Goal: Task Accomplishment & Management: Complete application form

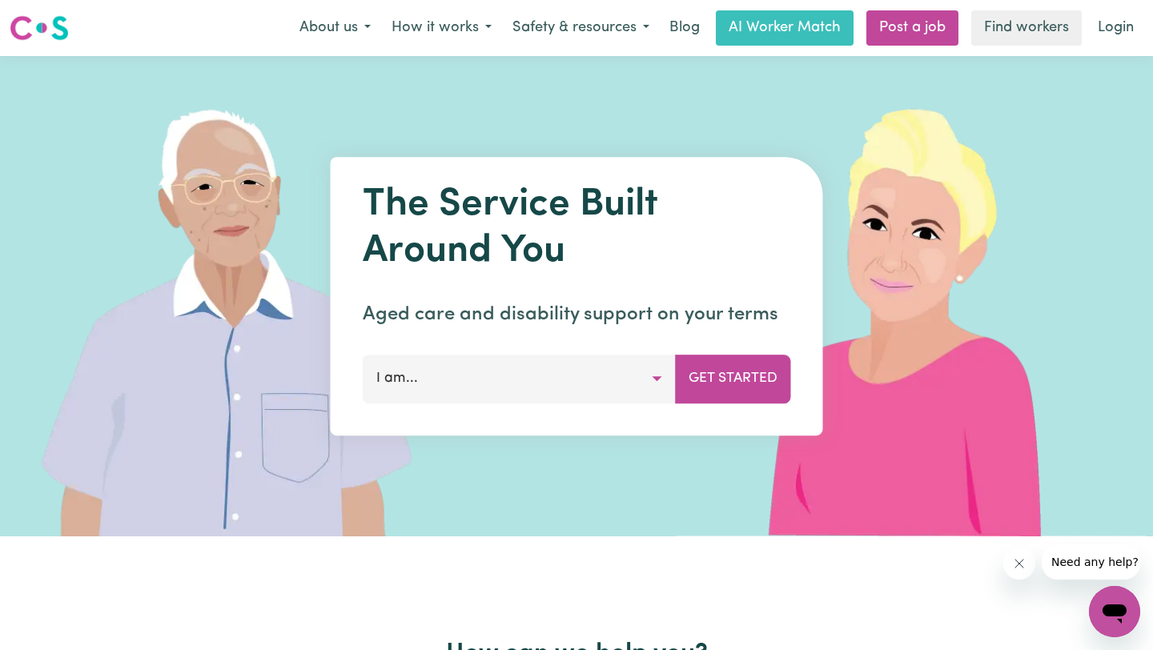
click at [648, 381] on button "I am..." at bounding box center [519, 379] width 313 height 48
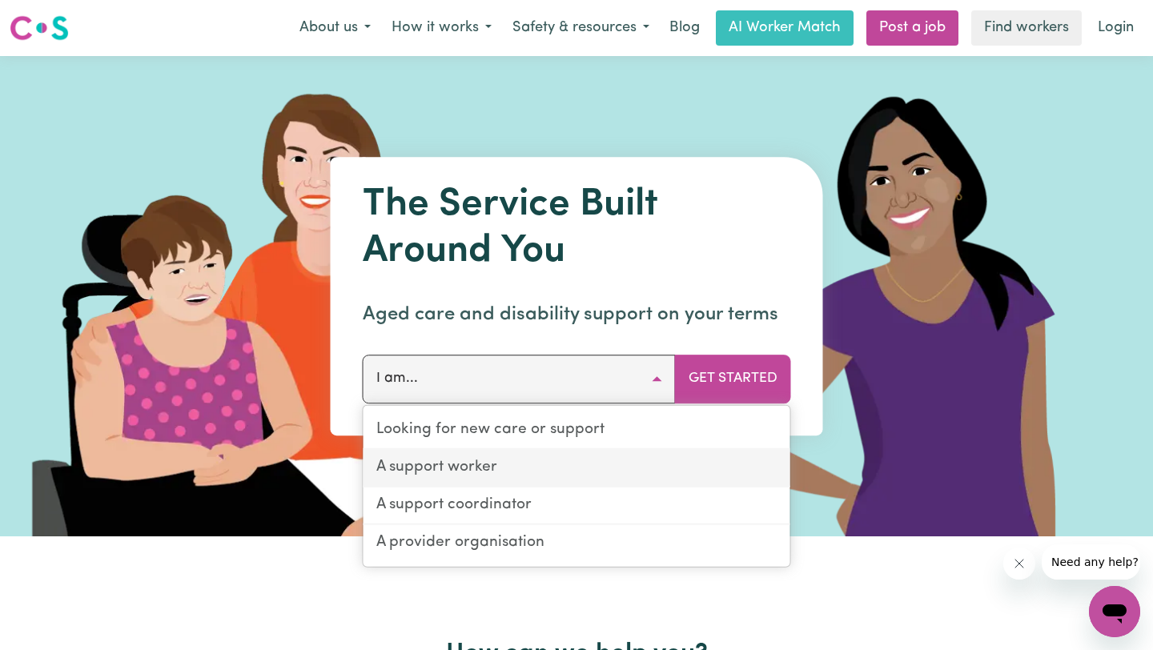
click at [619, 473] on link "A support worker" at bounding box center [576, 469] width 427 height 38
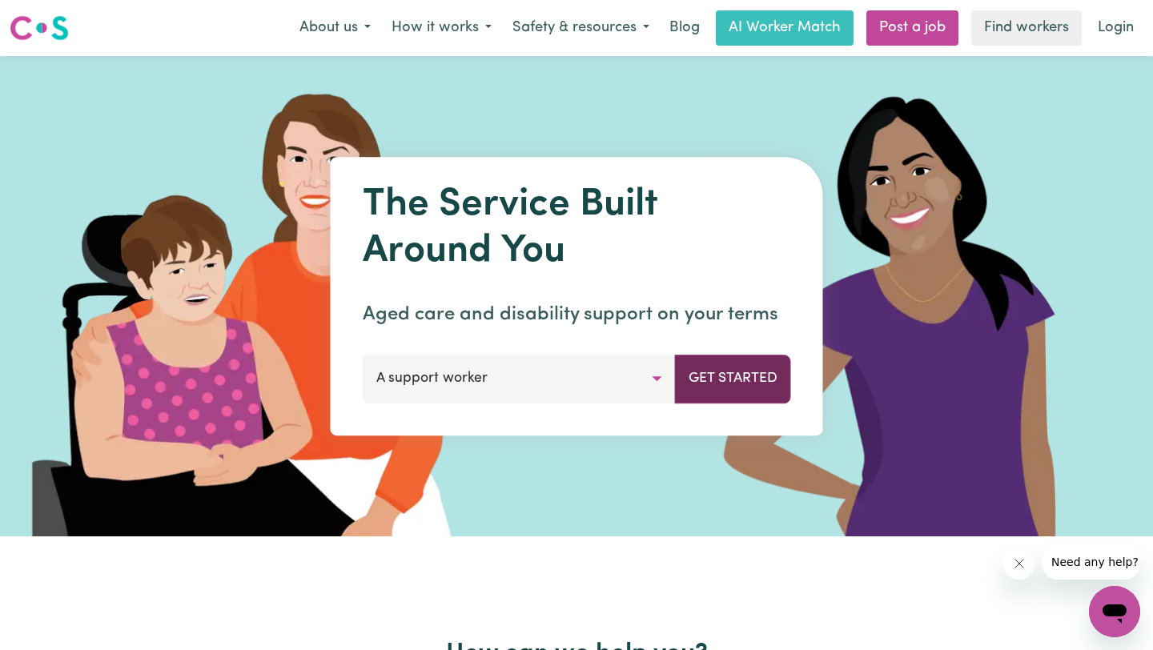
click at [760, 366] on button "Get Started" at bounding box center [733, 379] width 116 height 48
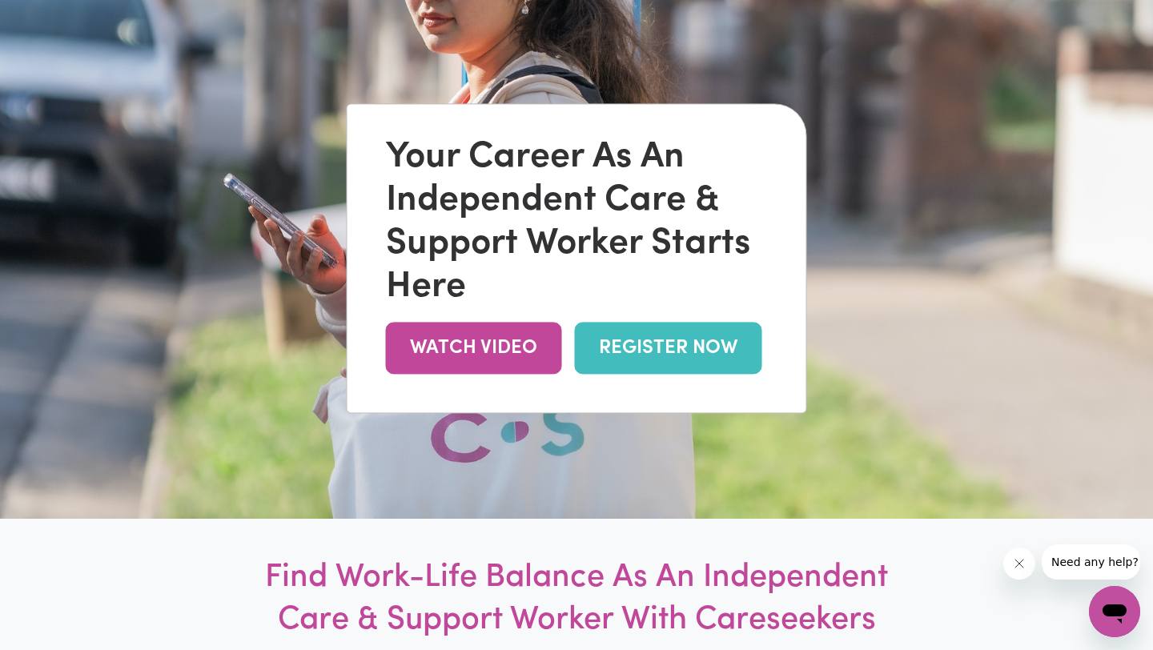
scroll to position [211, 0]
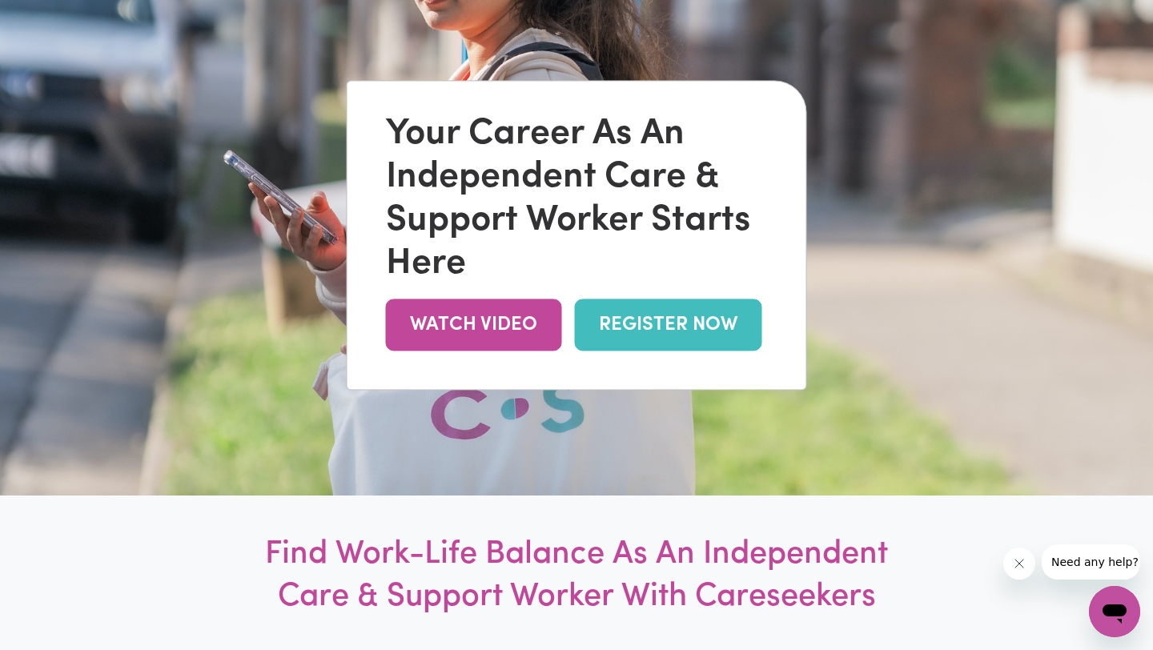
click at [735, 338] on link "REGISTER NOW" at bounding box center [668, 325] width 187 height 52
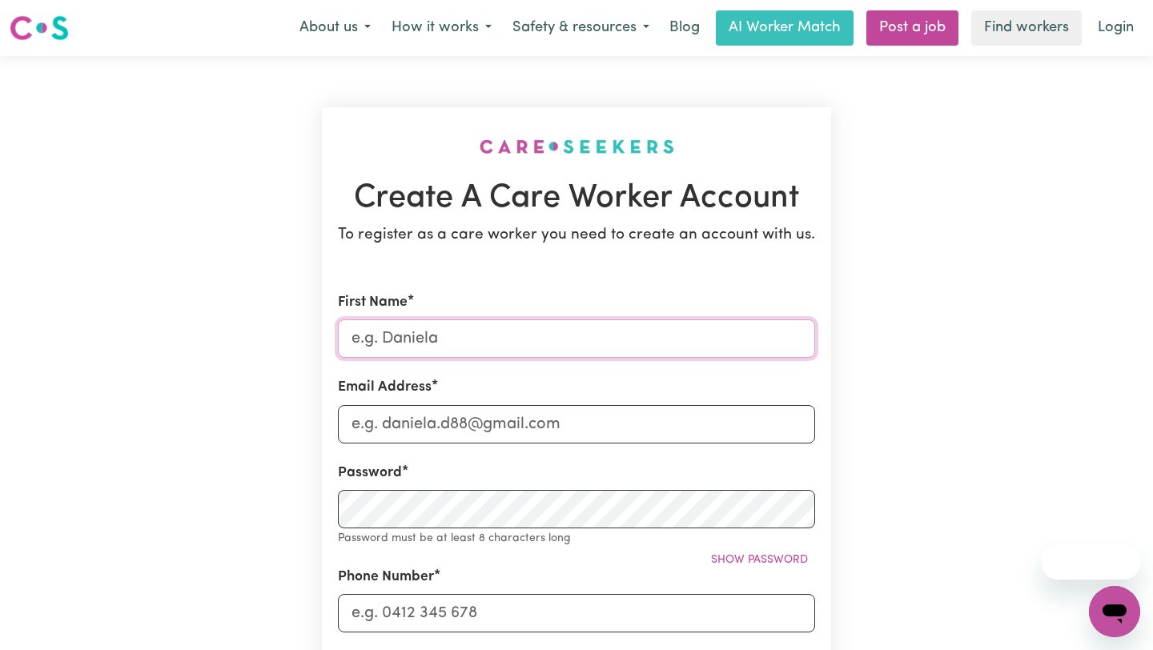
click at [660, 328] on input "First Name" at bounding box center [576, 338] width 477 height 38
type input "[PERSON_NAME]"
click at [619, 410] on input "Email Address" at bounding box center [576, 424] width 477 height 38
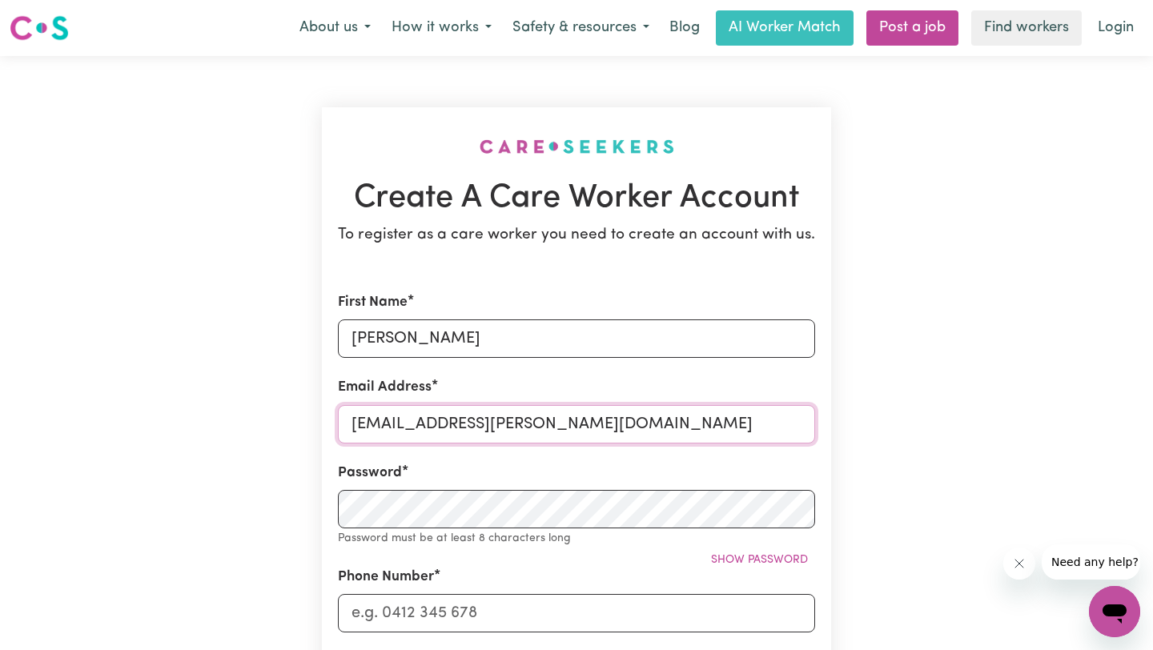
type input "[EMAIL_ADDRESS][PERSON_NAME][DOMAIN_NAME]"
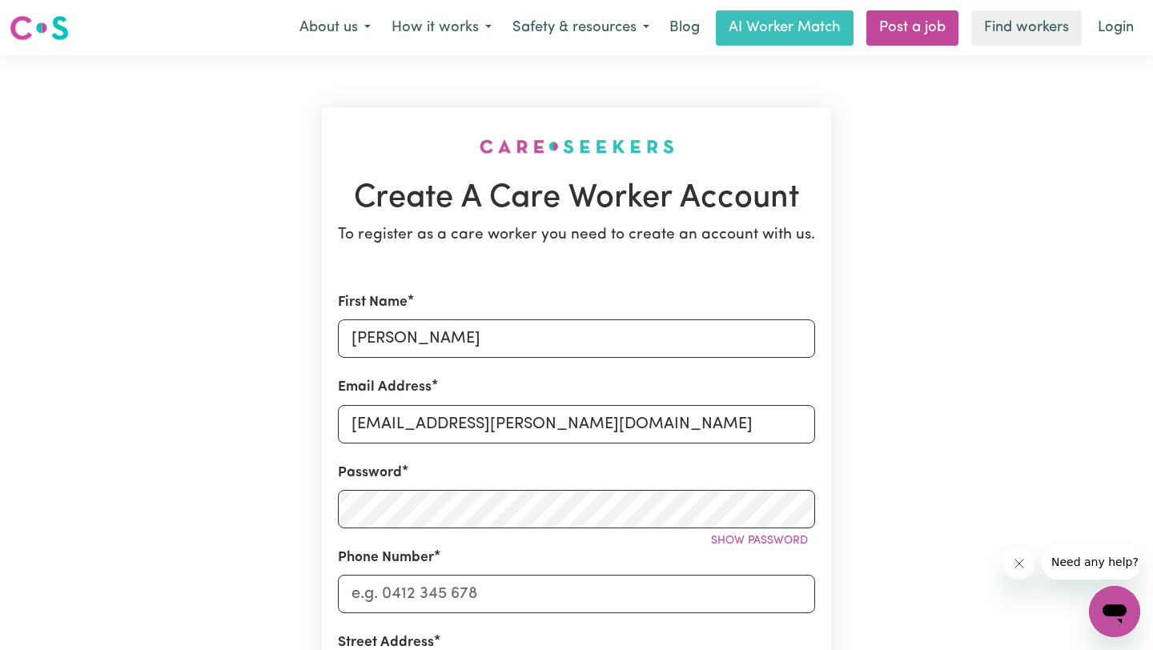
click at [1003, 462] on div "Create A Care Worker Account To register as a care worker you need to create an…" at bounding box center [576, 630] width 1057 height 1149
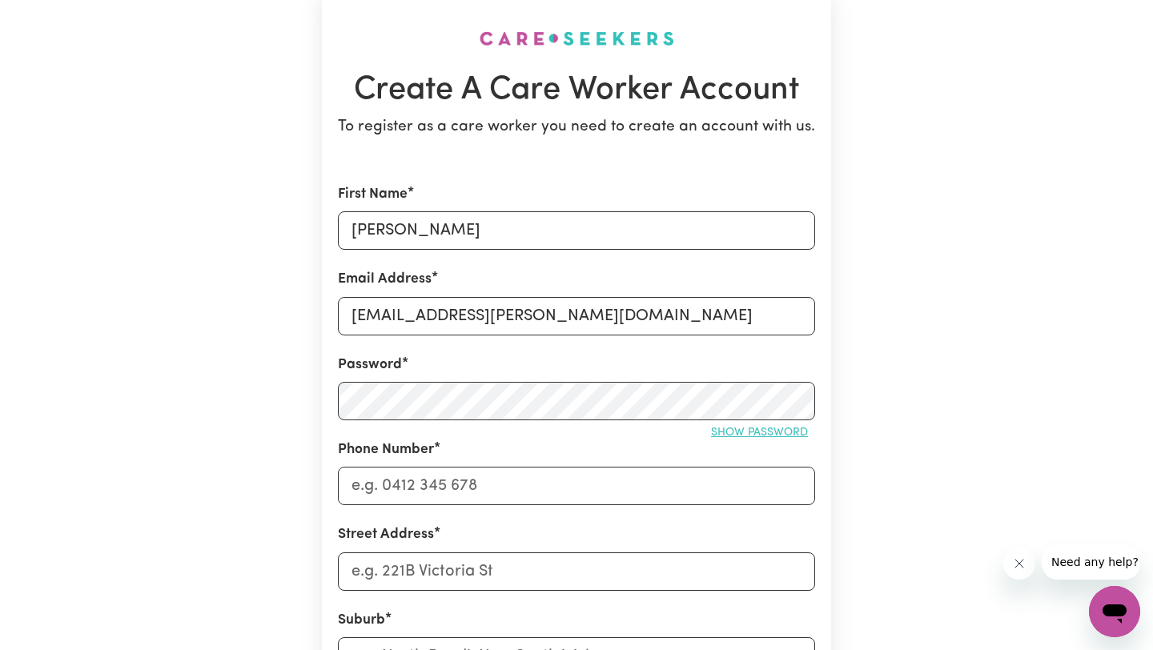
scroll to position [119, 0]
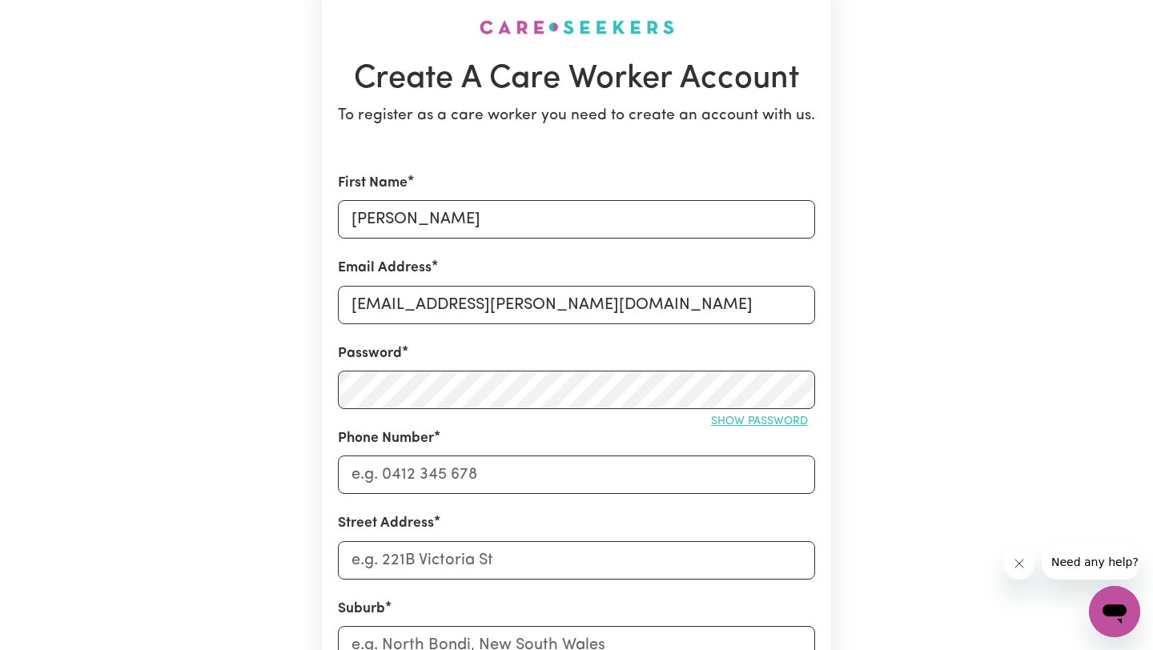
click at [760, 424] on span "Show password" at bounding box center [759, 421] width 97 height 12
click at [603, 473] on input "Phone Number" at bounding box center [576, 474] width 477 height 38
type input "a"
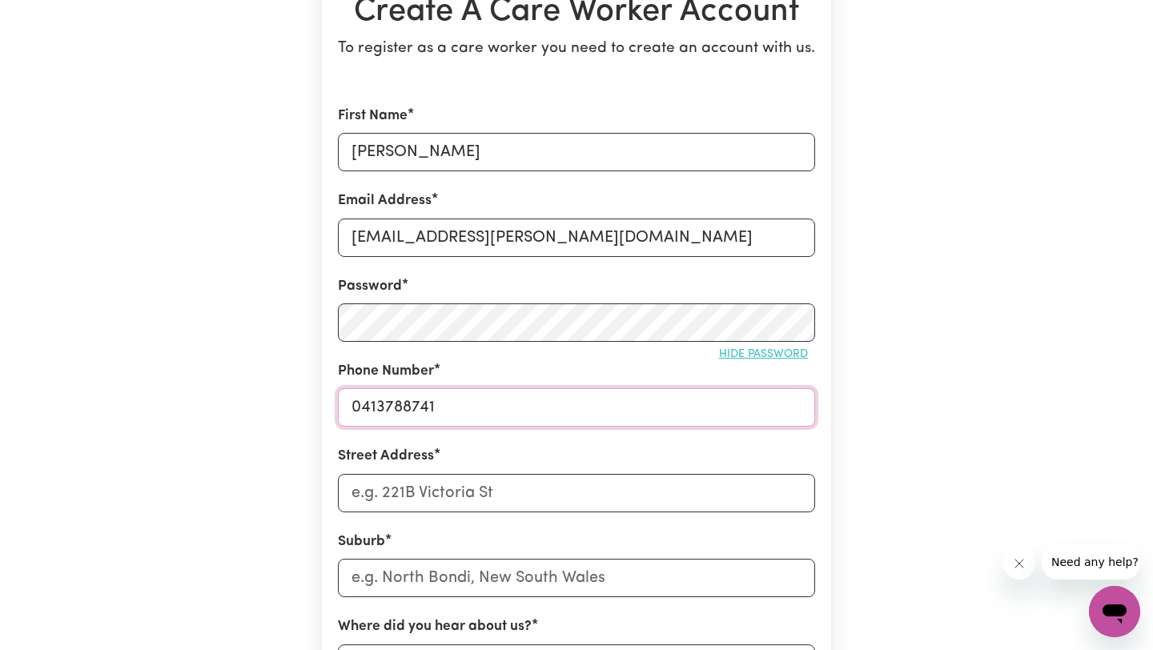
scroll to position [223, 0]
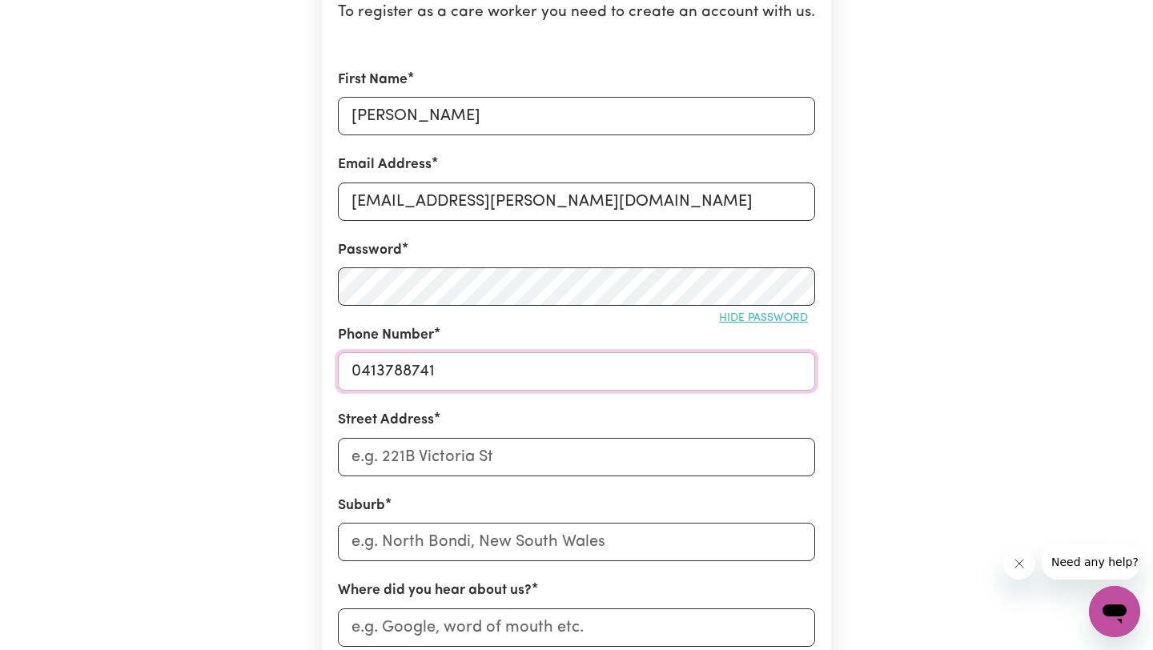
type input "0413788741"
click at [556, 446] on input "Street Address" at bounding box center [576, 457] width 477 height 38
type input "[STREET_ADDRESS][PERSON_NAME]"
click at [492, 538] on input "text" at bounding box center [576, 542] width 477 height 38
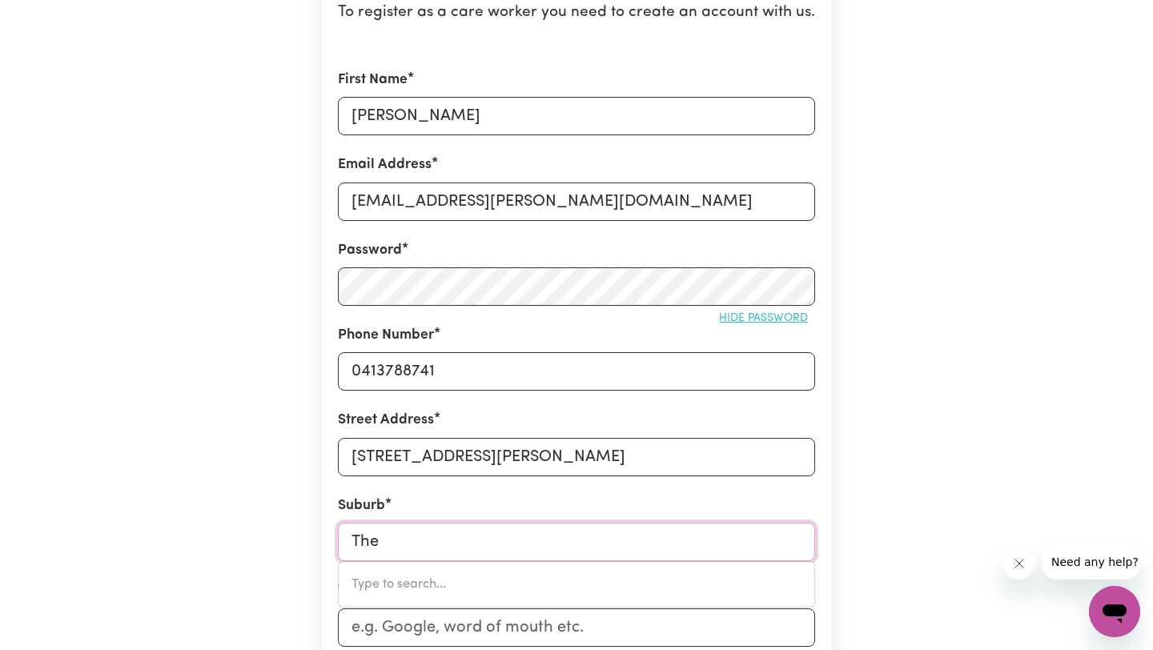
type input "The"
type input "The ANGLE, [GEOGRAPHIC_DATA], 2620"
type input "The p"
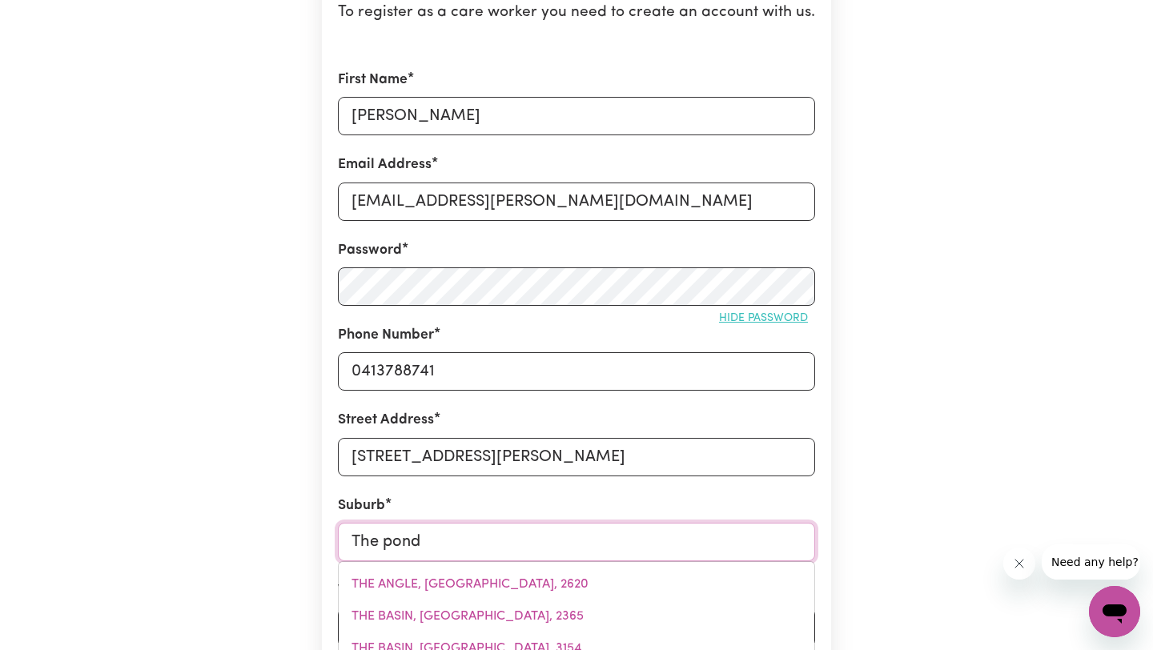
type input "The ponds"
type input "The ponds, [GEOGRAPHIC_DATA], 2769"
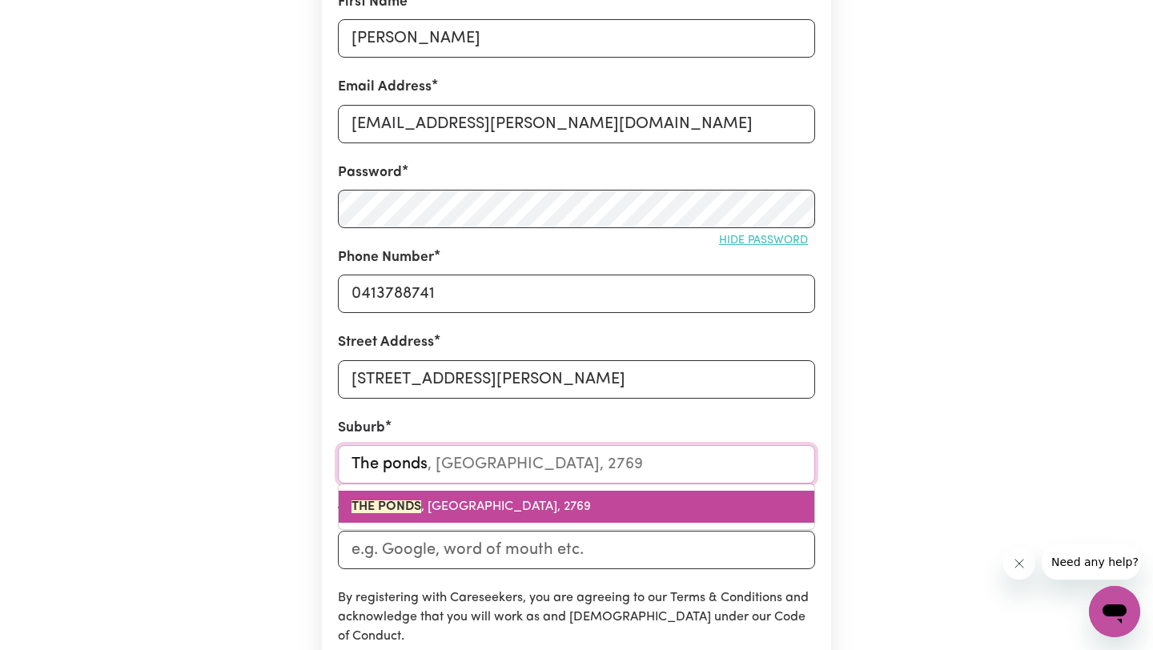
click at [584, 501] on link "THE PONDS , [GEOGRAPHIC_DATA], 2769" at bounding box center [576, 507] width 475 height 32
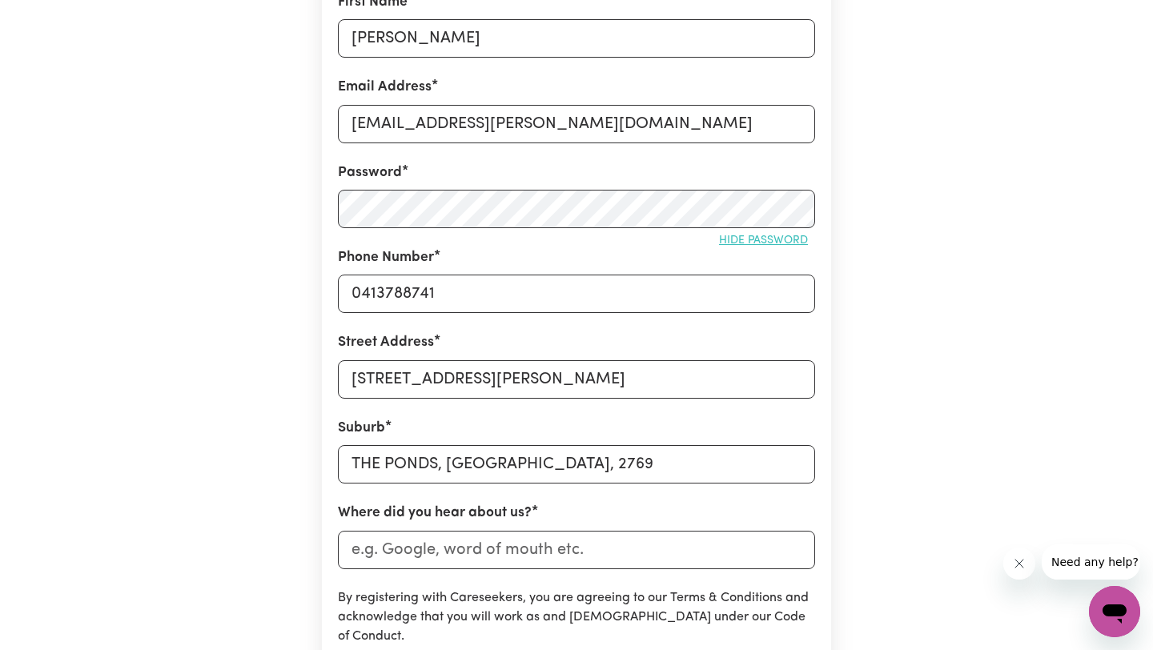
scroll to position [399, 0]
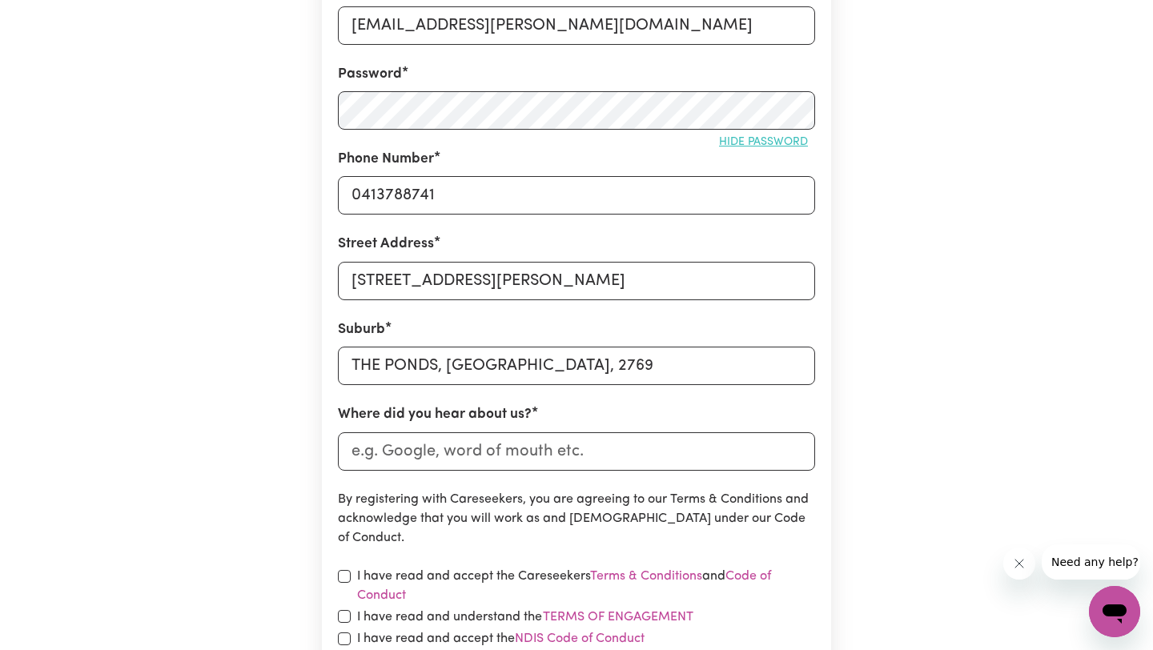
click at [578, 476] on form "First Name [PERSON_NAME] Email Address [EMAIL_ADDRESS][PERSON_NAME][DOMAIN_NAME…" at bounding box center [576, 309] width 477 height 830
click at [576, 456] on input "Where did you hear about us?" at bounding box center [576, 451] width 477 height 38
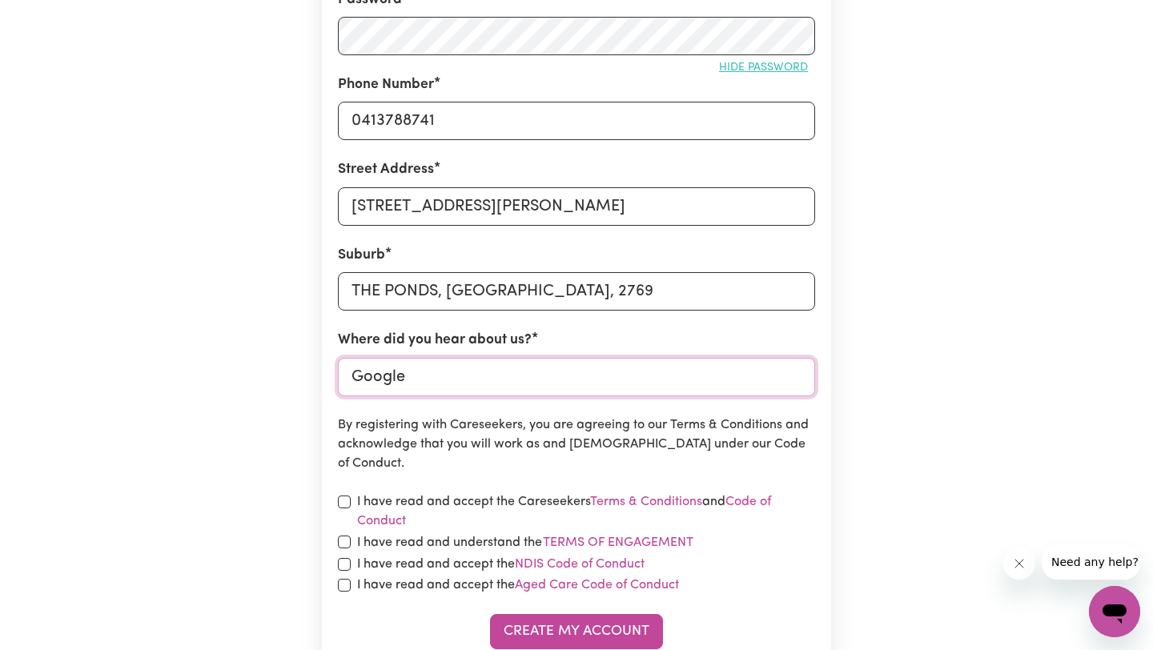
scroll to position [485, 0]
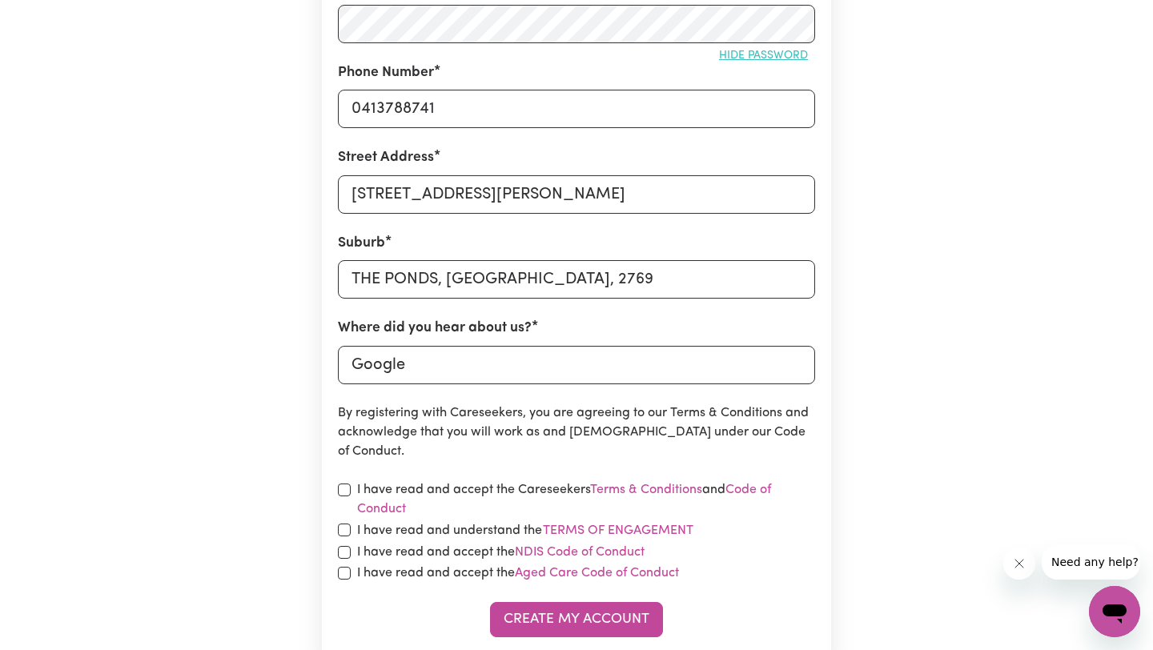
click at [918, 505] on div "Create A Care Worker Account To register as a care worker you need to create an…" at bounding box center [576, 145] width 1057 height 1149
drag, startPoint x: 611, startPoint y: 380, endPoint x: 249, endPoint y: 378, distance: 361.8
click at [249, 378] on div "Create A Care Worker Account To register as a care worker you need to create an…" at bounding box center [576, 145] width 1057 height 1149
type input "Googl"
click at [492, 383] on input "Googl" at bounding box center [576, 365] width 477 height 38
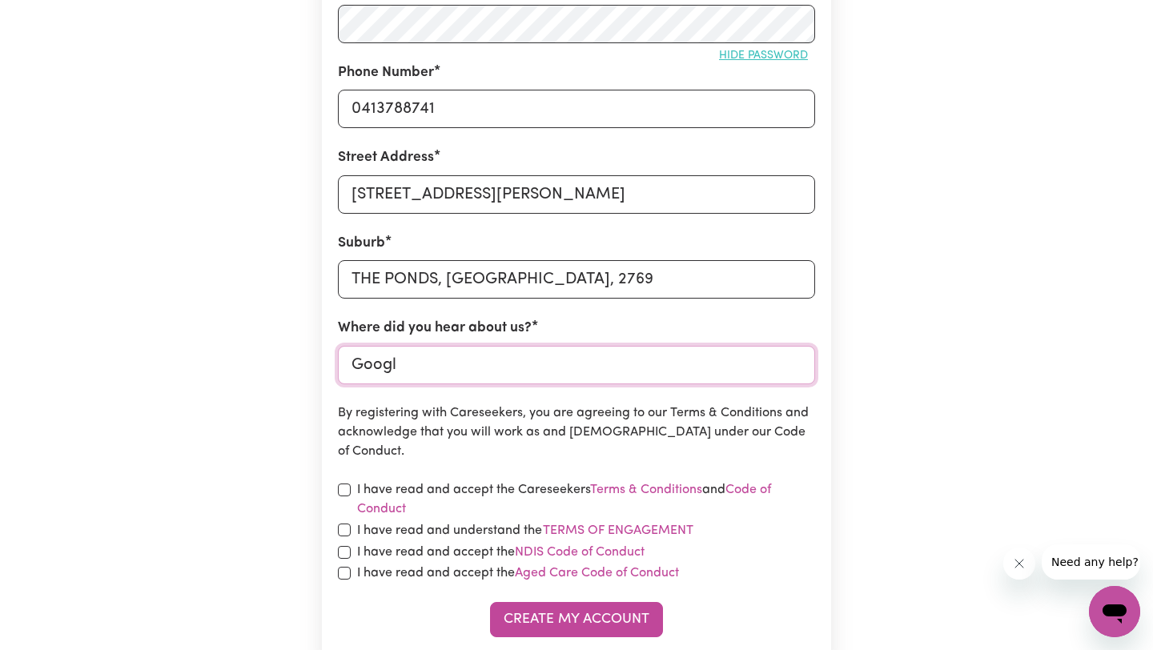
click at [492, 383] on input "Googl" at bounding box center [576, 365] width 477 height 38
type input "Google"
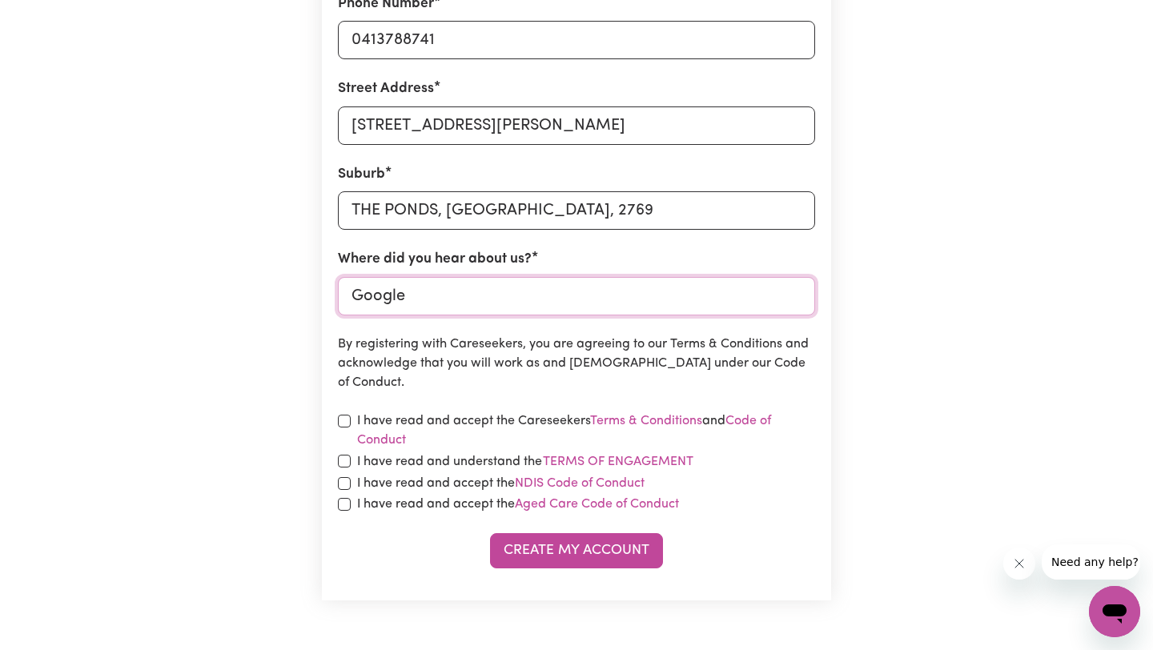
scroll to position [578, 0]
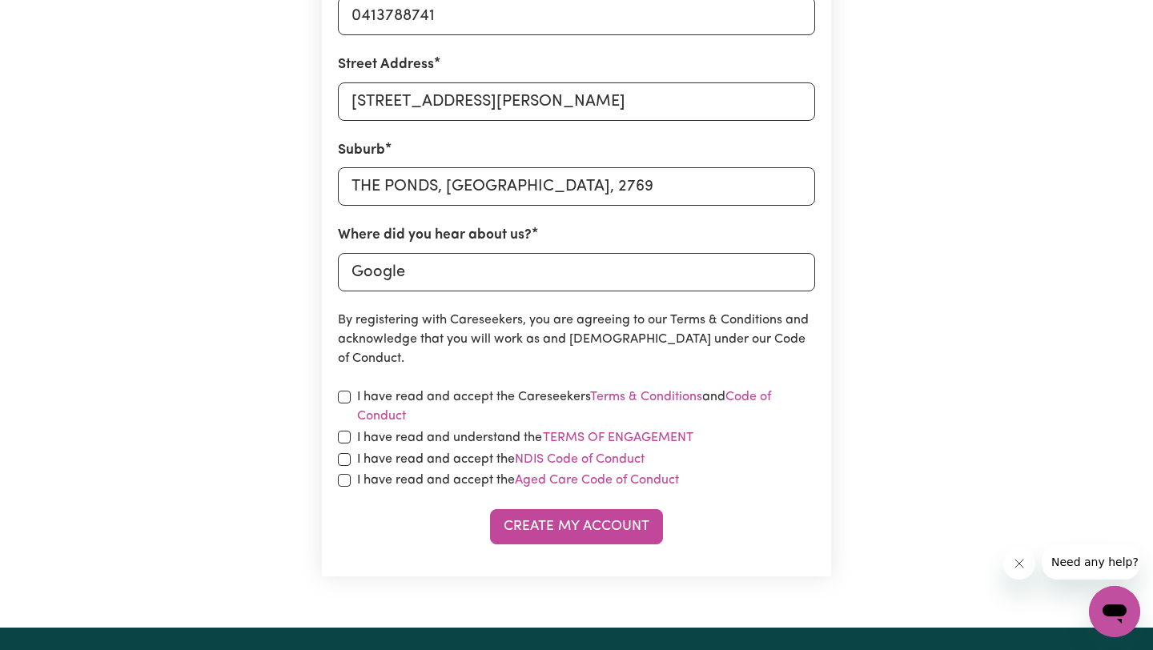
click at [463, 396] on label "I have read and accept the Careseekers Terms & Conditions and Code of Conduct" at bounding box center [586, 406] width 458 height 38
click at [435, 446] on label "I have read and understand the Terms of Engagement" at bounding box center [525, 437] width 337 height 21
click at [542, 446] on button "Terms of Engagement" at bounding box center [618, 437] width 152 height 21
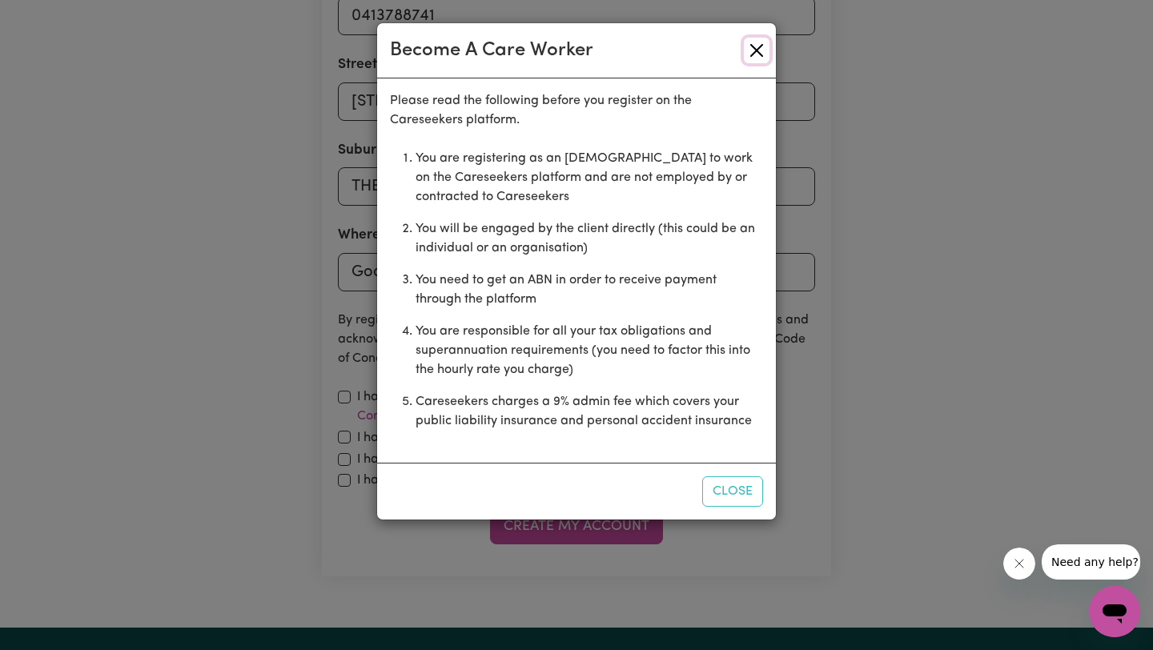
click at [758, 50] on button "Close" at bounding box center [757, 51] width 26 height 26
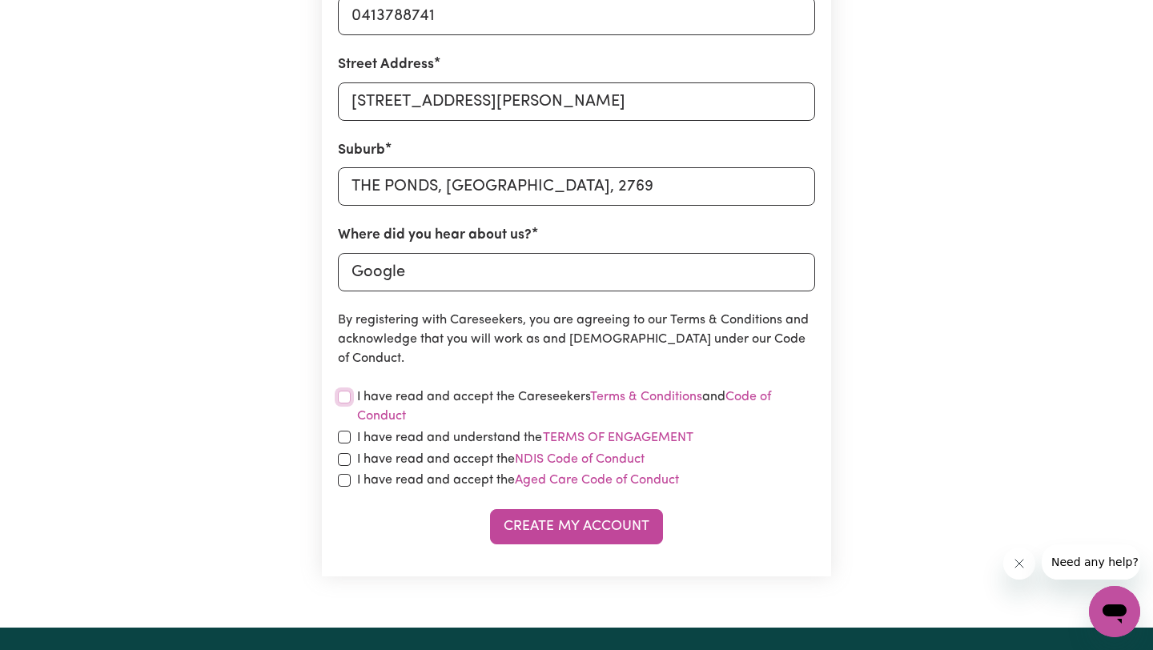
click at [341, 392] on input "checkbox" at bounding box center [344, 397] width 13 height 13
checkbox input "true"
click at [342, 435] on input "checkbox" at bounding box center [344, 437] width 13 height 13
checkbox input "true"
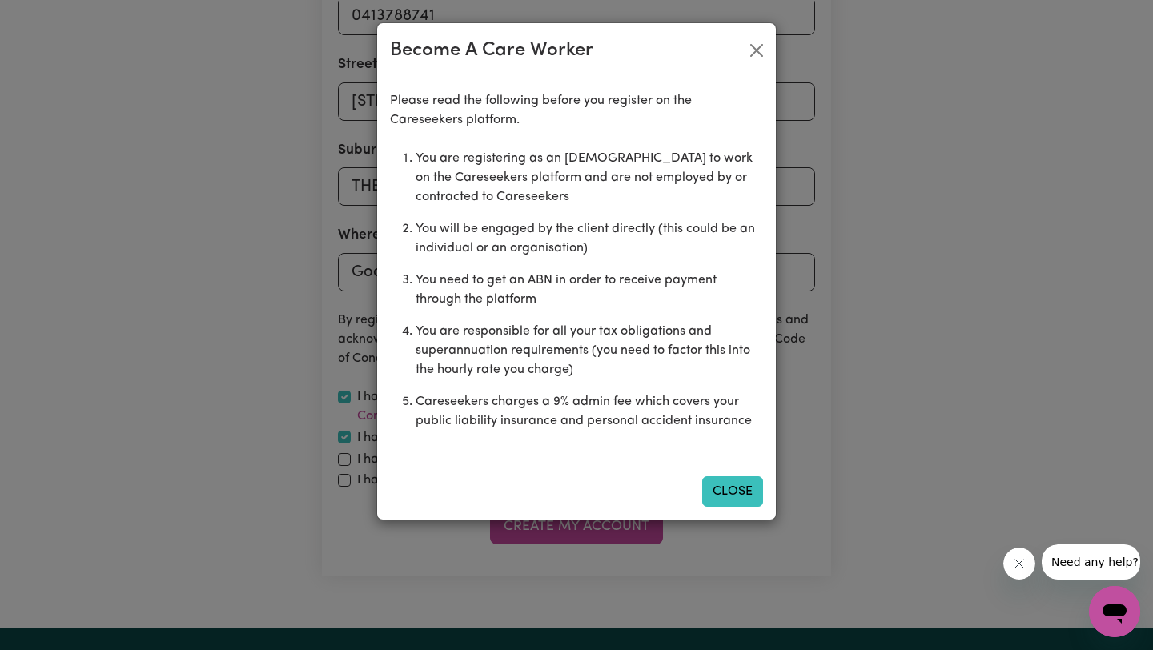
click at [726, 491] on button "Close" at bounding box center [732, 491] width 61 height 30
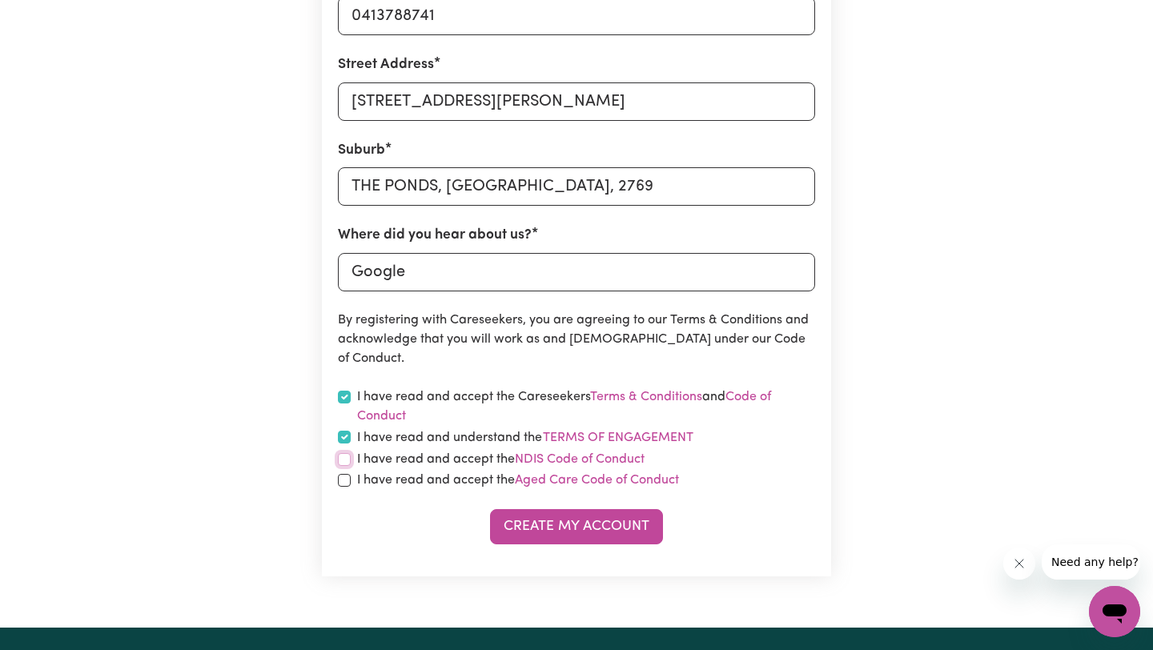
click at [347, 455] on input "checkbox" at bounding box center [344, 459] width 13 height 13
checkbox input "true"
click at [347, 480] on input "checkbox" at bounding box center [344, 480] width 13 height 13
checkbox input "true"
click at [605, 520] on button "Create My Account" at bounding box center [576, 526] width 173 height 35
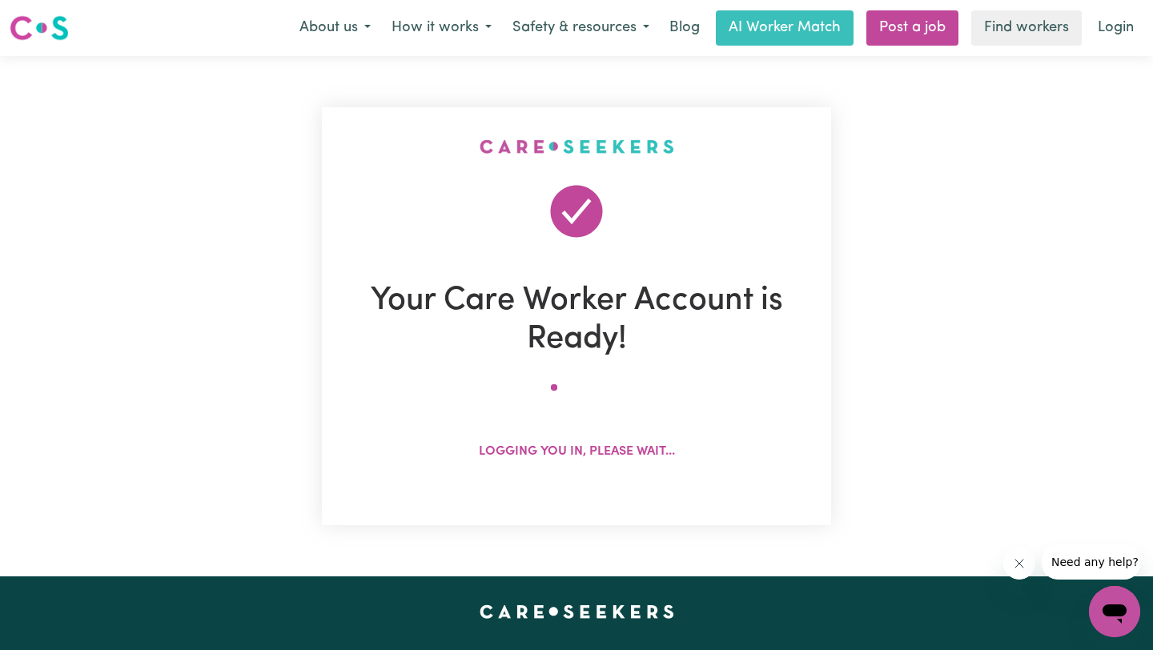
scroll to position [0, 0]
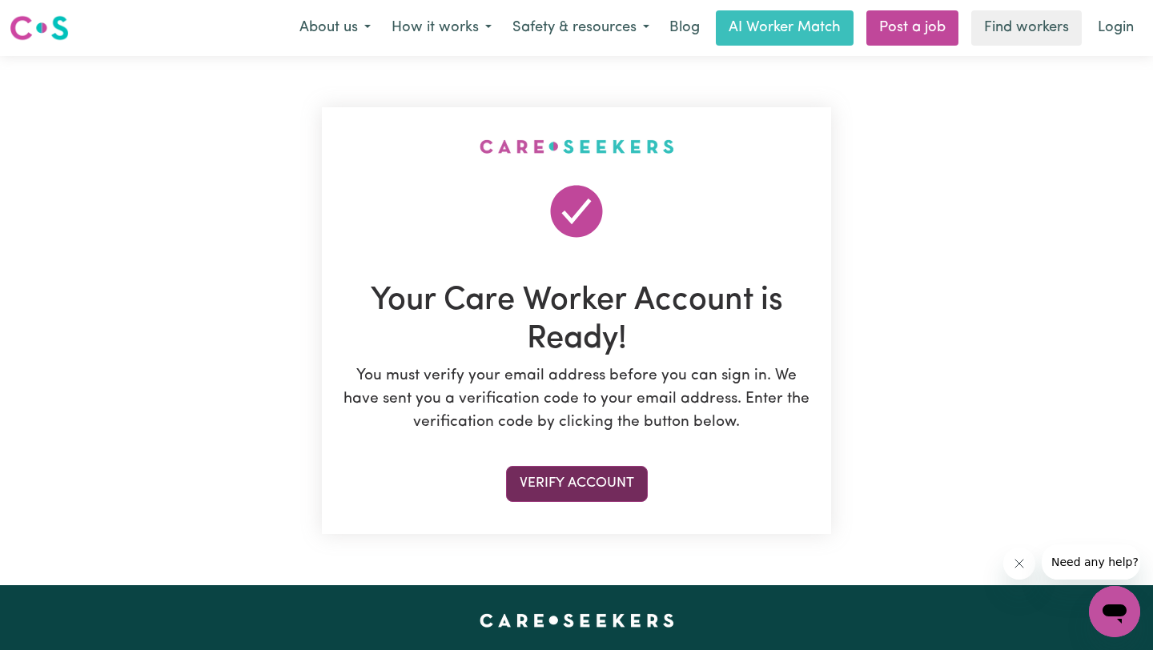
click at [621, 471] on button "Verify Account" at bounding box center [577, 483] width 142 height 35
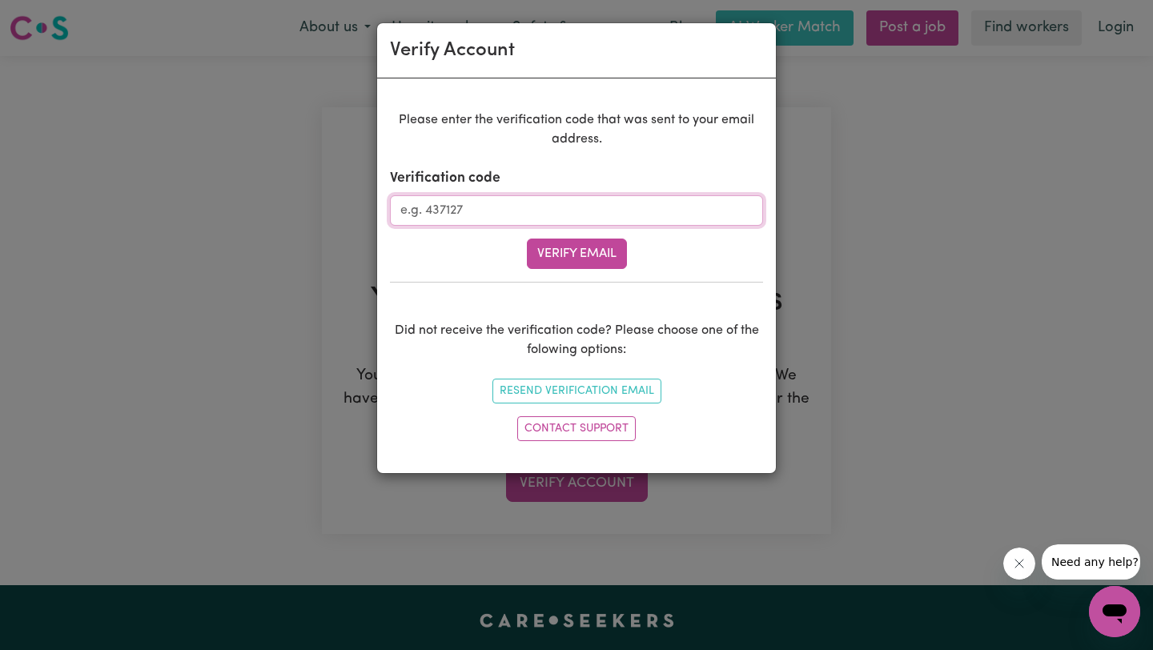
click at [615, 209] on input "Verification code" at bounding box center [576, 210] width 373 height 30
paste input "512130"
type input "512130"
click at [607, 239] on button "Verify Email" at bounding box center [577, 254] width 100 height 30
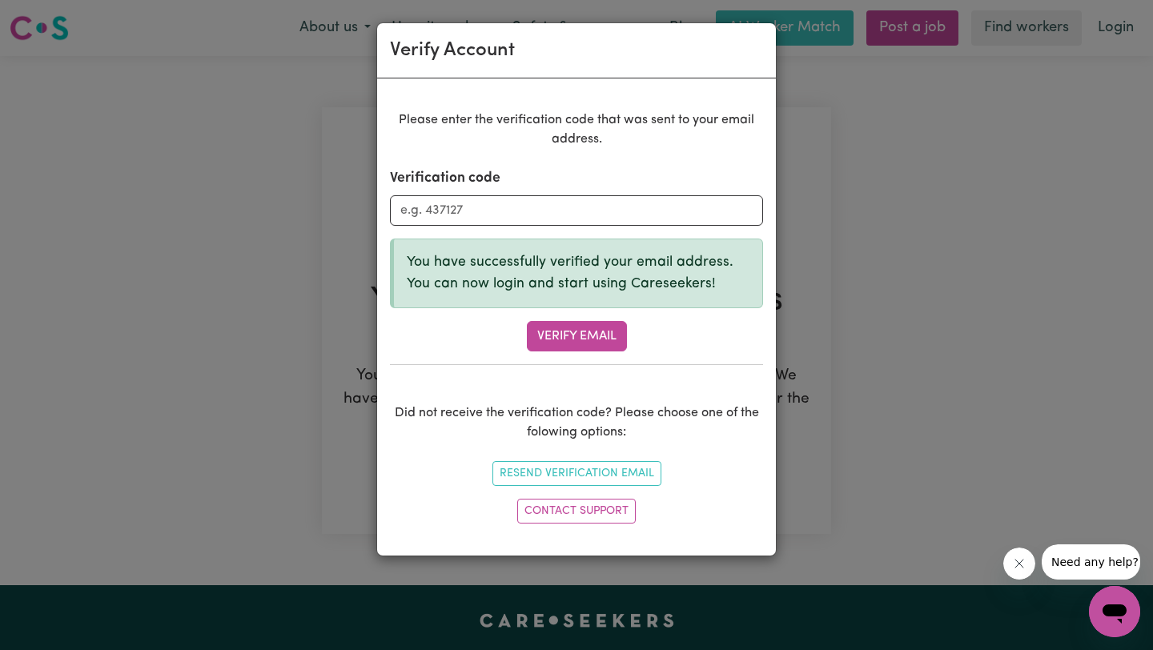
click at [828, 195] on div "Verify Account Please enter the verification code that was sent to your email a…" at bounding box center [576, 325] width 1153 height 650
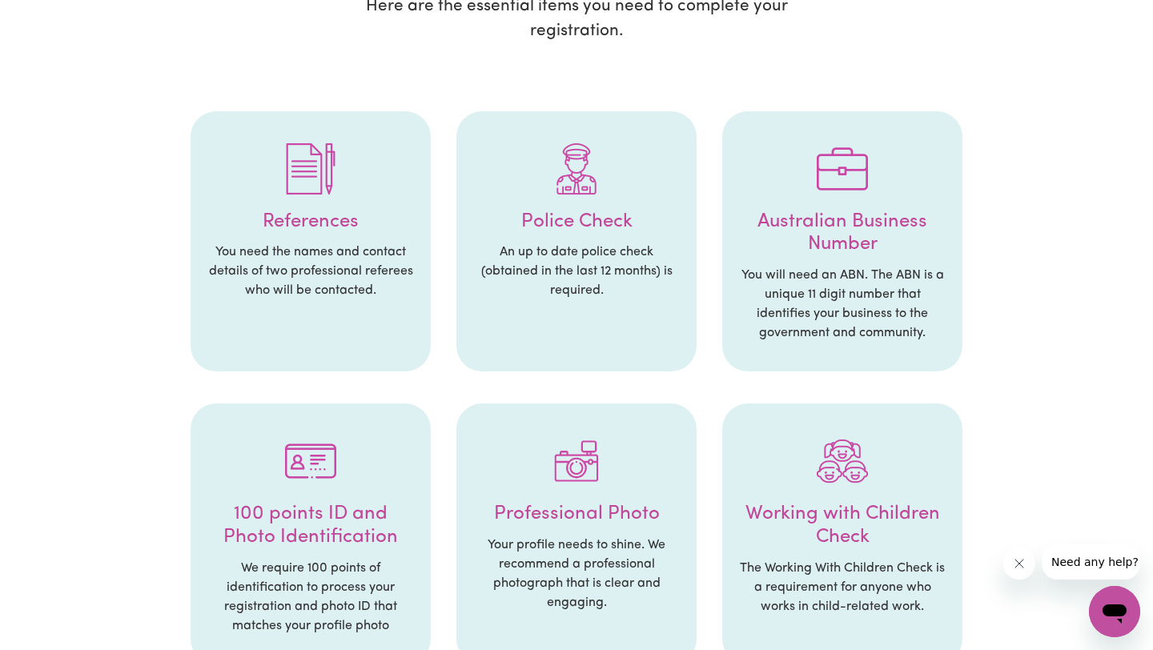
scroll to position [268, 0]
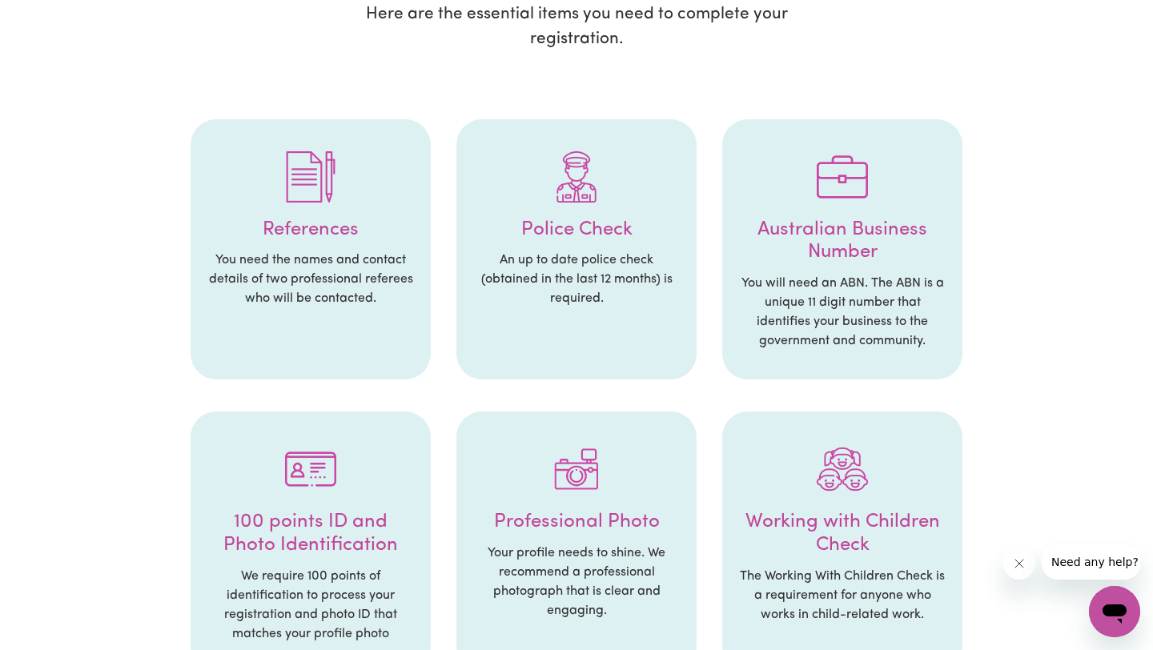
click at [288, 260] on p "You need the names and contact details of two professional referees who will be…" at bounding box center [311, 280] width 208 height 58
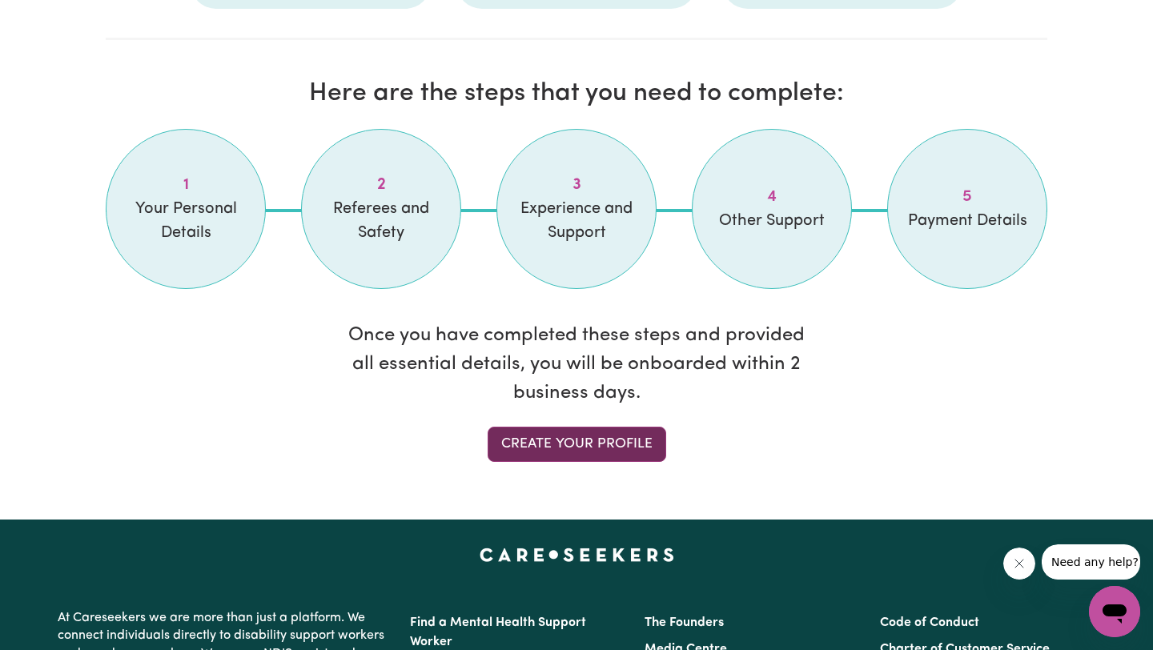
scroll to position [1282, 0]
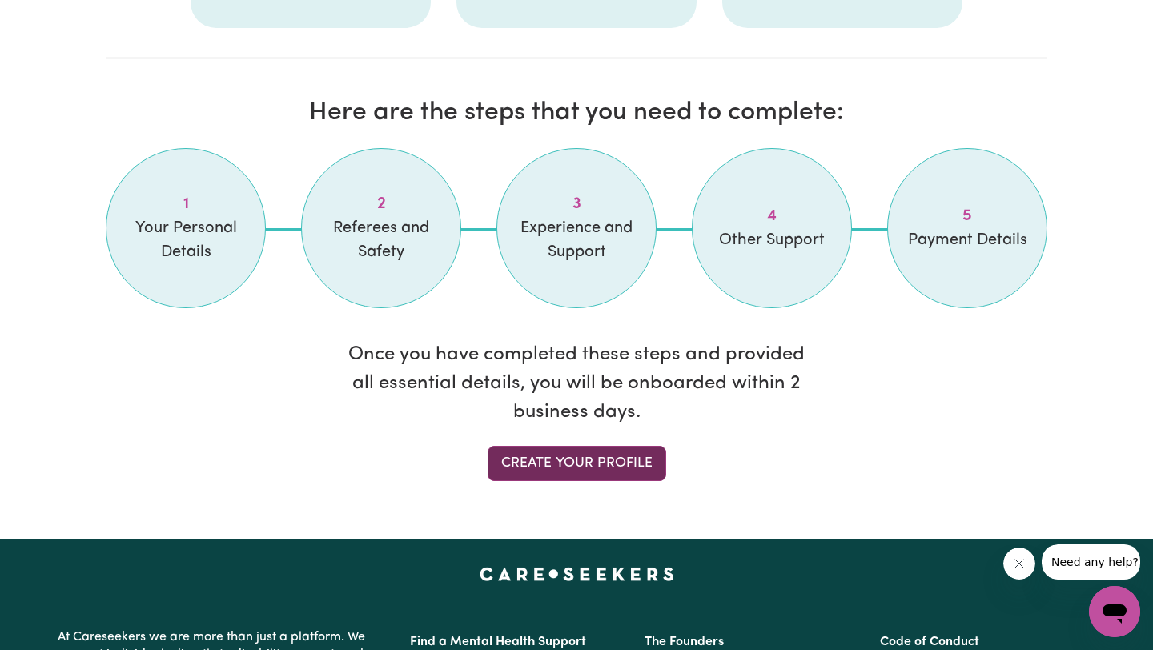
click at [615, 457] on link "Create your profile" at bounding box center [576, 463] width 179 height 35
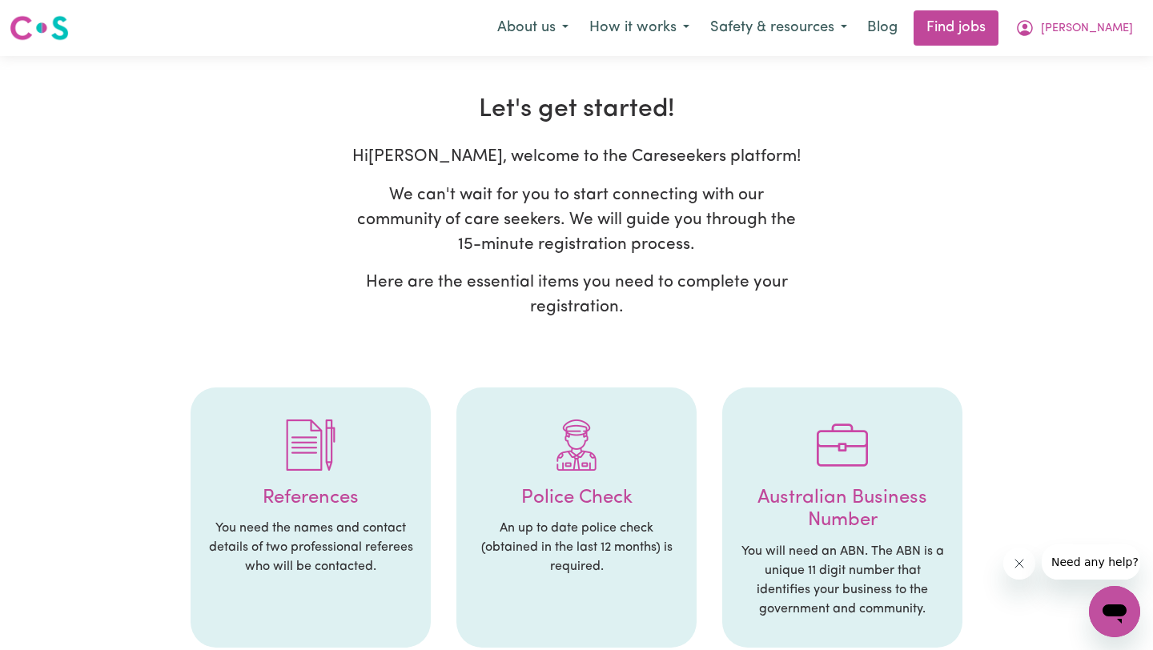
select select "Studying a healthcare related degree or qualification"
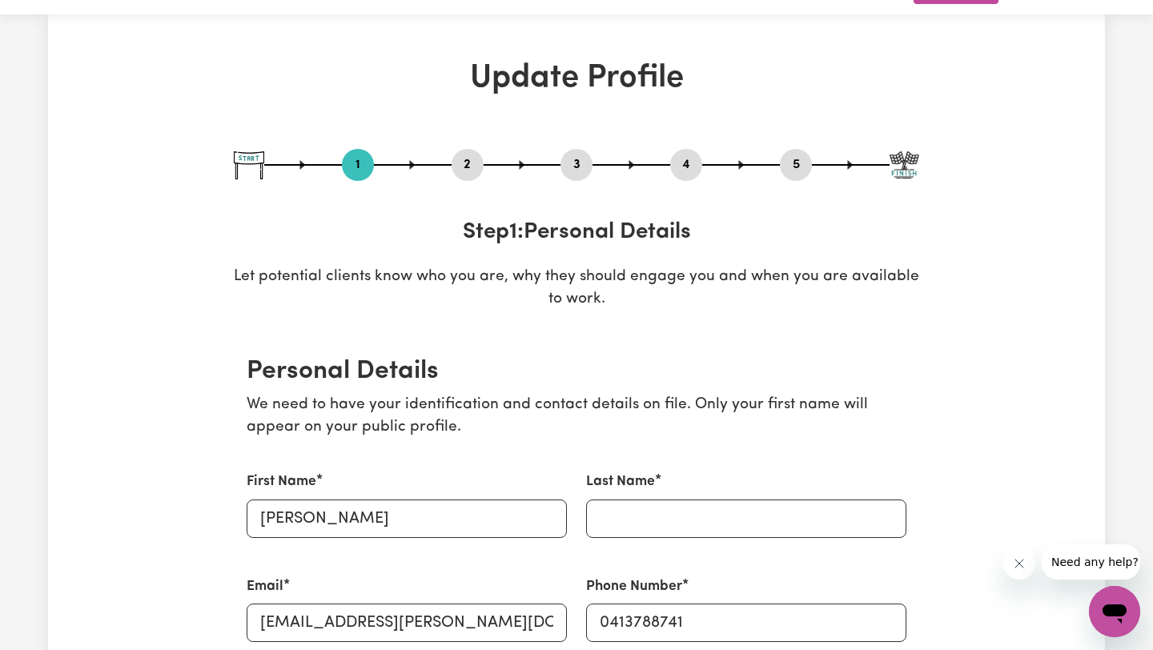
scroll to position [65, 0]
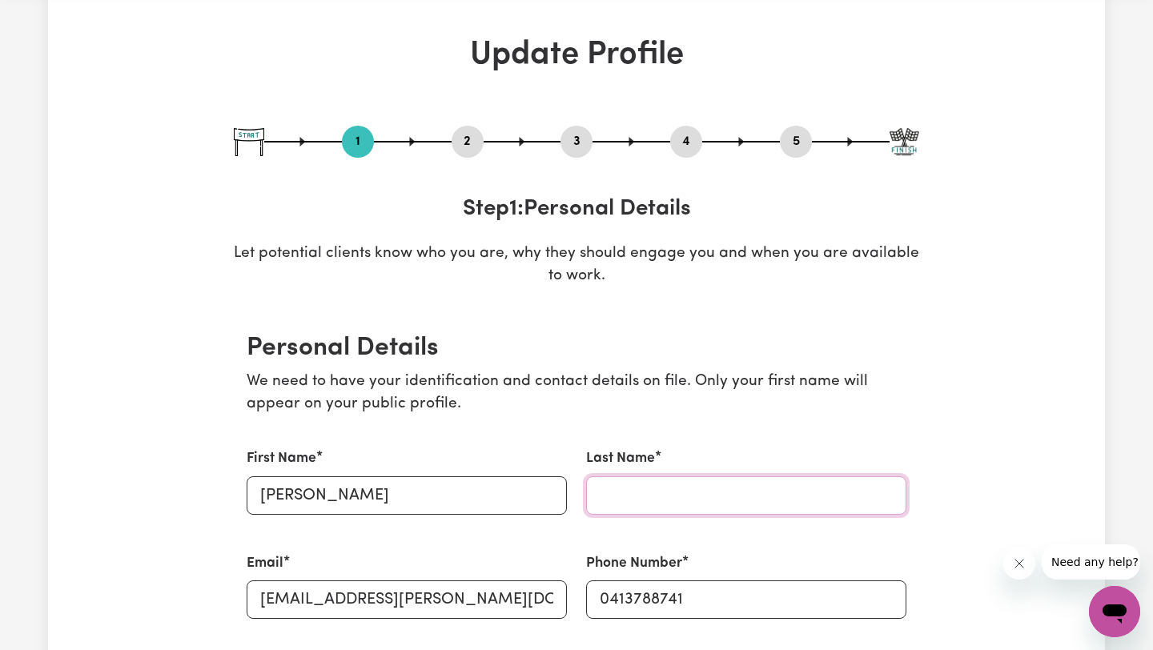
click at [623, 484] on input "Last Name" at bounding box center [746, 495] width 320 height 38
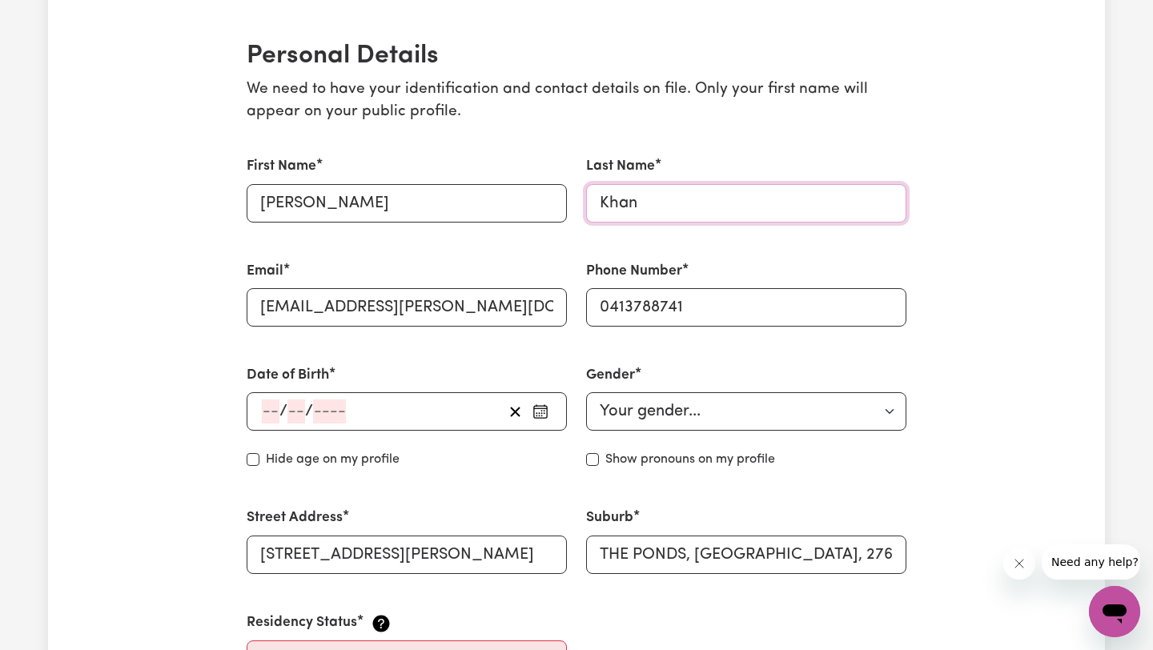
scroll to position [366, 0]
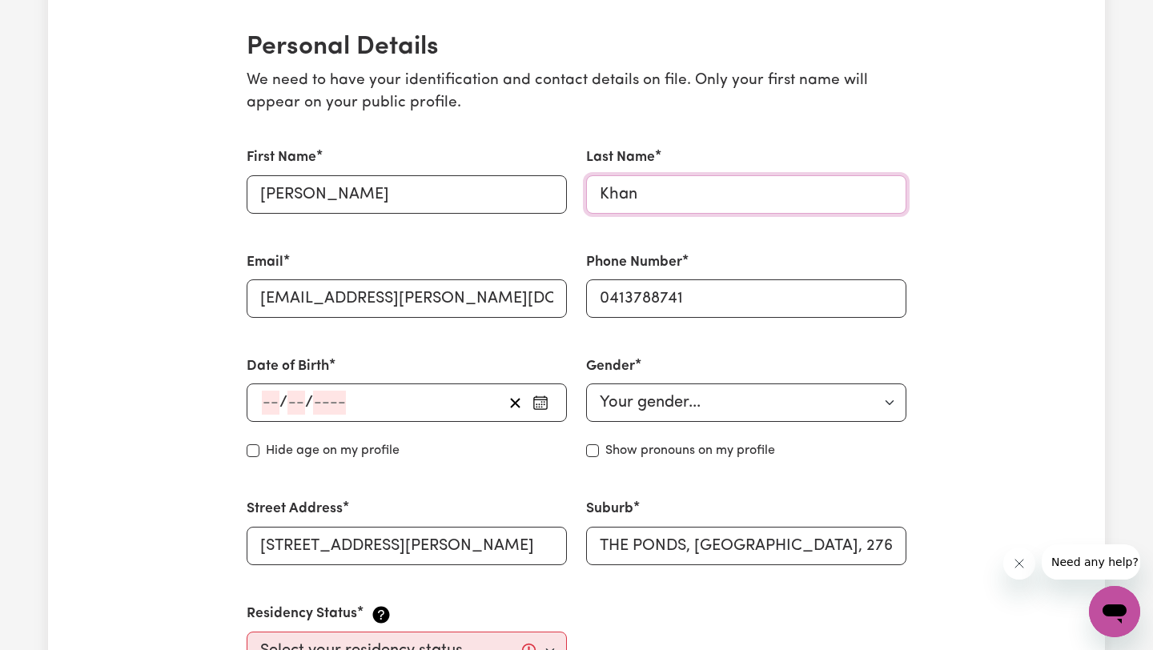
type input "Khan"
click at [270, 405] on input "number" at bounding box center [271, 403] width 18 height 24
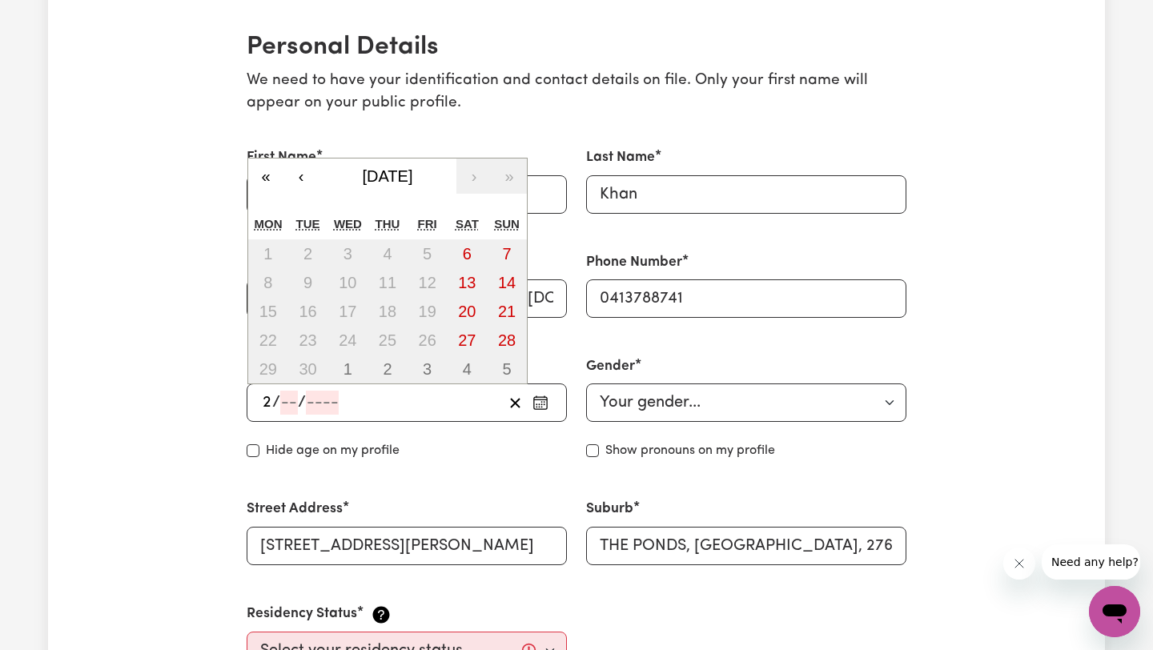
type input "22"
type input "11"
type input "200"
type input "[DATE]"
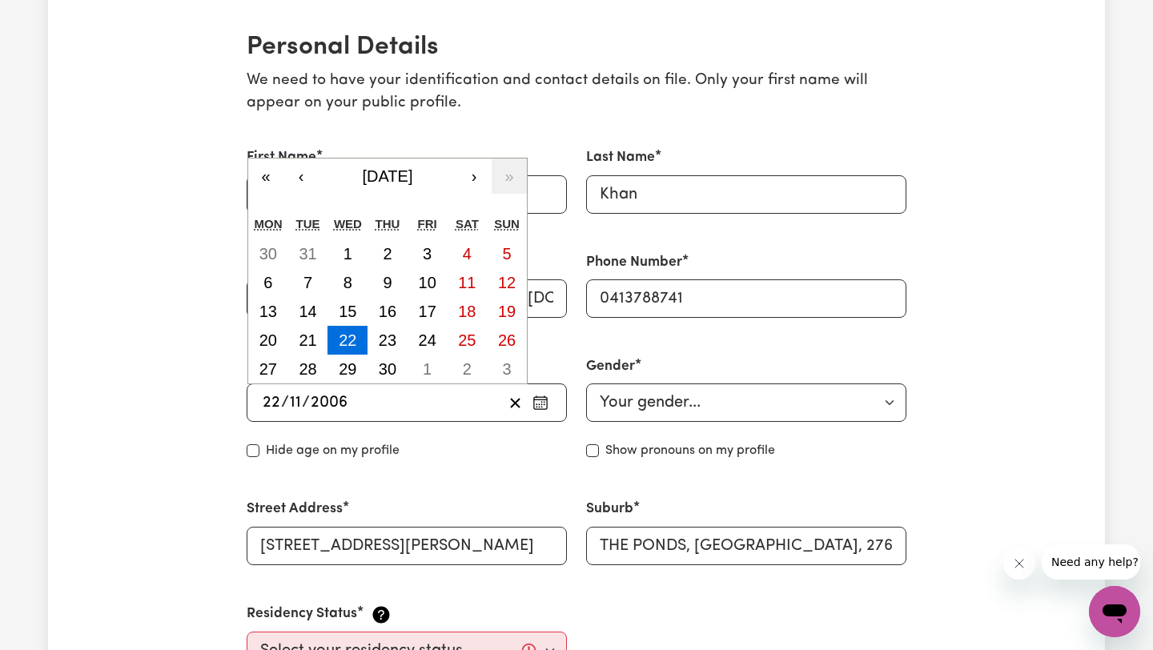
type input "2006"
click at [605, 400] on select "Your gender... [DEMOGRAPHIC_DATA] [DEMOGRAPHIC_DATA] [DEMOGRAPHIC_DATA] Other P…" at bounding box center [746, 402] width 320 height 38
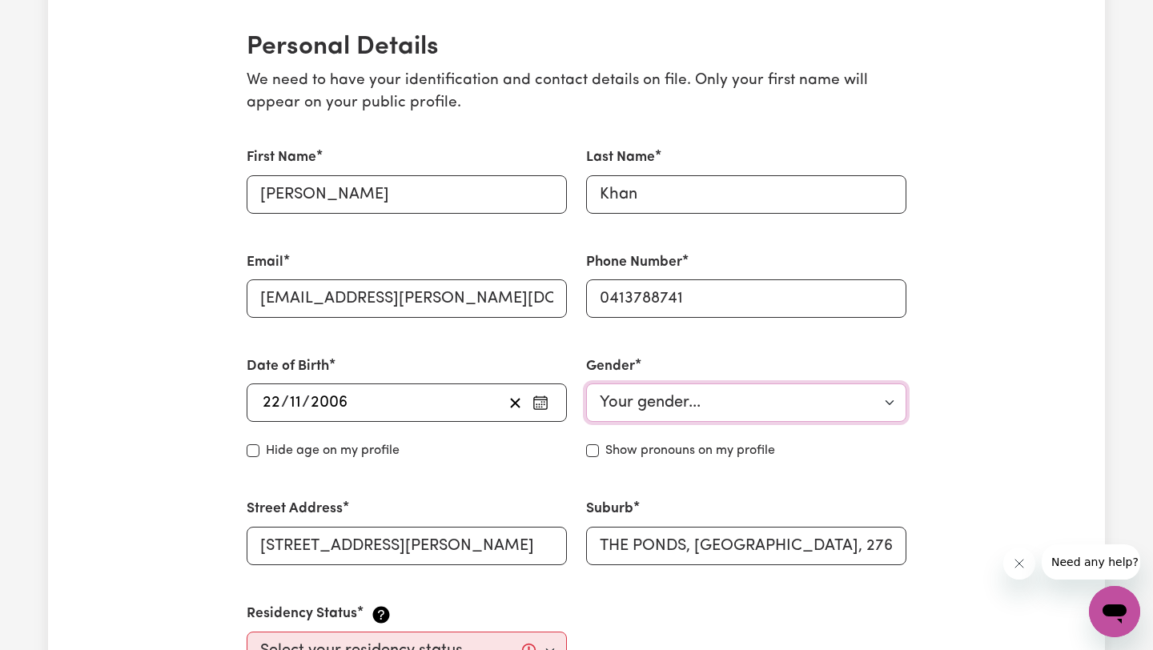
select select "[DEMOGRAPHIC_DATA]"
click at [586, 383] on select "Your gender... [DEMOGRAPHIC_DATA] [DEMOGRAPHIC_DATA] [DEMOGRAPHIC_DATA] Other P…" at bounding box center [746, 402] width 320 height 38
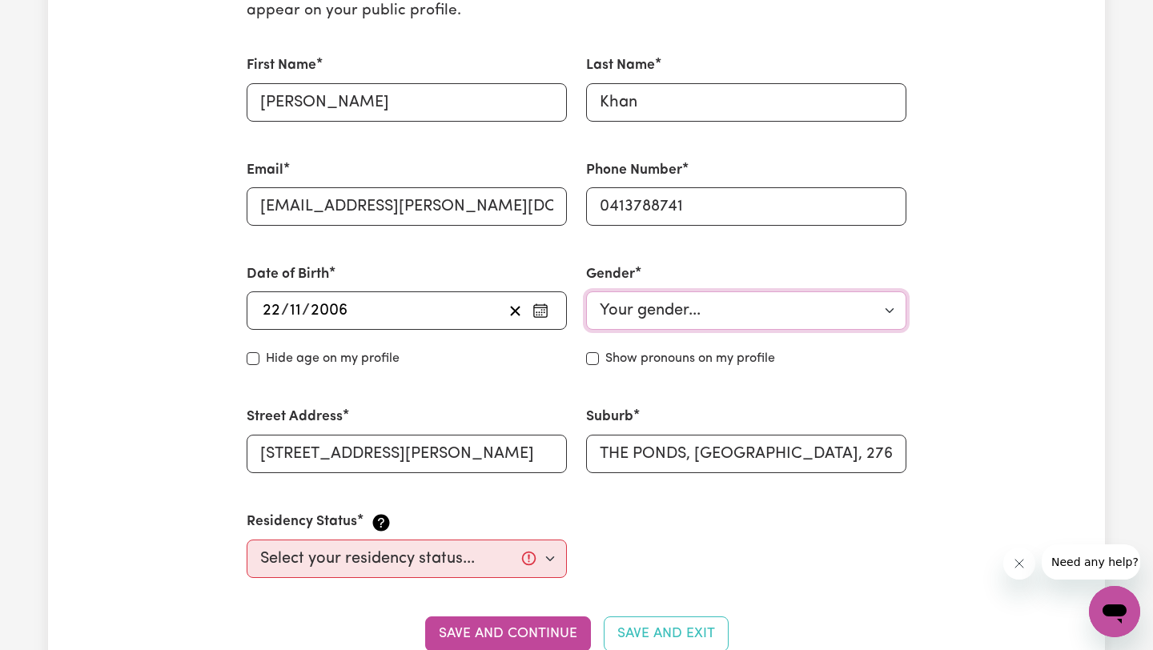
scroll to position [528, 0]
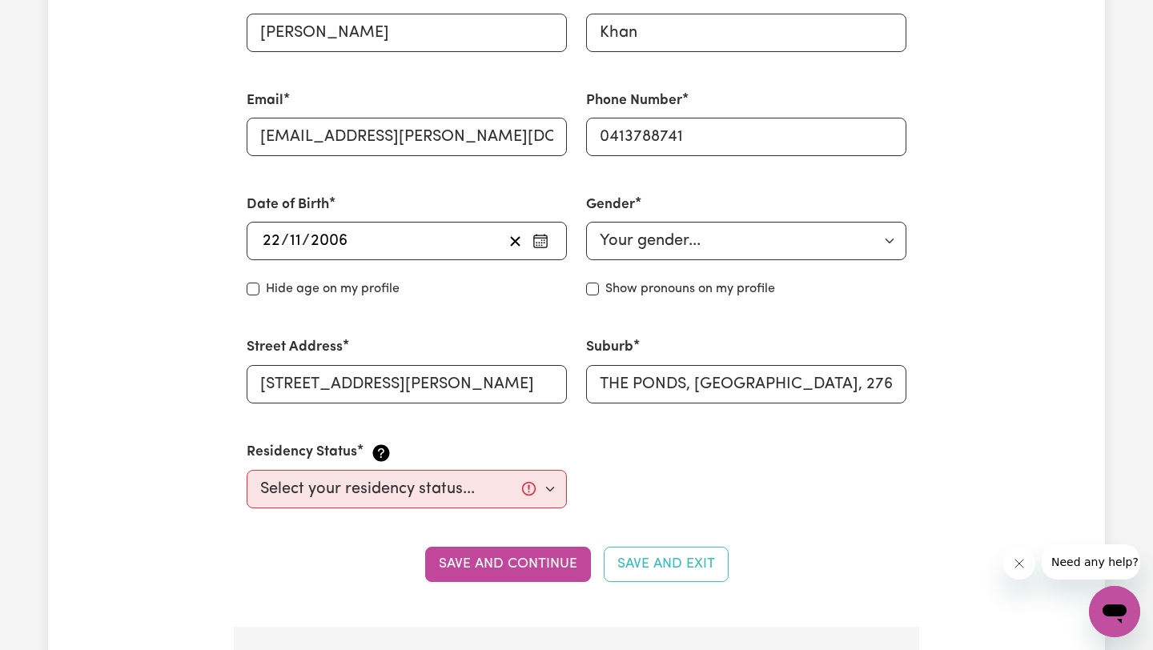
click at [640, 283] on label "Show pronouns on my profile" at bounding box center [690, 288] width 170 height 19
click at [599, 283] on input "Show pronouns on my profile" at bounding box center [592, 289] width 13 height 13
checkbox input "true"
click at [415, 401] on input "[STREET_ADDRESS][PERSON_NAME]" at bounding box center [407, 384] width 320 height 38
click at [608, 438] on div "First Name [PERSON_NAME] Last Name [PERSON_NAME] Email [EMAIL_ADDRESS][PERSON_N…" at bounding box center [576, 246] width 679 height 561
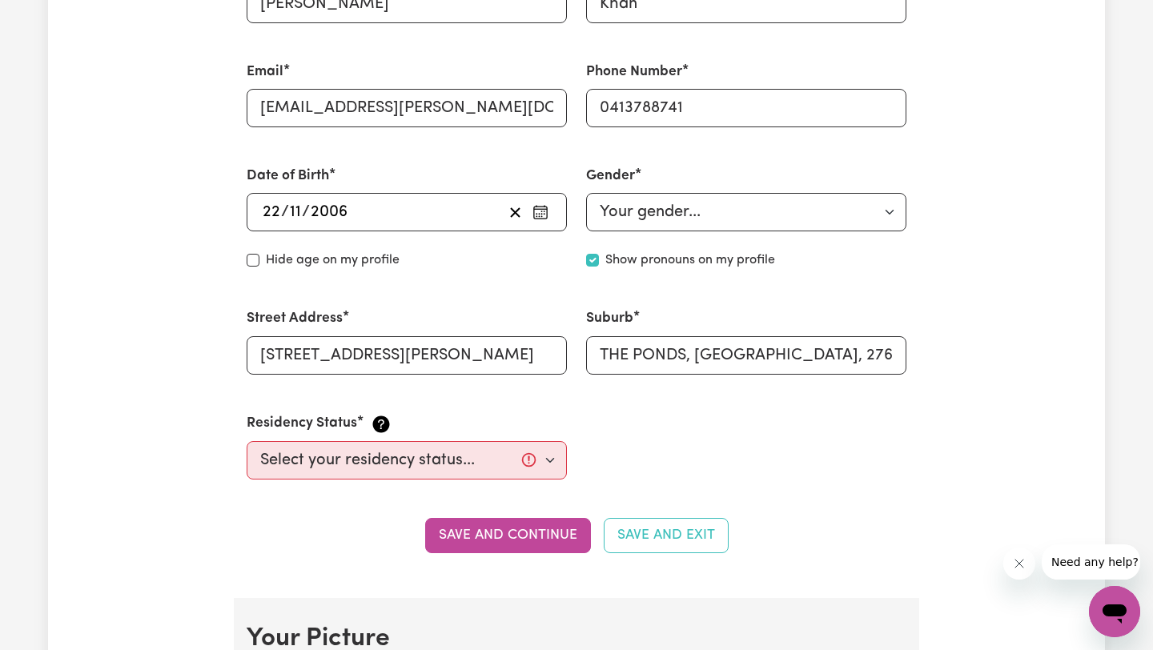
scroll to position [573, 0]
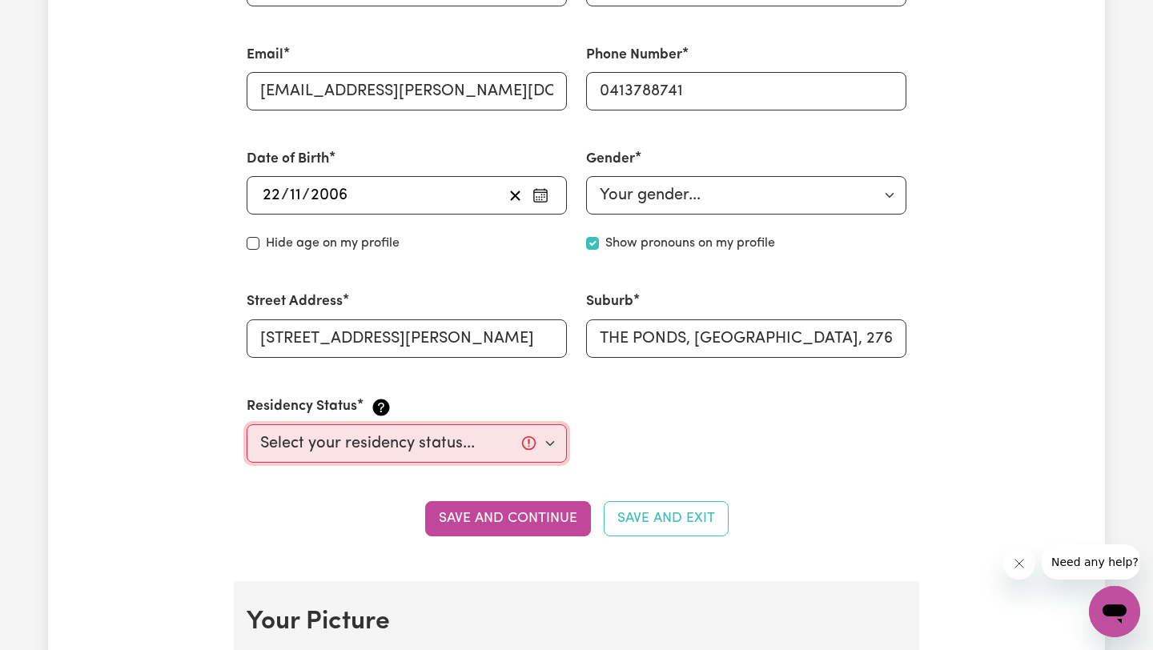
click at [389, 435] on select "Select your residency status... [DEMOGRAPHIC_DATA] citizen Australian PR [DEMOG…" at bounding box center [407, 443] width 320 height 38
select select "[DEMOGRAPHIC_DATA] Citizen"
click at [247, 424] on select "Select your residency status... [DEMOGRAPHIC_DATA] citizen Australian PR [DEMOG…" at bounding box center [407, 443] width 320 height 38
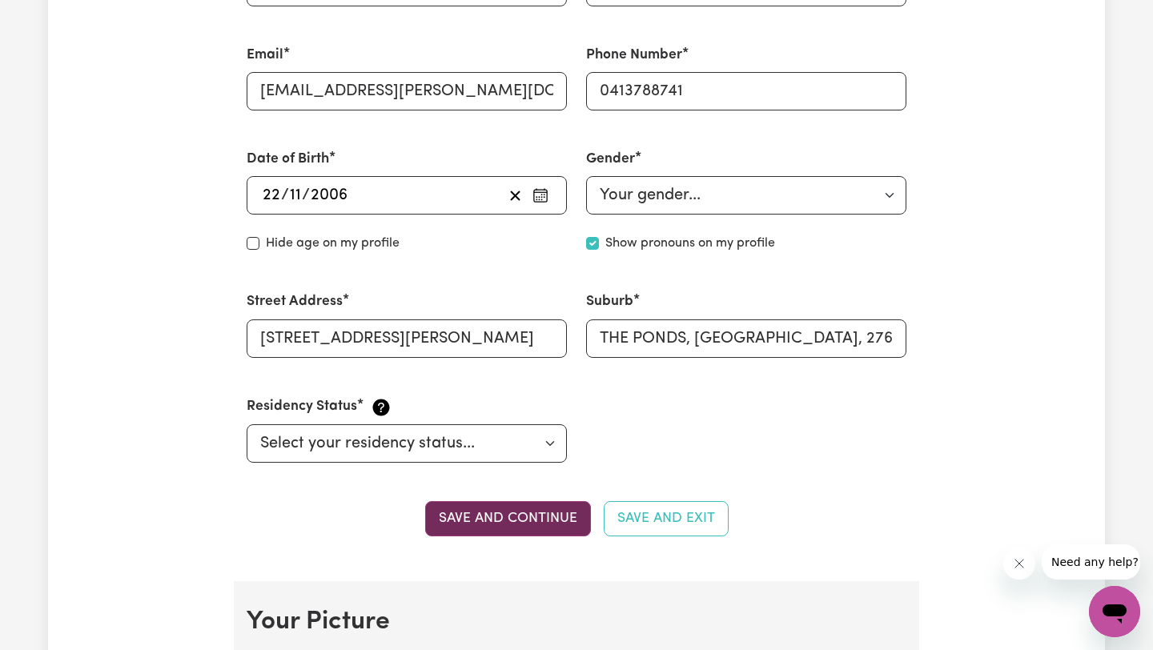
click at [514, 519] on button "Save and continue" at bounding box center [508, 518] width 166 height 35
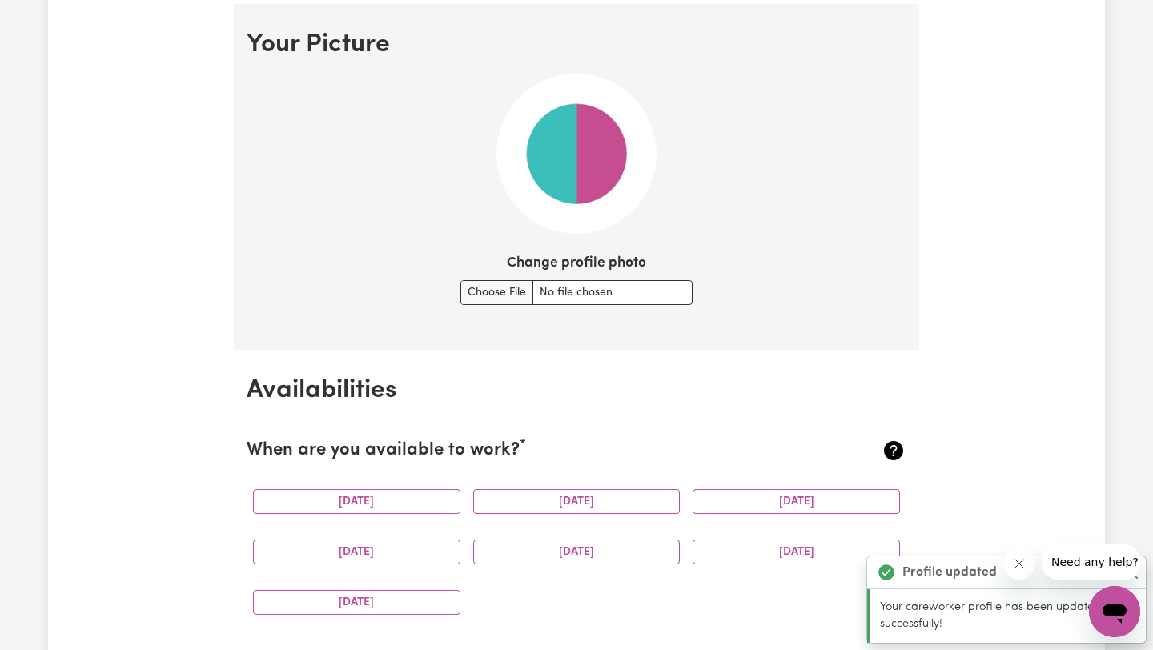
scroll to position [1154, 0]
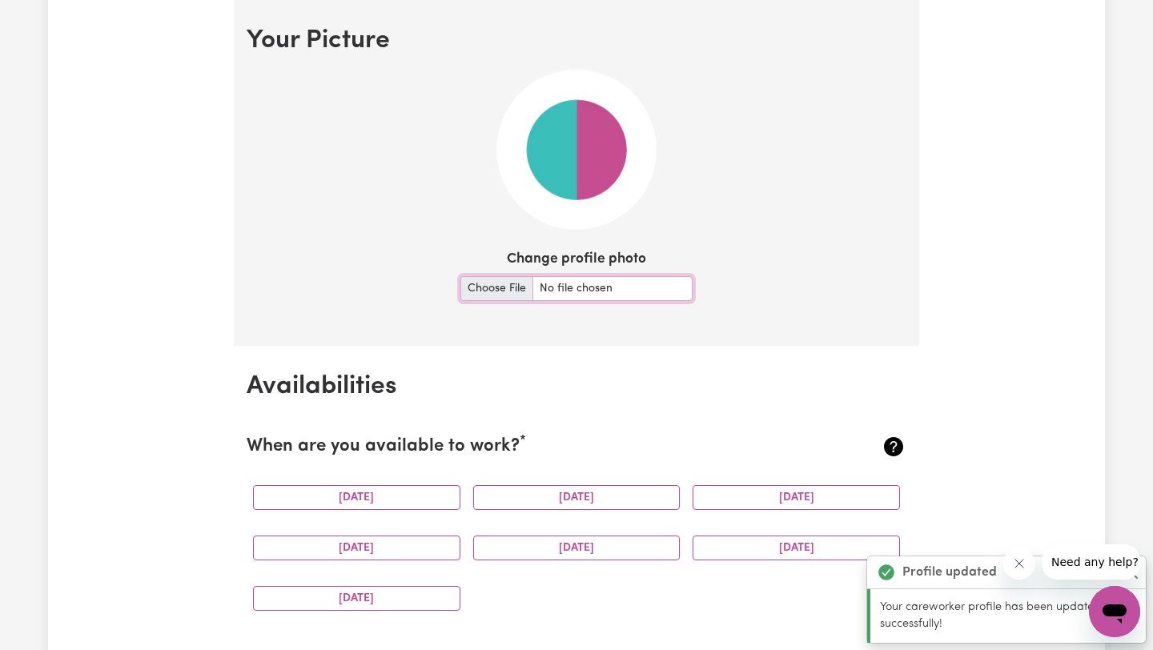
click at [498, 294] on input "Change profile photo" at bounding box center [576, 288] width 232 height 25
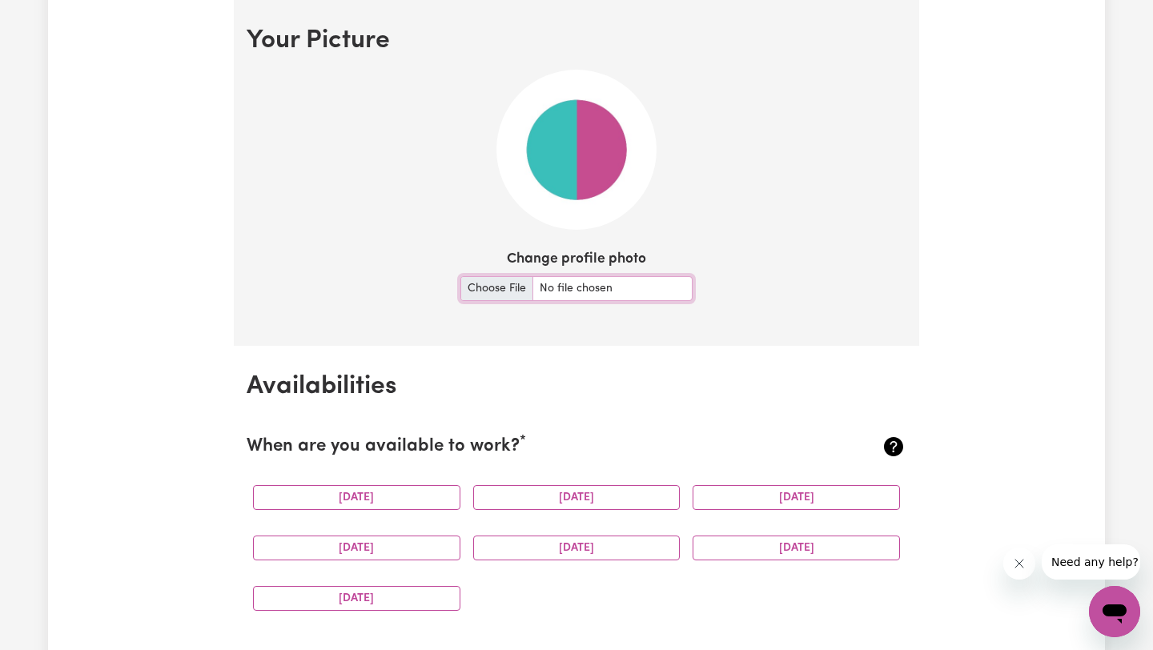
type input "C:\fakepath\IMG_20250222_182411188 (1).jpg"
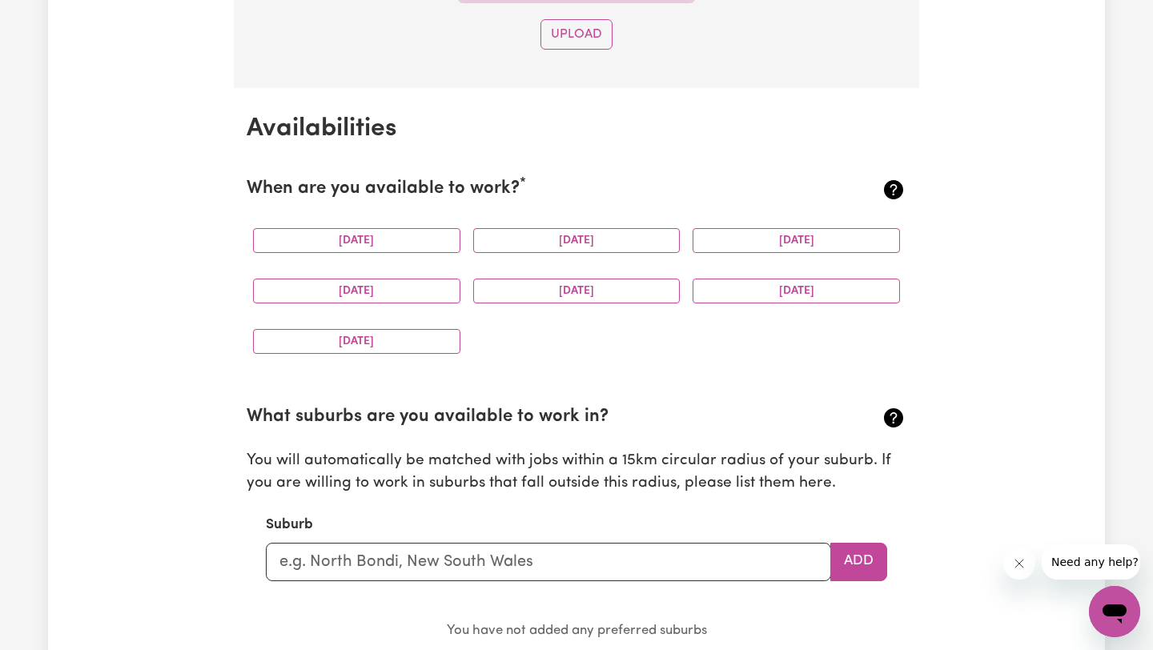
scroll to position [1937, 0]
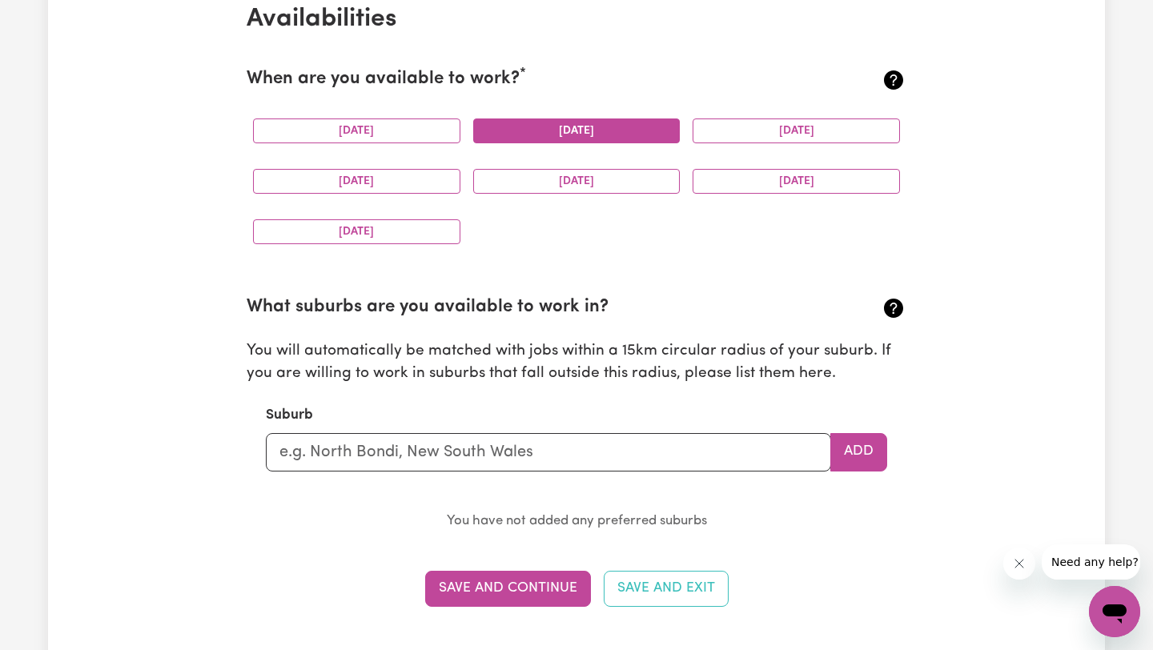
click at [560, 128] on button "[DATE]" at bounding box center [576, 130] width 207 height 25
click at [740, 126] on button "[DATE]" at bounding box center [795, 130] width 207 height 25
click at [346, 197] on div "[DATE]" at bounding box center [357, 181] width 220 height 50
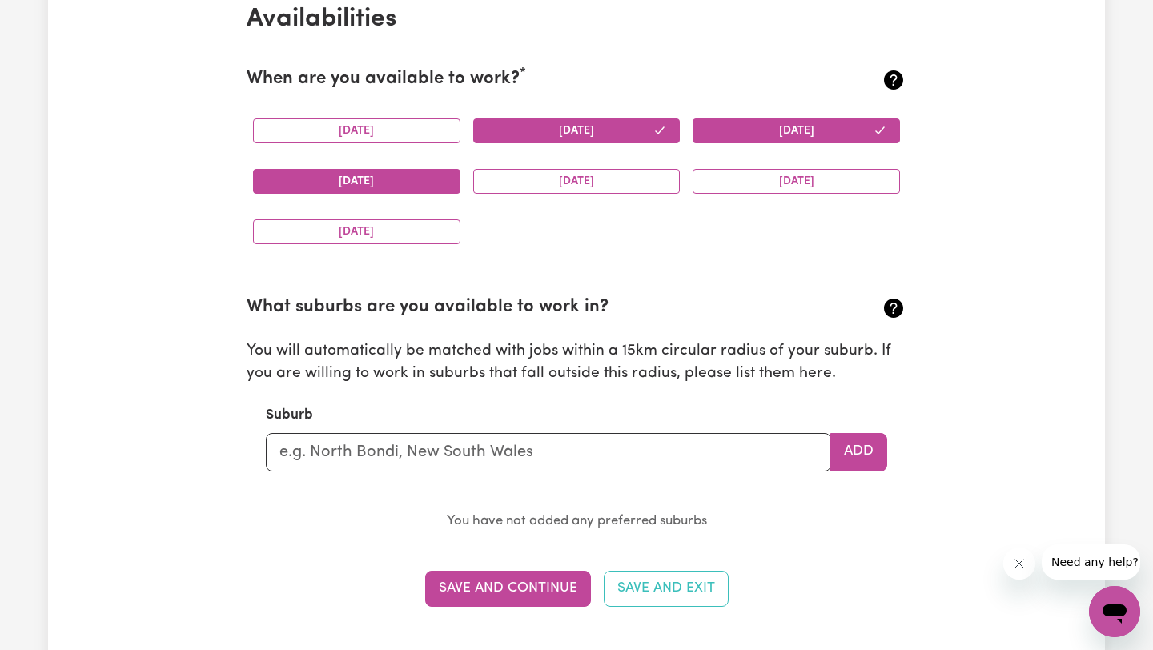
click at [388, 192] on button "[DATE]" at bounding box center [356, 181] width 207 height 25
click at [738, 186] on button "[DATE]" at bounding box center [795, 181] width 207 height 25
click at [322, 255] on div "[DATE]" at bounding box center [357, 232] width 220 height 50
click at [348, 251] on div "[DATE]" at bounding box center [357, 232] width 220 height 50
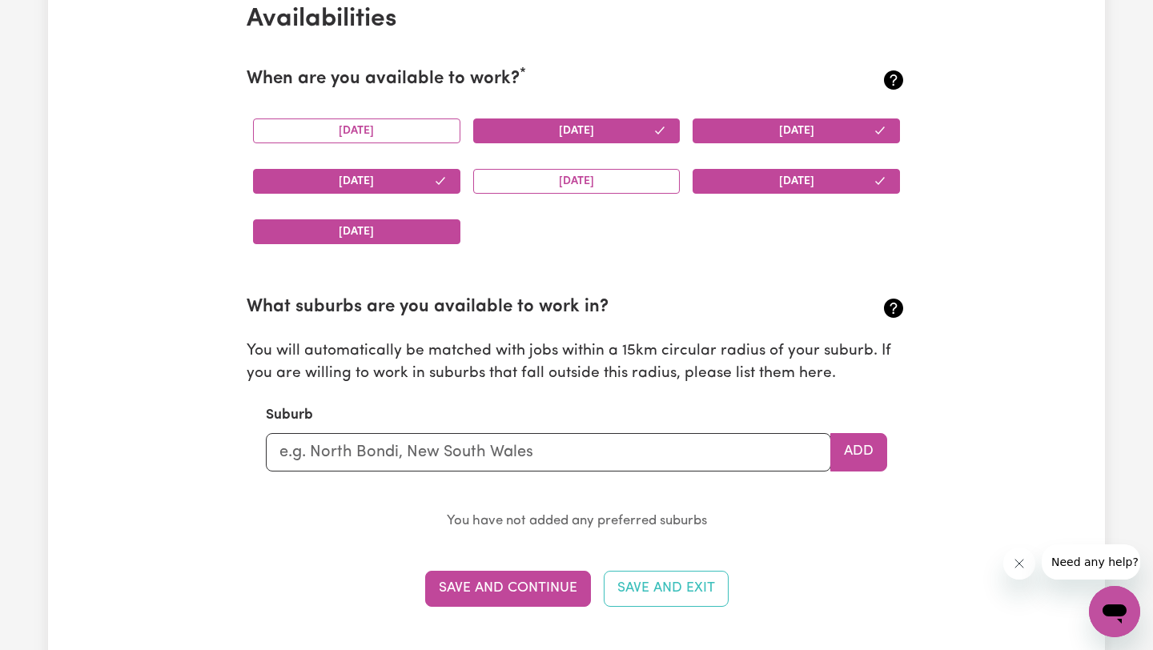
click at [378, 232] on button "[DATE]" at bounding box center [356, 231] width 207 height 25
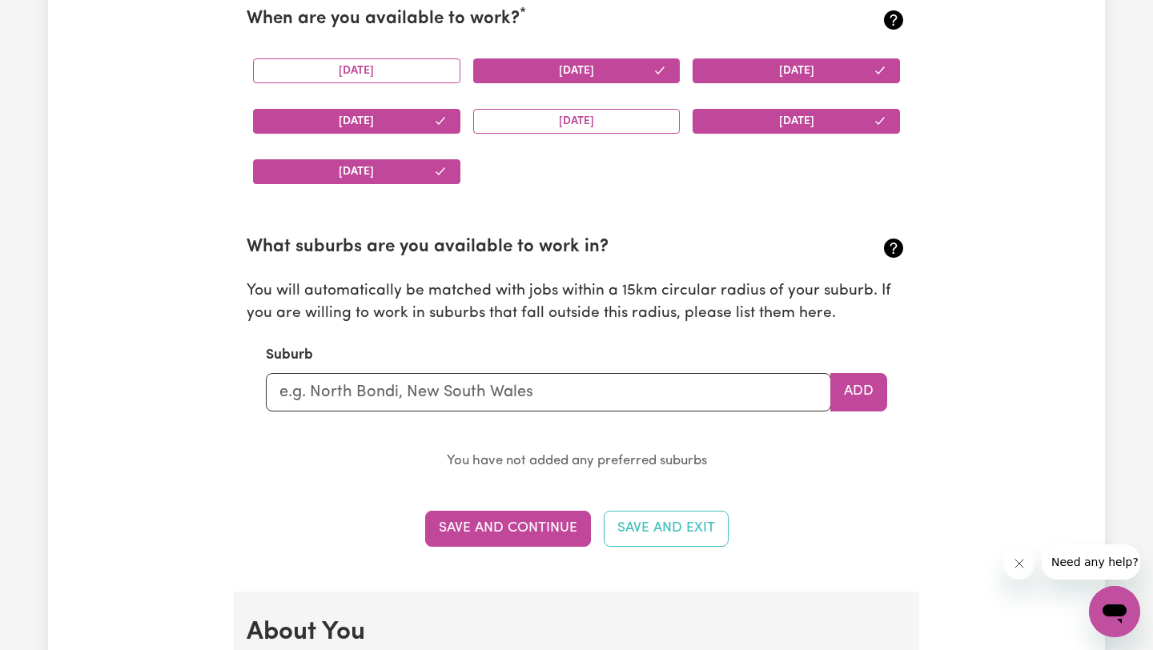
scroll to position [2033, 0]
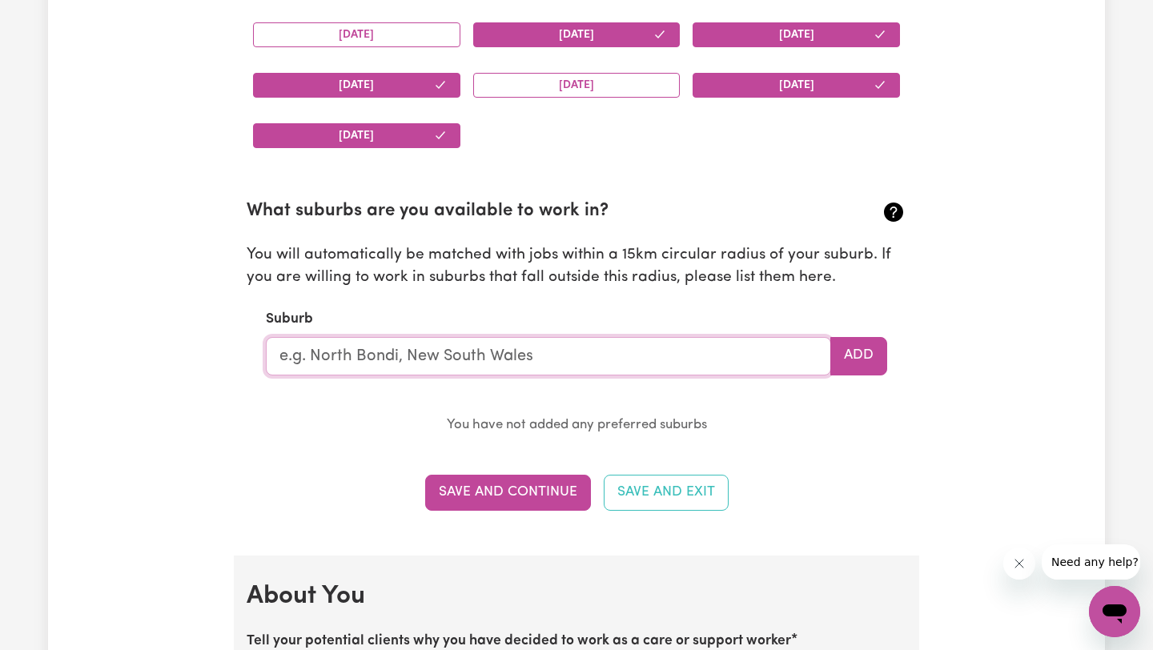
click at [594, 369] on input "text" at bounding box center [548, 356] width 565 height 38
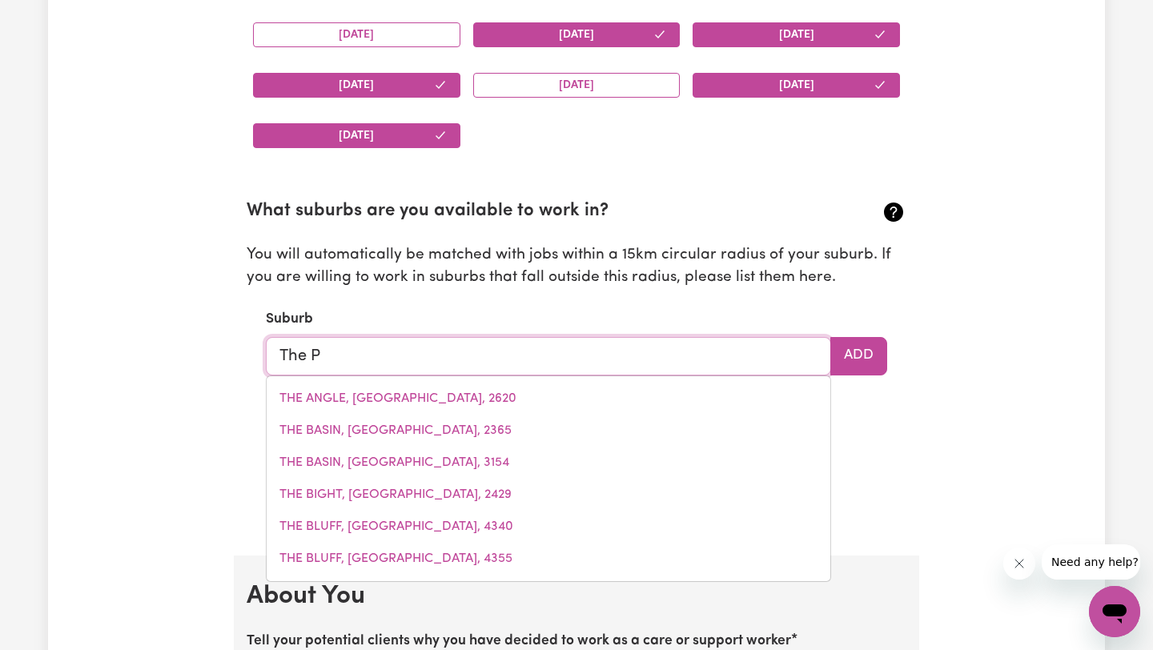
type input "The"
type input "The ANGLE, [GEOGRAPHIC_DATA], 2620"
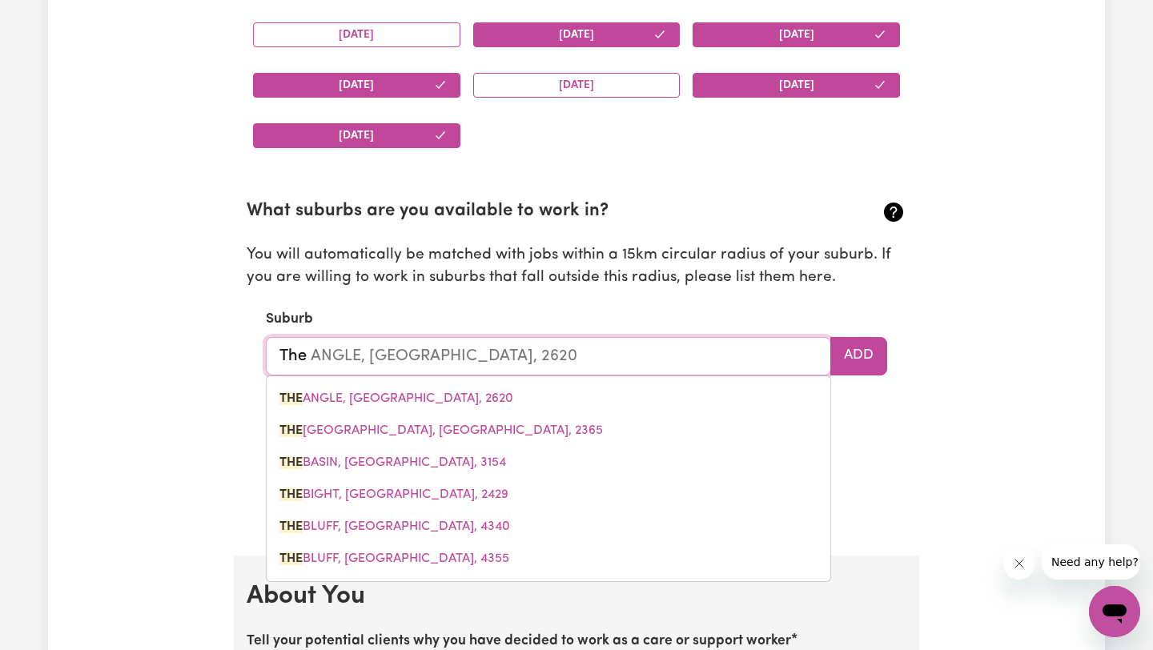
type input "The P"
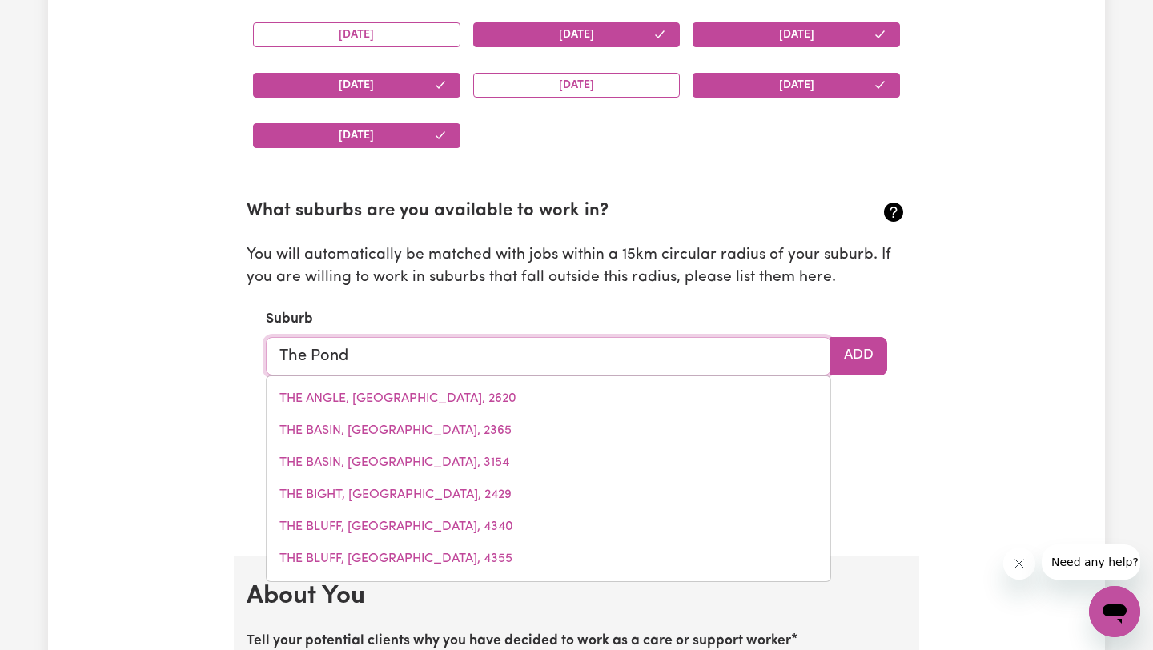
type input "The Ponds"
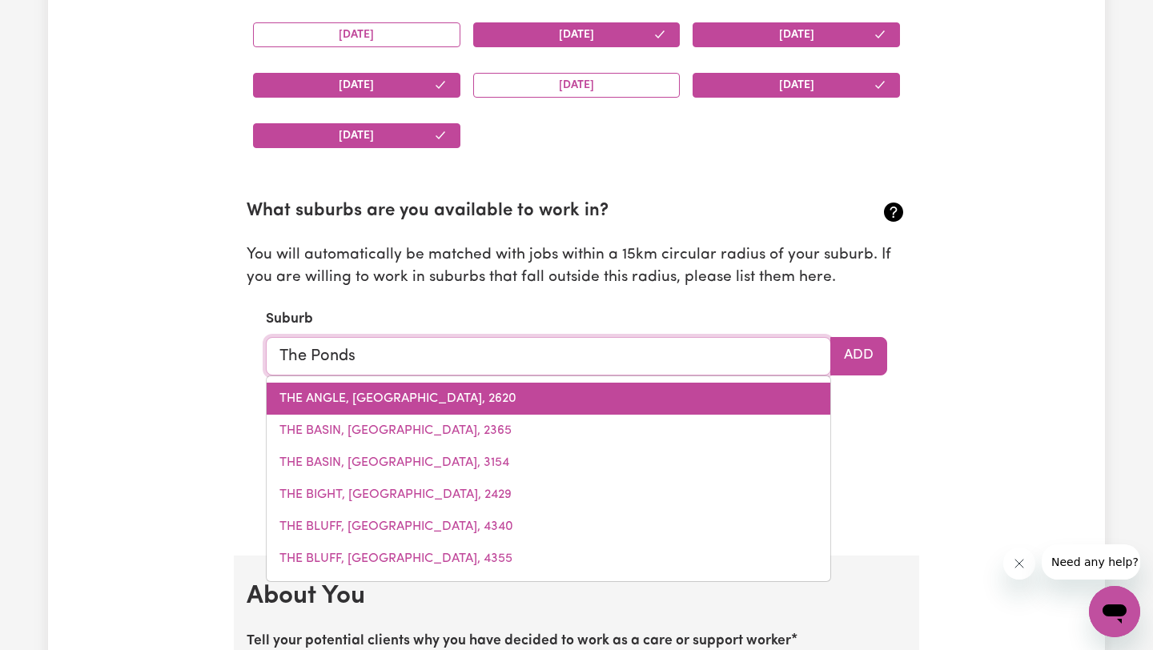
type input "The Ponds, [GEOGRAPHIC_DATA], 2769"
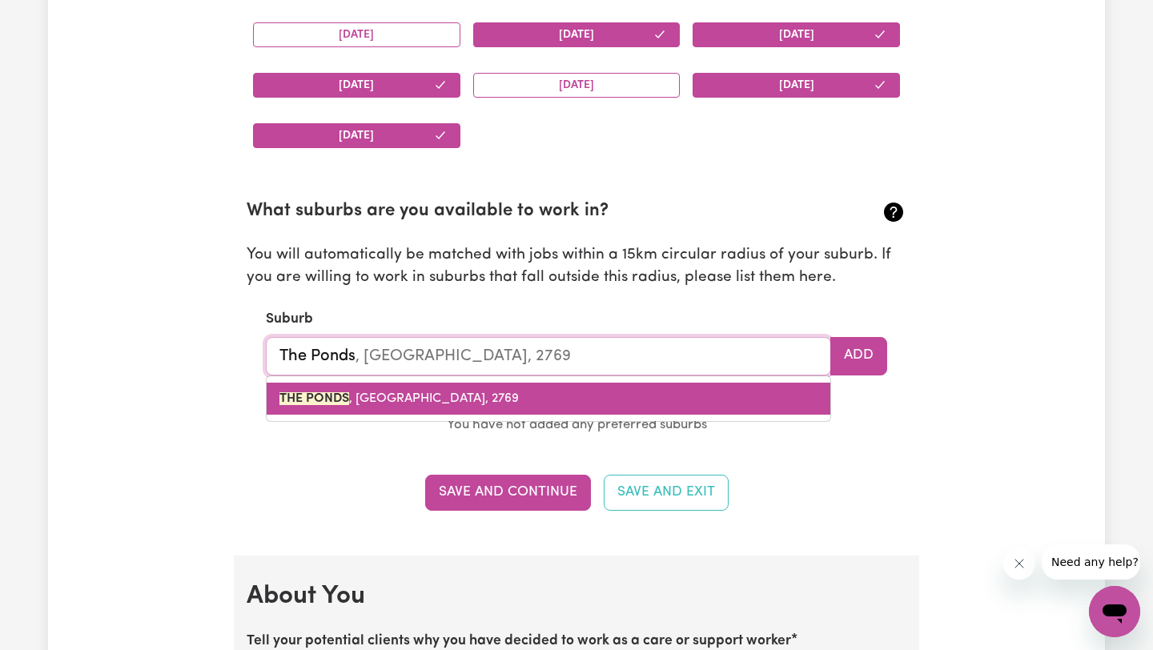
click at [549, 403] on link "THE PONDS , [GEOGRAPHIC_DATA], 2769" at bounding box center [549, 399] width 564 height 32
type input "THE PONDS, [GEOGRAPHIC_DATA], 2769"
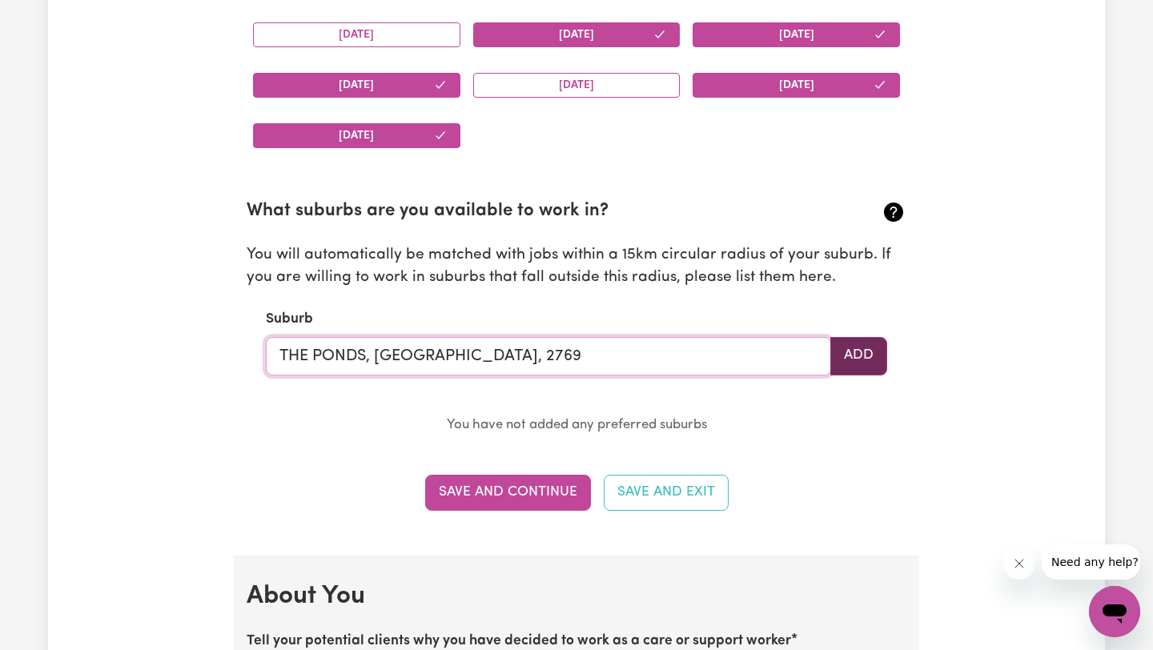
type input "THE PONDS, [GEOGRAPHIC_DATA], 2769"
click at [867, 357] on button "Add" at bounding box center [858, 356] width 57 height 38
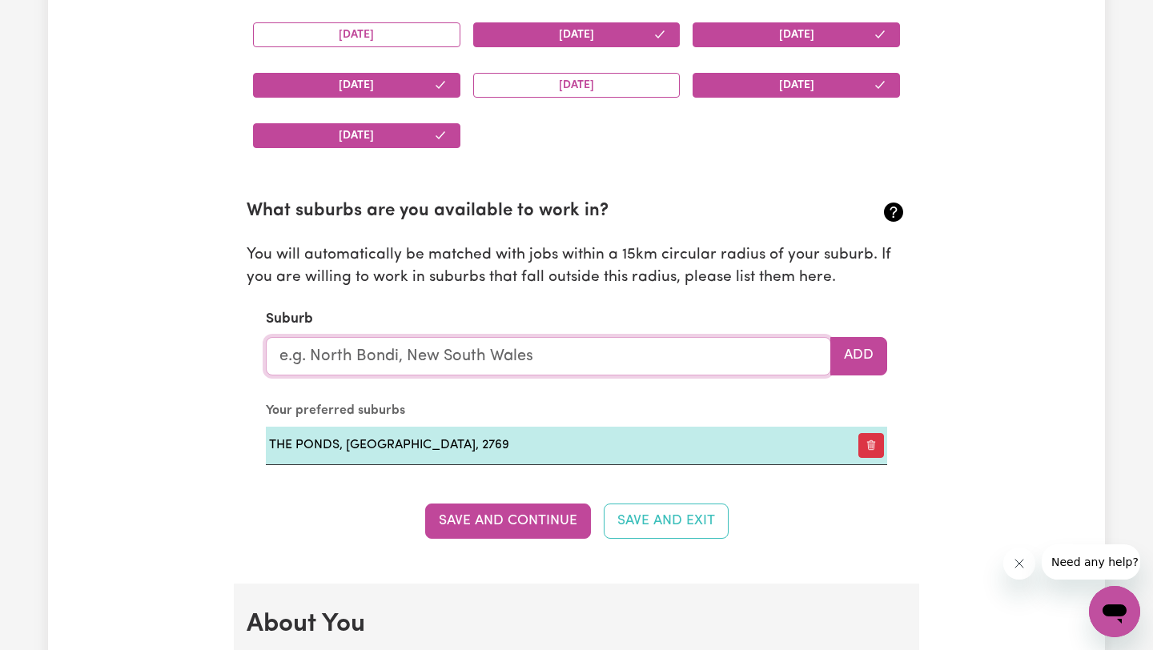
click at [676, 355] on input "text" at bounding box center [548, 356] width 565 height 38
type input "[PERSON_NAME]"
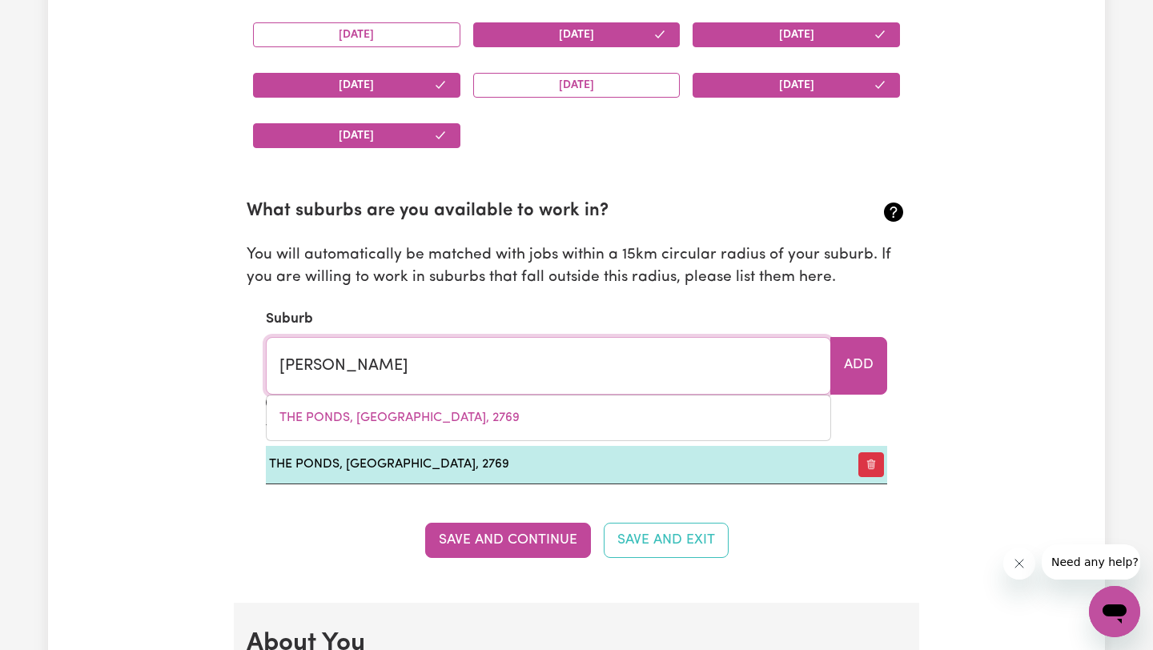
type input "[PERSON_NAME], [GEOGRAPHIC_DATA], 5641"
type input "Kellyv"
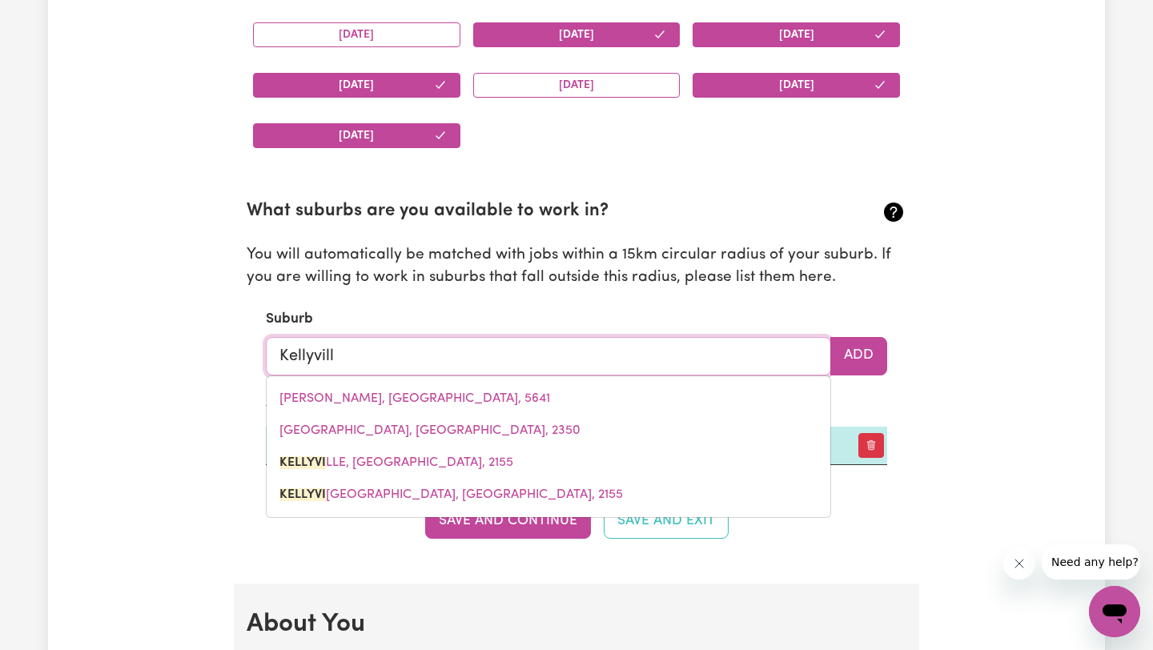
type input "[GEOGRAPHIC_DATA]"
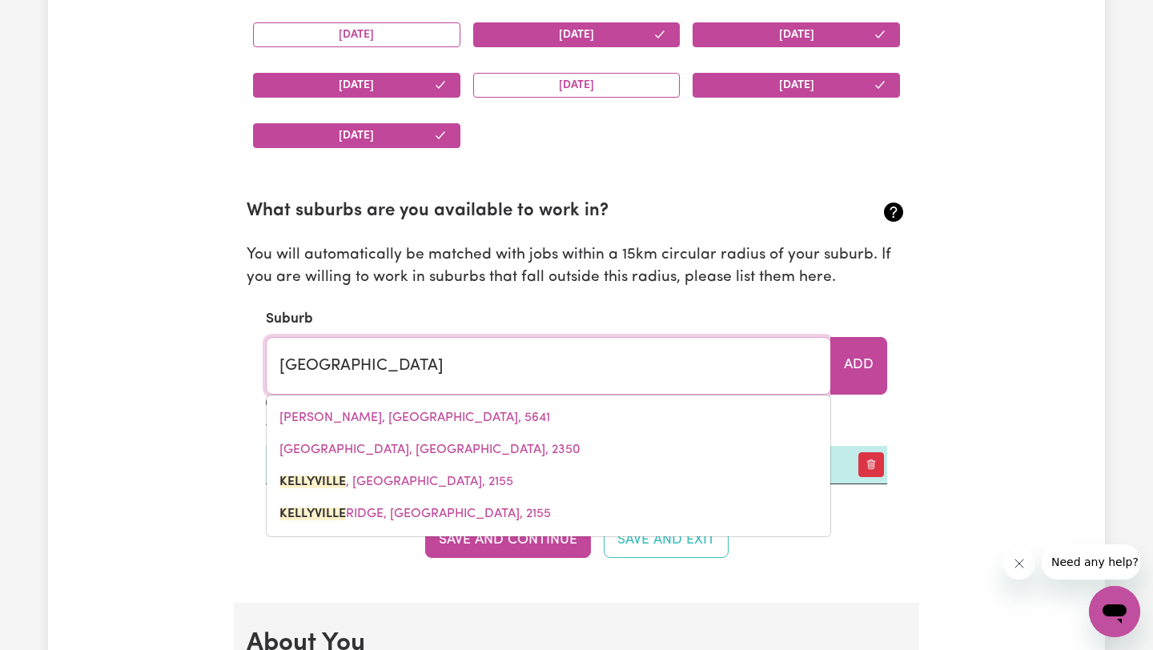
type input "[GEOGRAPHIC_DATA], [GEOGRAPHIC_DATA], 2155"
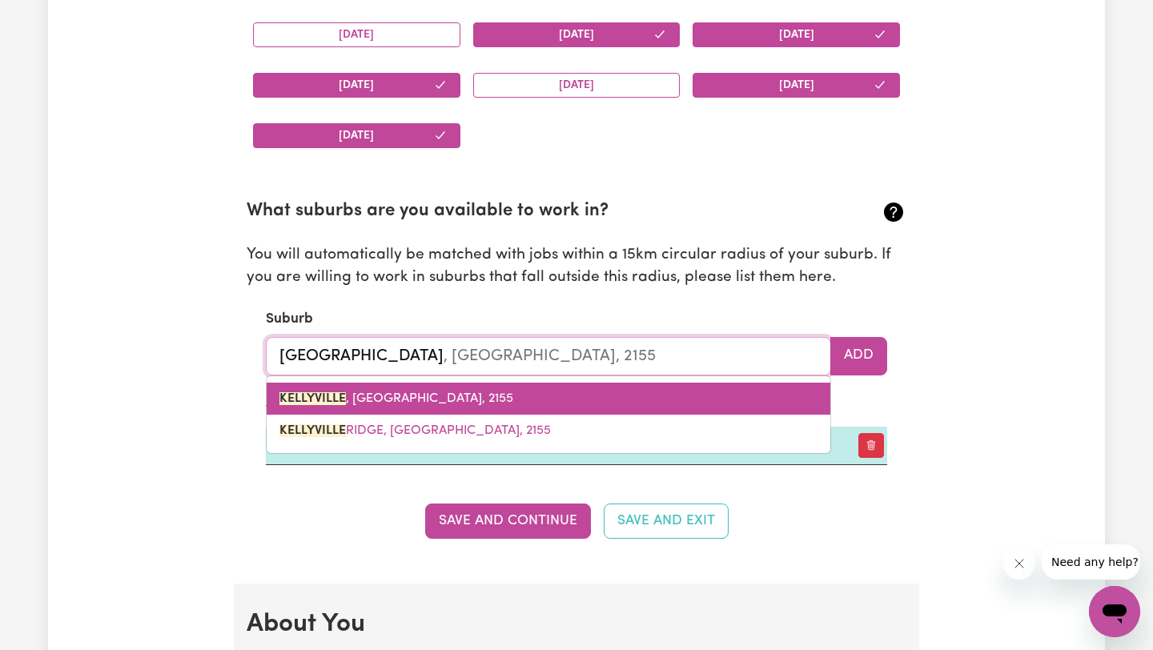
click at [688, 408] on link "[GEOGRAPHIC_DATA] , [GEOGRAPHIC_DATA], 2155" at bounding box center [549, 399] width 564 height 32
type input "[GEOGRAPHIC_DATA], [GEOGRAPHIC_DATA], 2155"
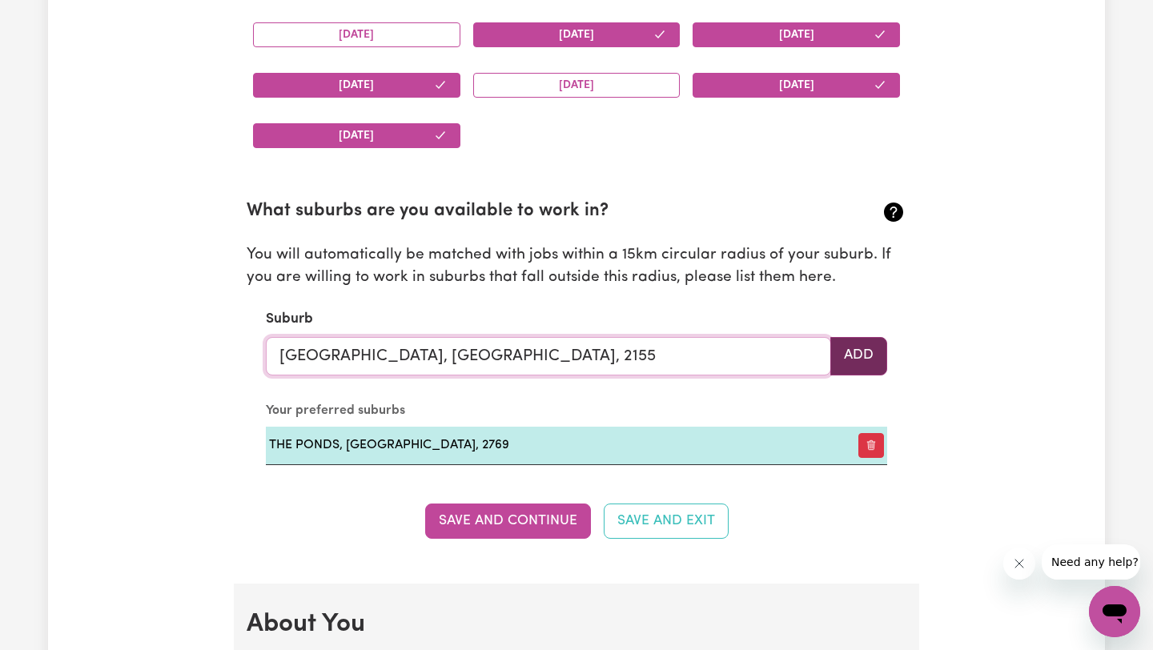
type input "[GEOGRAPHIC_DATA], [GEOGRAPHIC_DATA], 2155"
click at [843, 351] on button "Add" at bounding box center [858, 356] width 57 height 38
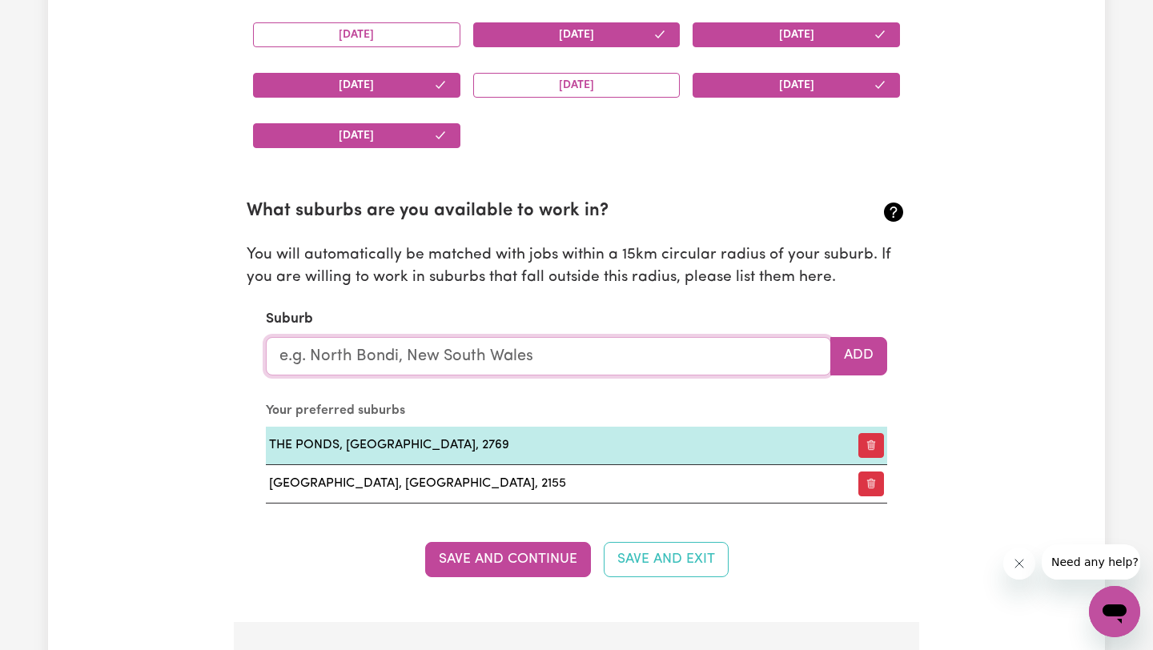
click at [765, 351] on input "text" at bounding box center [548, 356] width 565 height 38
type input "Kel"
type input "[GEOGRAPHIC_DATA], [GEOGRAPHIC_DATA], 2155"
type input "[PERSON_NAME]"
type input "KellYVILLE, [GEOGRAPHIC_DATA], 2155"
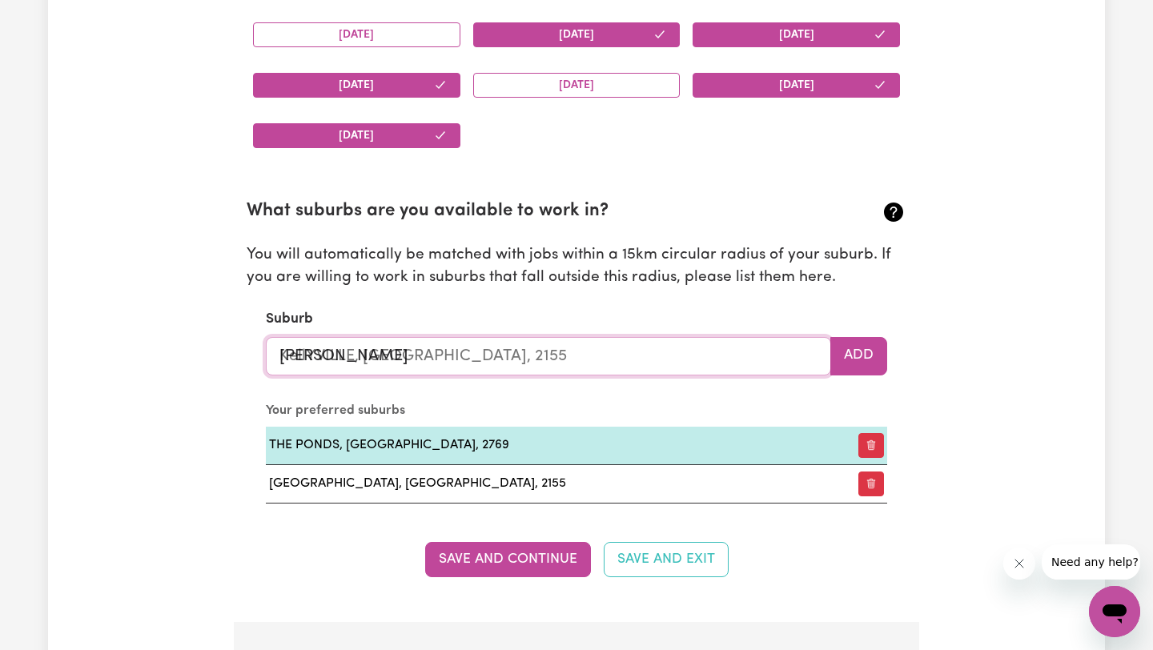
type input "[PERSON_NAME]"
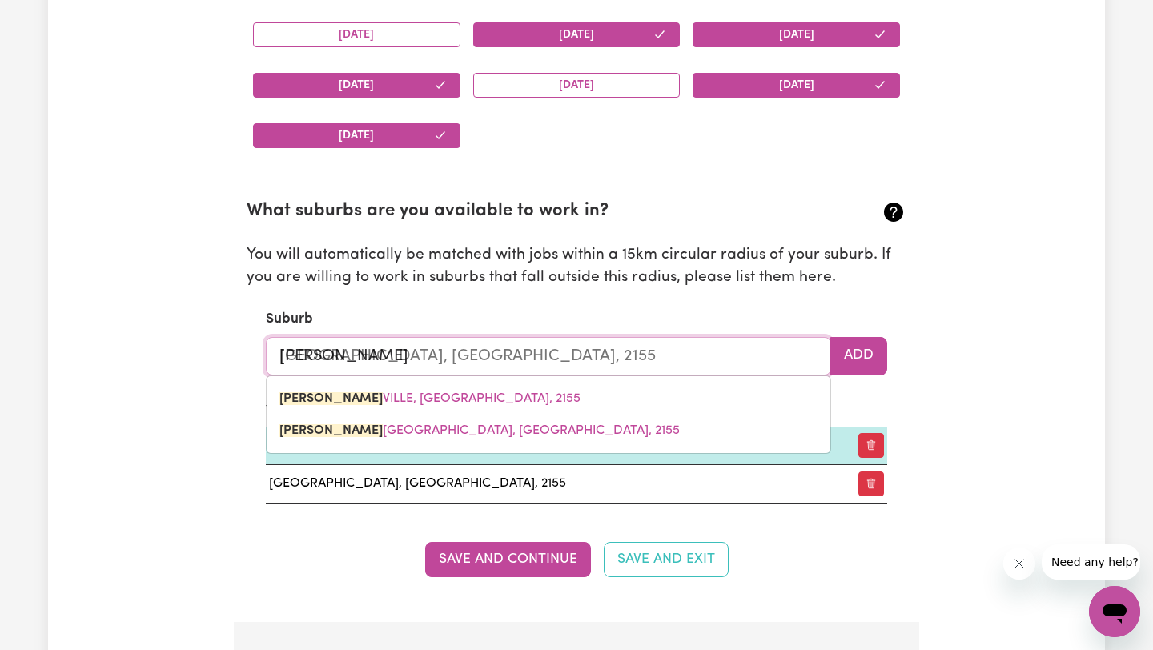
type input "[PERSON_NAME], [GEOGRAPHIC_DATA], 5641"
type input "Kellyv"
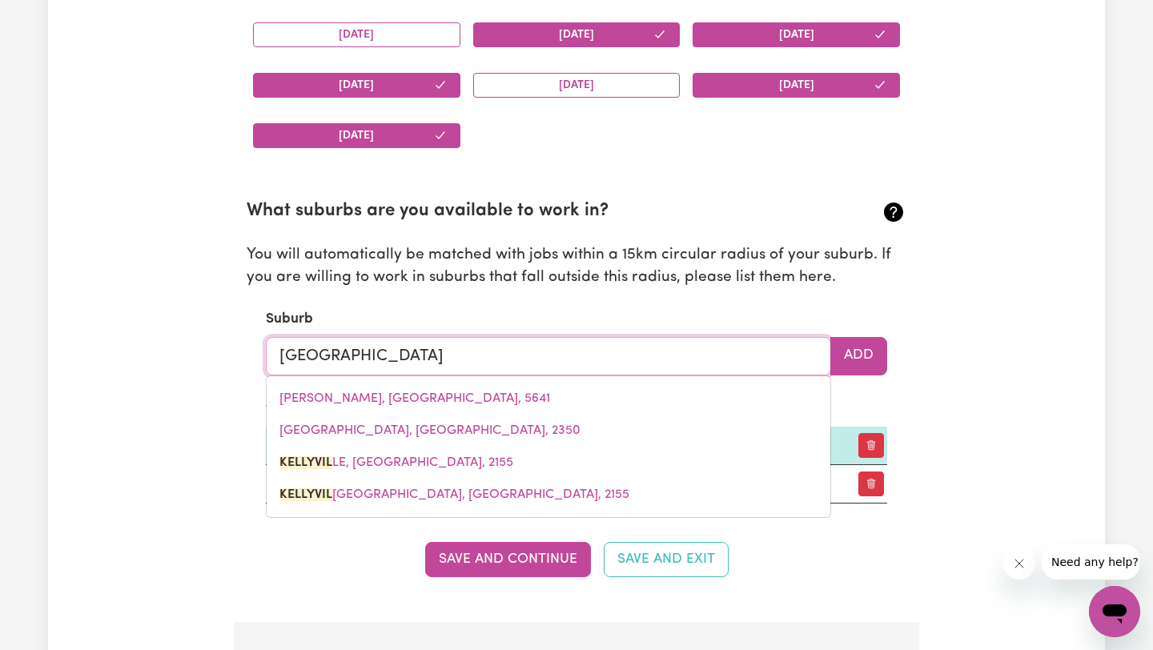
type input "[GEOGRAPHIC_DATA]"
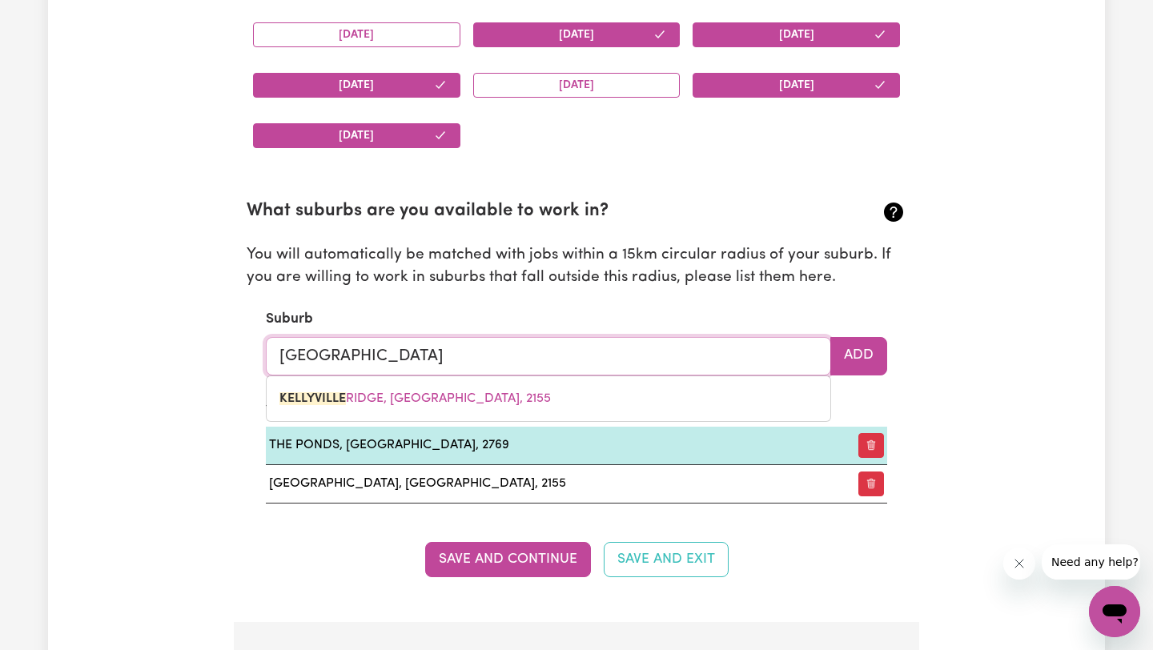
type input "[GEOGRAPHIC_DATA], [GEOGRAPHIC_DATA], 2155"
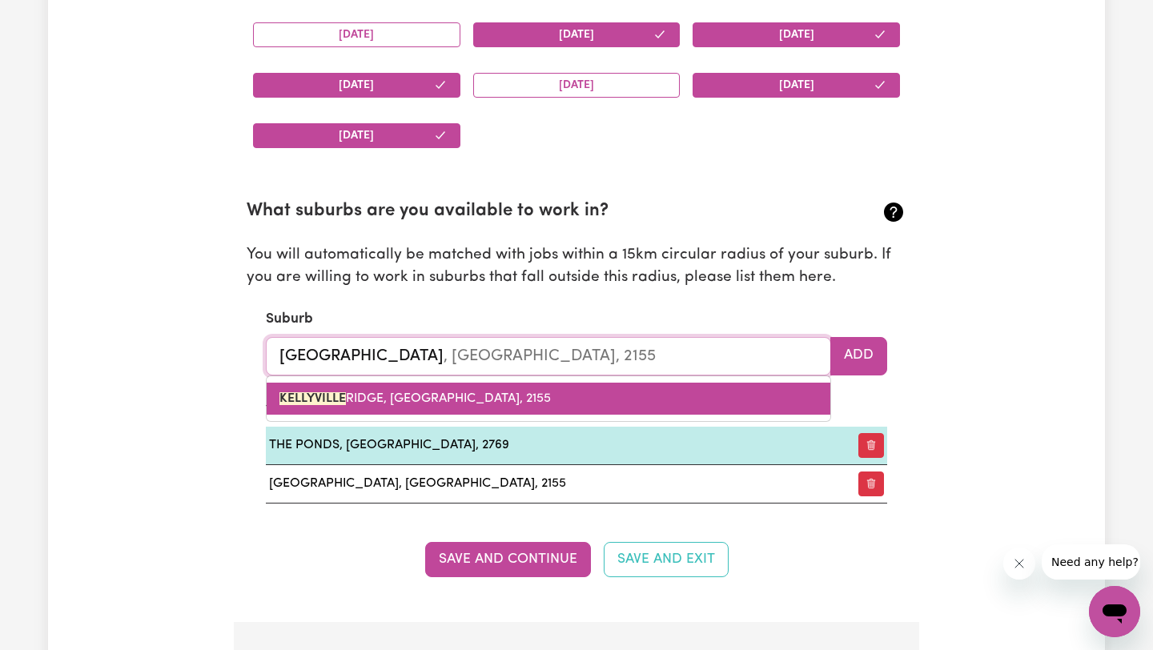
click at [743, 398] on link "[GEOGRAPHIC_DATA], [GEOGRAPHIC_DATA], 2155" at bounding box center [549, 399] width 564 height 32
type input "[GEOGRAPHIC_DATA], [GEOGRAPHIC_DATA], 2155"
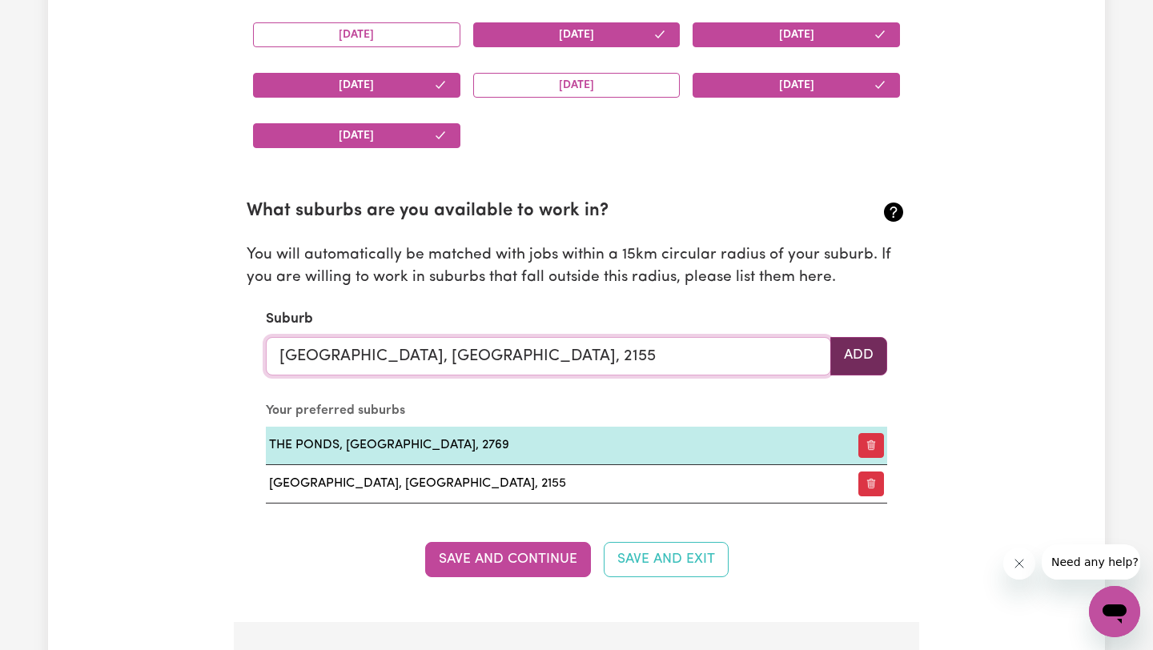
type input "[GEOGRAPHIC_DATA], [GEOGRAPHIC_DATA], 2155"
click at [840, 357] on button "Add" at bounding box center [858, 356] width 57 height 38
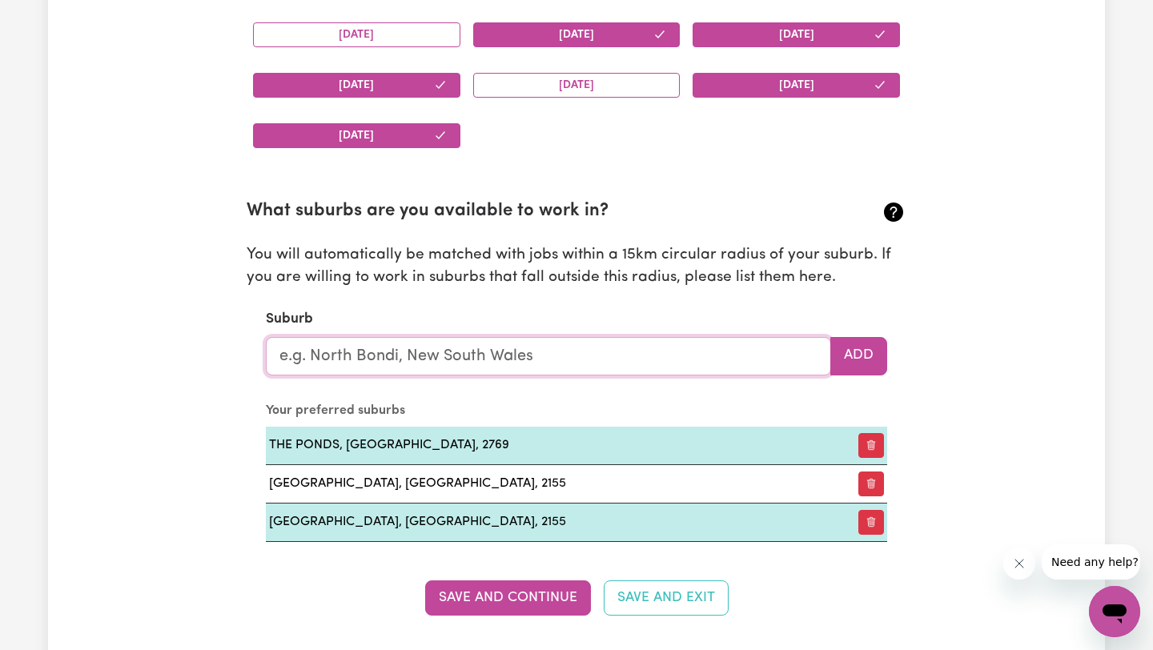
click at [676, 361] on input "text" at bounding box center [548, 356] width 565 height 38
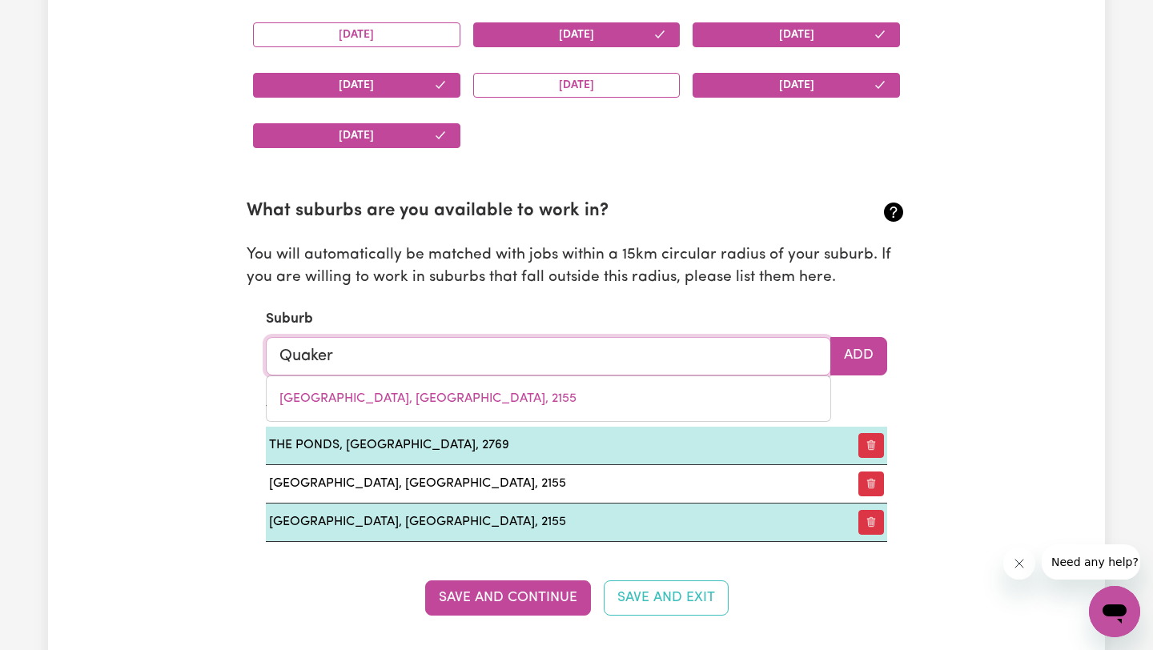
type input "[DEMOGRAPHIC_DATA]"
type input "[GEOGRAPHIC_DATA], [GEOGRAPHIC_DATA], 2763"
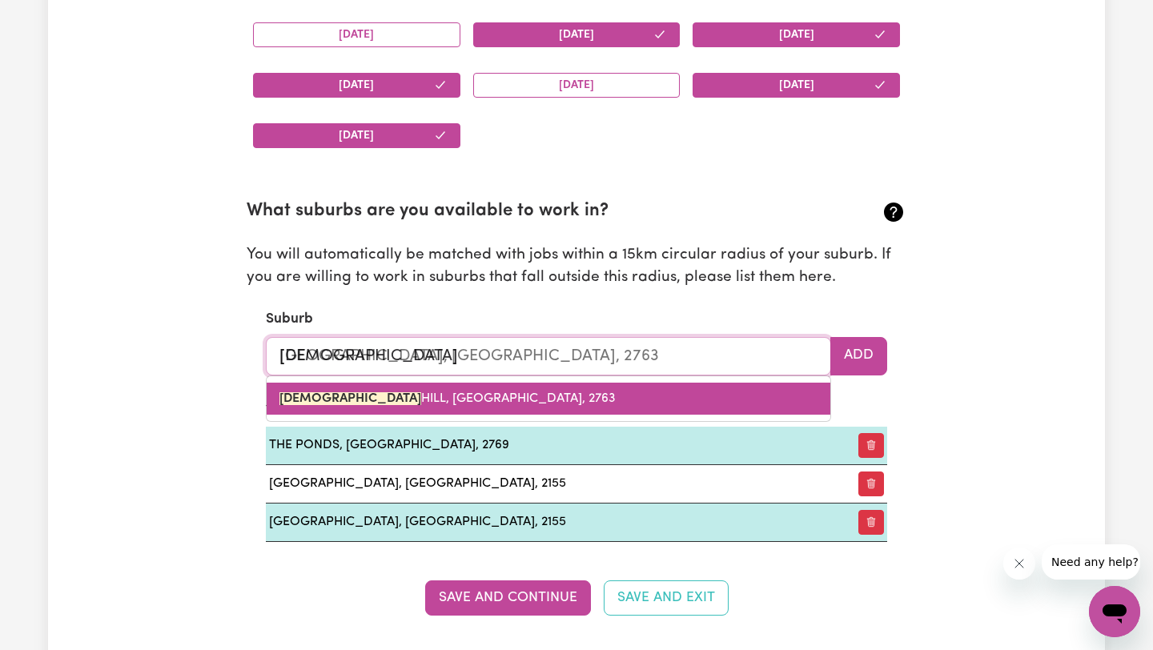
click at [667, 395] on link "[GEOGRAPHIC_DATA], [GEOGRAPHIC_DATA], 2763" at bounding box center [549, 399] width 564 height 32
type input "[GEOGRAPHIC_DATA], [GEOGRAPHIC_DATA], 2763"
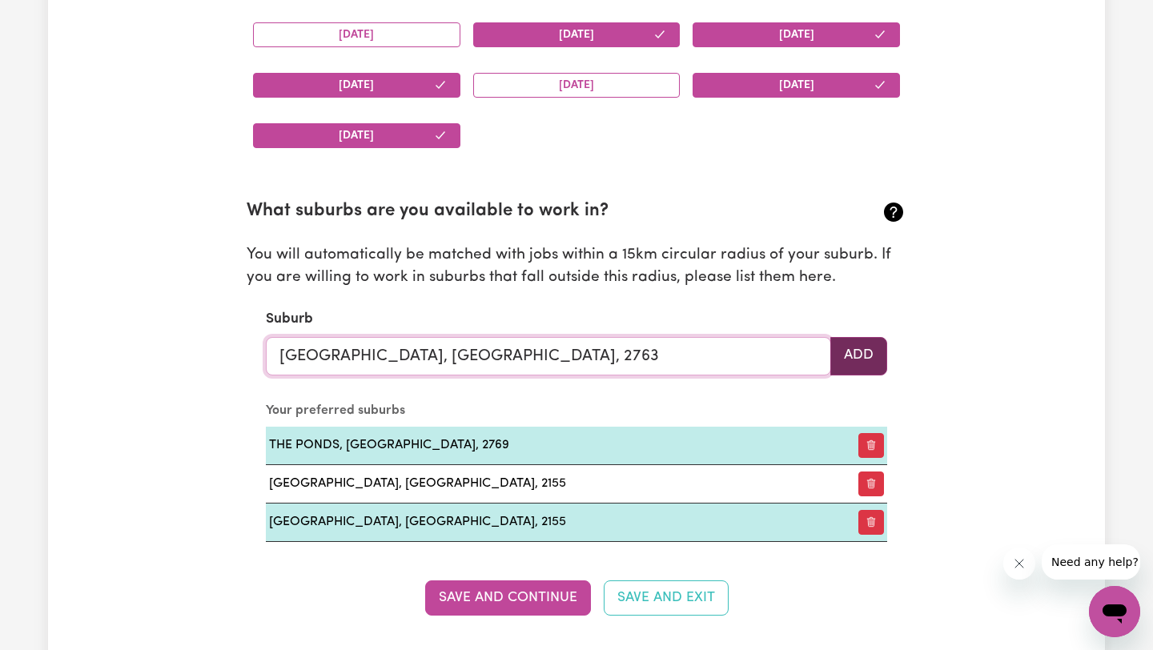
type input "[GEOGRAPHIC_DATA], [GEOGRAPHIC_DATA], 2763"
click at [880, 362] on button "Add" at bounding box center [858, 356] width 57 height 38
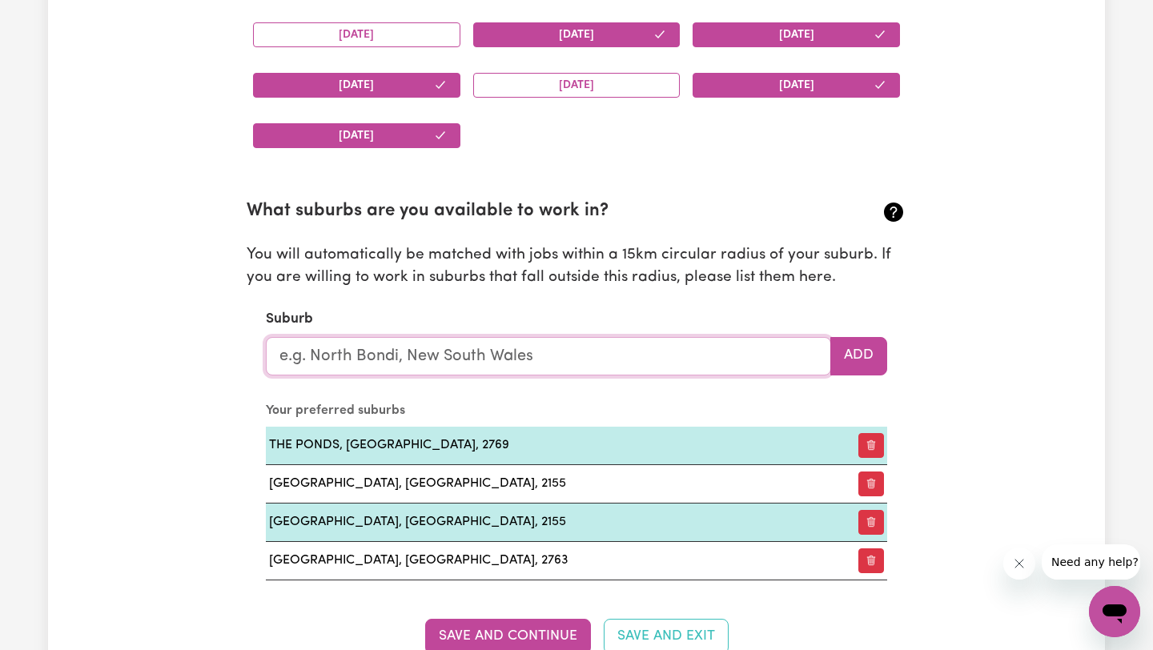
click at [701, 361] on input "text" at bounding box center [548, 356] width 565 height 38
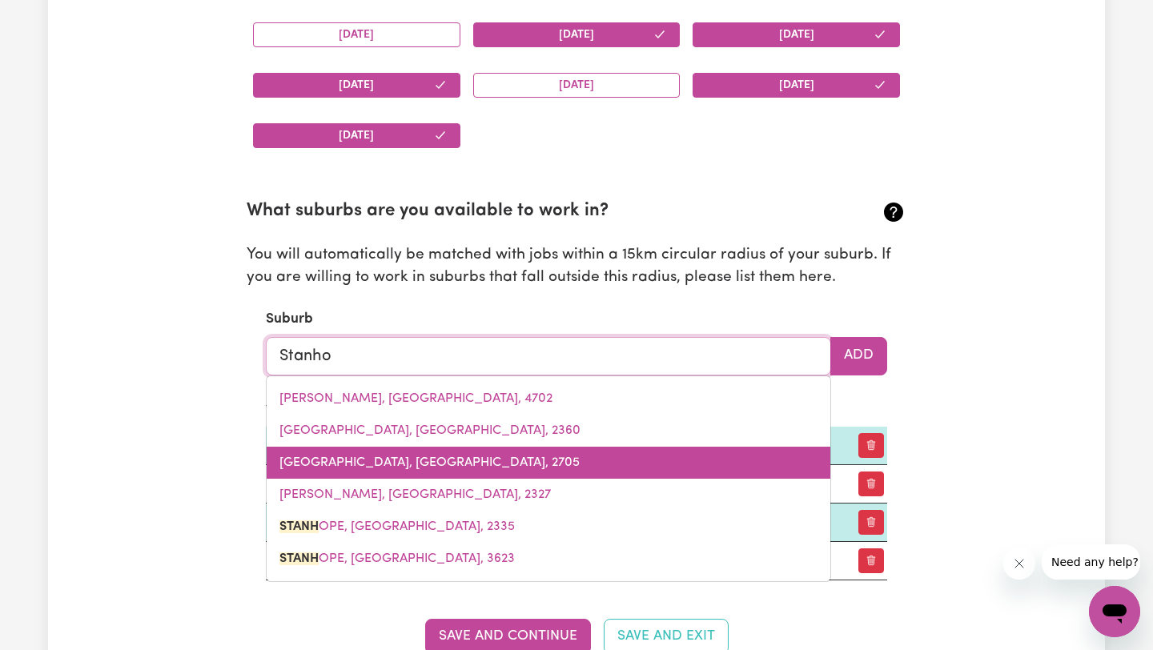
type input "Stanhop"
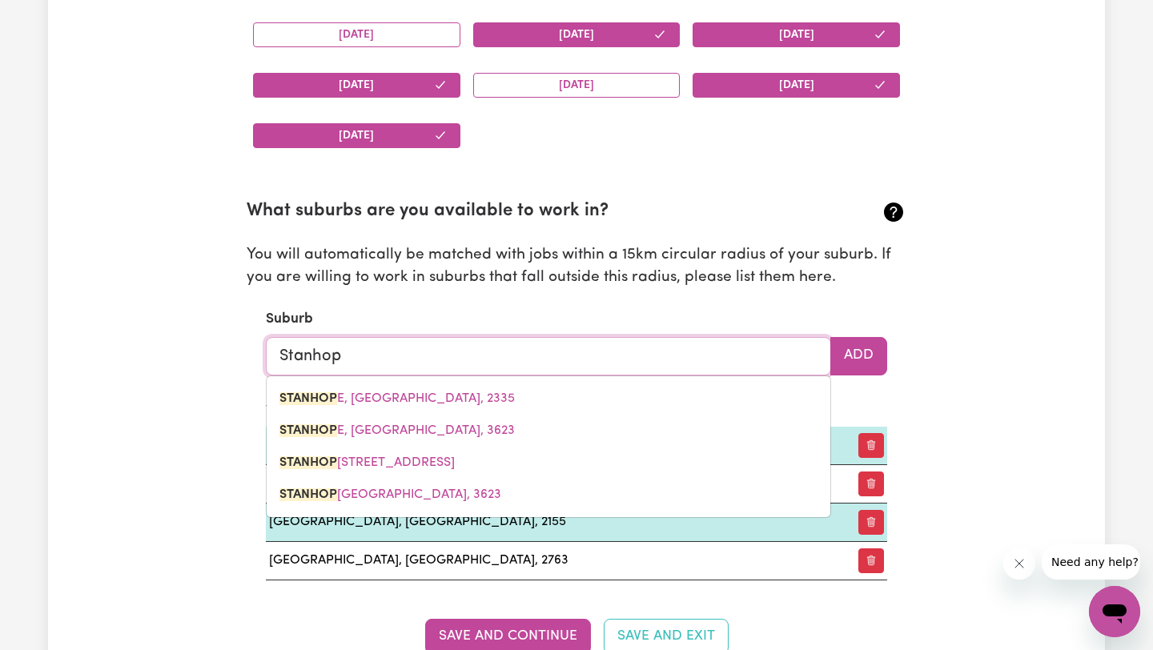
type input "StanhopE, [GEOGRAPHIC_DATA], 2335"
type input "Stanhope"
type input "Stanhope, [GEOGRAPHIC_DATA], 2335"
type input "Stanhope"
type input "[GEOGRAPHIC_DATA], [GEOGRAPHIC_DATA], 2768"
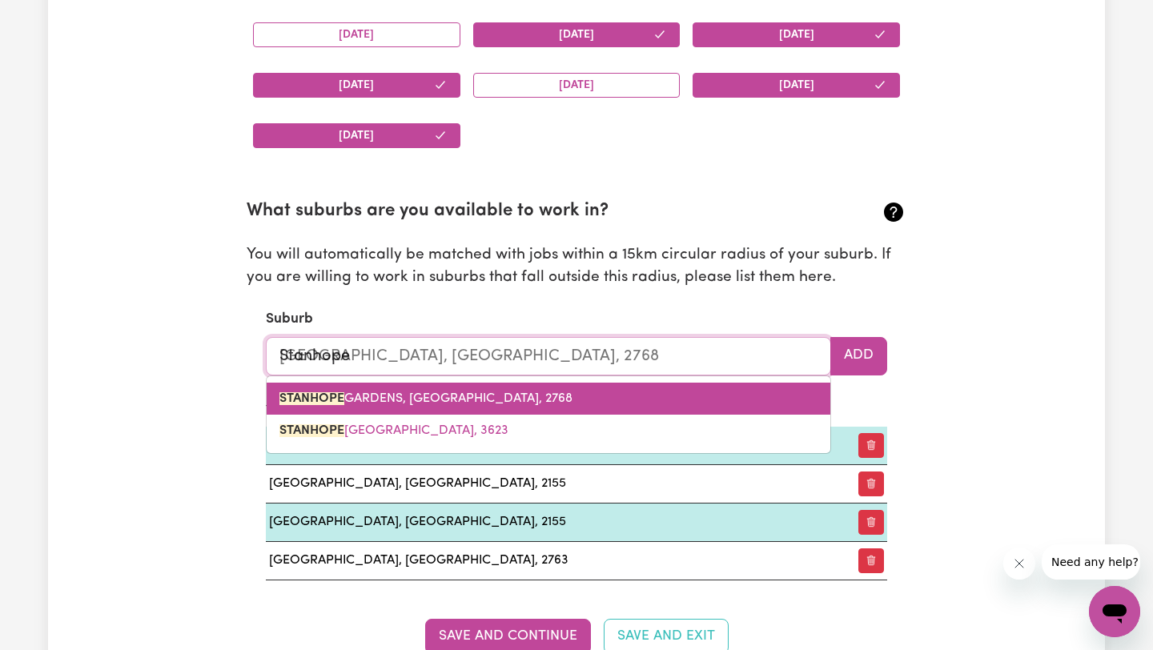
click at [648, 407] on link "[GEOGRAPHIC_DATA], [GEOGRAPHIC_DATA], 2768" at bounding box center [549, 399] width 564 height 32
type input "[GEOGRAPHIC_DATA], [GEOGRAPHIC_DATA], 2768"
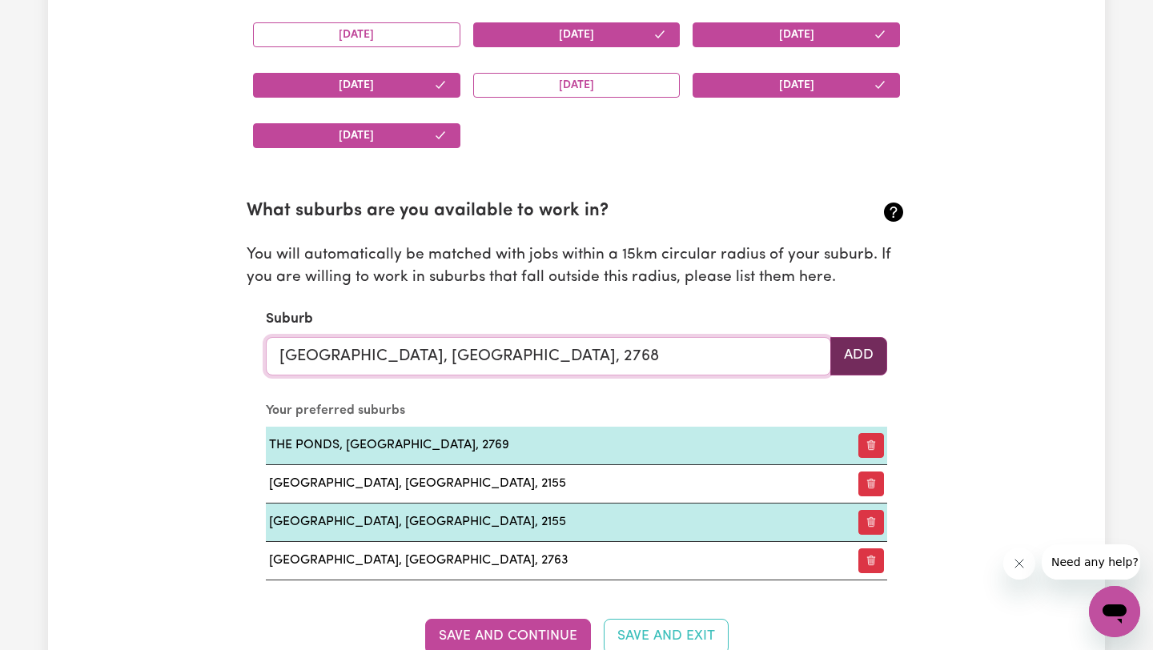
type input "[GEOGRAPHIC_DATA], [GEOGRAPHIC_DATA], 2768"
click at [857, 357] on button "Add" at bounding box center [858, 356] width 57 height 38
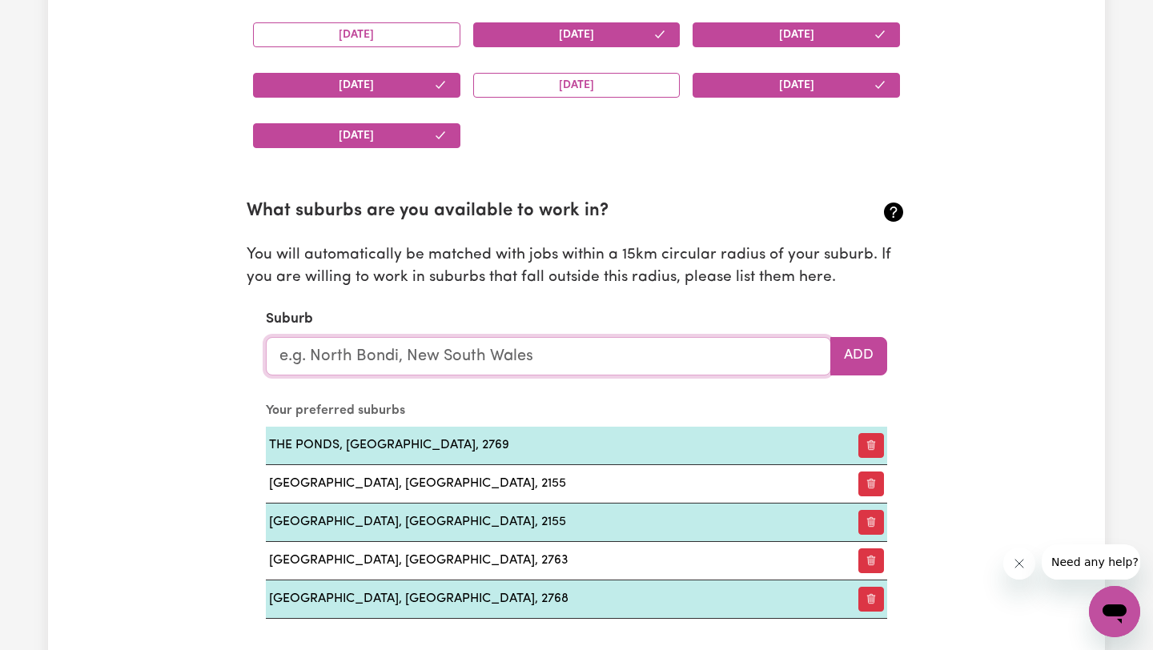
click at [654, 366] on input "text" at bounding box center [548, 356] width 565 height 38
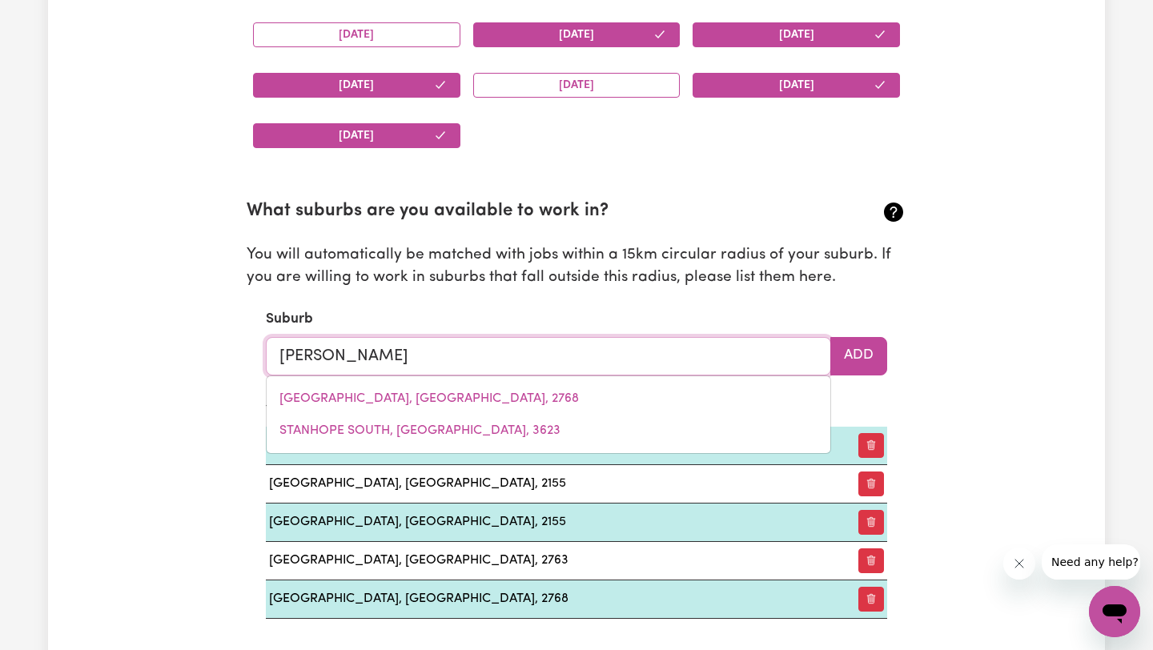
type input "[PERSON_NAME]"
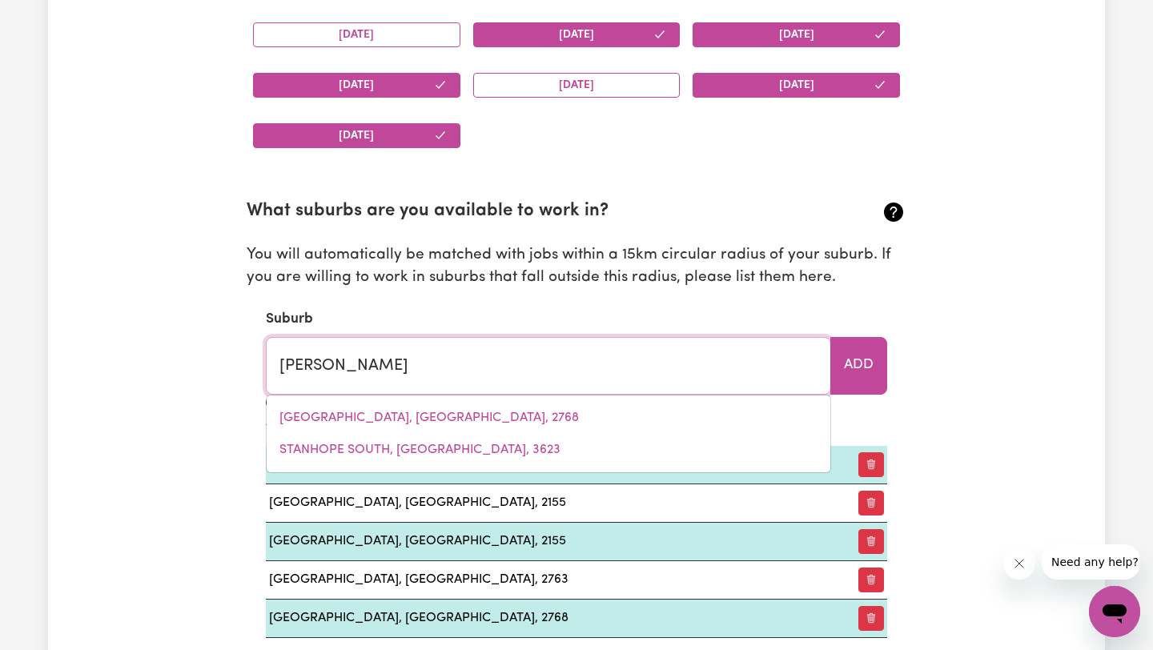
type input "[PERSON_NAME][GEOGRAPHIC_DATA][PERSON_NAME], [GEOGRAPHIC_DATA], 2155"
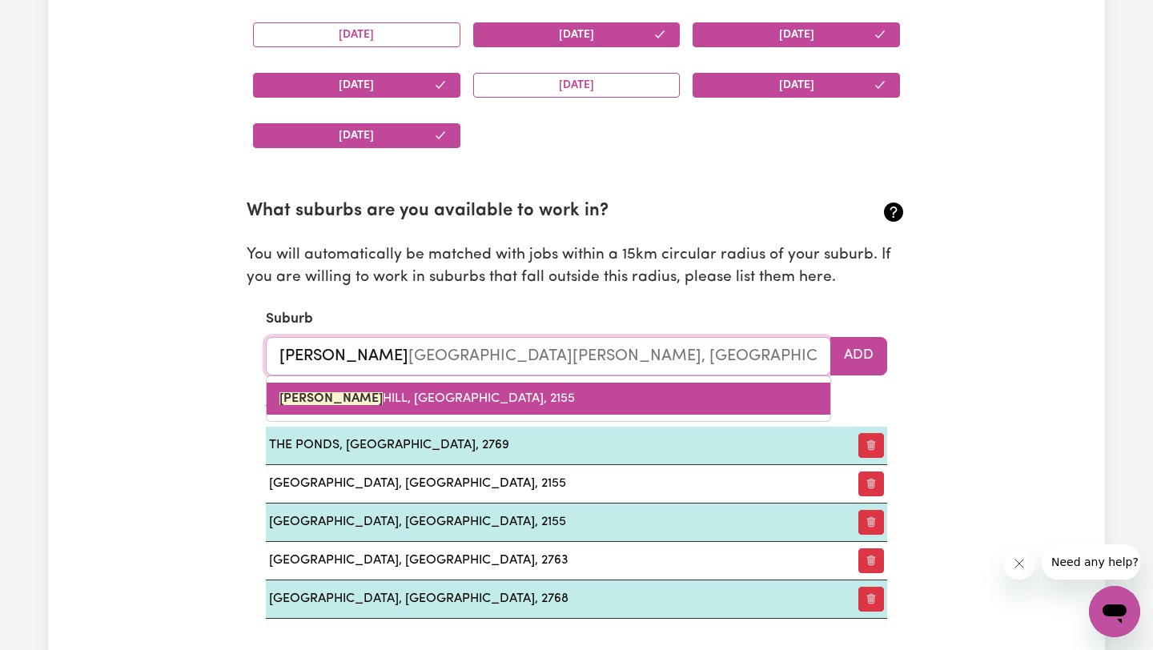
click at [633, 403] on link "[PERSON_NAME][GEOGRAPHIC_DATA][PERSON_NAME], [GEOGRAPHIC_DATA], 2155" at bounding box center [549, 399] width 564 height 32
type input "[PERSON_NAME][GEOGRAPHIC_DATA][PERSON_NAME], [GEOGRAPHIC_DATA], 2155"
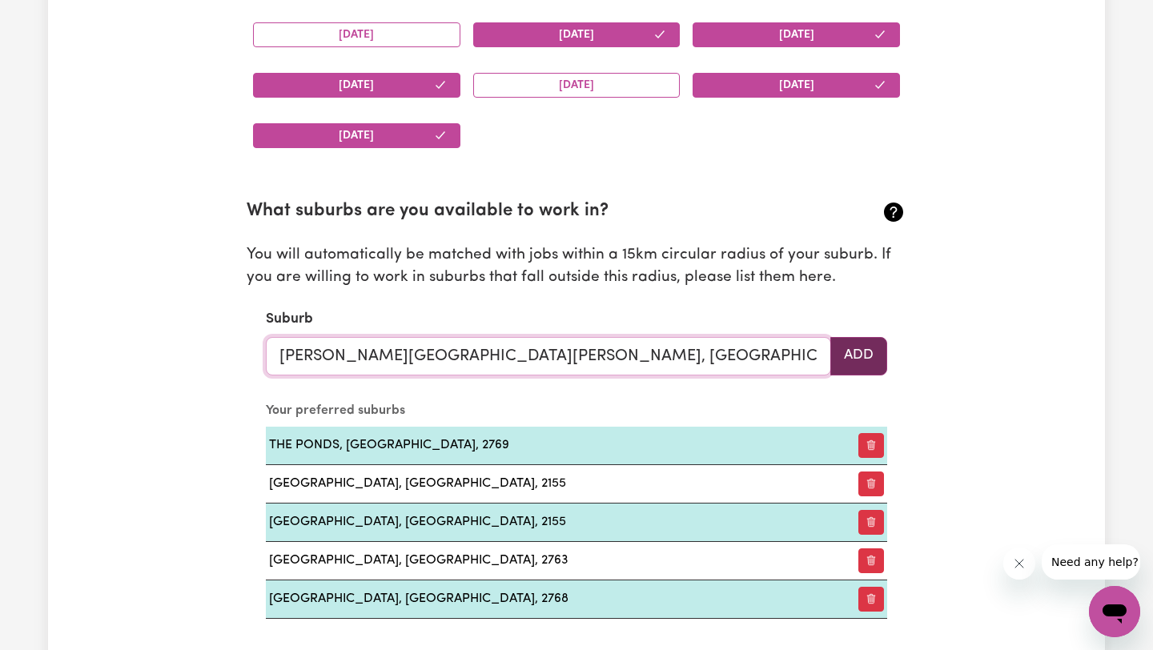
type input "[PERSON_NAME][GEOGRAPHIC_DATA][PERSON_NAME], [GEOGRAPHIC_DATA], 2155"
click at [862, 363] on button "Add" at bounding box center [858, 356] width 57 height 38
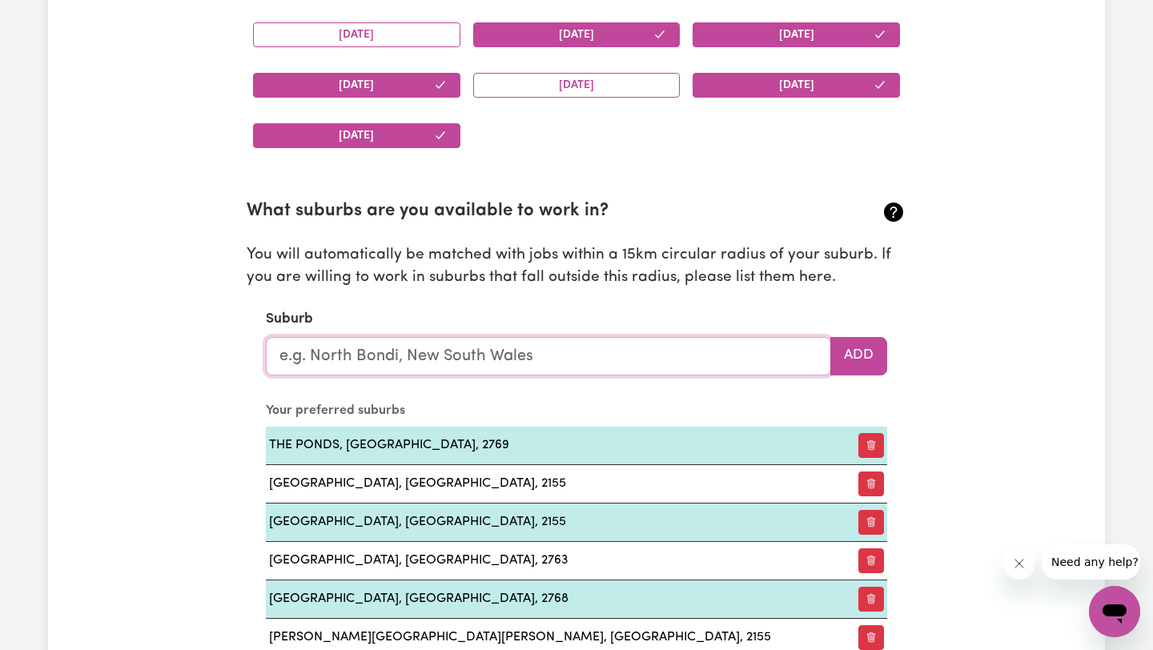
click at [680, 365] on input "text" at bounding box center [548, 356] width 565 height 38
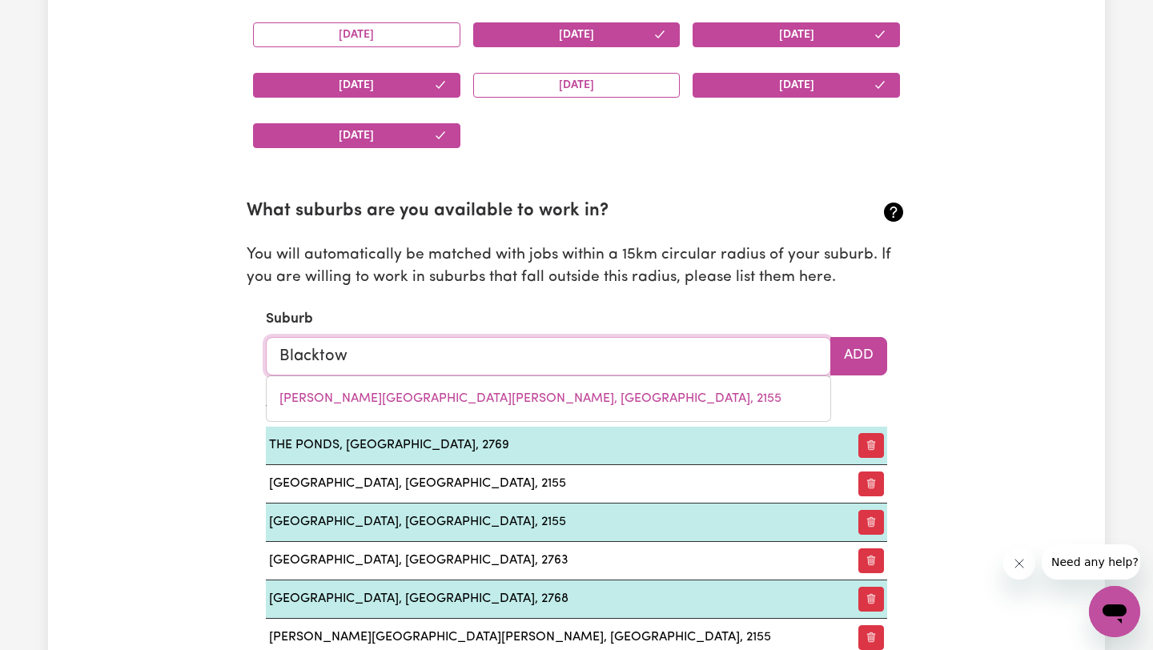
type input "[GEOGRAPHIC_DATA]"
type input "[GEOGRAPHIC_DATA], [GEOGRAPHIC_DATA], 2148"
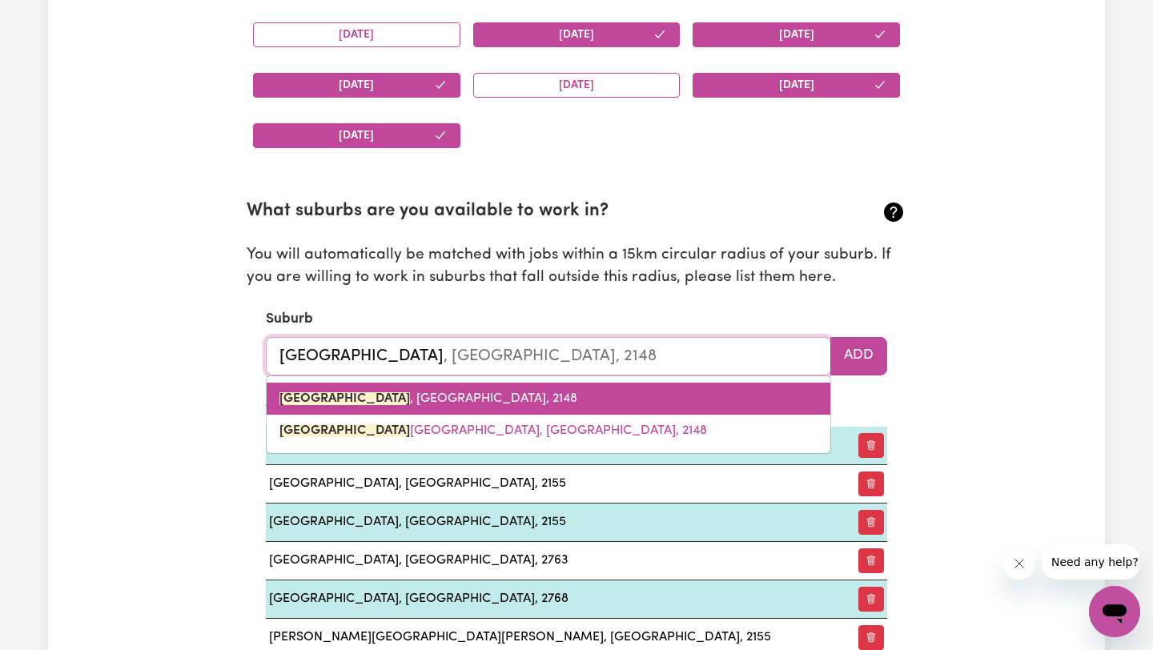
click at [657, 391] on link "[GEOGRAPHIC_DATA] , [GEOGRAPHIC_DATA], 2148" at bounding box center [549, 399] width 564 height 32
type input "[GEOGRAPHIC_DATA], [GEOGRAPHIC_DATA], 2148"
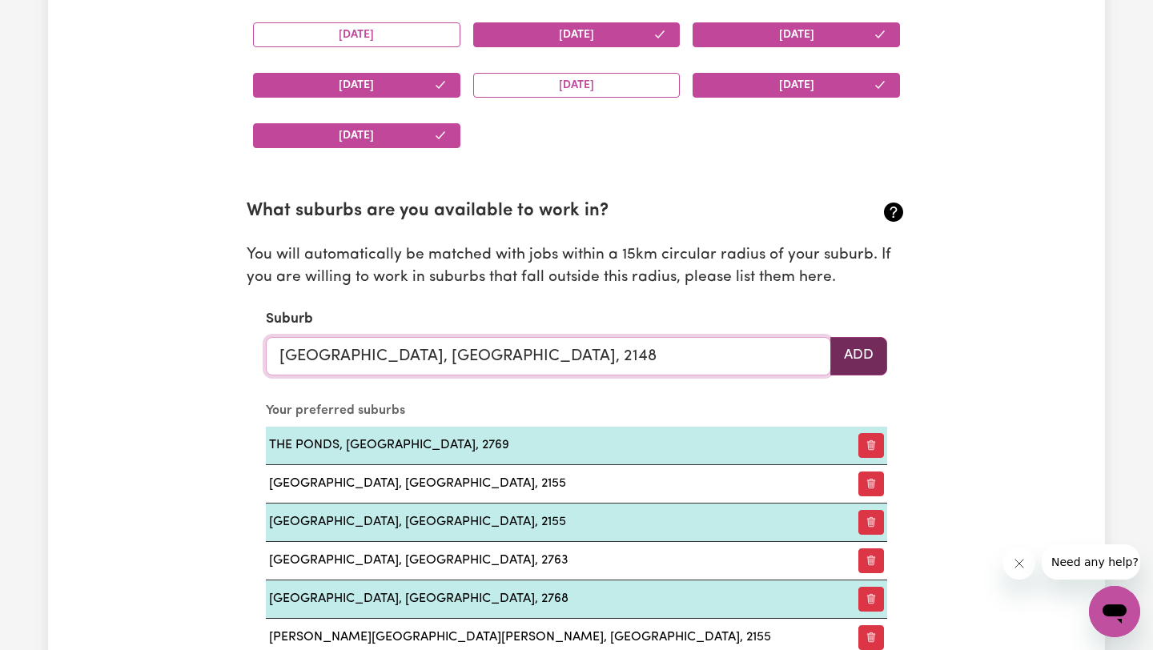
type input "[GEOGRAPHIC_DATA], [GEOGRAPHIC_DATA], 2148"
click at [868, 344] on button "Add" at bounding box center [858, 356] width 57 height 38
click at [708, 349] on input "text" at bounding box center [548, 356] width 565 height 38
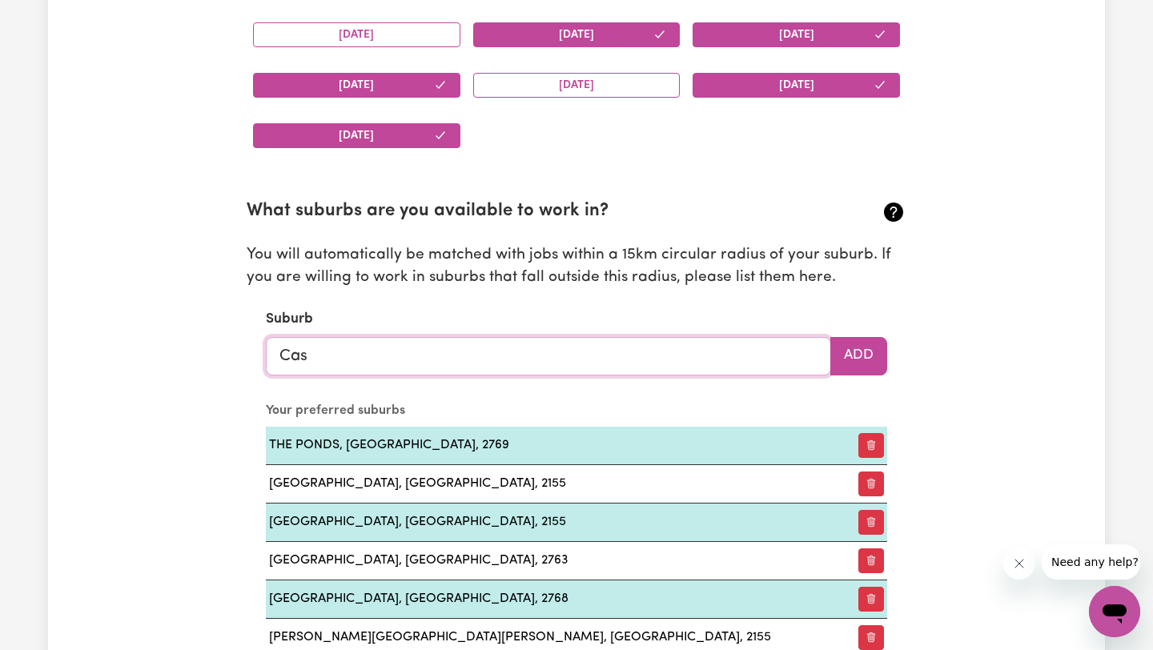
type input "Cast"
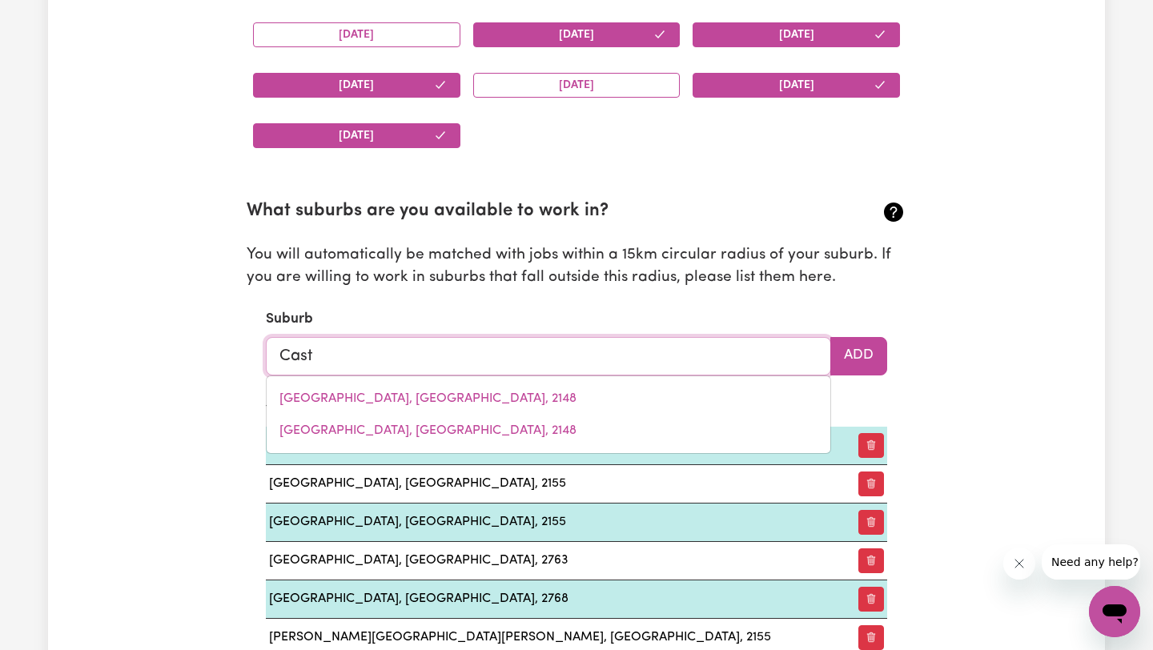
type input "CastAMBUL, [GEOGRAPHIC_DATA], 5076"
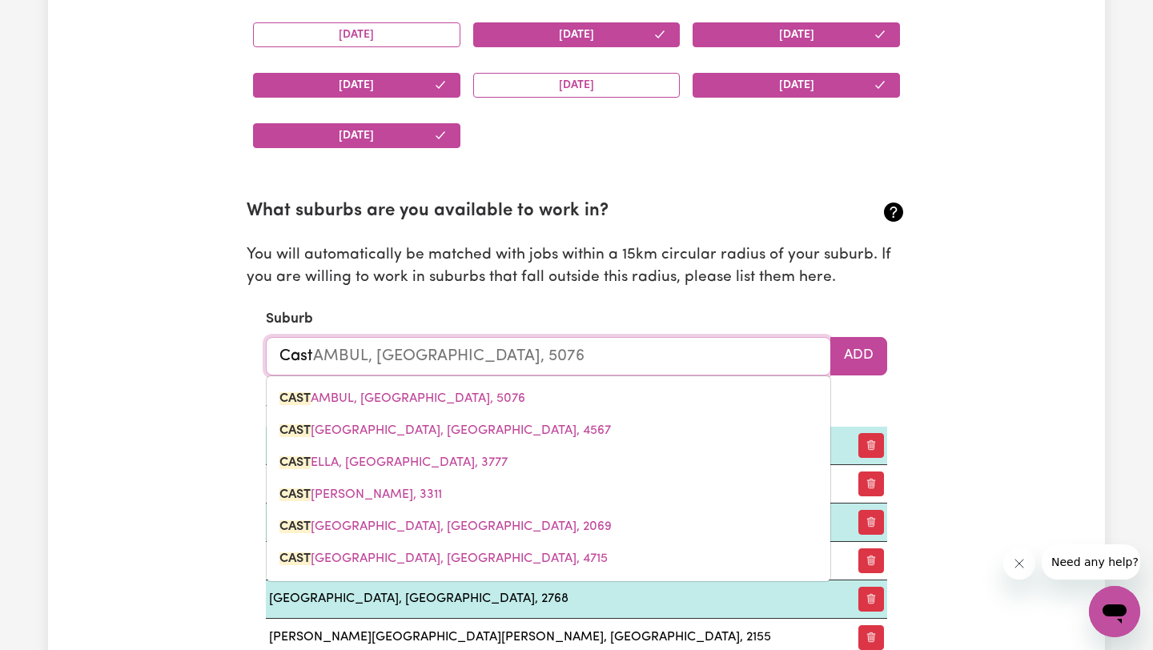
type input "Castl"
type input "Castle"
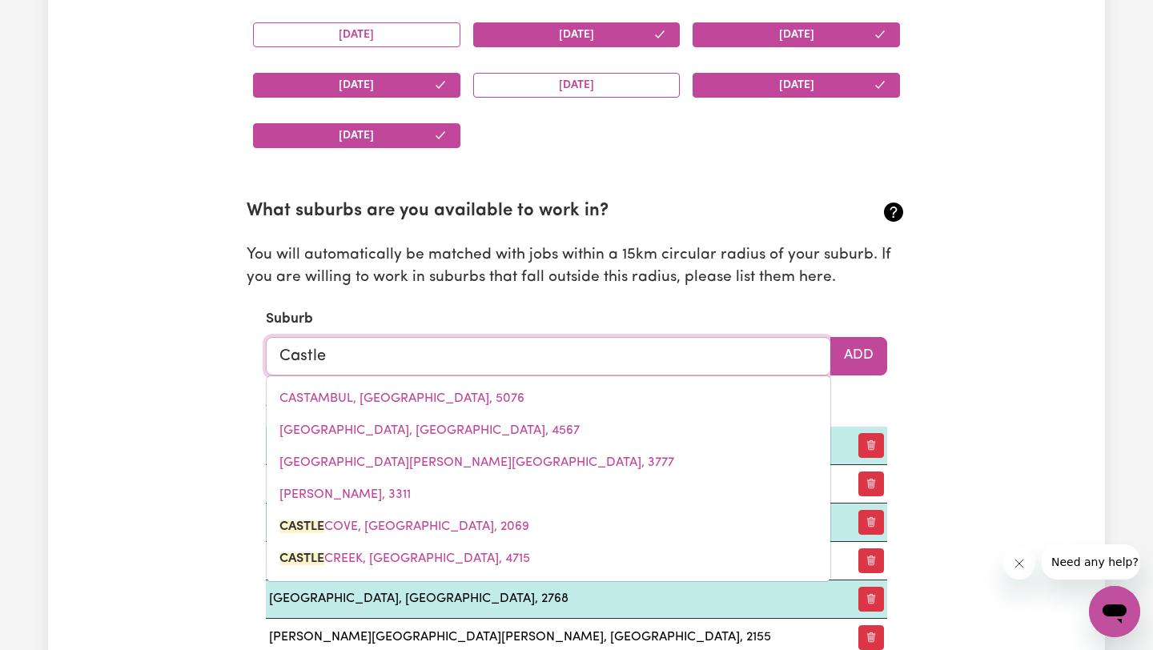
type input "[GEOGRAPHIC_DATA], [GEOGRAPHIC_DATA], 2069"
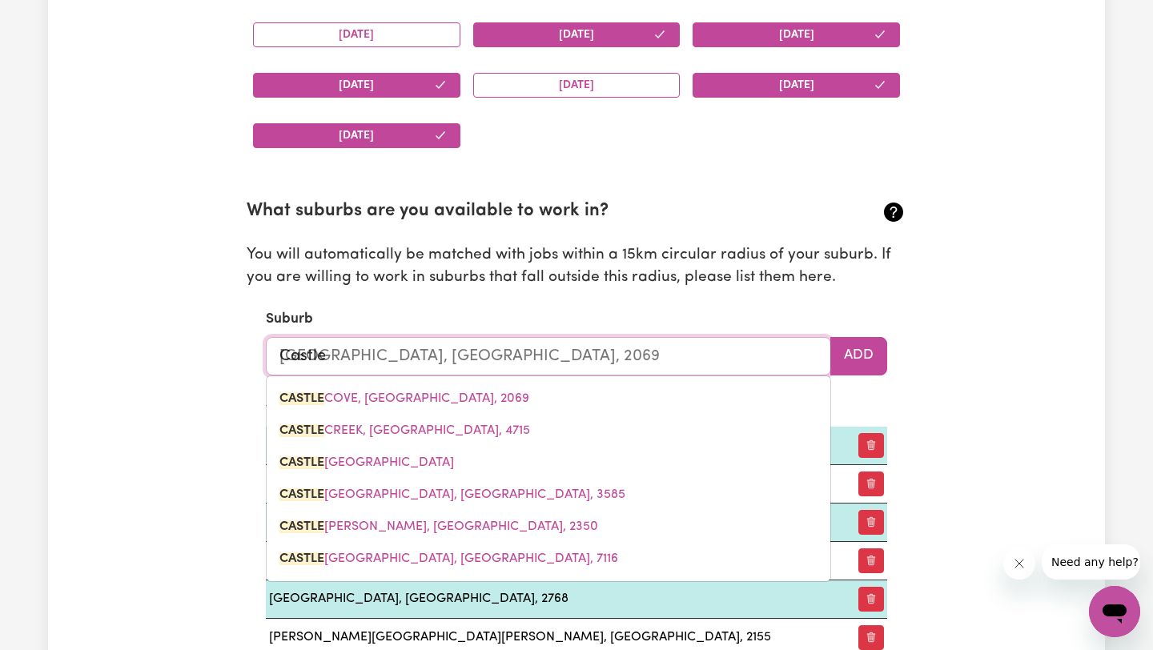
type input "Castle H"
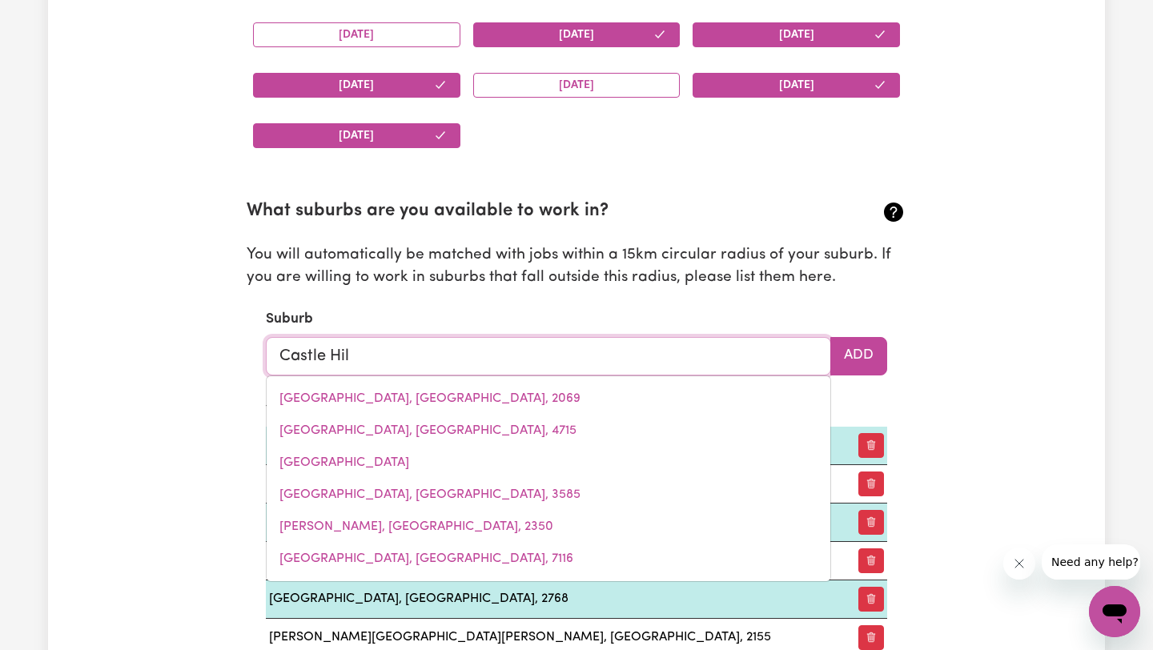
type input "[GEOGRAPHIC_DATA]"
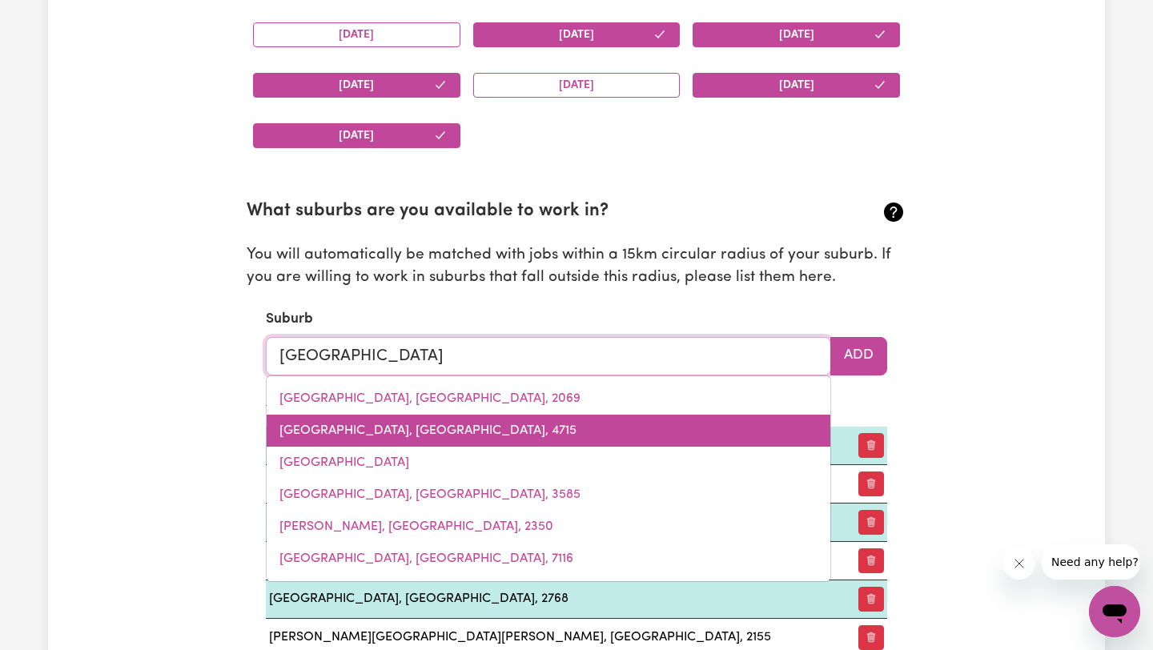
type input "[GEOGRAPHIC_DATA], [GEOGRAPHIC_DATA], 2154"
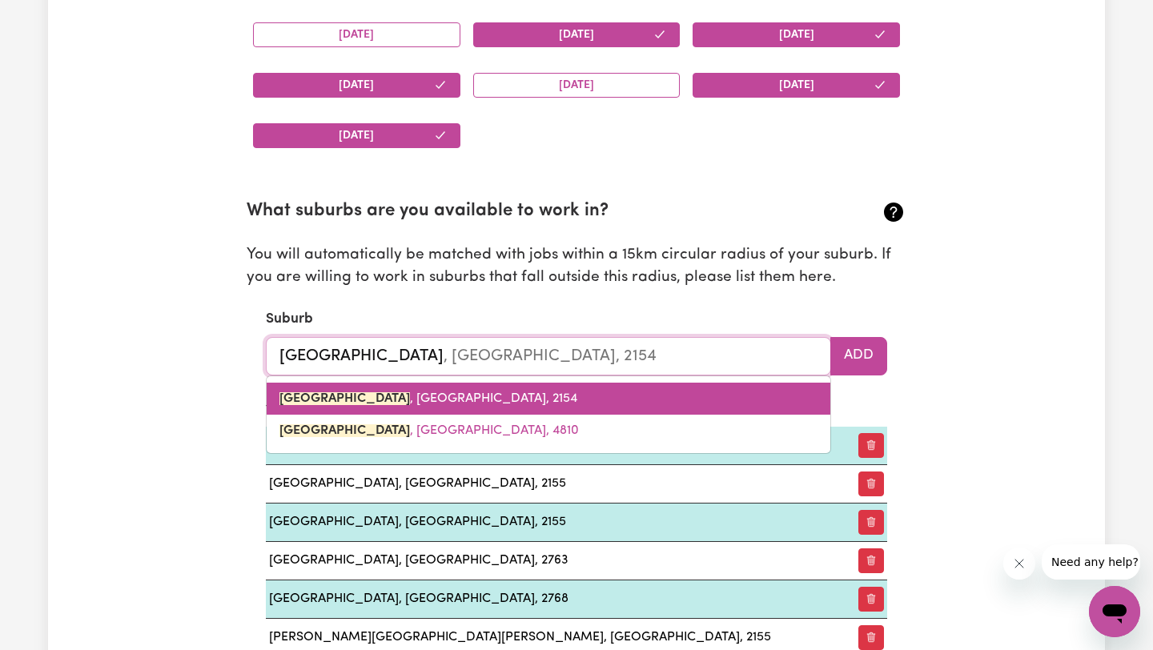
click at [712, 395] on link "[GEOGRAPHIC_DATA] , [GEOGRAPHIC_DATA], 2154" at bounding box center [549, 399] width 564 height 32
type input "[GEOGRAPHIC_DATA], [GEOGRAPHIC_DATA], 2154"
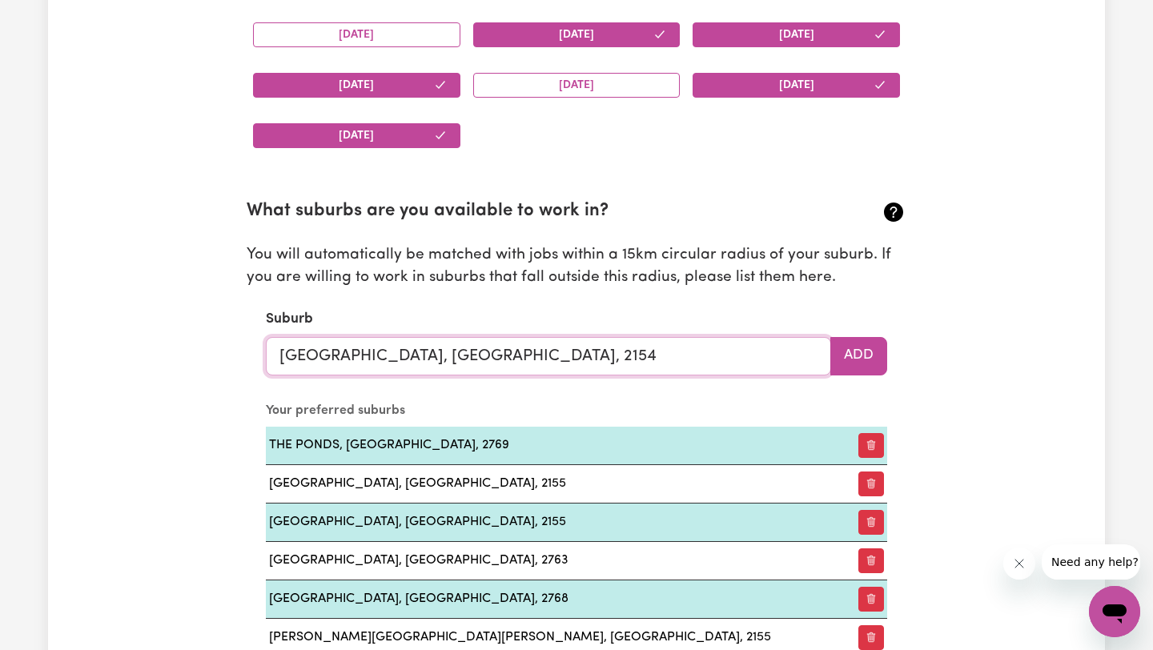
type input "[GEOGRAPHIC_DATA], [GEOGRAPHIC_DATA], 2154"
click at [919, 343] on div "Update Profile 1 2 3 4 5 Step 1 : Personal Details Let potential clients know w…" at bounding box center [576, 490] width 704 height 4844
click at [886, 351] on section "What suburbs are you available to work in? You will automatically be matched wi…" at bounding box center [577, 435] width 660 height 522
click at [869, 370] on button "Add" at bounding box center [858, 356] width 57 height 38
click at [646, 383] on section "What suburbs are you available to work in? You will automatically be matched wi…" at bounding box center [577, 454] width 660 height 560
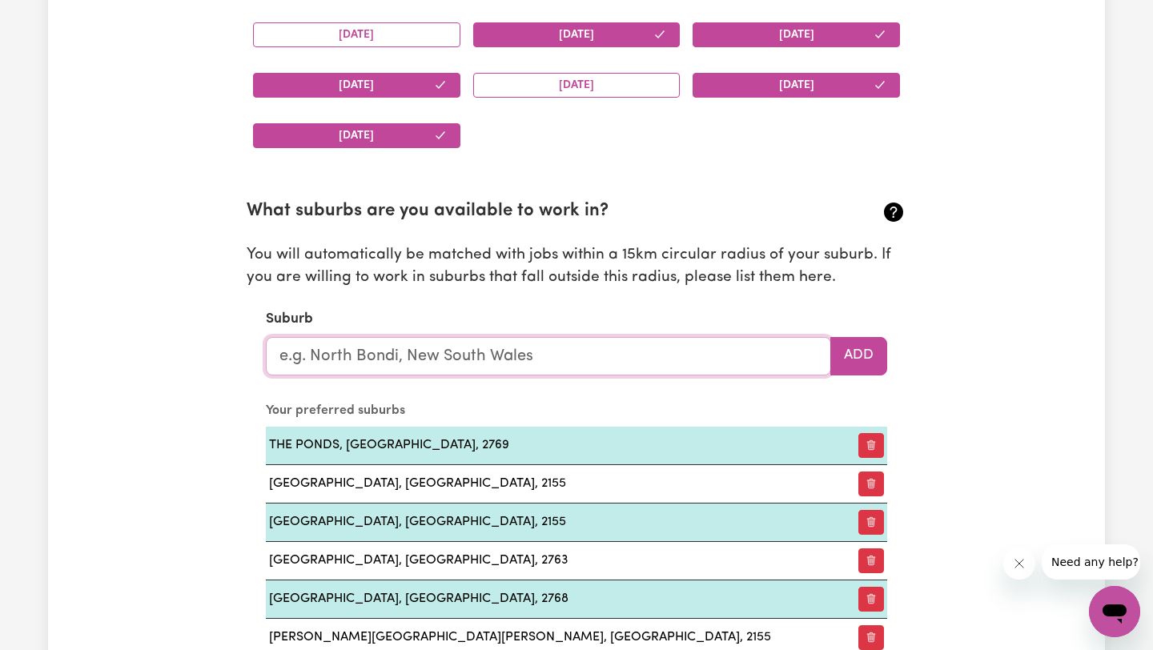
click at [616, 349] on input "text" at bounding box center [548, 356] width 565 height 38
type input "Now"
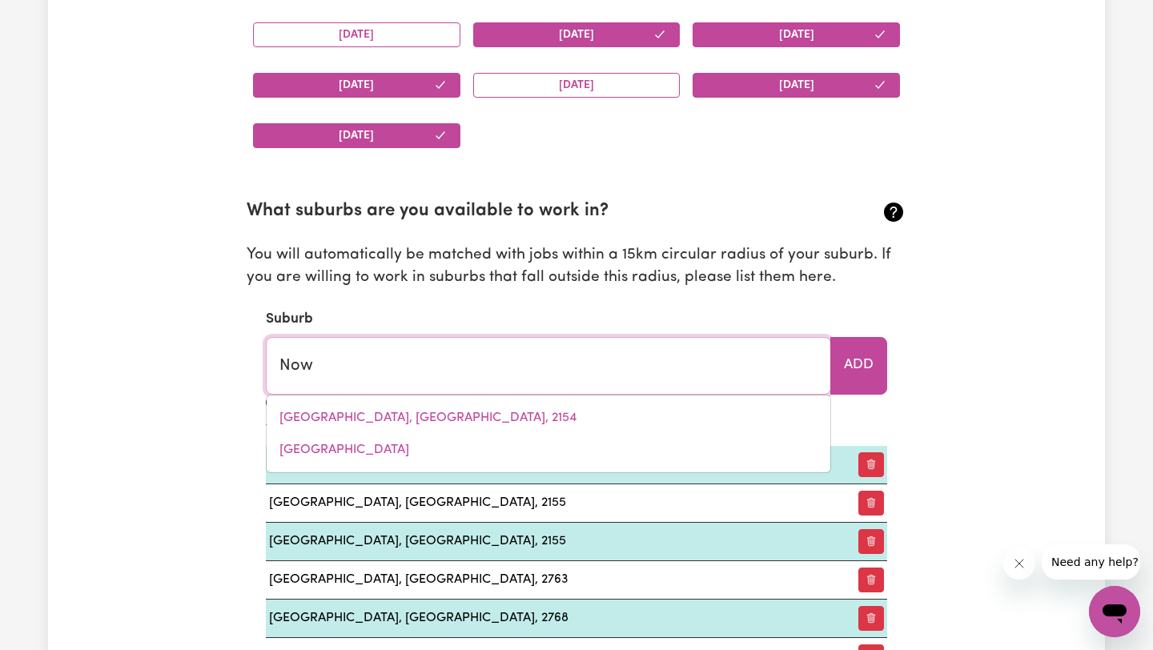
type input "NowA NOWA, [GEOGRAPHIC_DATA], 3887"
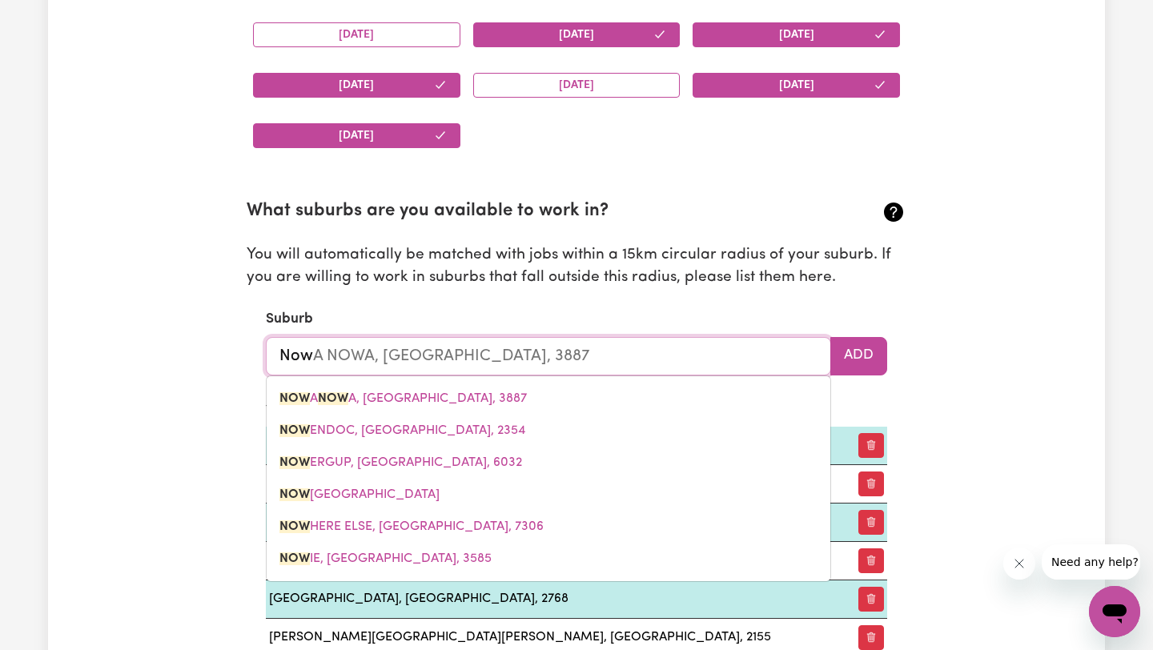
type input "No"
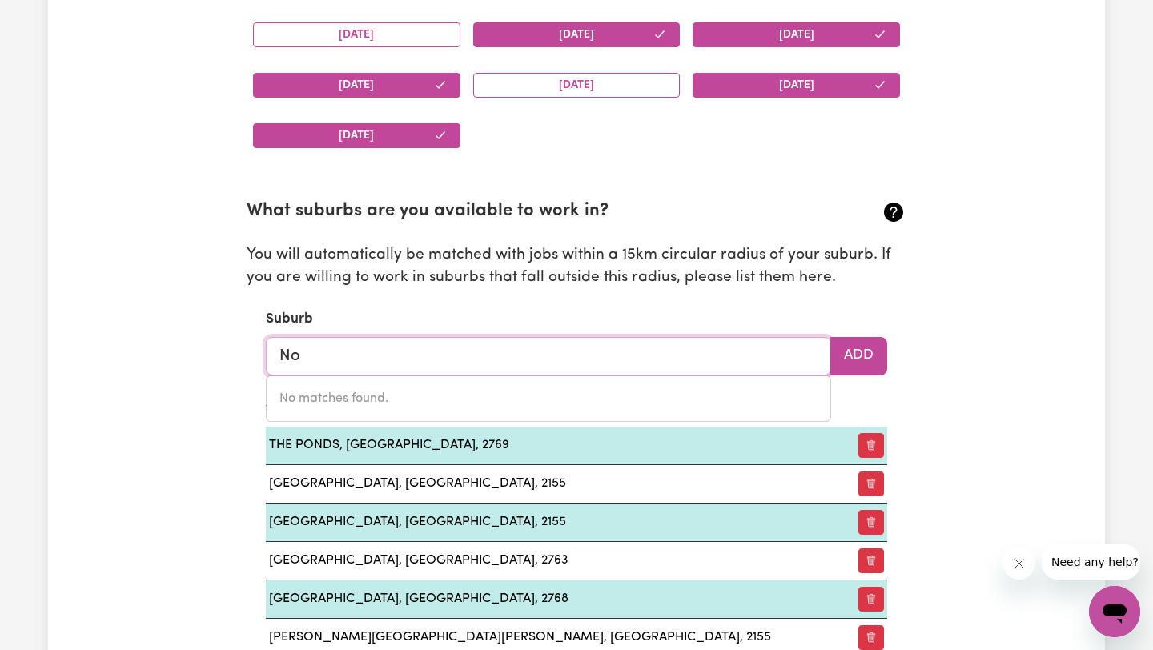
type input "N"
type input "Talla"
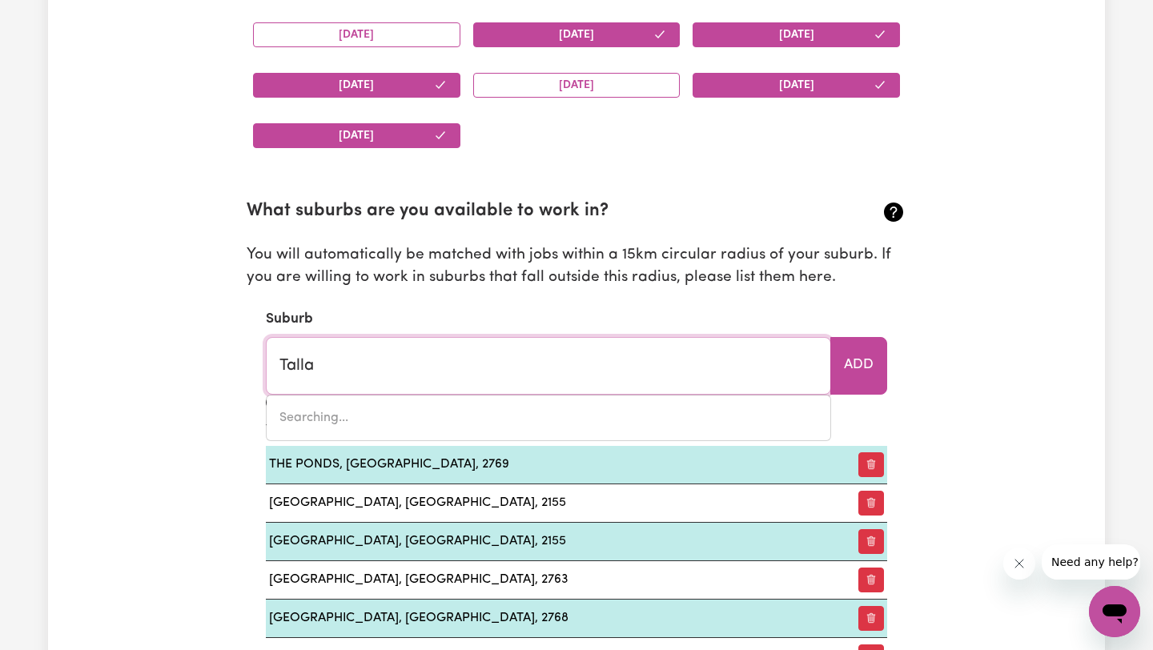
type input "[GEOGRAPHIC_DATA], [GEOGRAPHIC_DATA], 4213"
type input "Tallaw"
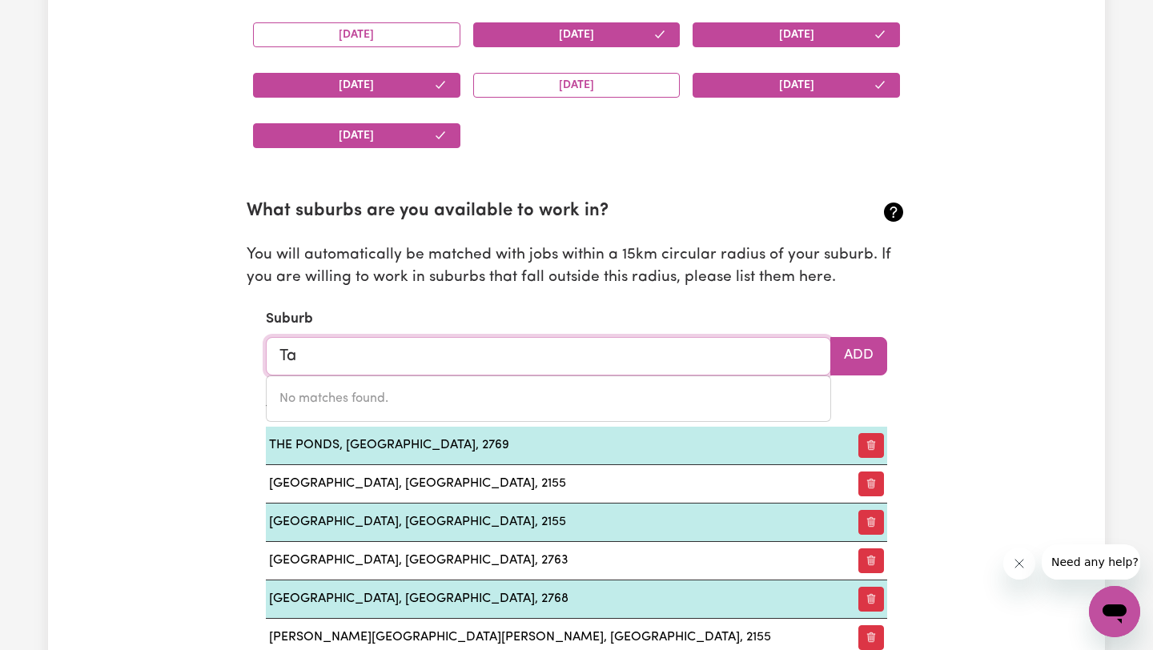
type input "T"
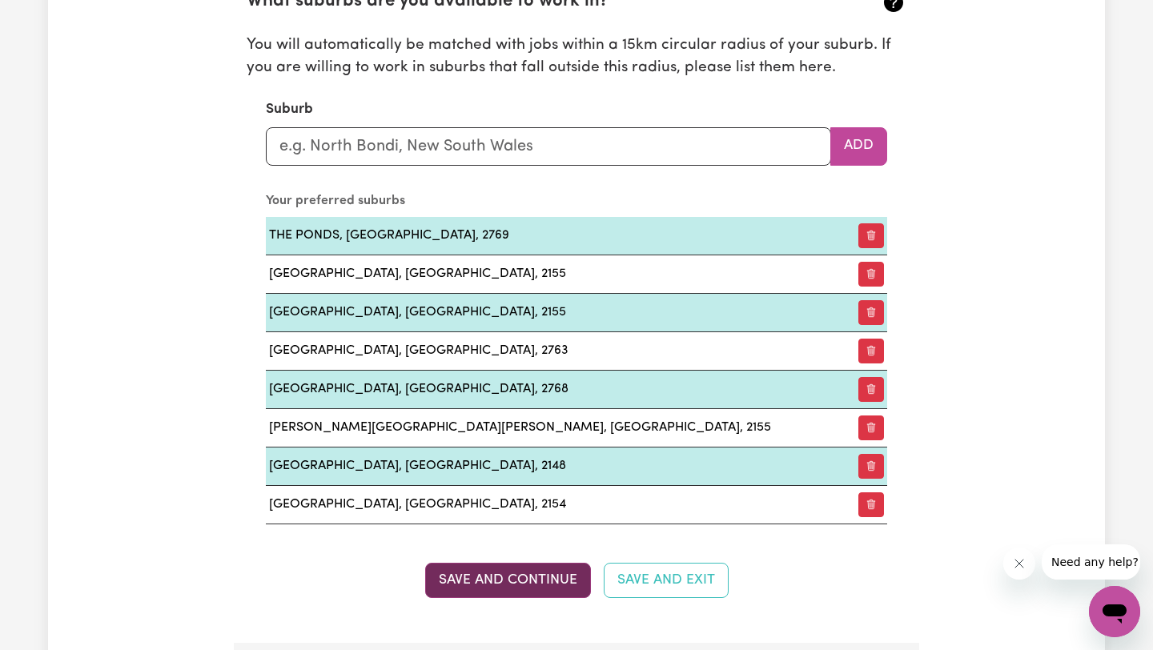
click at [540, 591] on button "Save and Continue" at bounding box center [508, 580] width 166 height 35
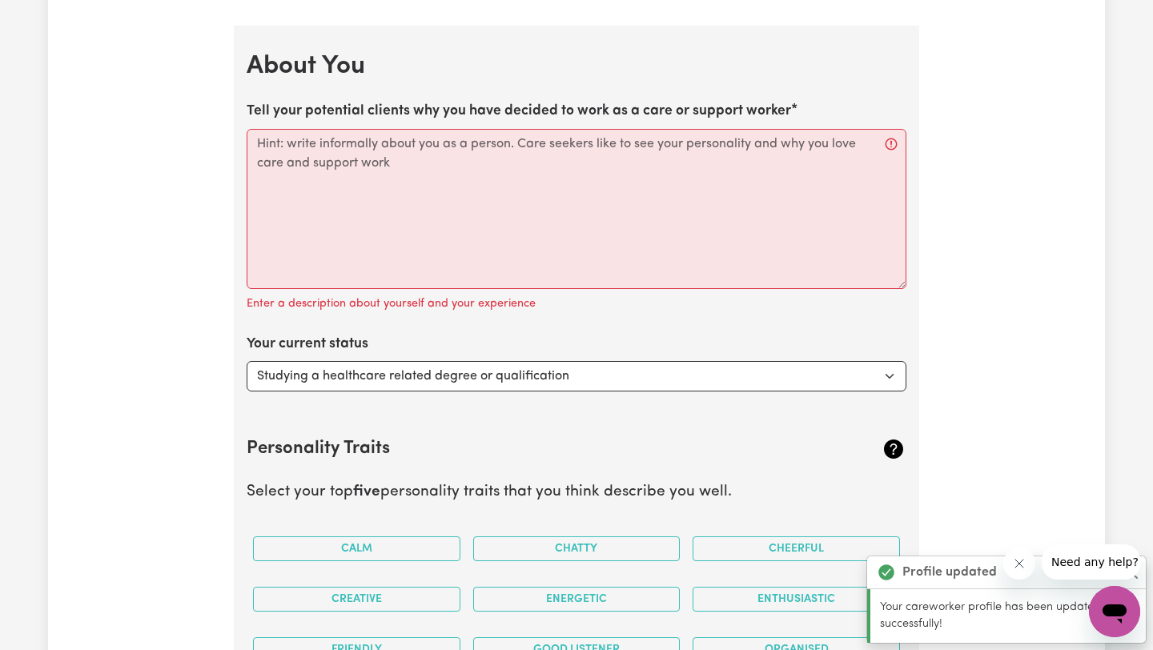
scroll to position [2886, 0]
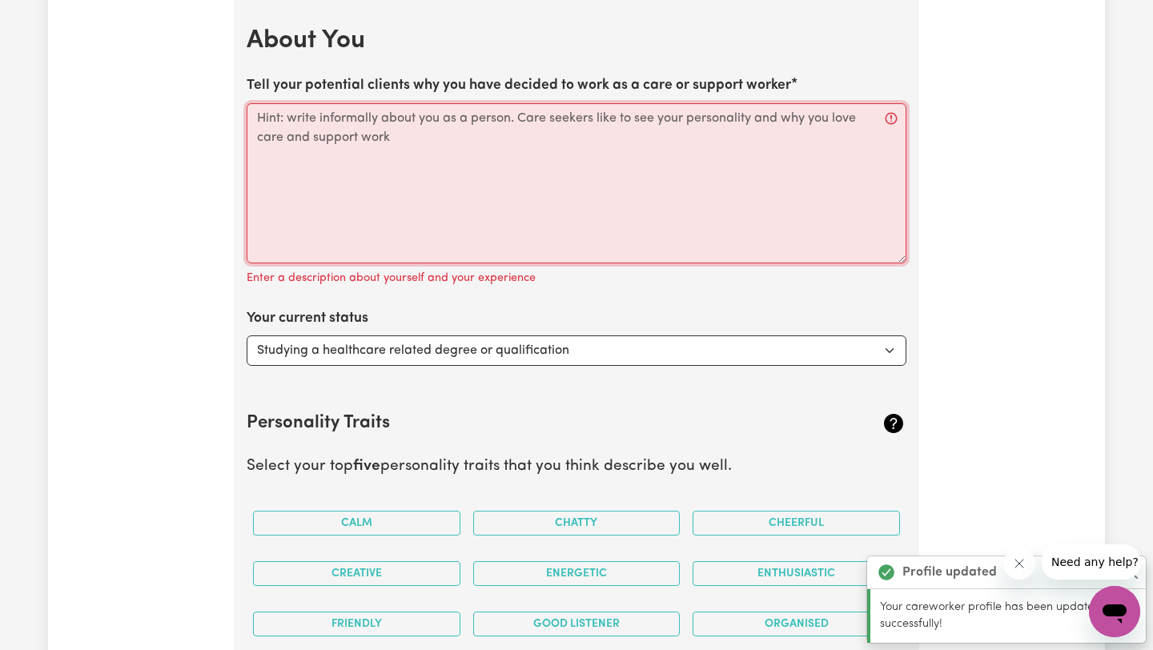
click at [621, 156] on textarea "Tell your potential clients why you have decided to work as a care or support w…" at bounding box center [577, 183] width 660 height 160
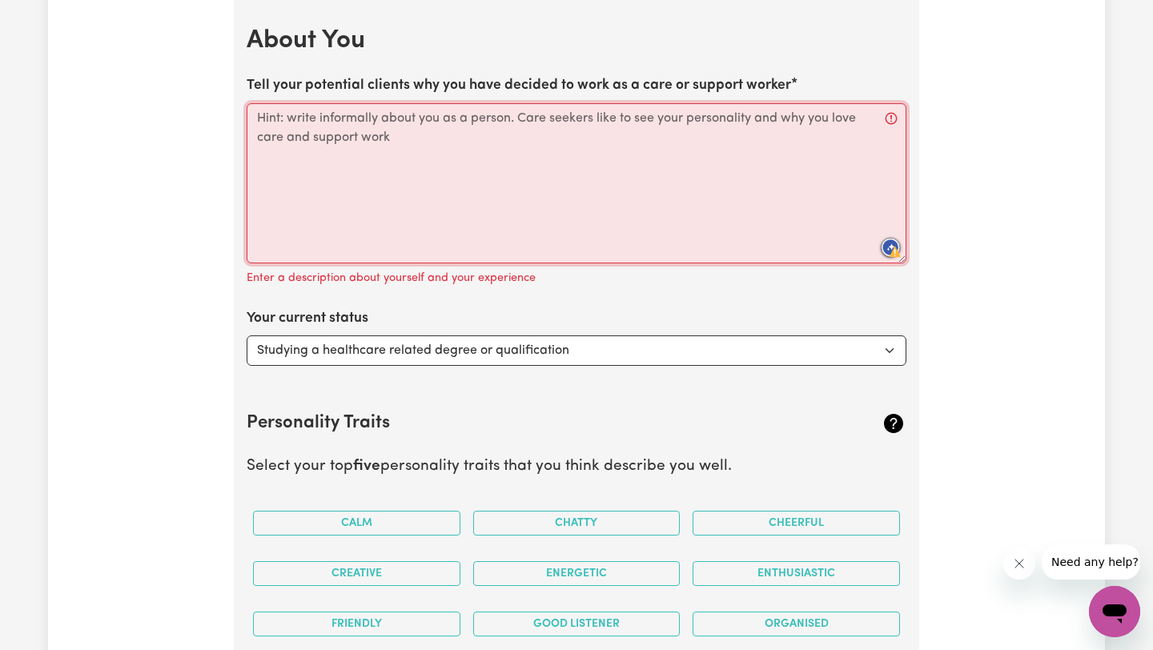
click at [566, 153] on textarea "Tell your potential clients why you have decided to work as a care or support w…" at bounding box center [577, 183] width 660 height 160
paste textarea "Hi there! I’m a friendly, reliable, and organised support worker based in The P…"
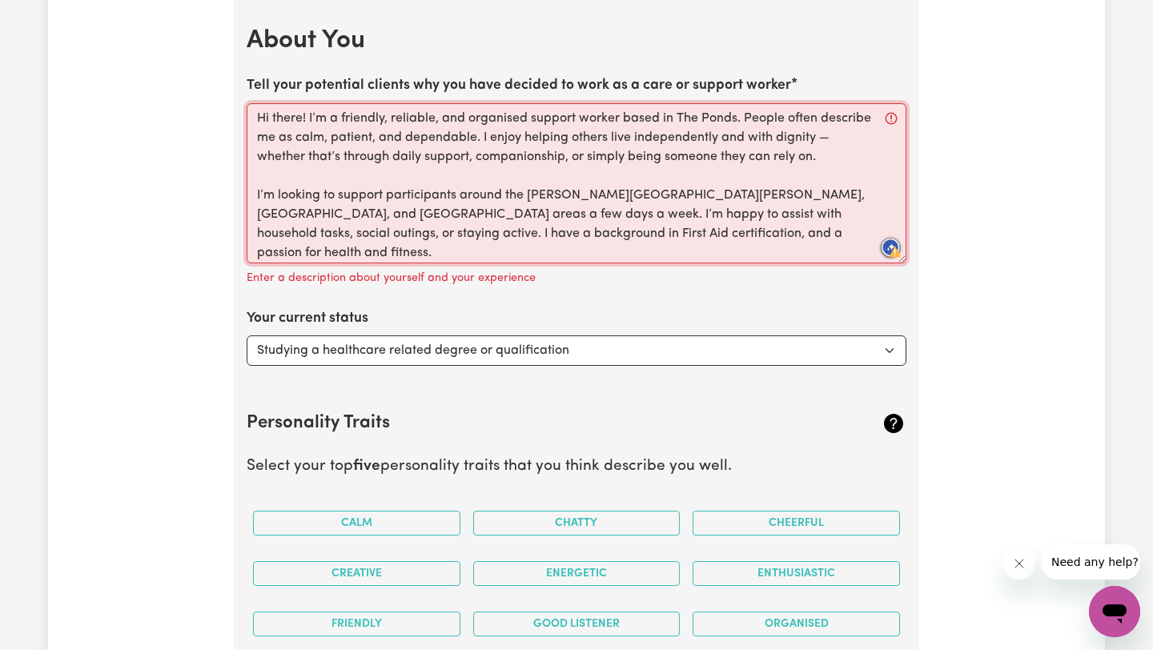
scroll to position [93, 0]
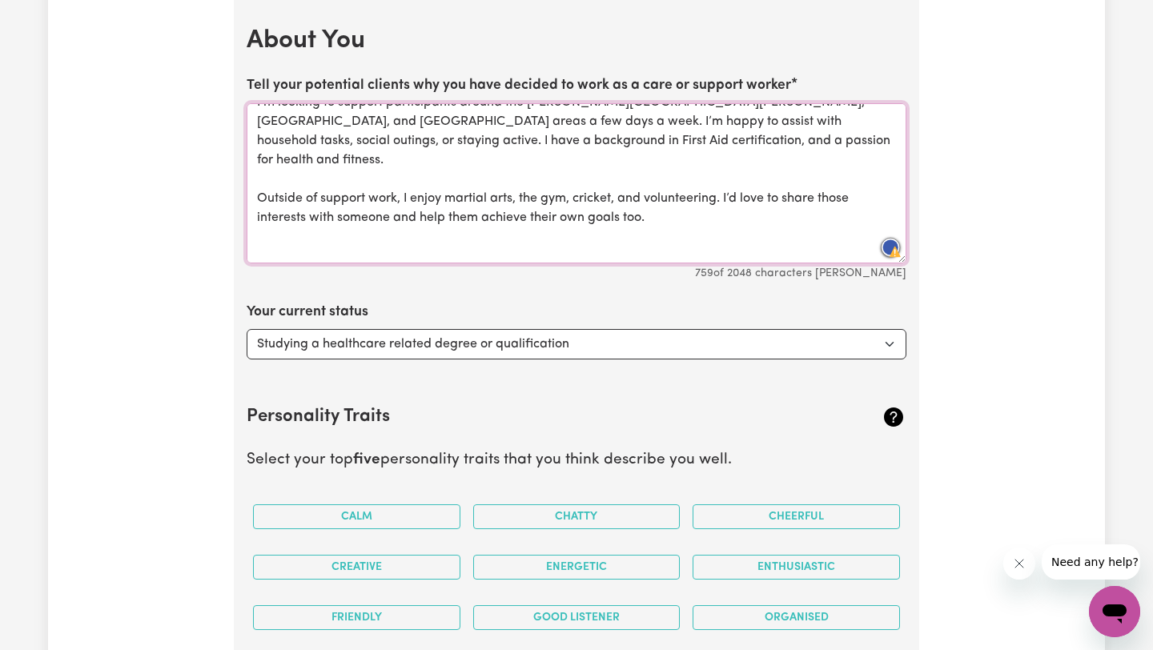
type textarea "Hi there! I’m a friendly, reliable, and organised support worker based in The P…"
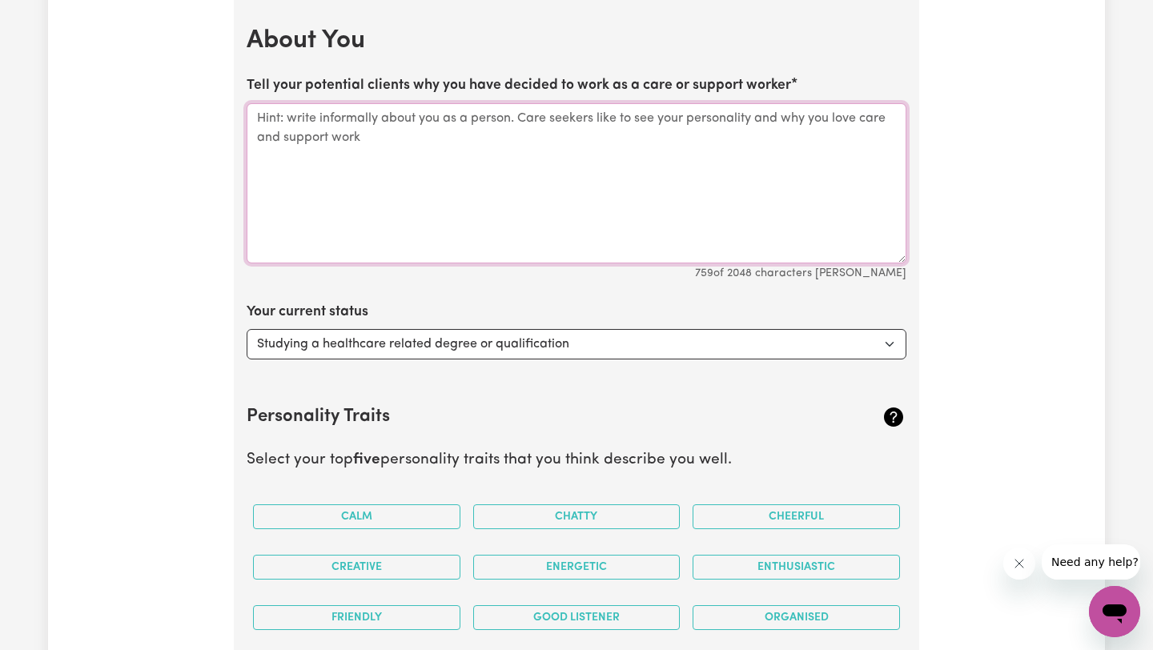
scroll to position [0, 0]
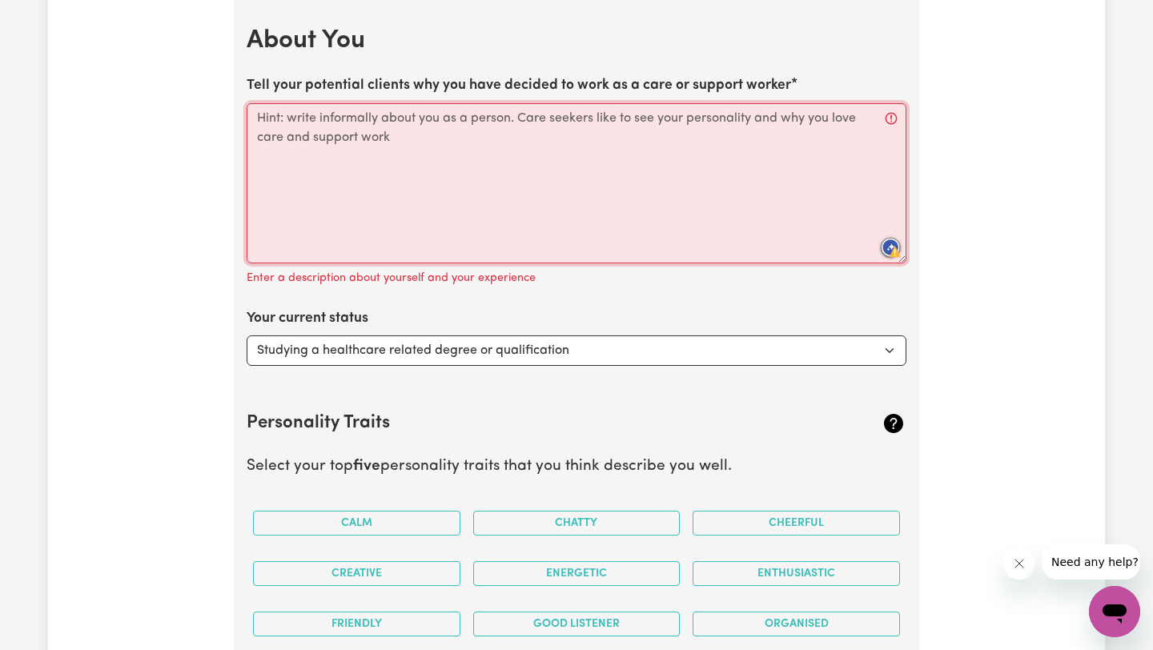
paste textarea "Hi there! I’m a friendly, reliable, and organised support worker based in The P…"
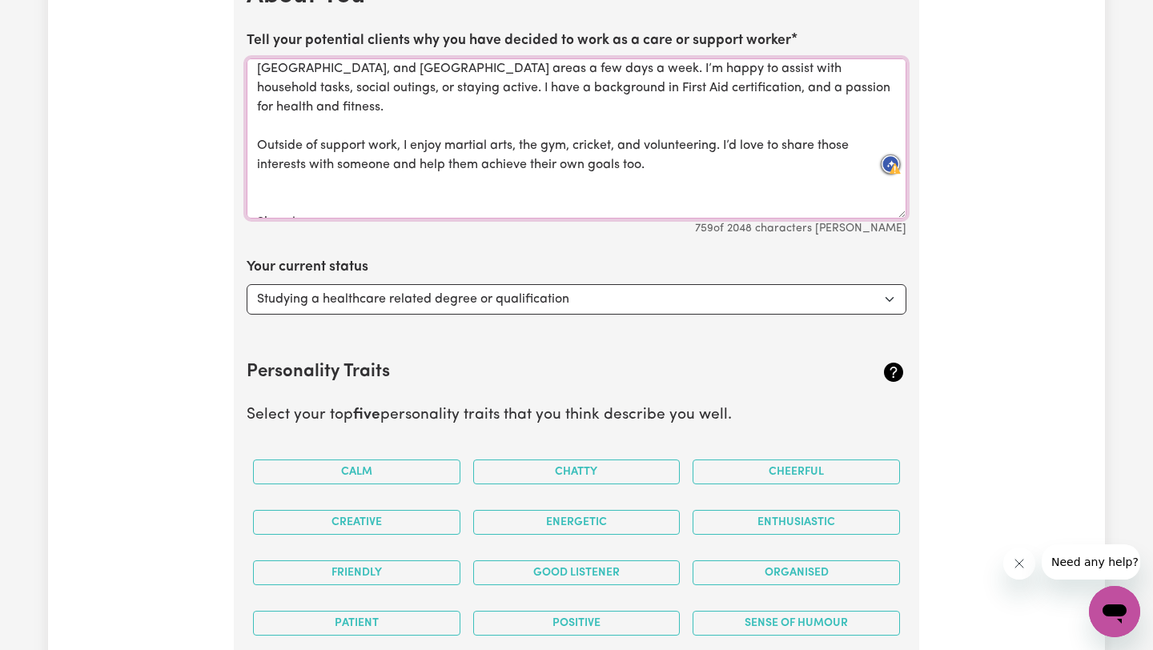
scroll to position [2978, 0]
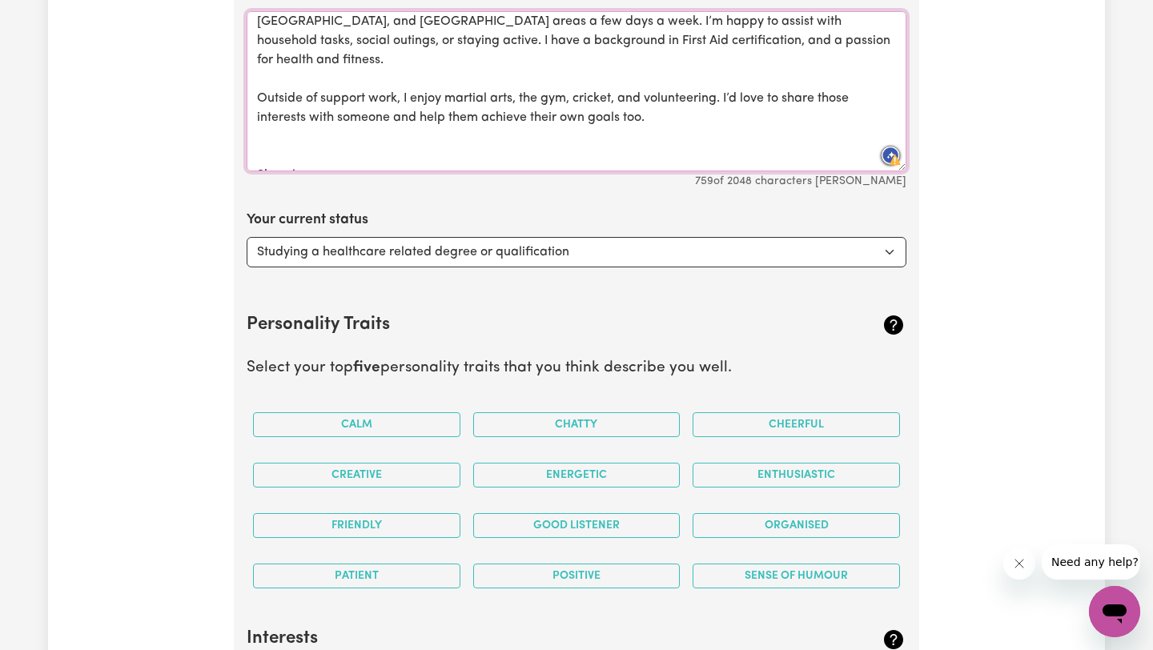
drag, startPoint x: 367, startPoint y: 148, endPoint x: 189, endPoint y: 148, distance: 178.5
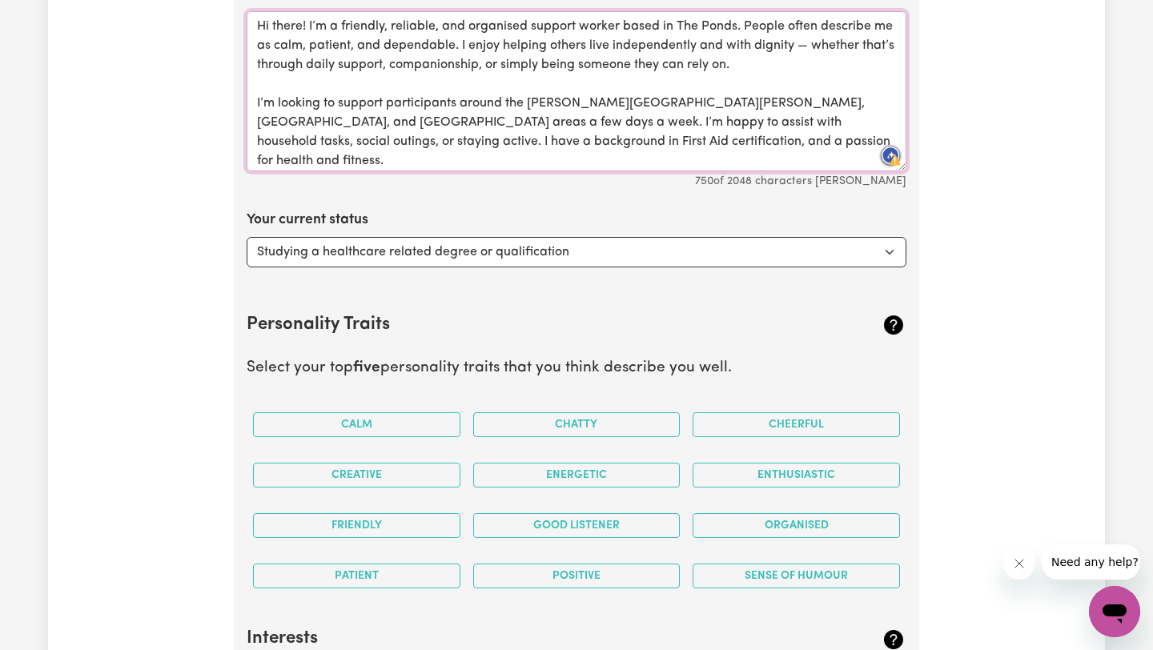
scroll to position [101, 0]
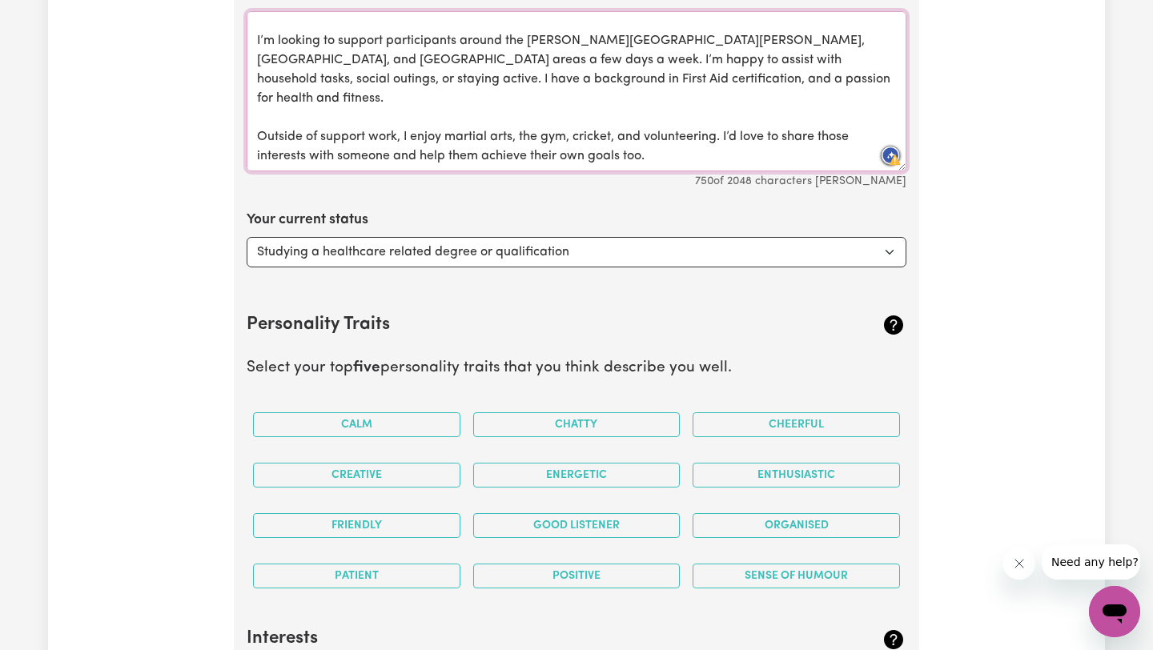
type textarea "Hi there! I’m a friendly, reliable, and organised support worker based in The P…"
click at [659, 254] on select "Select... Studying a healthcare related degree or qualification Studying a non-…" at bounding box center [577, 252] width 660 height 30
select select "Looking for extra work to fill my week and/or weekends"
click at [247, 237] on select "Select... Studying a healthcare related degree or qualification Studying a non-…" at bounding box center [577, 252] width 660 height 30
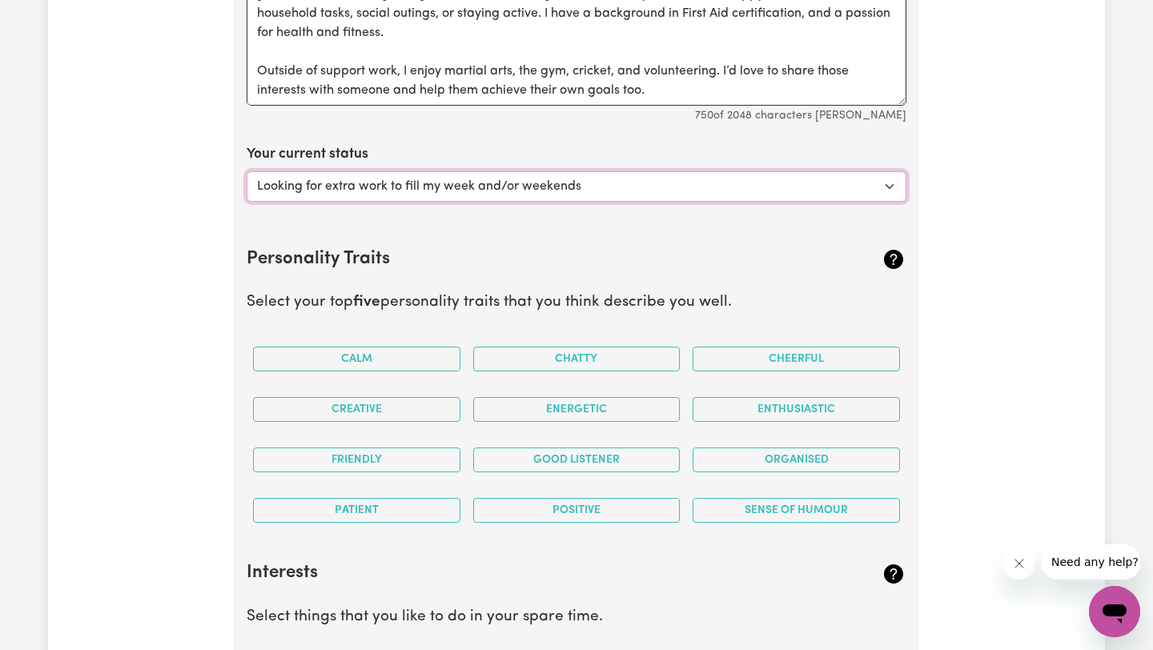
scroll to position [3079, 0]
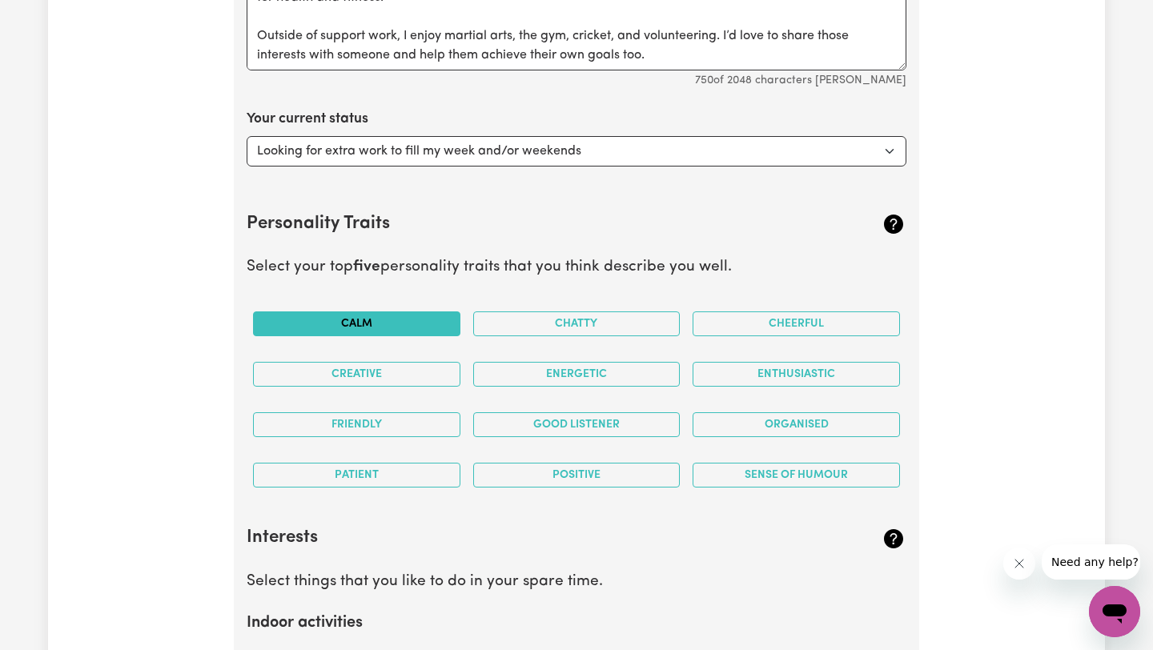
click at [422, 326] on button "Calm" at bounding box center [356, 323] width 207 height 25
click at [763, 313] on button "Cheerful" at bounding box center [795, 323] width 207 height 25
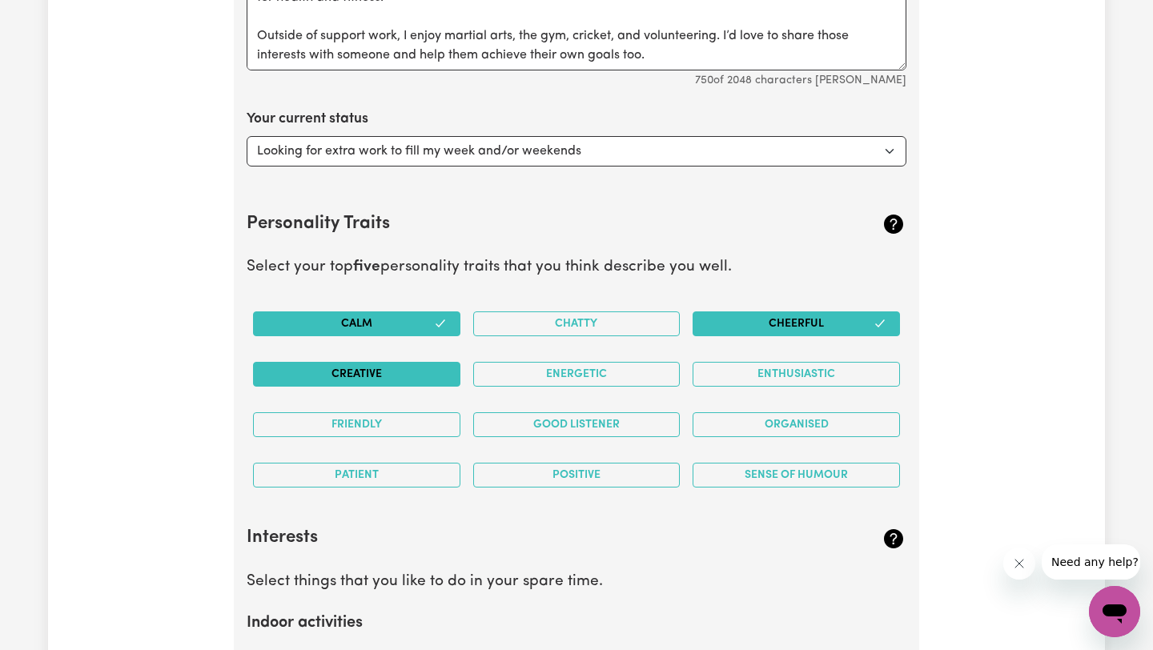
click at [370, 371] on button "Creative" at bounding box center [356, 374] width 207 height 25
click at [574, 371] on button "Energetic" at bounding box center [576, 374] width 207 height 25
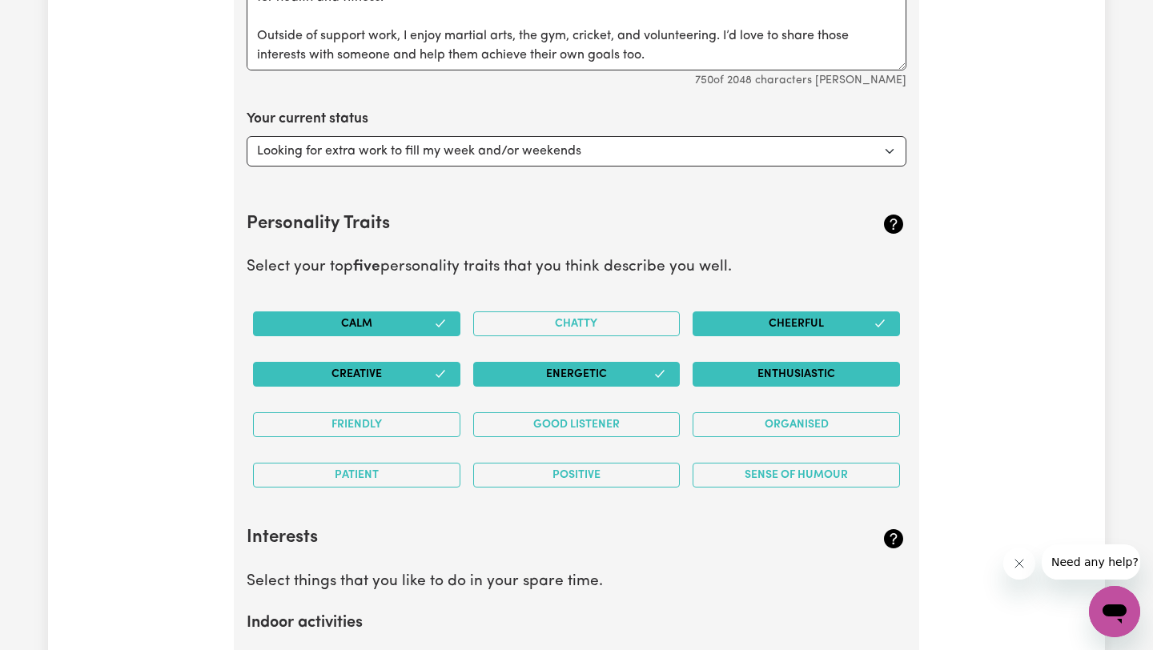
click at [736, 371] on button "Enthusiastic" at bounding box center [795, 374] width 207 height 25
click at [409, 426] on button "Friendly" at bounding box center [356, 424] width 207 height 25
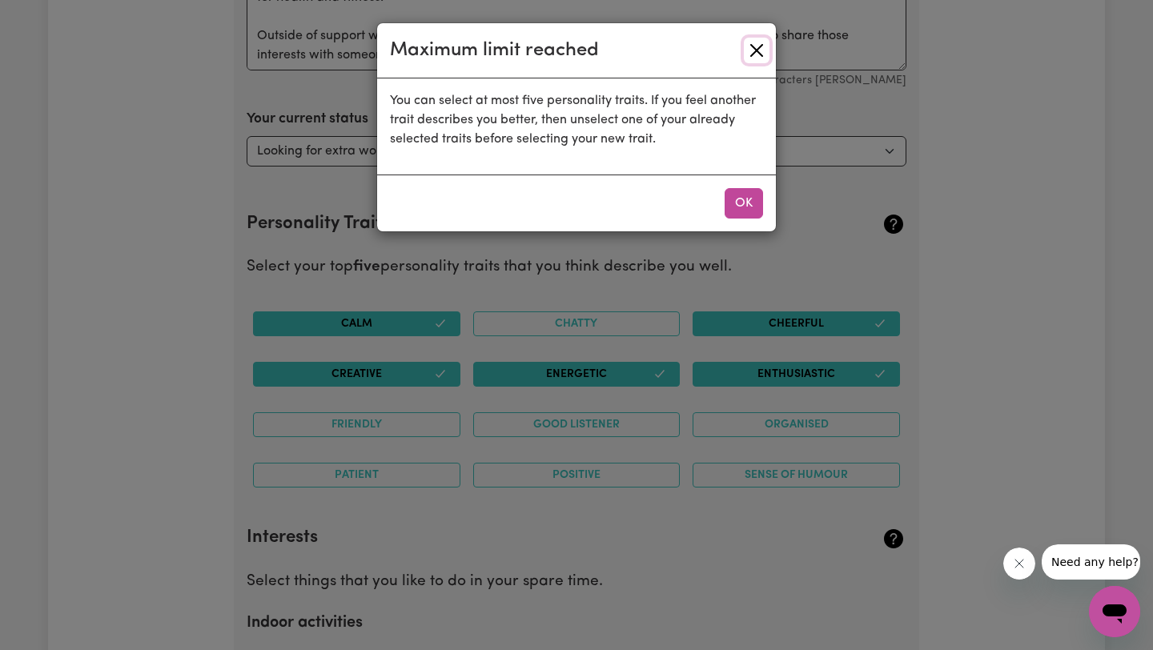
click at [756, 57] on button "Close" at bounding box center [757, 51] width 26 height 26
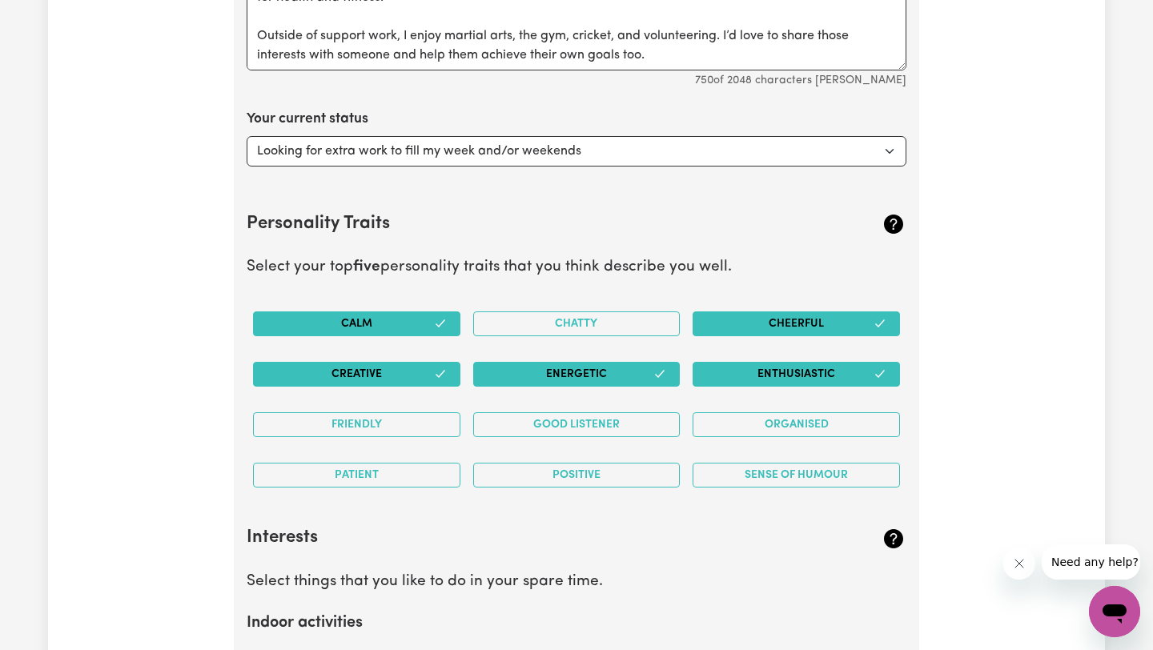
click at [616, 378] on button "Energetic" at bounding box center [576, 374] width 207 height 25
click at [751, 359] on div "Enthusiastic" at bounding box center [796, 374] width 220 height 50
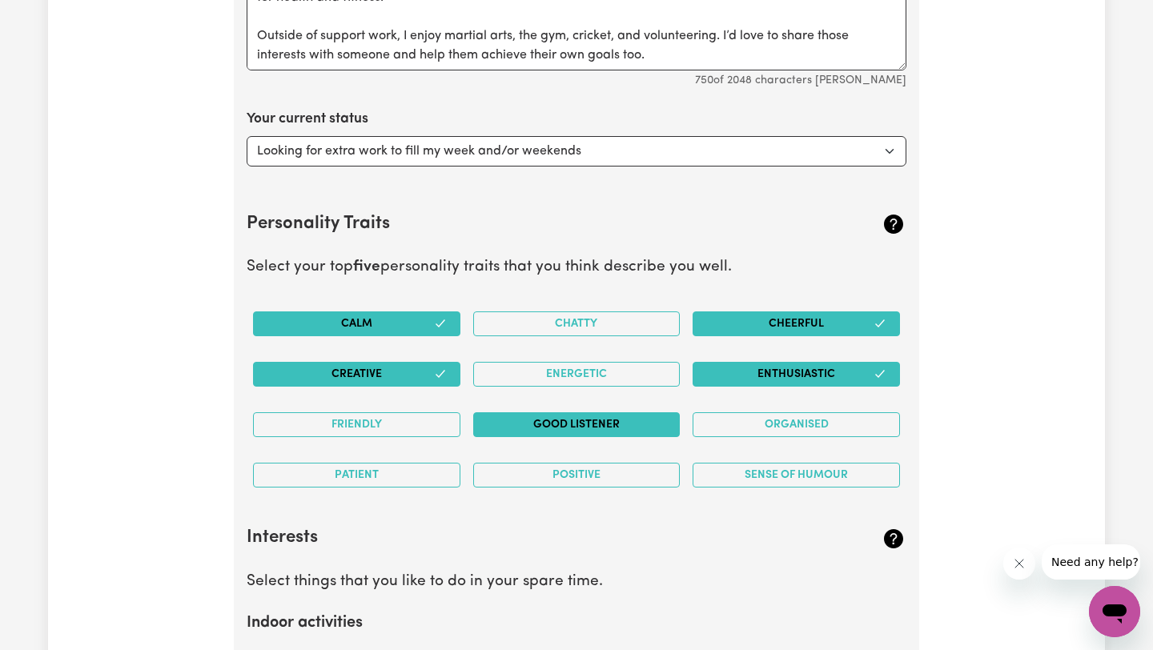
click at [581, 427] on button "Good Listener" at bounding box center [576, 424] width 207 height 25
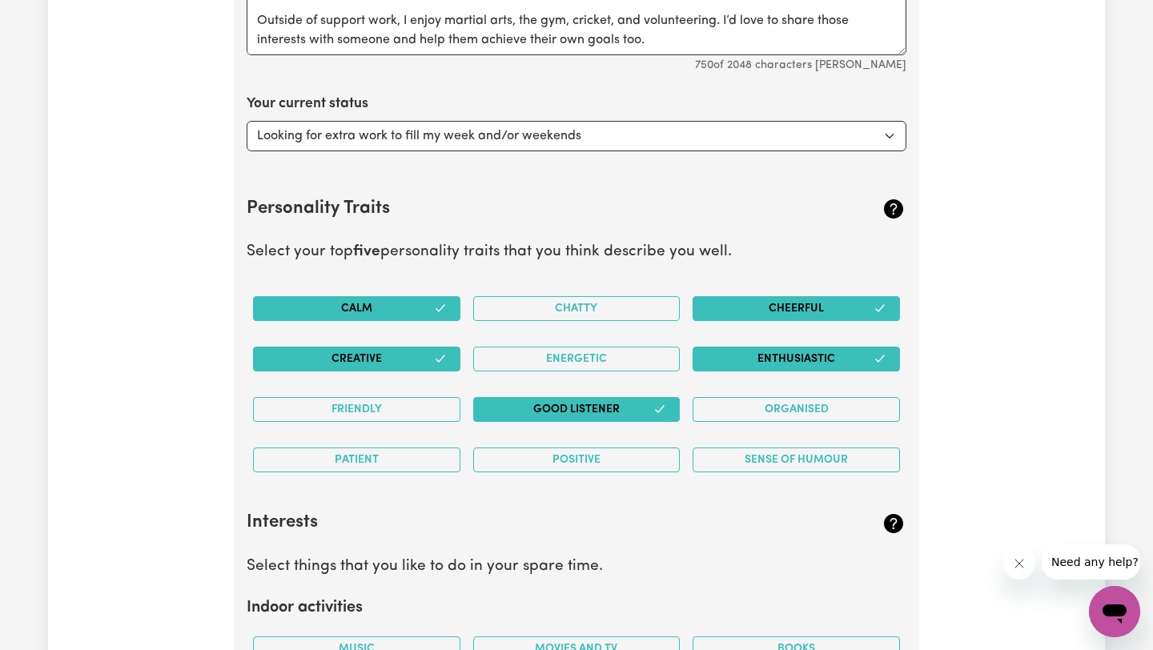
click at [402, 363] on button "Creative" at bounding box center [356, 359] width 207 height 25
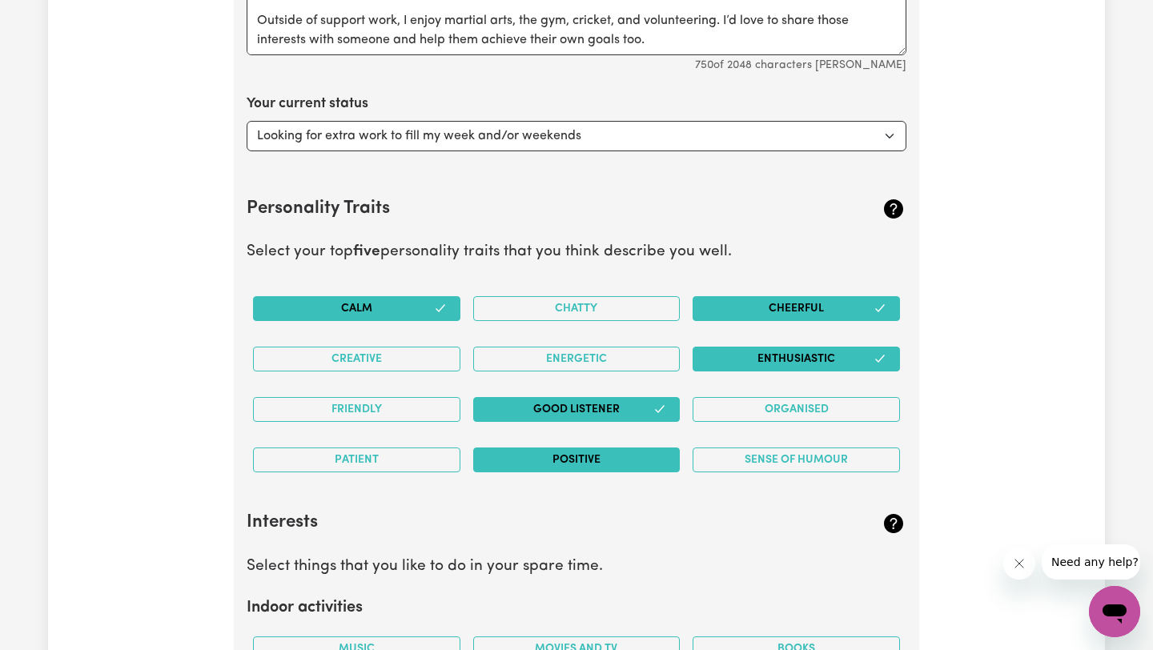
click at [592, 462] on button "Positive" at bounding box center [576, 459] width 207 height 25
click at [828, 315] on button "Cheerful" at bounding box center [795, 308] width 207 height 25
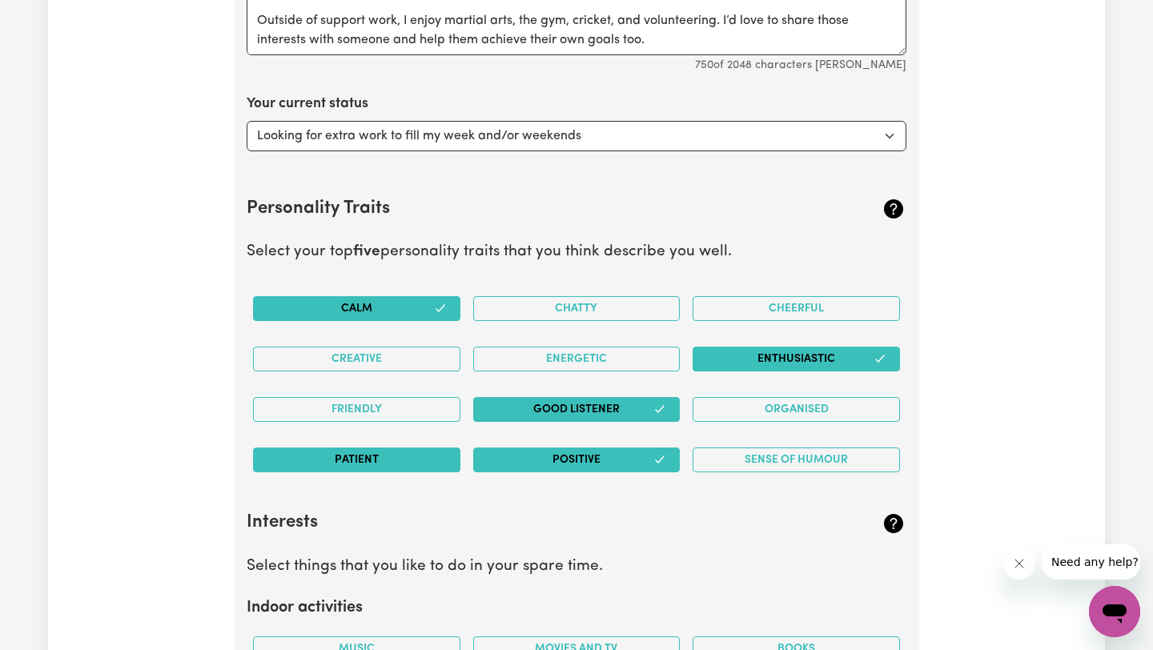
click at [419, 462] on button "Patient" at bounding box center [356, 459] width 207 height 25
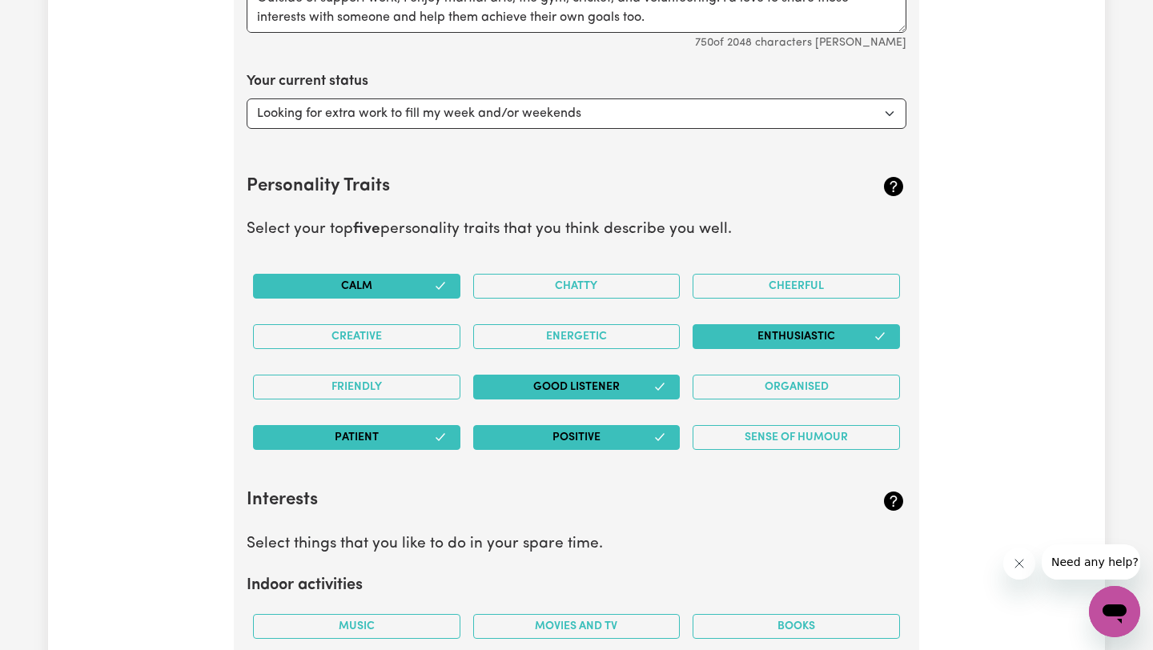
scroll to position [3119, 0]
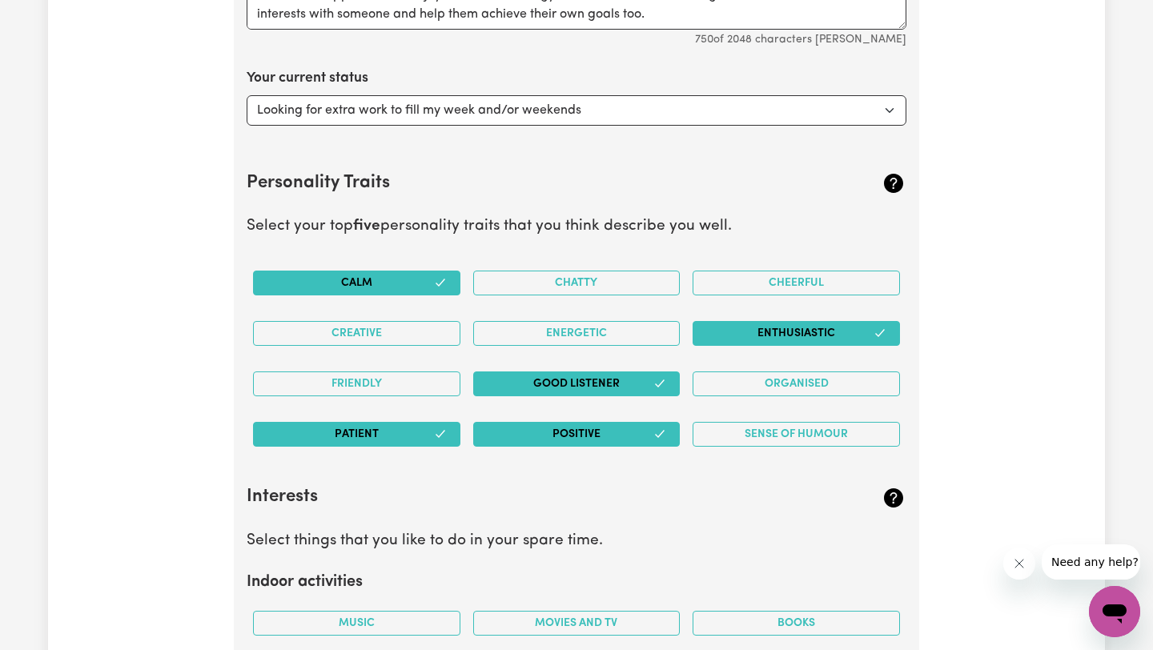
click at [817, 327] on button "Enthusiastic" at bounding box center [795, 333] width 207 height 25
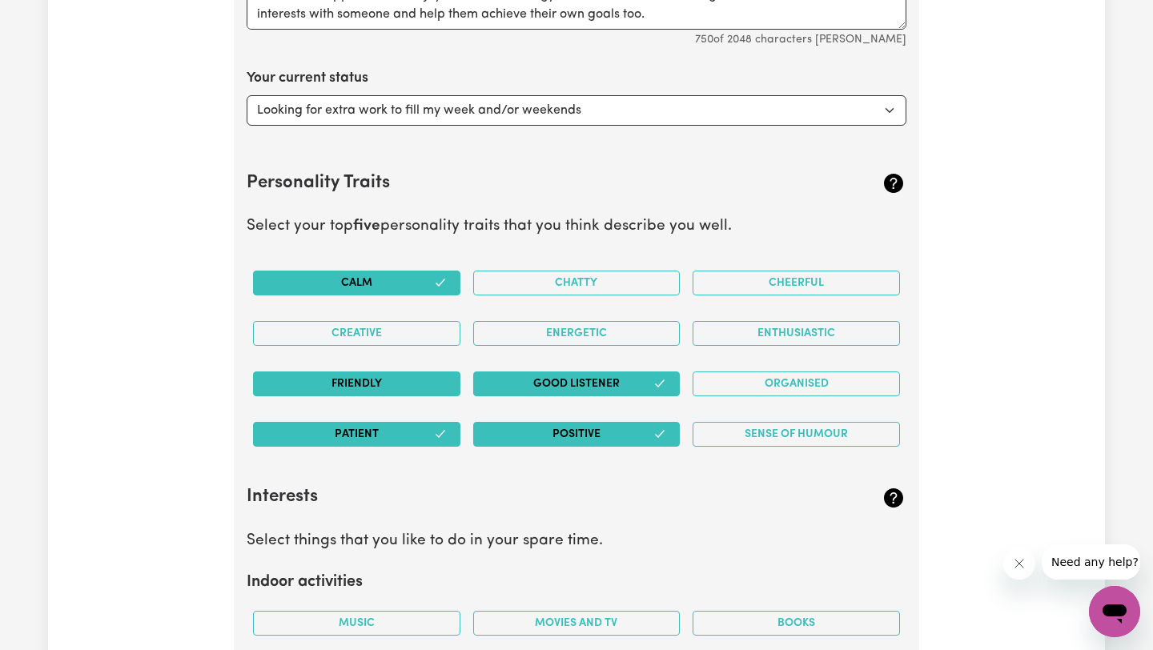
click at [363, 387] on button "Friendly" at bounding box center [356, 383] width 207 height 25
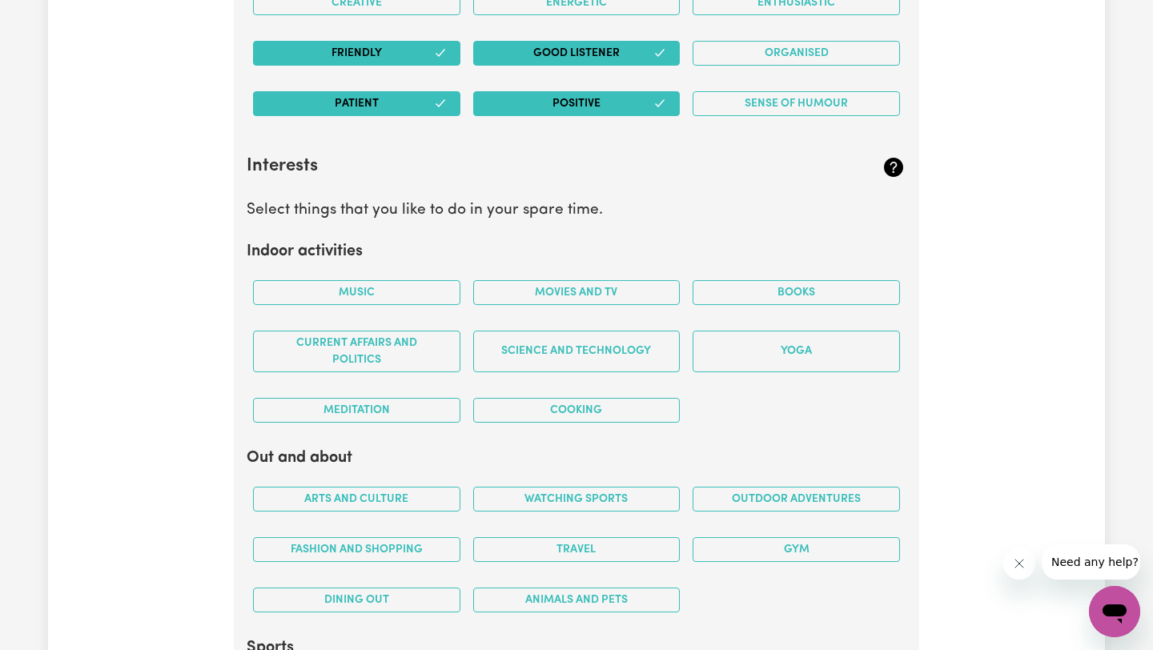
scroll to position [3466, 0]
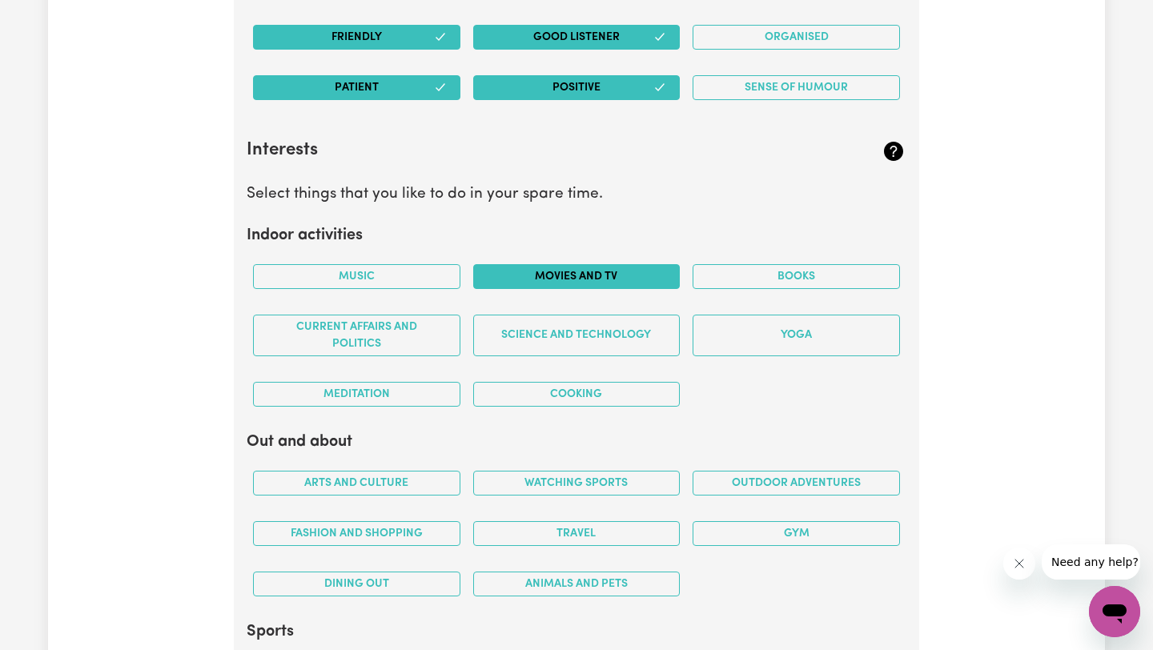
click at [666, 270] on button "Movies and TV" at bounding box center [576, 276] width 207 height 25
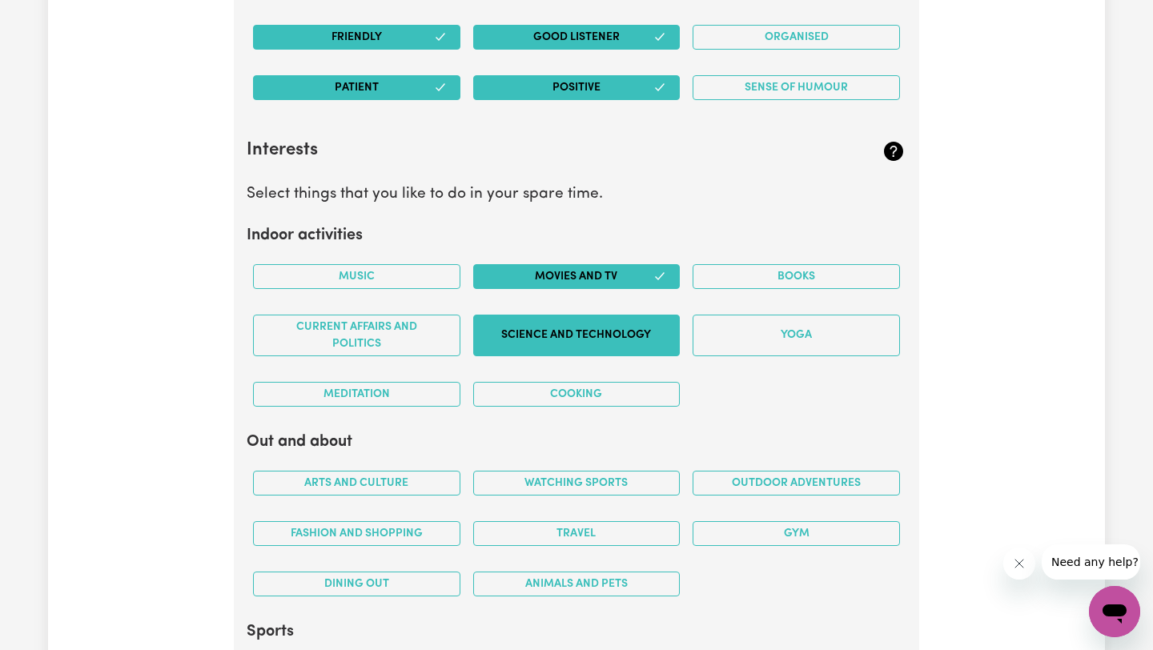
click at [591, 349] on button "Science and Technology" at bounding box center [576, 336] width 207 height 42
click at [549, 395] on button "Cooking" at bounding box center [576, 394] width 207 height 25
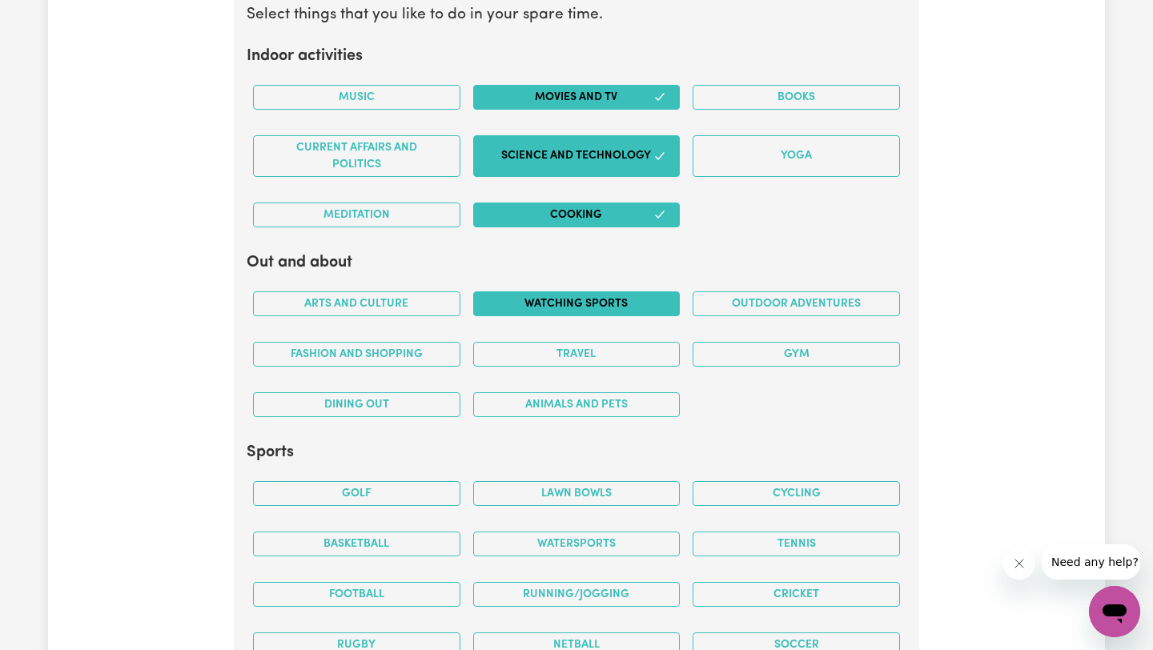
scroll to position [3680, 0]
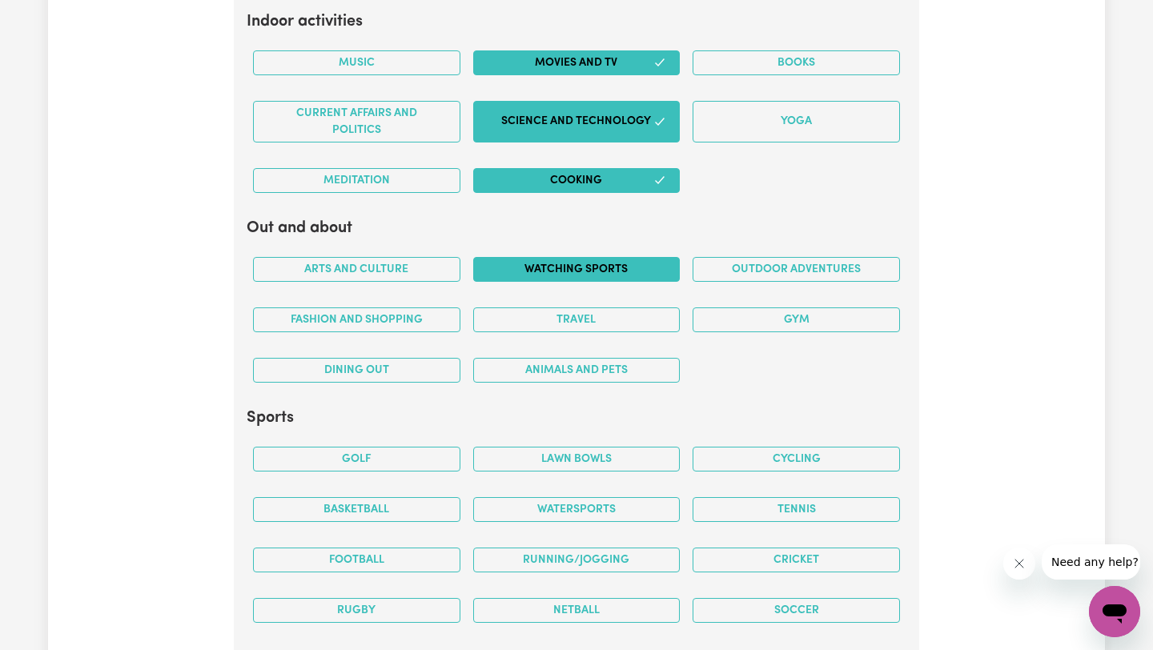
click at [656, 278] on button "Watching sports" at bounding box center [576, 269] width 207 height 25
click at [802, 315] on button "Gym" at bounding box center [795, 319] width 207 height 25
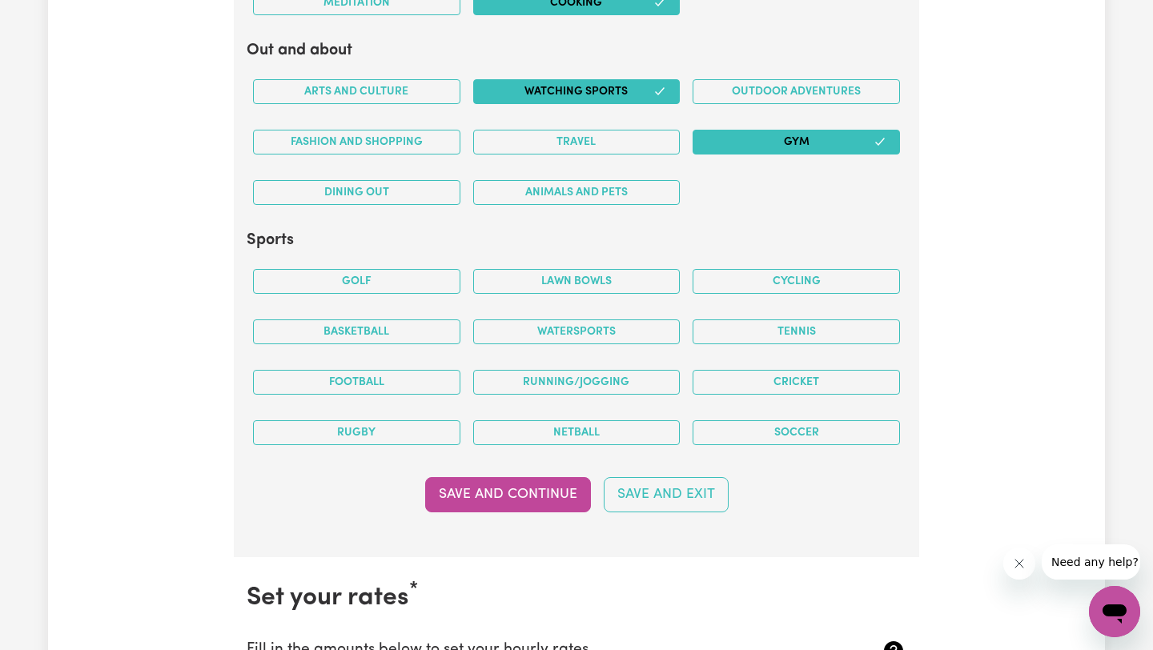
scroll to position [3860, 0]
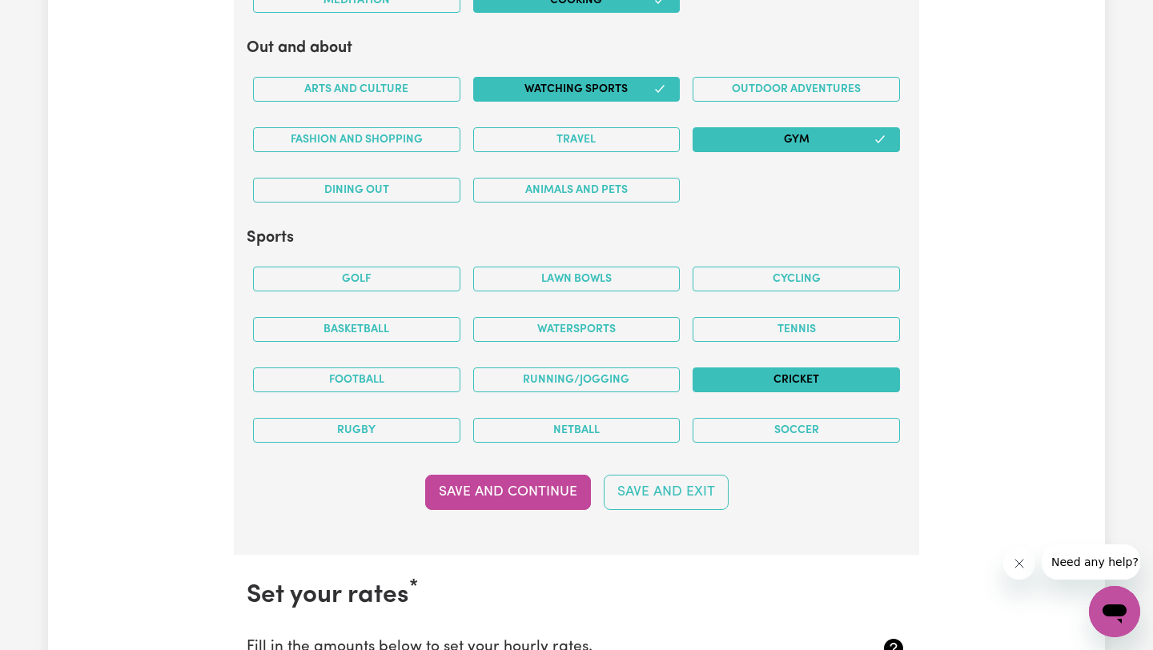
click at [800, 381] on button "Cricket" at bounding box center [795, 379] width 207 height 25
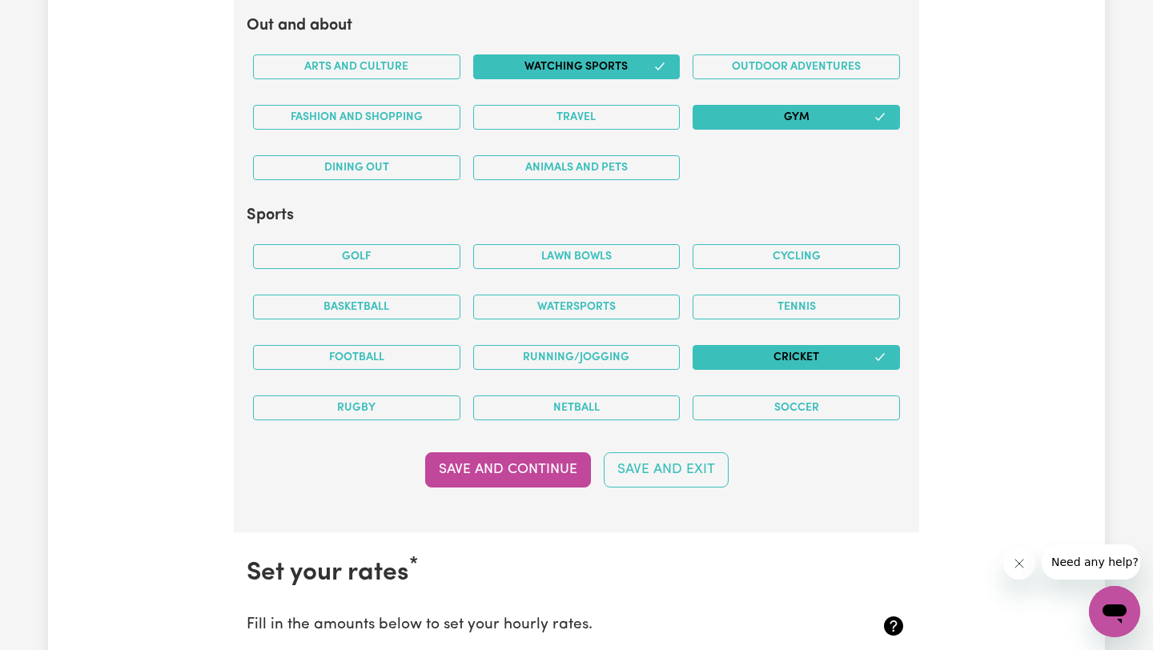
scroll to position [3894, 0]
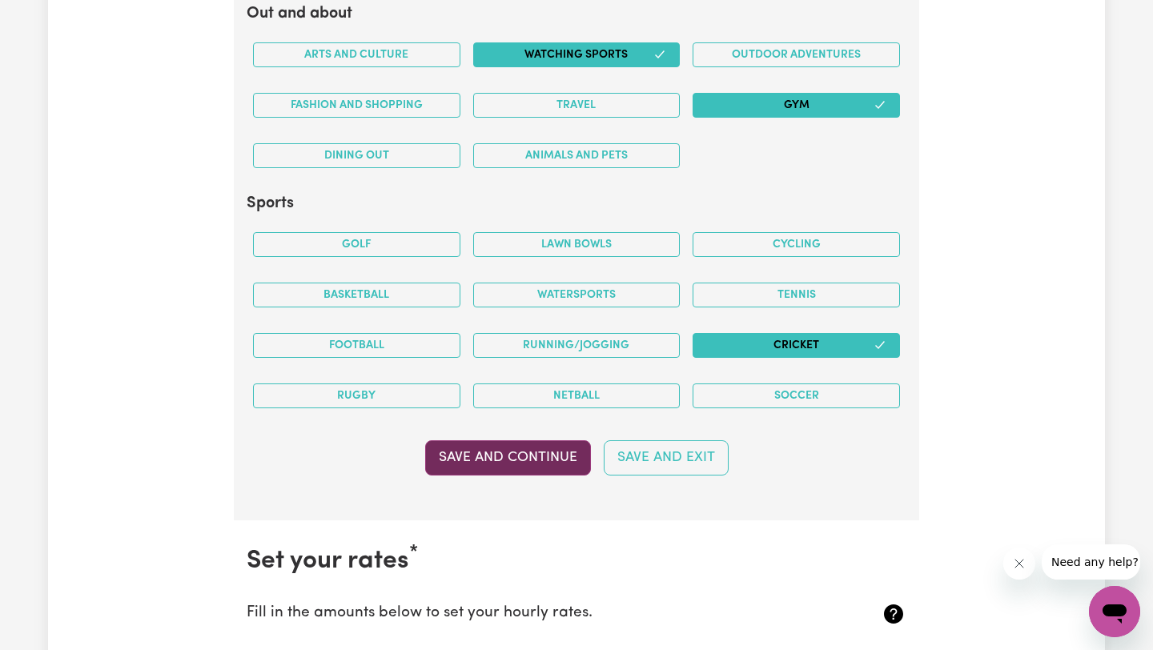
click at [570, 464] on button "Save and Continue" at bounding box center [508, 457] width 166 height 35
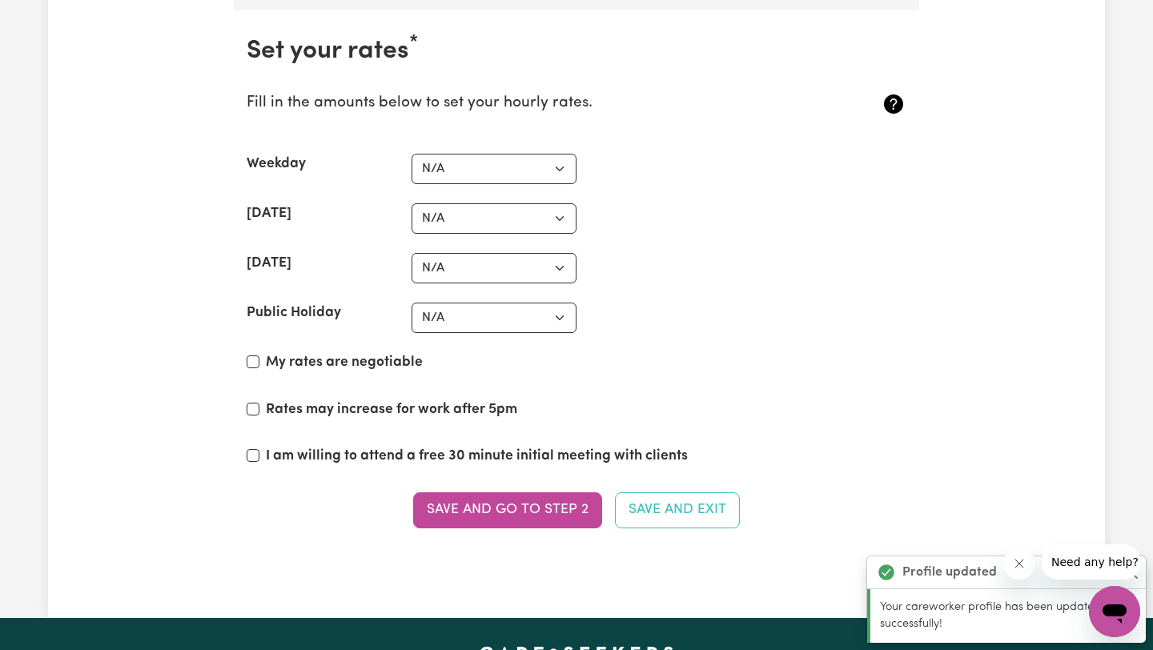
scroll to position [4415, 0]
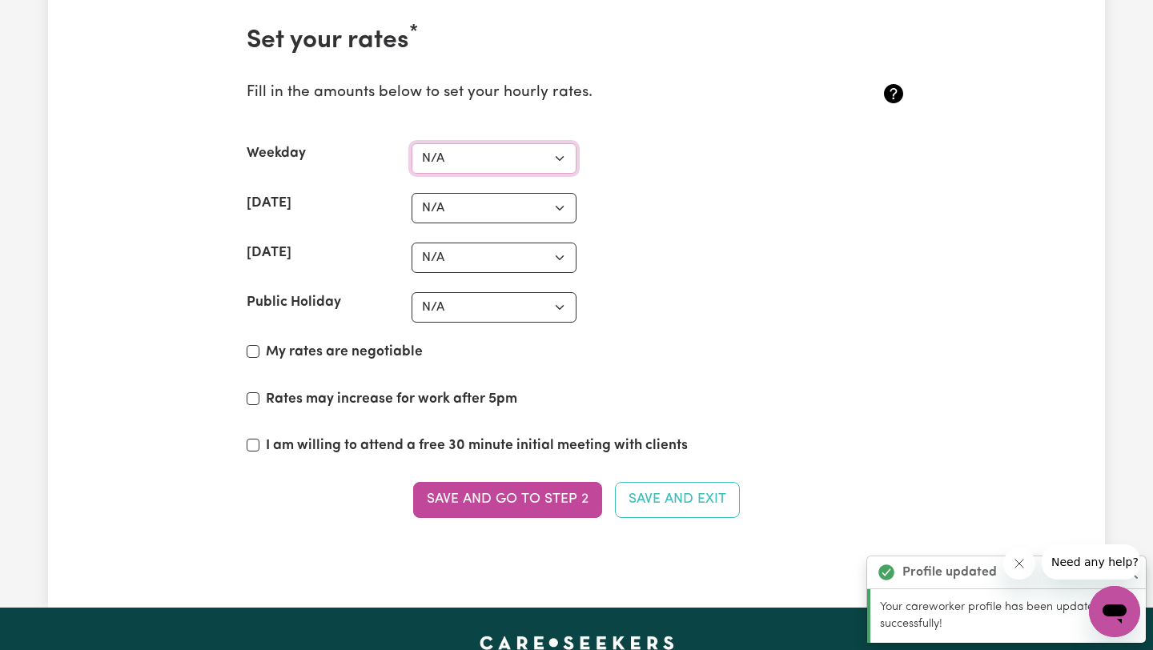
click at [526, 169] on select "N/A $37 $38 $39 $40 $41 $42 $43 $44 $45 $46 $47 $48 $49 $50 $51 $52 $53 $54 $55…" at bounding box center [493, 158] width 165 height 30
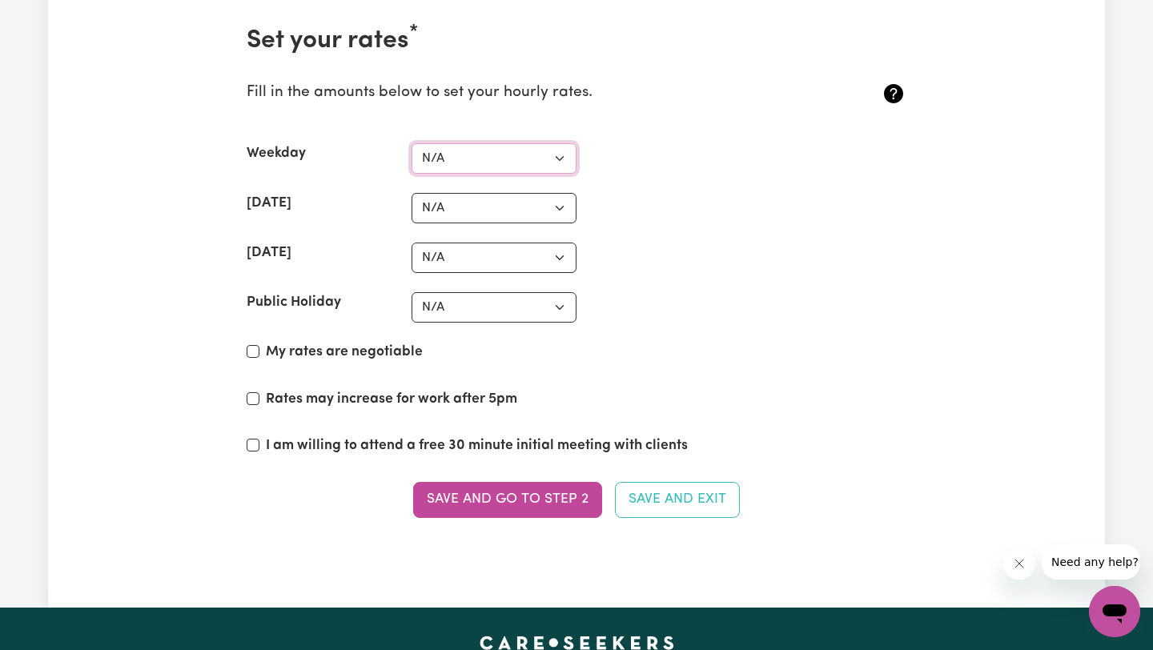
select select "40"
click at [411, 143] on select "N/A $37 $38 $39 $40 $41 $42 $43 $44 $45 $46 $47 $48 $49 $50 $51 $52 $53 $54 $55…" at bounding box center [493, 158] width 165 height 30
click at [540, 200] on select "N/A $37 $38 $39 $40 $41 $42 $43 $44 $45 $46 $47 $48 $49 $50 $51 $52 $53 $54 $55…" at bounding box center [493, 208] width 165 height 30
select select "40"
click at [411, 193] on select "N/A $37 $38 $39 $40 $41 $42 $43 $44 $45 $46 $47 $48 $49 $50 $51 $52 $53 $54 $55…" at bounding box center [493, 208] width 165 height 30
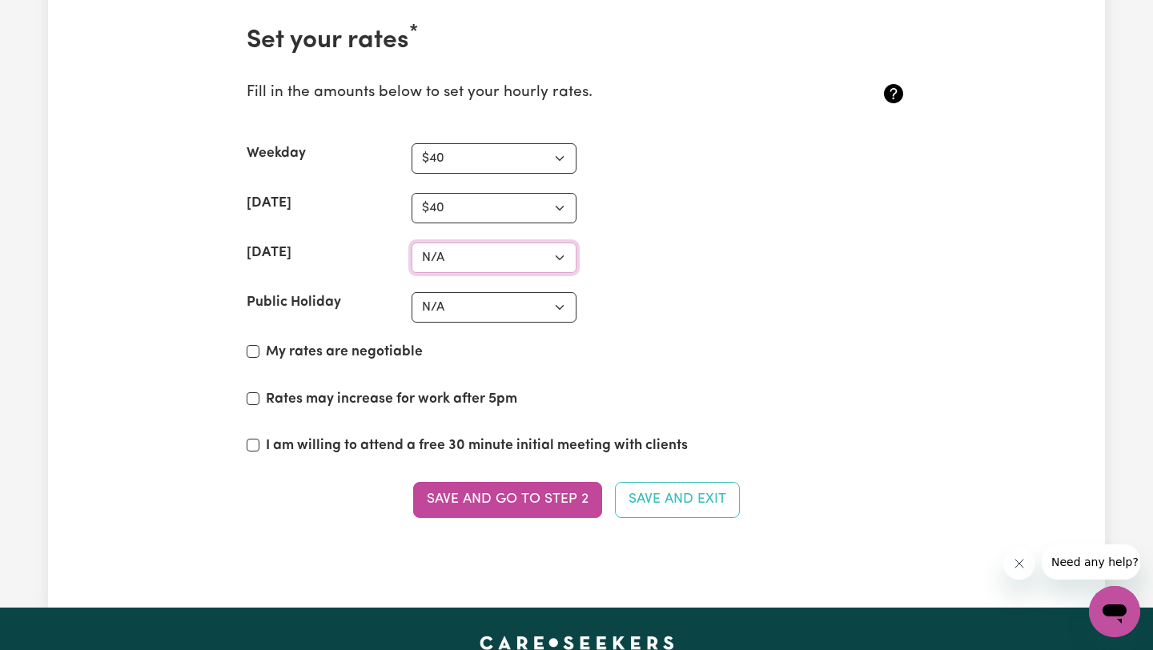
click at [532, 263] on select "N/A $37 $38 $39 $40 $41 $42 $43 $44 $45 $46 $47 $48 $49 $50 $51 $52 $53 $54 $55…" at bounding box center [493, 258] width 165 height 30
select select "40"
click at [411, 243] on select "N/A $37 $38 $39 $40 $41 $42 $43 $44 $45 $46 $47 $48 $49 $50 $51 $52 $53 $54 $55…" at bounding box center [493, 258] width 165 height 30
click at [531, 298] on select "N/A $37 $38 $39 $40 $41 $42 $43 $44 $45 $46 $47 $48 $49 $50 $51 $52 $53 $54 $55…" at bounding box center [493, 307] width 165 height 30
select select "60"
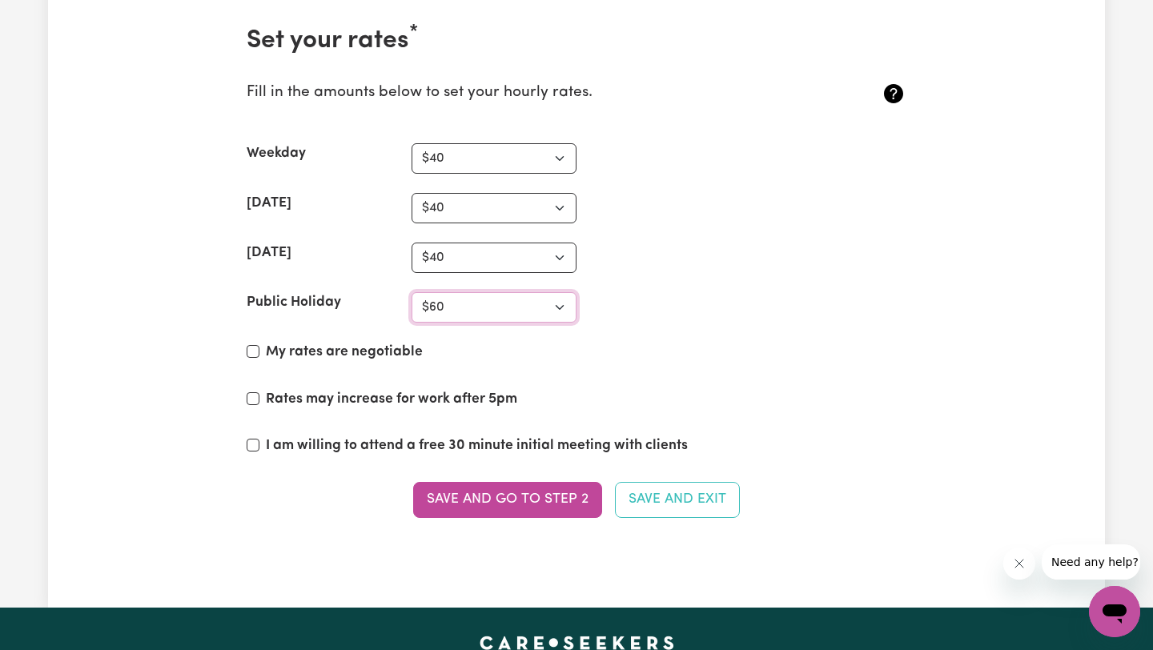
click at [411, 292] on select "N/A $37 $38 $39 $40 $41 $42 $43 $44 $45 $46 $47 $48 $49 $50 $51 $52 $53 $54 $55…" at bounding box center [493, 307] width 165 height 30
click at [391, 355] on label "My rates are negotiable" at bounding box center [344, 352] width 157 height 21
click at [259, 355] on input "My rates are negotiable" at bounding box center [253, 351] width 13 height 13
checkbox input "true"
click at [629, 450] on label "I am willing to attend a free 30 minute initial meeting with clients" at bounding box center [477, 445] width 422 height 21
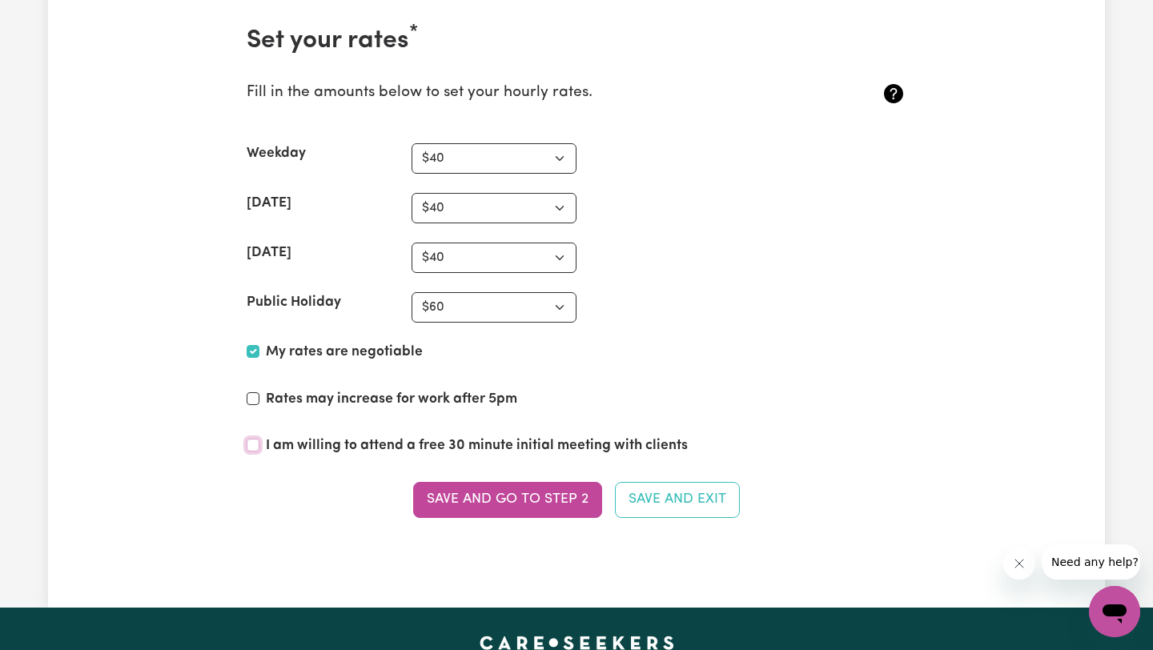
click at [259, 450] on input "I am willing to attend a free 30 minute initial meeting with clients" at bounding box center [253, 445] width 13 height 13
checkbox input "true"
click at [487, 405] on label "Rates may increase for work after 5pm" at bounding box center [391, 399] width 251 height 21
click at [259, 405] on input "Rates may increase for work after 5pm" at bounding box center [253, 398] width 13 height 13
click at [464, 388] on section "Set your rates * Fill in the amounts below to set your hourly rates. Weekday N/…" at bounding box center [576, 281] width 685 height 563
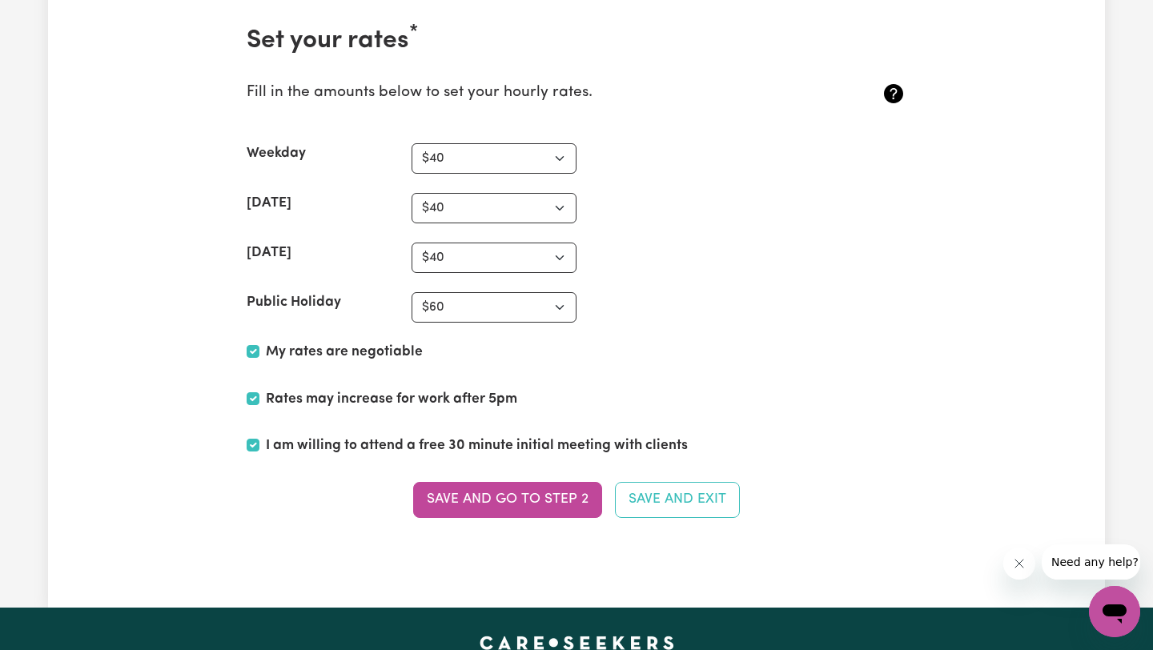
click at [466, 402] on label "Rates may increase for work after 5pm" at bounding box center [391, 399] width 251 height 21
click at [259, 402] on input "Rates may increase for work after 5pm" at bounding box center [253, 398] width 13 height 13
checkbox input "false"
click at [558, 502] on button "Save and go to Step 2" at bounding box center [507, 499] width 189 height 35
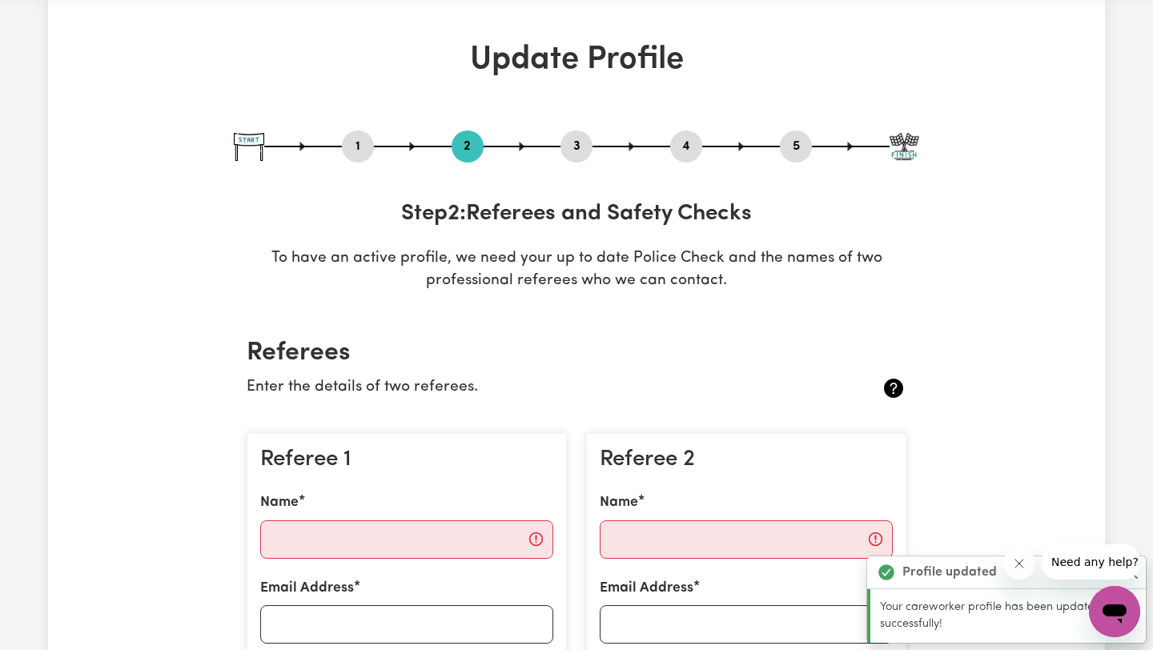
scroll to position [134, 0]
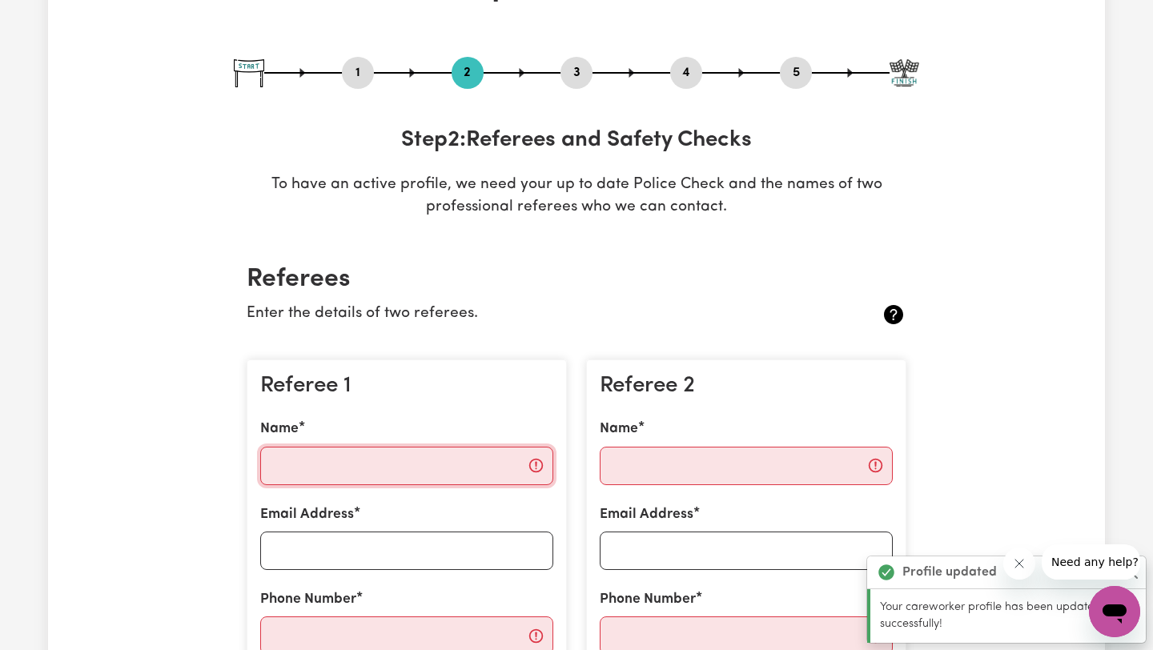
click at [412, 474] on input "Name" at bounding box center [406, 466] width 293 height 38
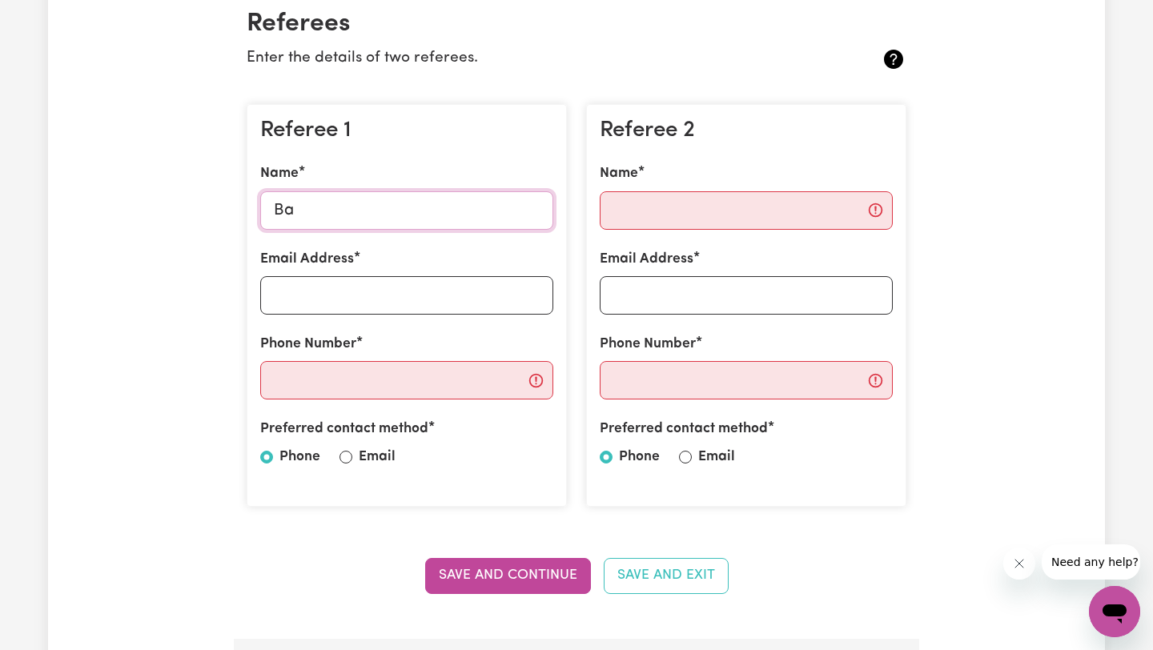
scroll to position [391, 0]
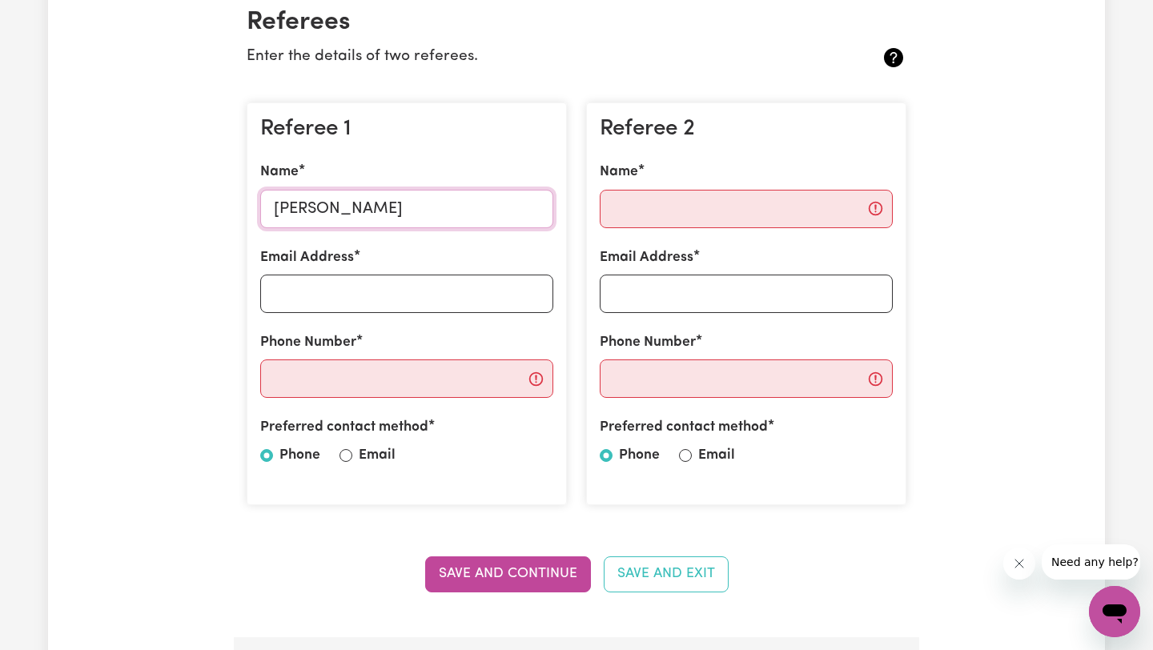
type input "[PERSON_NAME]"
click at [415, 296] on input "Email Address" at bounding box center [406, 294] width 293 height 38
type input "[EMAIL_ADDRESS][DOMAIN_NAME]"
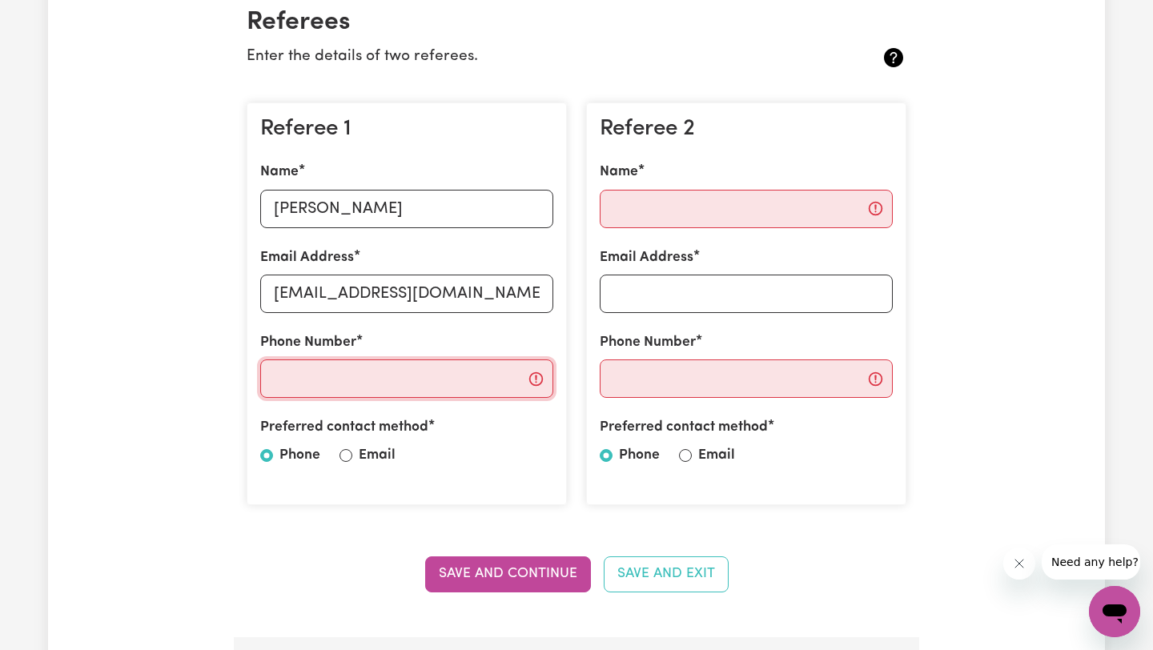
click at [369, 389] on input "Phone Number" at bounding box center [406, 378] width 293 height 38
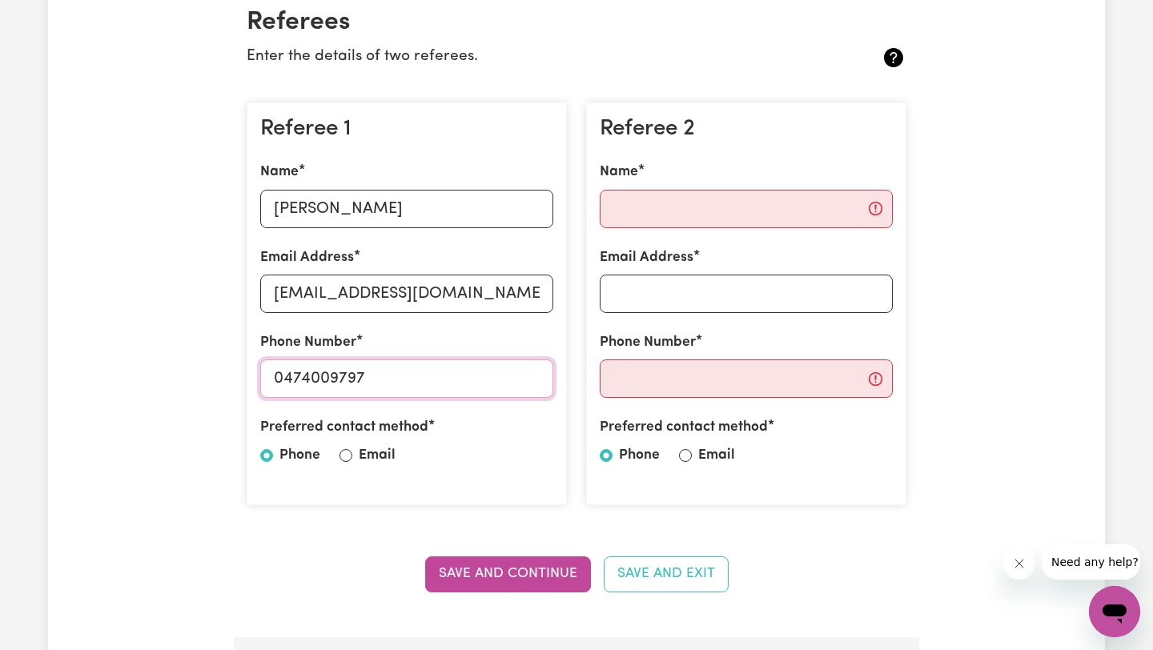
type input "0474009797"
click at [669, 226] on input "Name" at bounding box center [746, 209] width 293 height 38
type input "[PERSON_NAME]"
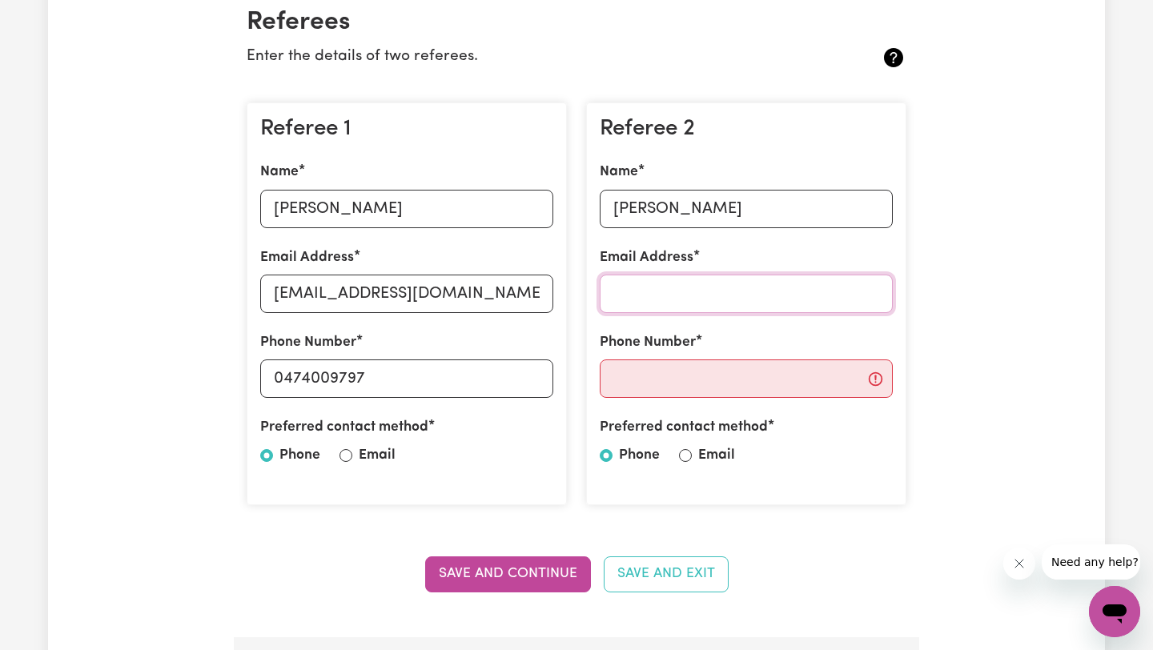
click at [659, 295] on input "Email Address" at bounding box center [746, 294] width 293 height 38
type input "[EMAIL_ADDRESS][DOMAIN_NAME]"
click at [612, 399] on div "Referee 2 Name [PERSON_NAME] Email Address [EMAIL_ADDRESS][DOMAIN_NAME] Phone N…" at bounding box center [746, 303] width 320 height 403
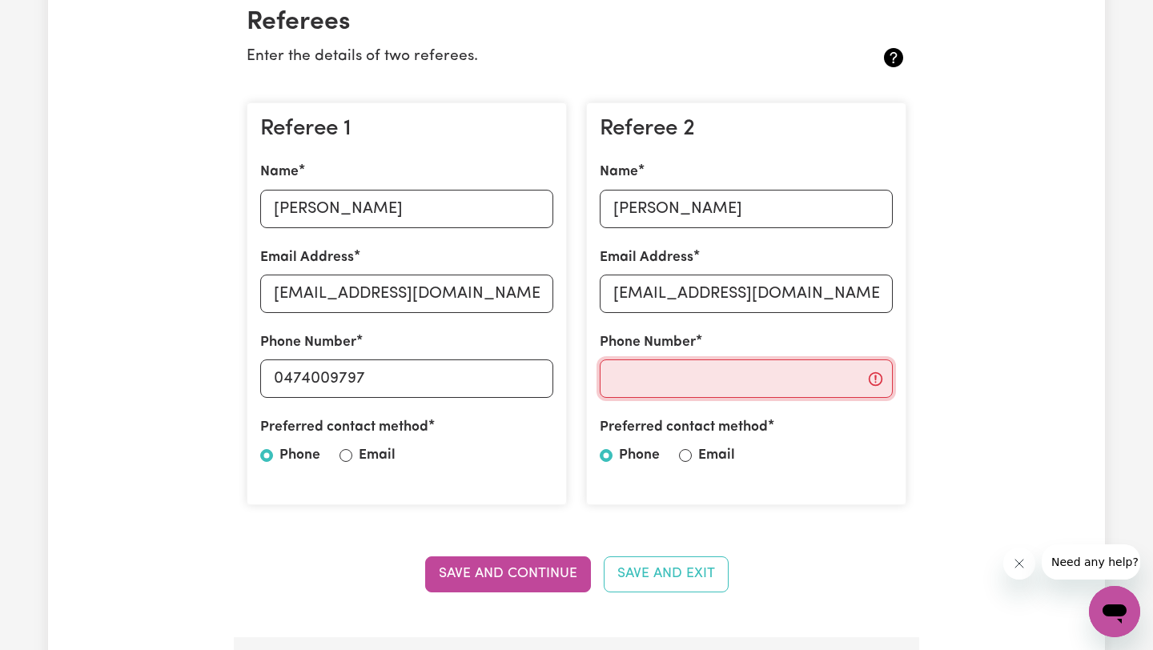
click at [639, 387] on input "Phone Number" at bounding box center [746, 378] width 293 height 38
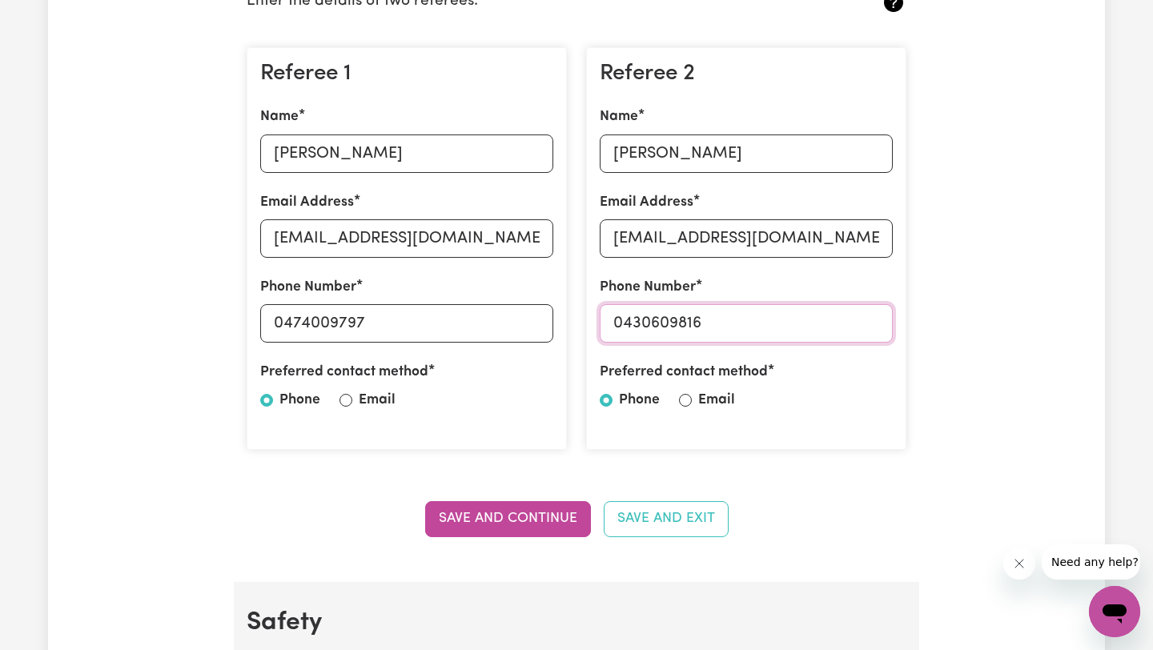
scroll to position [450, 0]
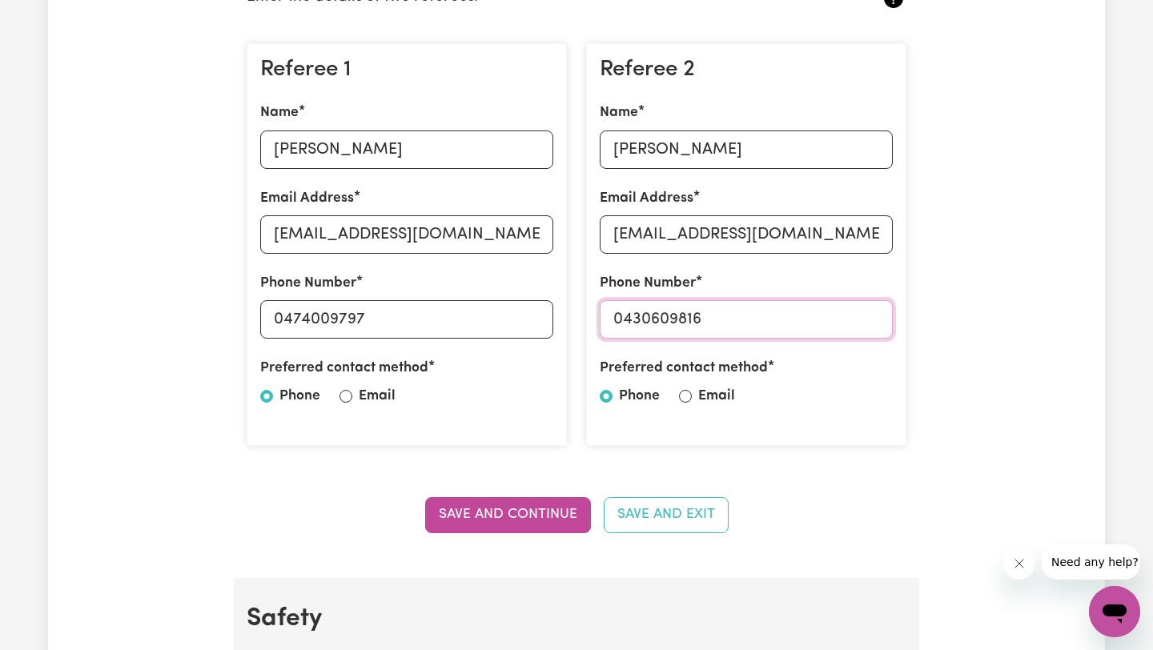
type input "0430609816"
click at [367, 398] on label "Email" at bounding box center [377, 396] width 37 height 21
click at [352, 398] on input "Email" at bounding box center [345, 396] width 13 height 13
radio input "true"
click at [712, 395] on label "Email" at bounding box center [716, 396] width 37 height 21
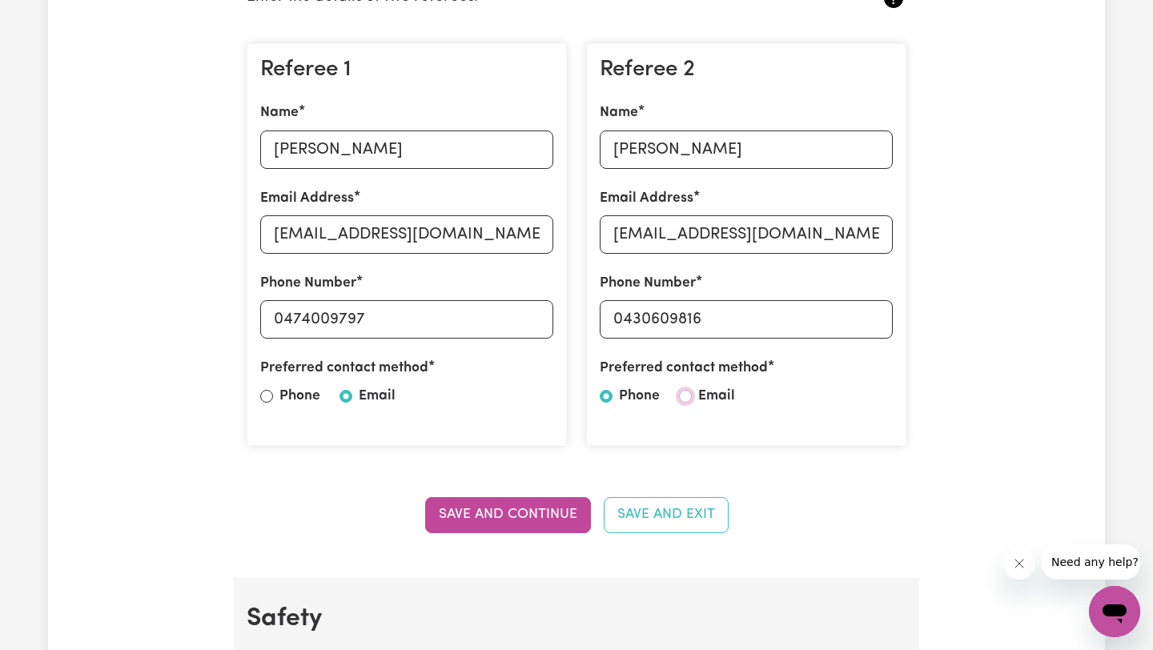
click at [692, 395] on input "Email" at bounding box center [685, 396] width 13 height 13
radio input "true"
click at [566, 516] on button "Save and Continue" at bounding box center [508, 514] width 166 height 35
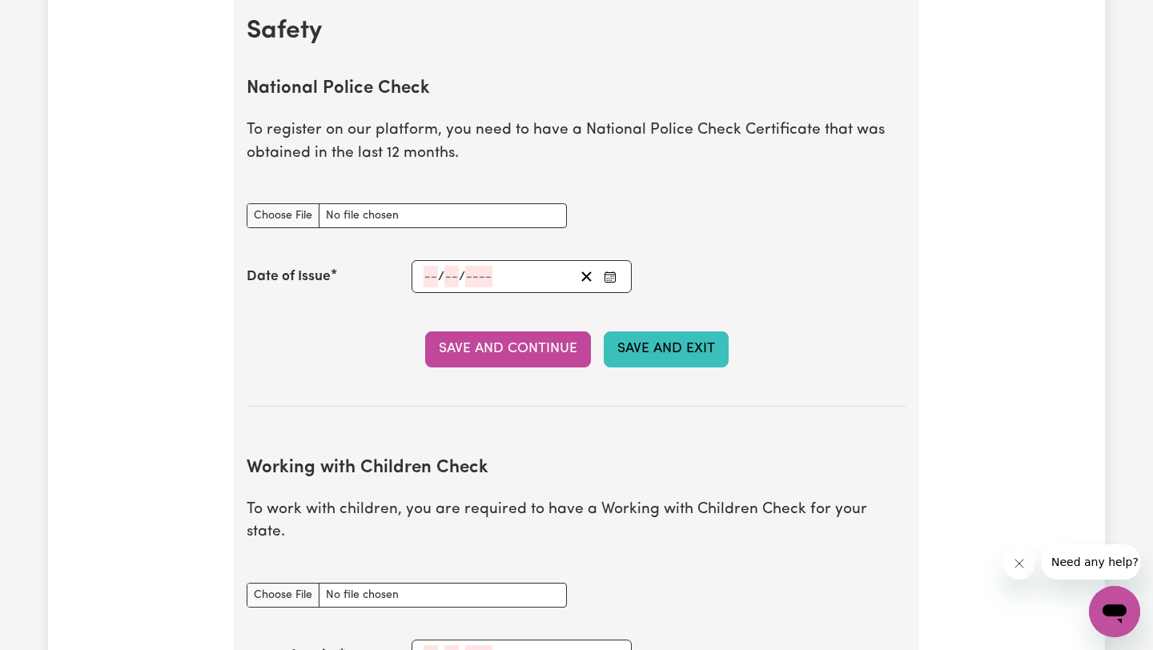
scroll to position [1033, 0]
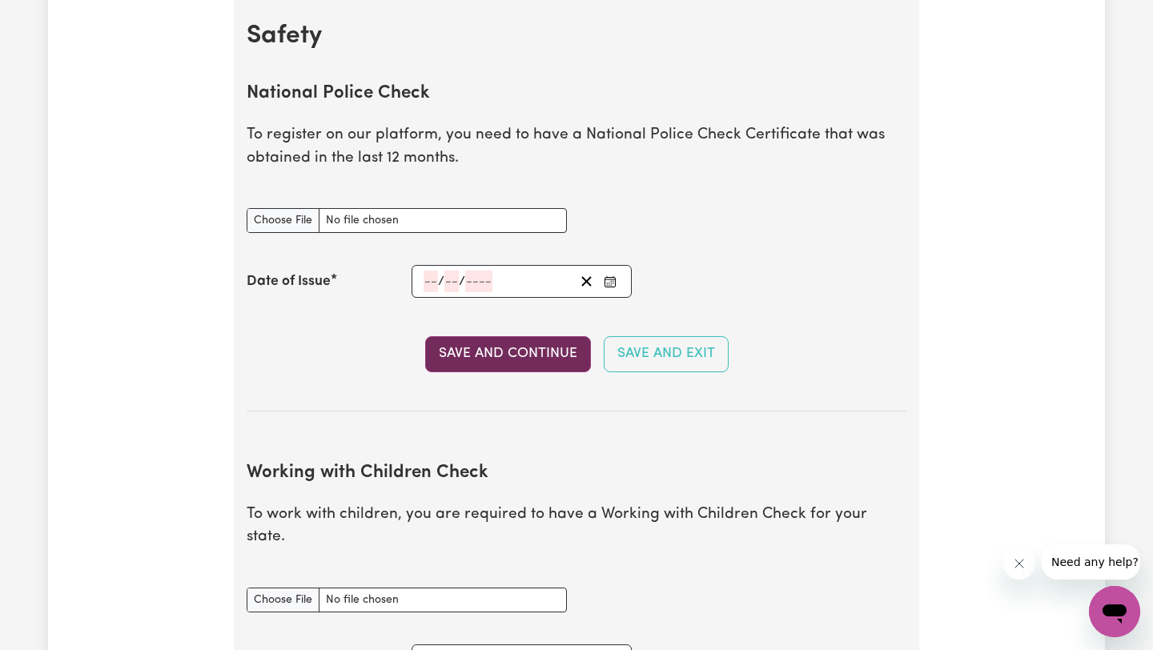
click at [561, 355] on button "Save and Continue" at bounding box center [508, 353] width 166 height 35
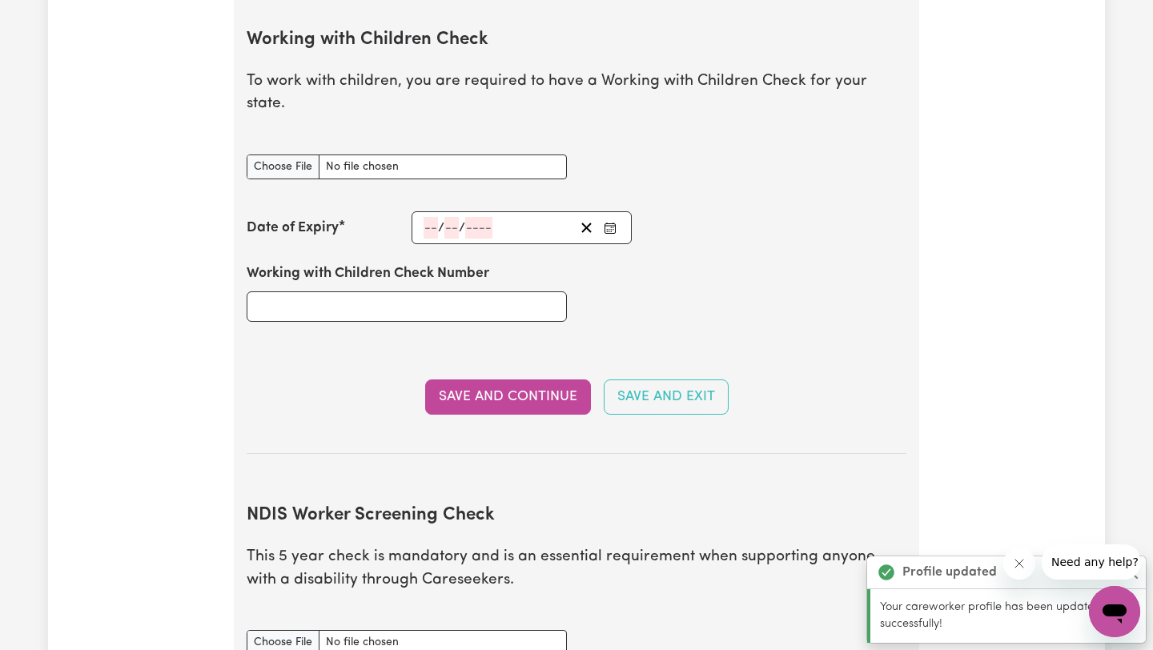
scroll to position [1470, 0]
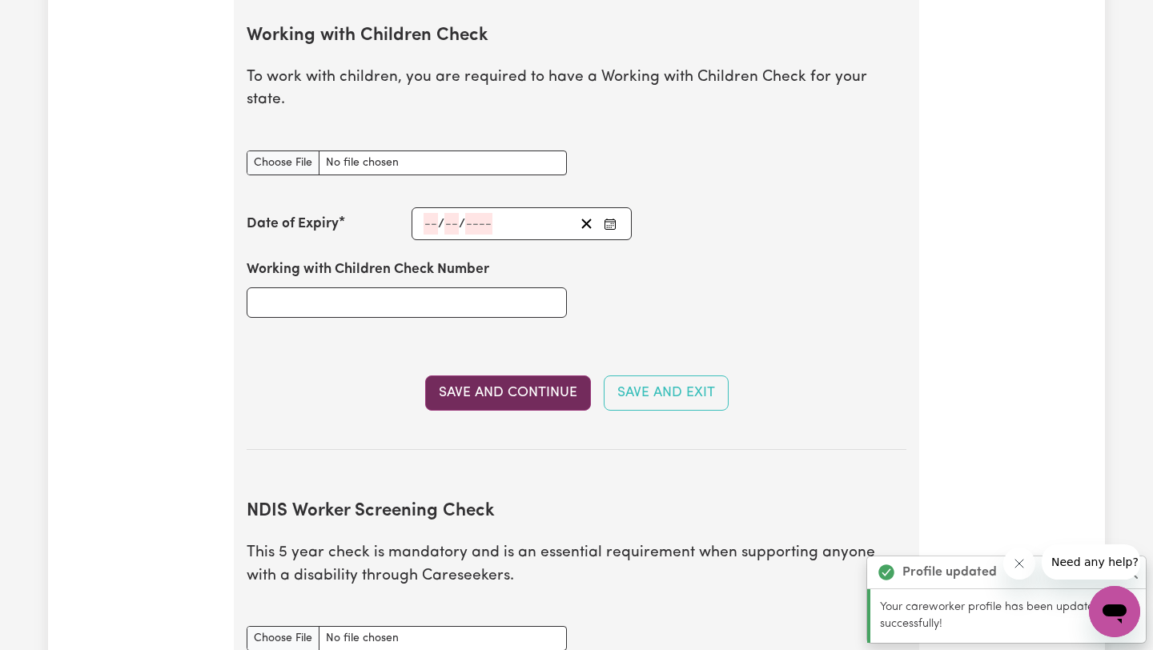
click at [537, 375] on button "Save and Continue" at bounding box center [508, 392] width 166 height 35
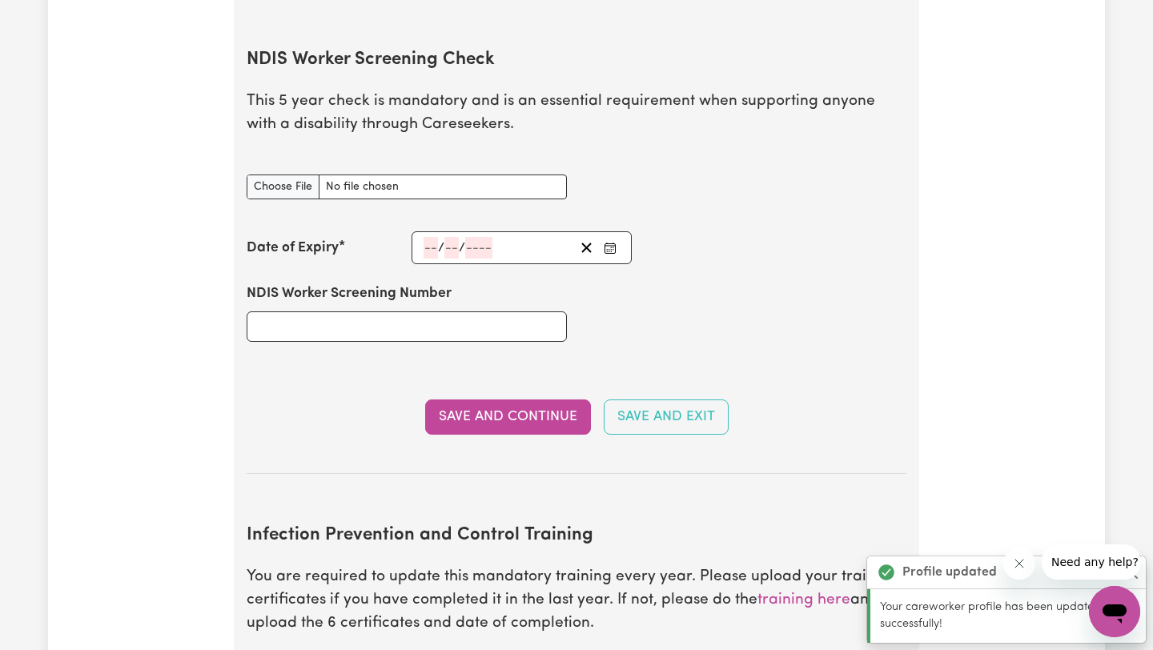
scroll to position [1922, 0]
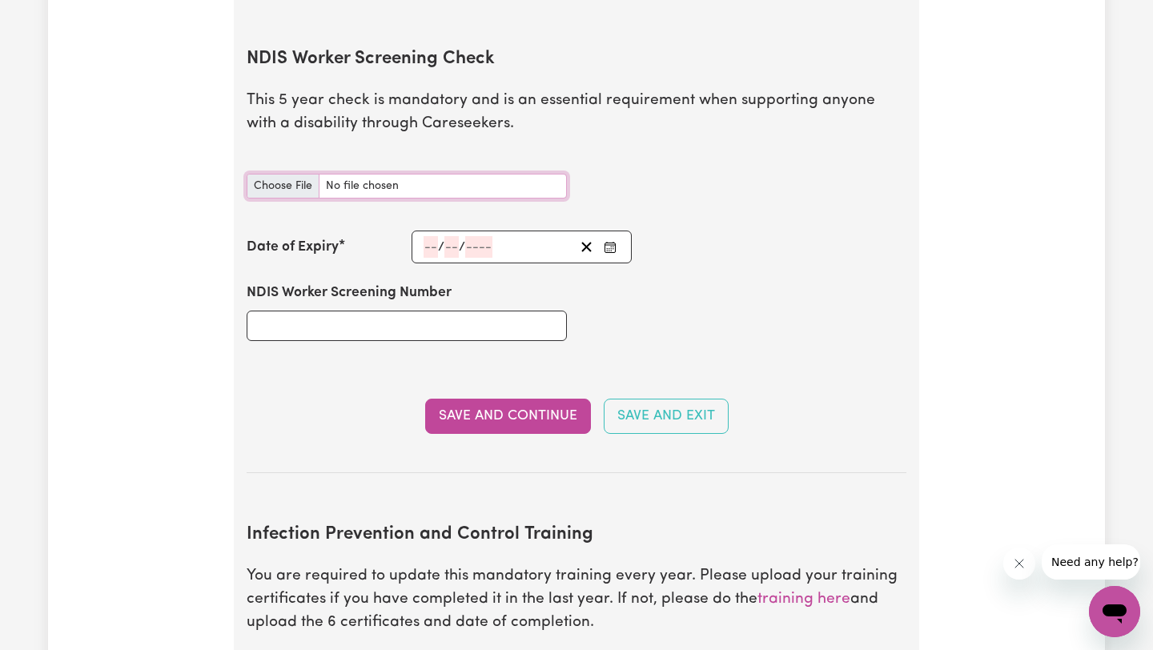
click at [302, 174] on input "NDIS Worker Screening Check document" at bounding box center [407, 186] width 320 height 25
click at [404, 311] on input "NDIS Worker Screening Number" at bounding box center [407, 326] width 320 height 30
paste input "55311197"
type input "55311197"
click at [430, 231] on div "/ /" at bounding box center [521, 247] width 220 height 33
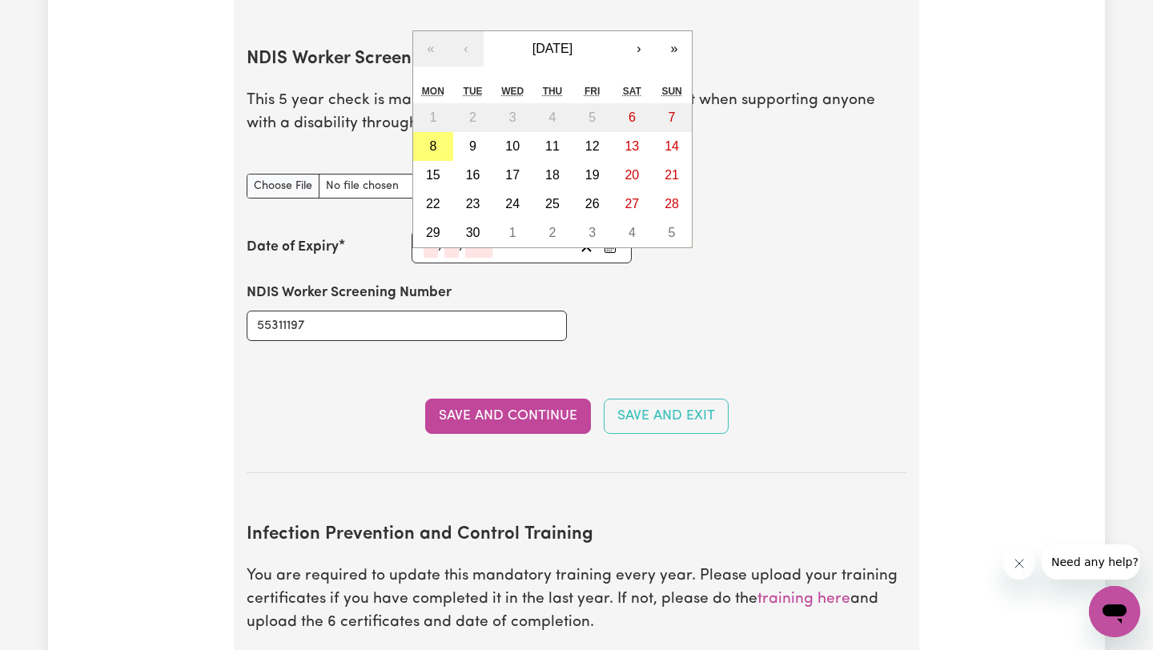
paste input "02092030"
type input "02092030"
click at [754, 263] on div "NDIS Worker Screening Number 55311197" at bounding box center [576, 311] width 679 height 96
click at [624, 31] on button "›" at bounding box center [638, 48] width 35 height 35
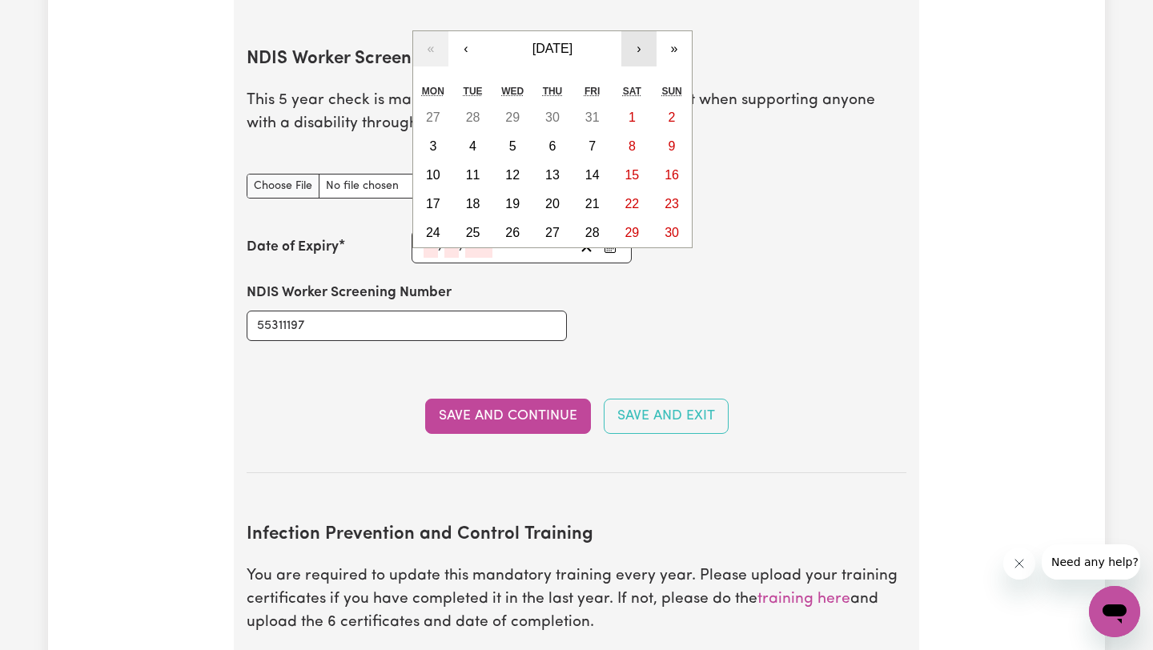
click at [624, 31] on button "›" at bounding box center [638, 48] width 35 height 35
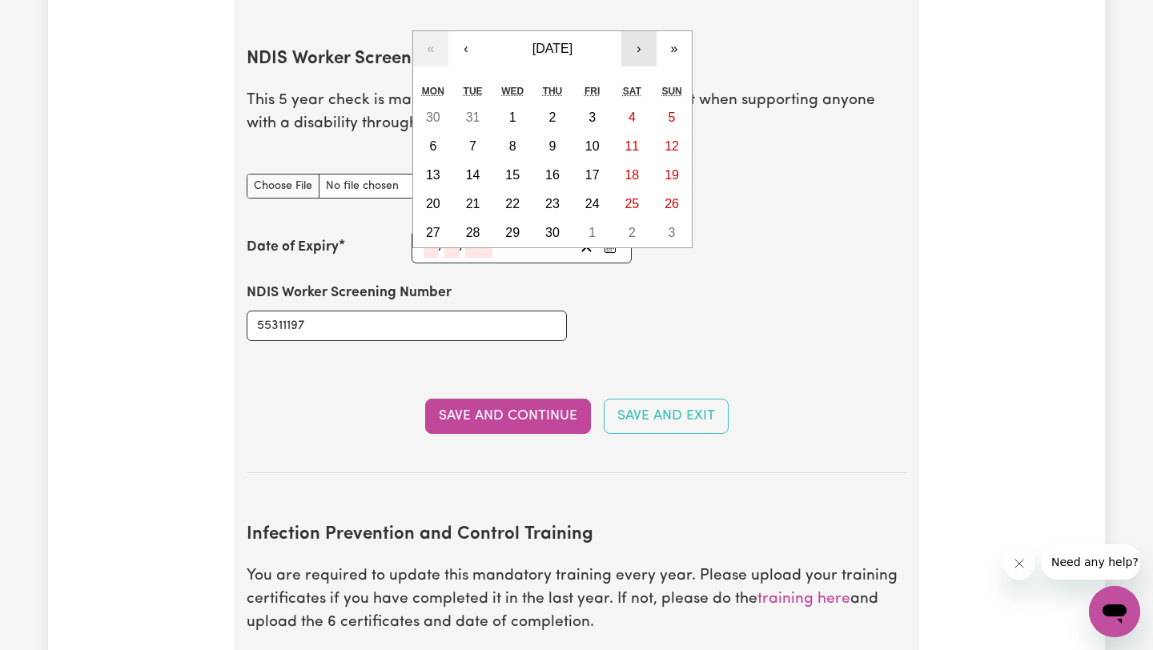
click at [624, 31] on button "›" at bounding box center [638, 48] width 35 height 35
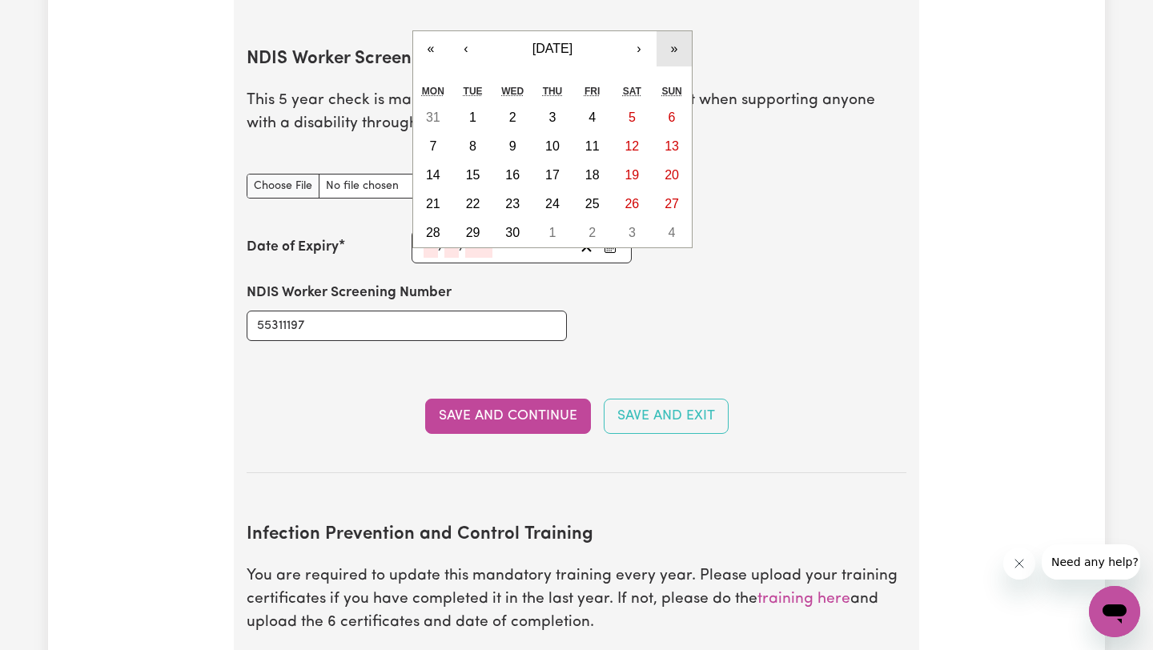
click at [681, 31] on button "»" at bounding box center [673, 48] width 35 height 35
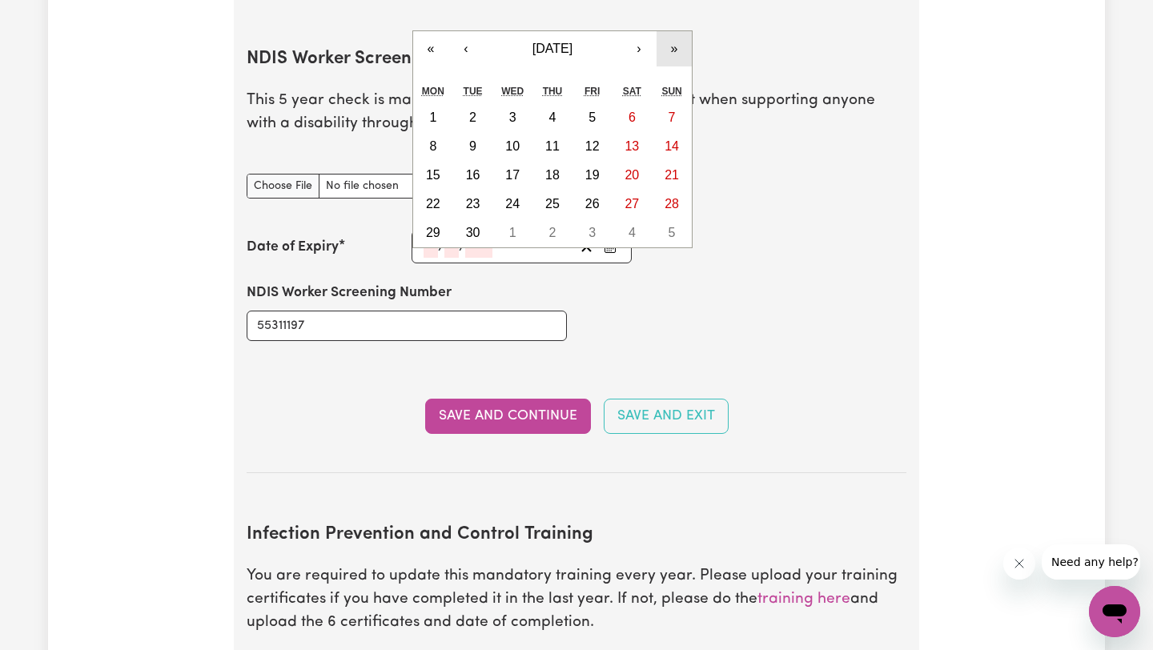
click at [681, 31] on button "»" at bounding box center [673, 48] width 35 height 35
click at [475, 31] on button "‹" at bounding box center [465, 48] width 35 height 35
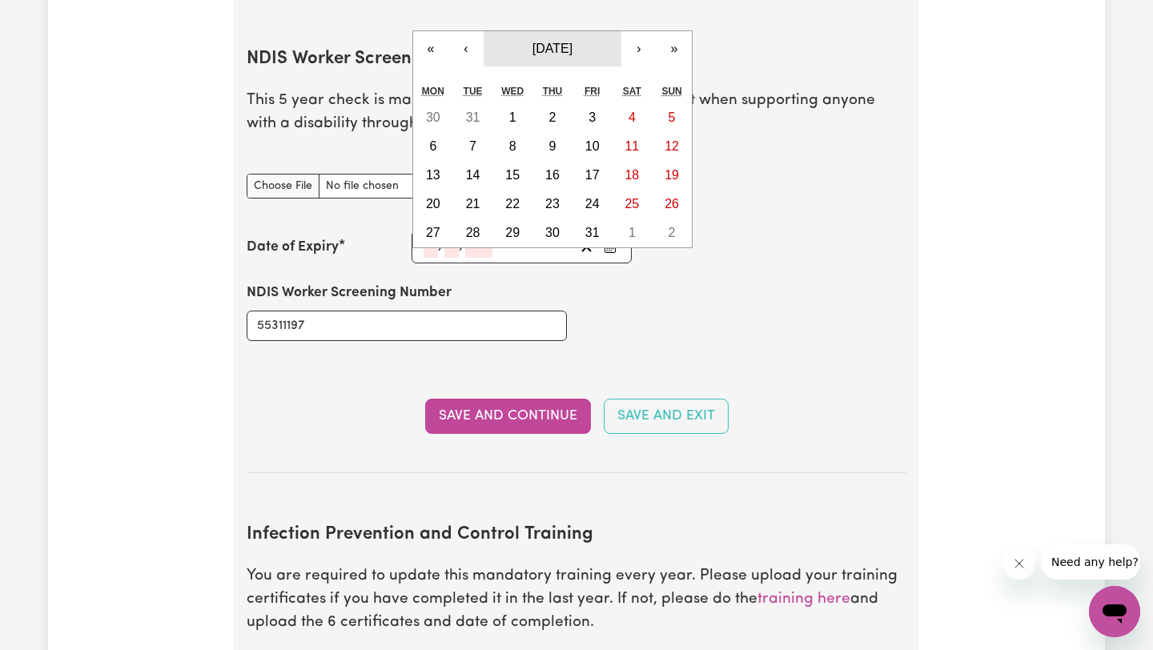
click at [511, 31] on button "[DATE]" at bounding box center [552, 48] width 138 height 35
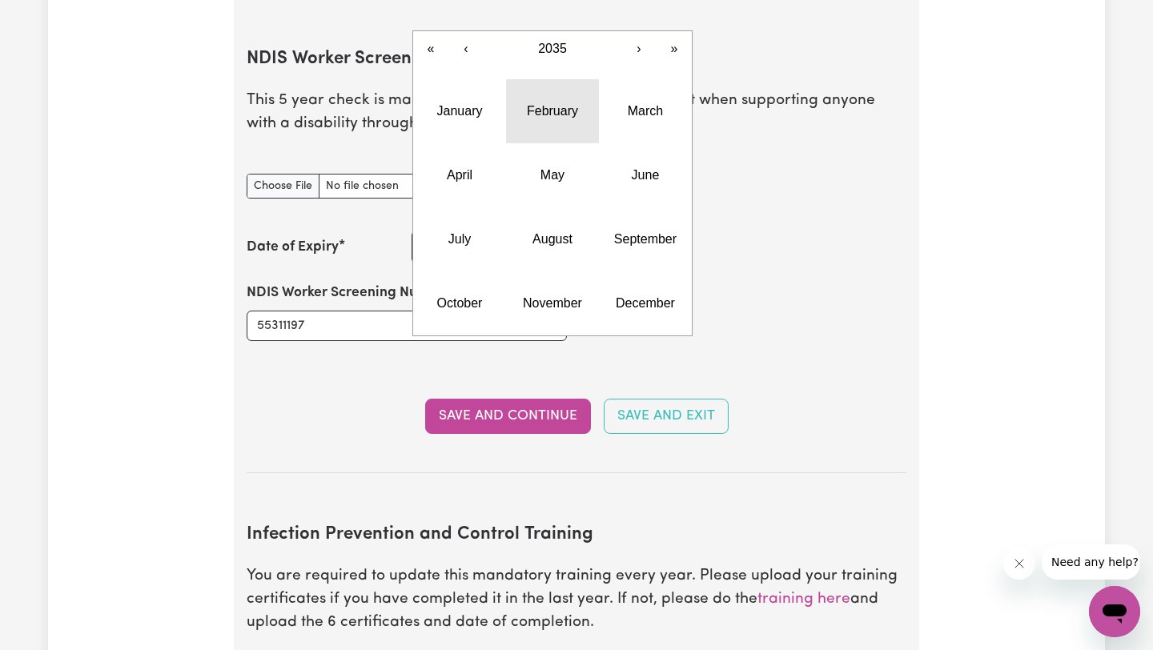
click at [559, 106] on button "February" at bounding box center [552, 111] width 93 height 64
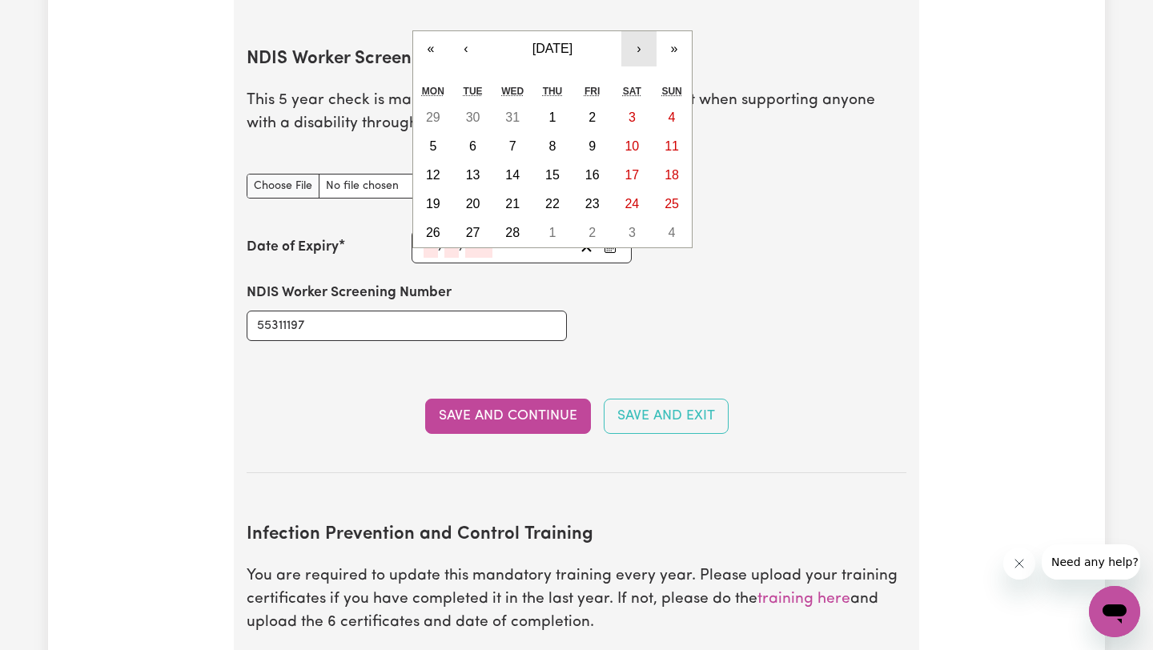
click at [629, 31] on button "›" at bounding box center [638, 48] width 35 height 35
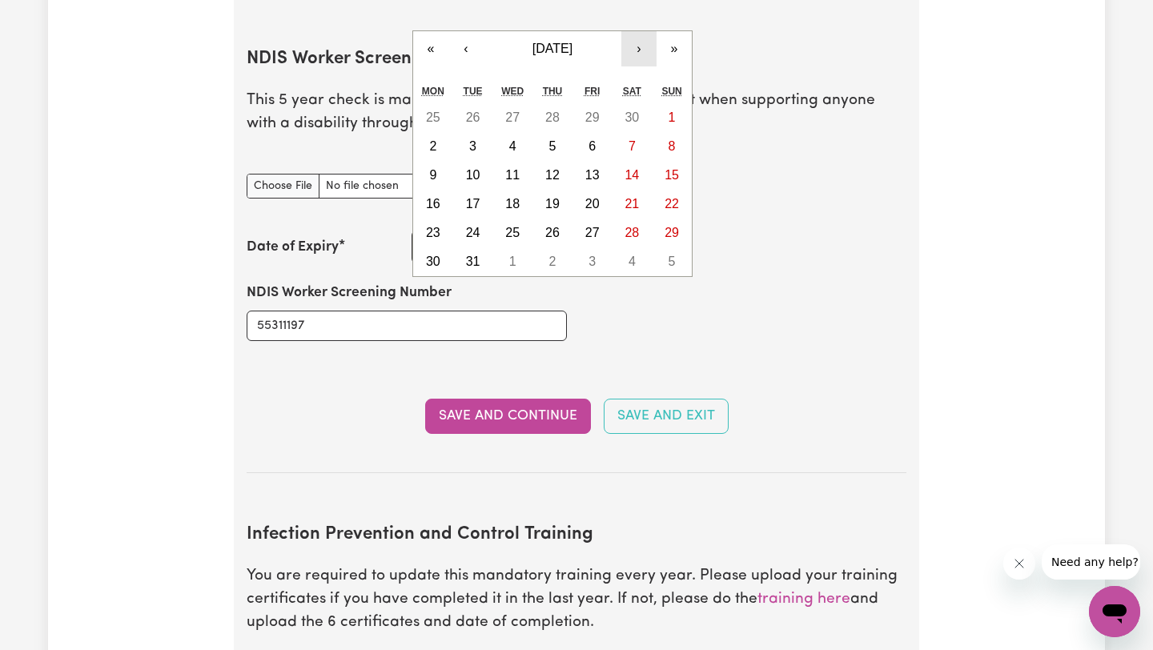
click at [629, 31] on button "›" at bounding box center [638, 48] width 35 height 35
click at [467, 31] on button "‹" at bounding box center [465, 48] width 35 height 35
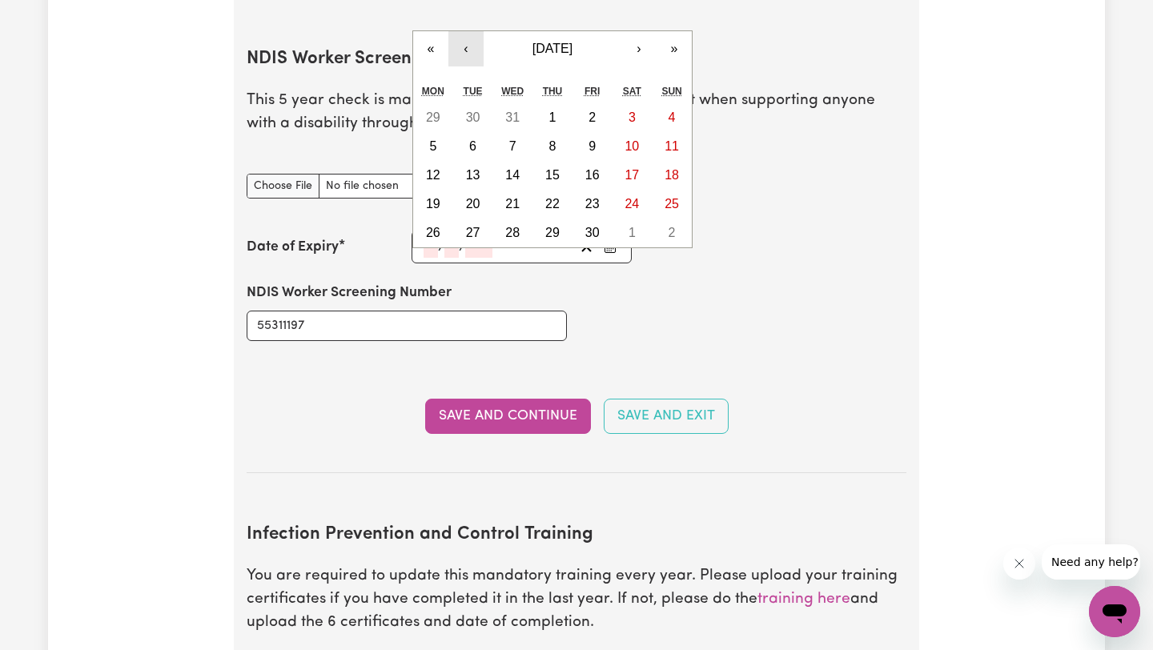
click at [467, 31] on button "‹" at bounding box center [465, 48] width 35 height 35
click at [663, 103] on button "2" at bounding box center [672, 117] width 40 height 29
type input "[DATE]"
type input "2"
type input "9"
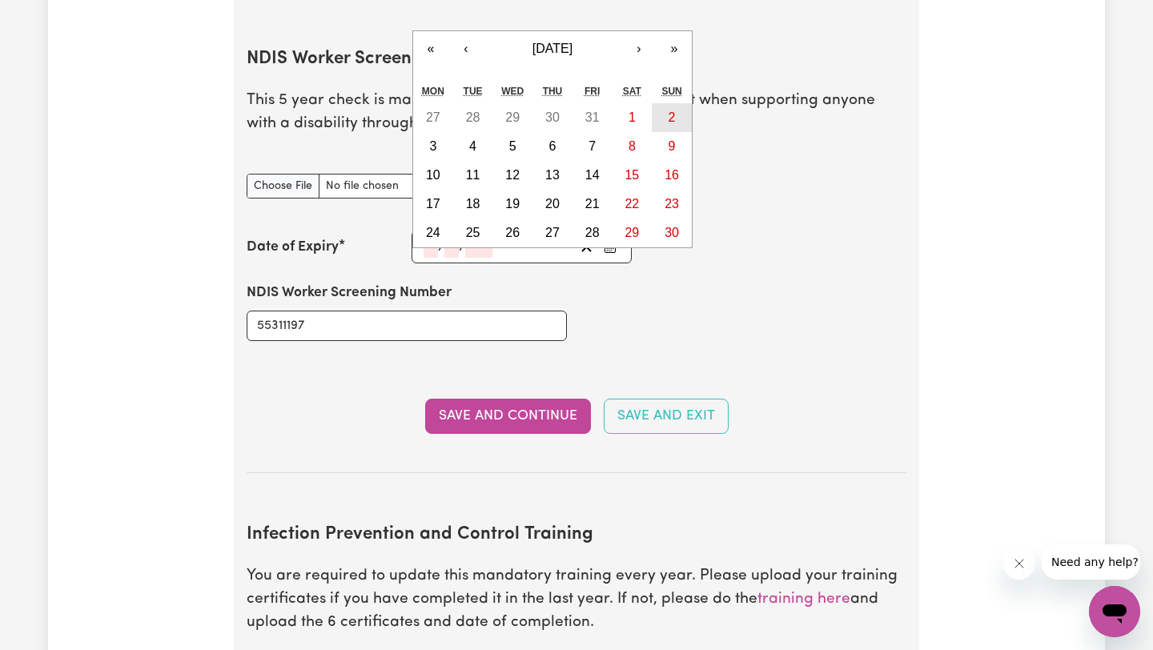
type input "2035"
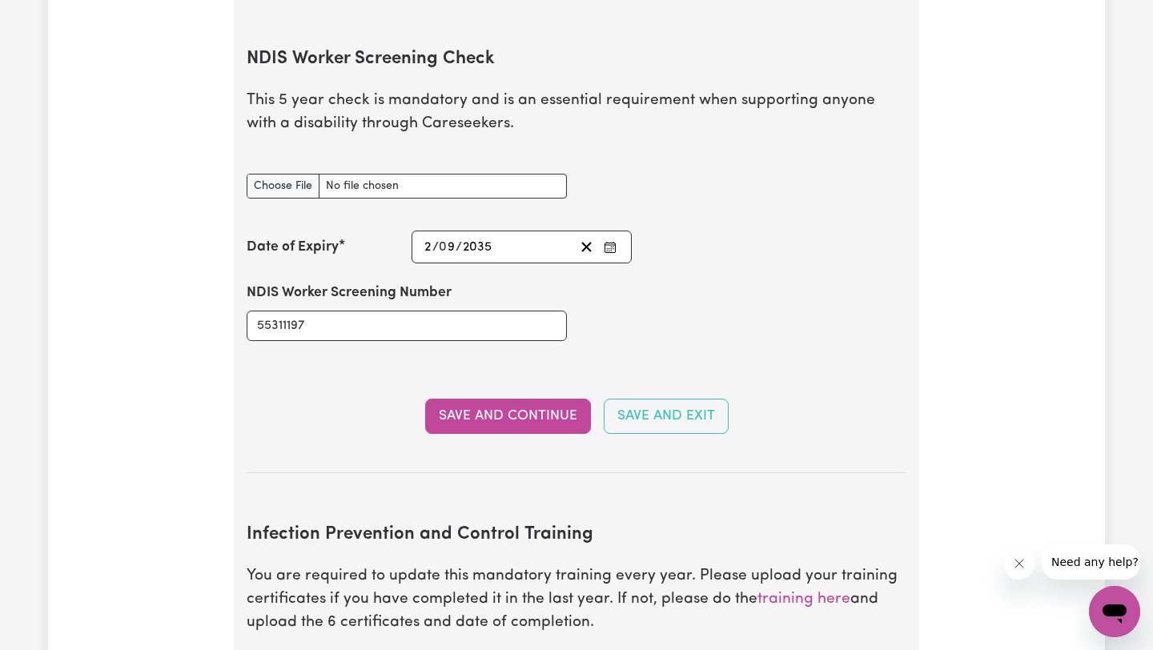
click at [539, 236] on div "[DATE] 2 / 0 9 / 2035" at bounding box center [498, 247] width 152 height 22
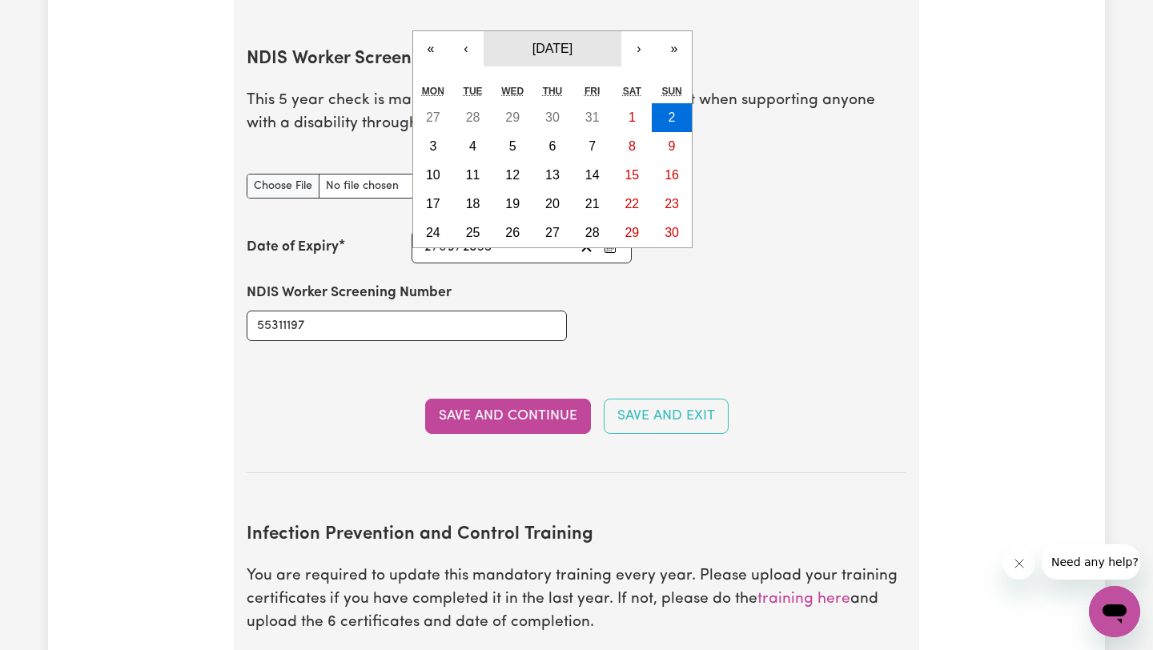
click at [572, 42] on span "[DATE]" at bounding box center [552, 49] width 40 height 14
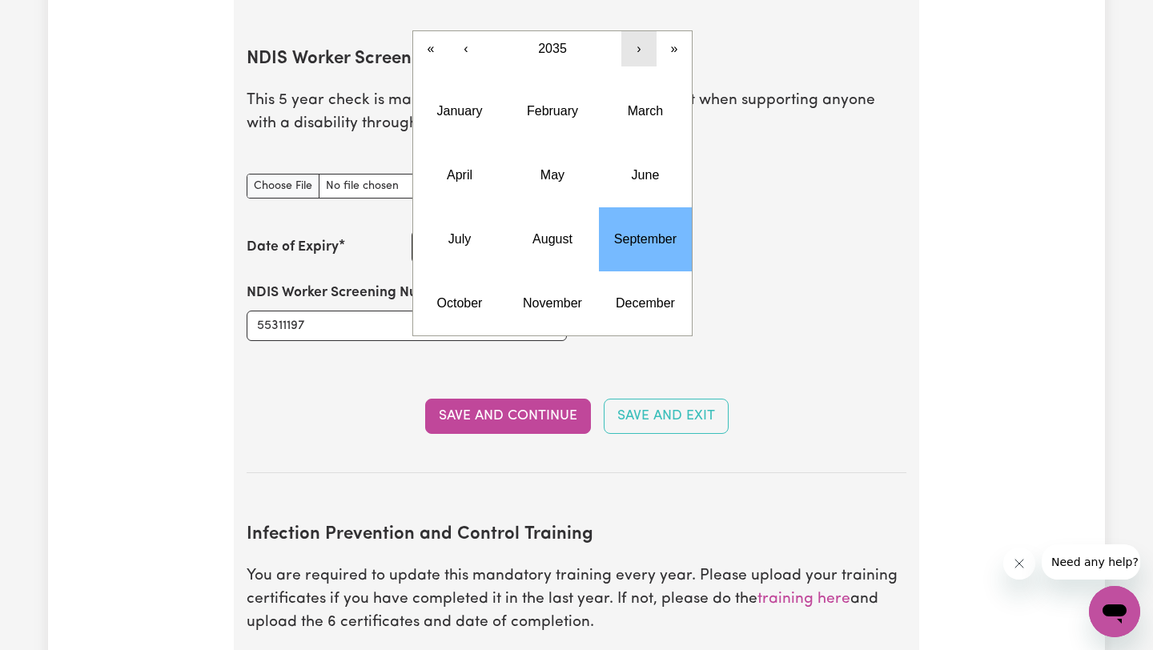
click at [640, 31] on button "›" at bounding box center [638, 48] width 35 height 35
click at [466, 31] on button "‹" at bounding box center [465, 48] width 35 height 35
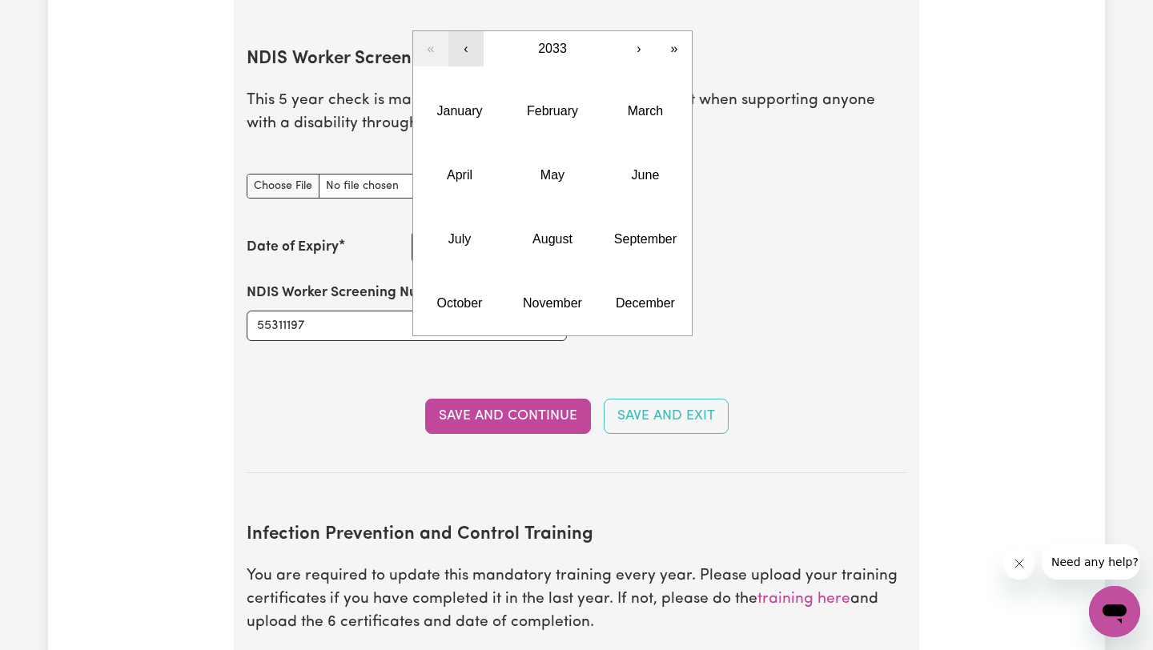
click at [466, 31] on button "‹" at bounding box center [465, 48] width 35 height 35
click at [642, 232] on abbr "September" at bounding box center [645, 239] width 62 height 14
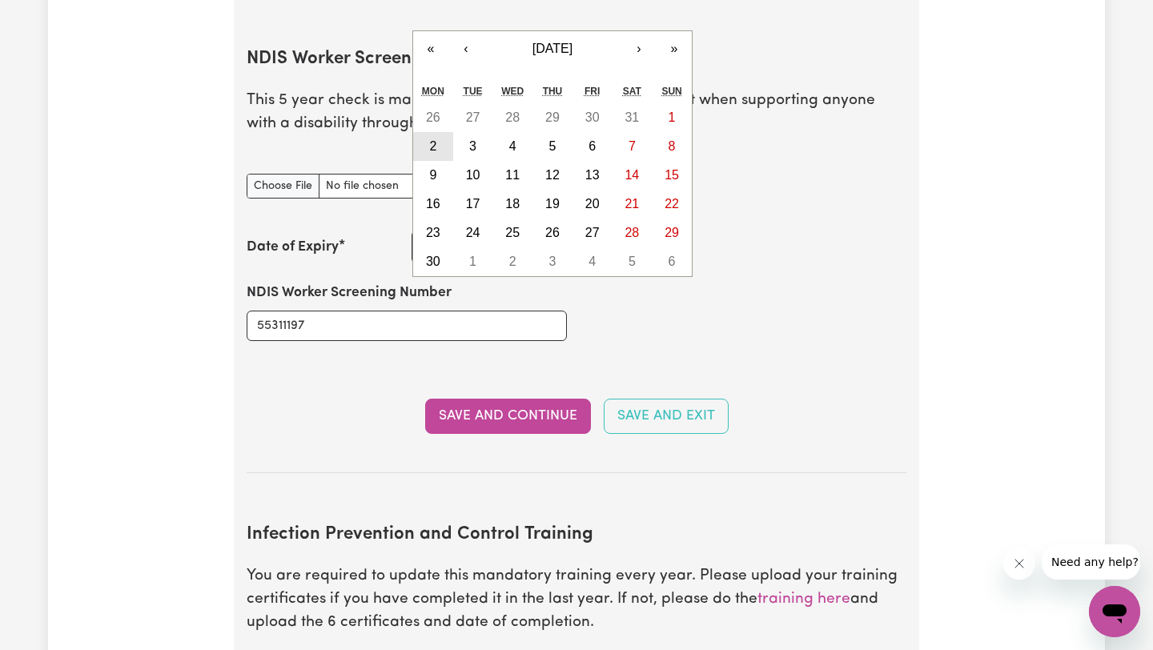
click at [445, 132] on button "2" at bounding box center [433, 146] width 40 height 29
type input "[DATE]"
type input "2030"
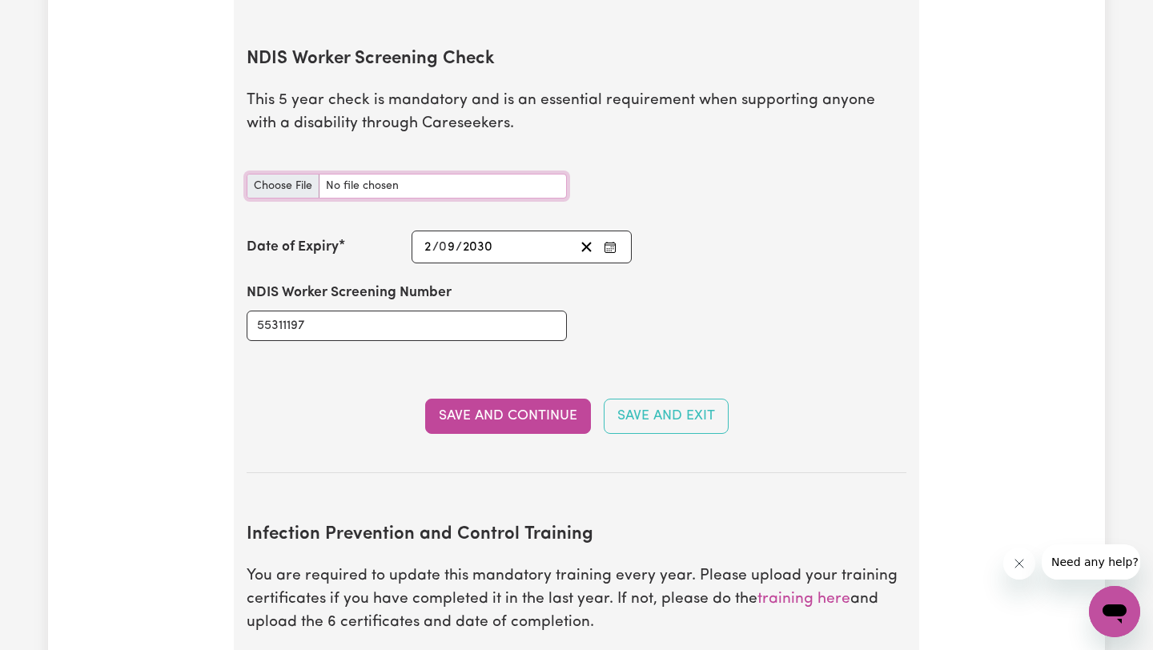
click at [297, 174] on input "NDIS Worker Screening Check document" at bounding box center [407, 186] width 320 height 25
click at [473, 174] on input "NDIS Worker Screening Check document" at bounding box center [407, 186] width 320 height 25
click at [563, 399] on button "Save and Continue" at bounding box center [508, 416] width 166 height 35
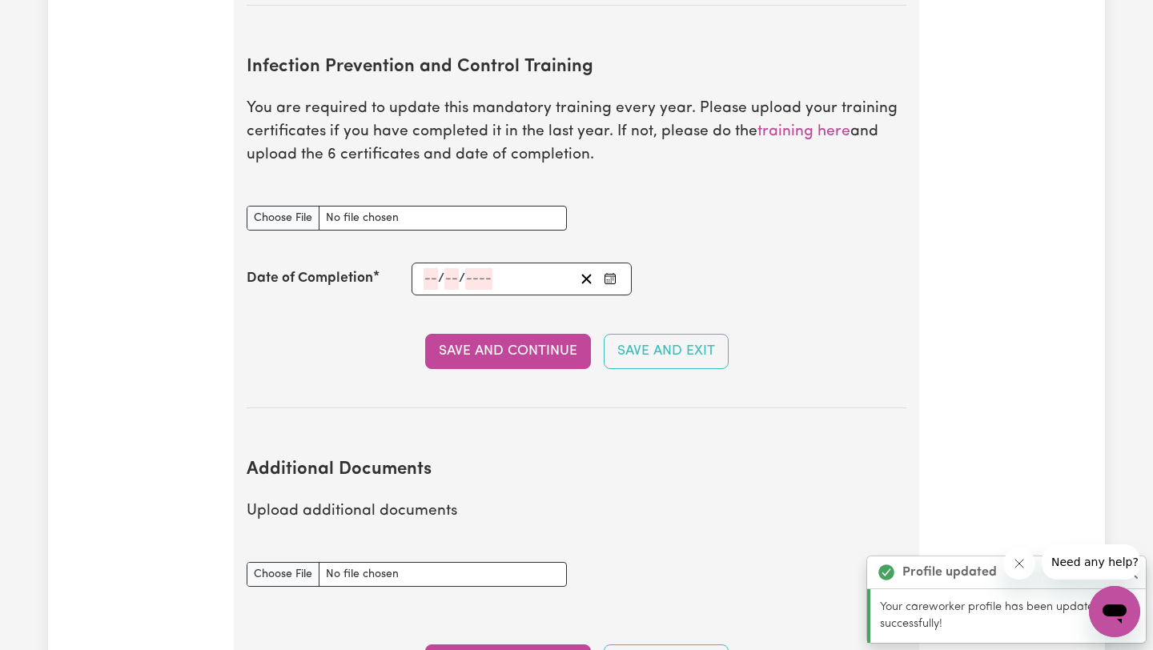
scroll to position [2398, 0]
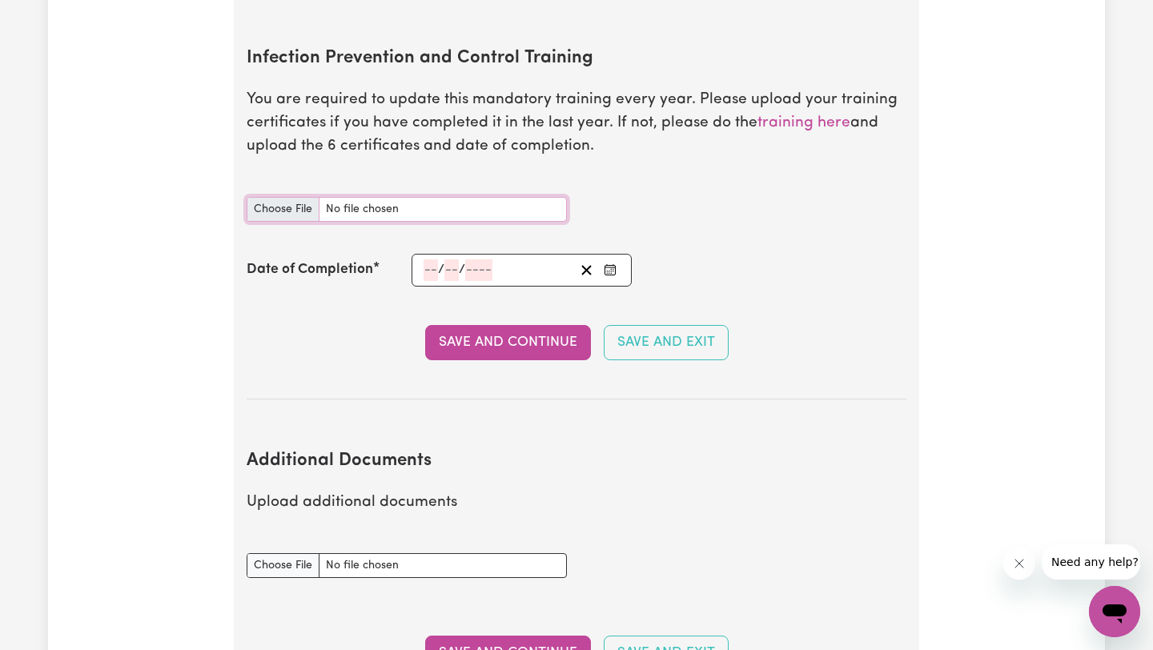
click at [435, 197] on input "Infection Prevention and Control Training document" at bounding box center [407, 209] width 320 height 25
type input "C:\fakepath\NDIS_Worker_Orientation_Completion_Certificate (1).pdf"
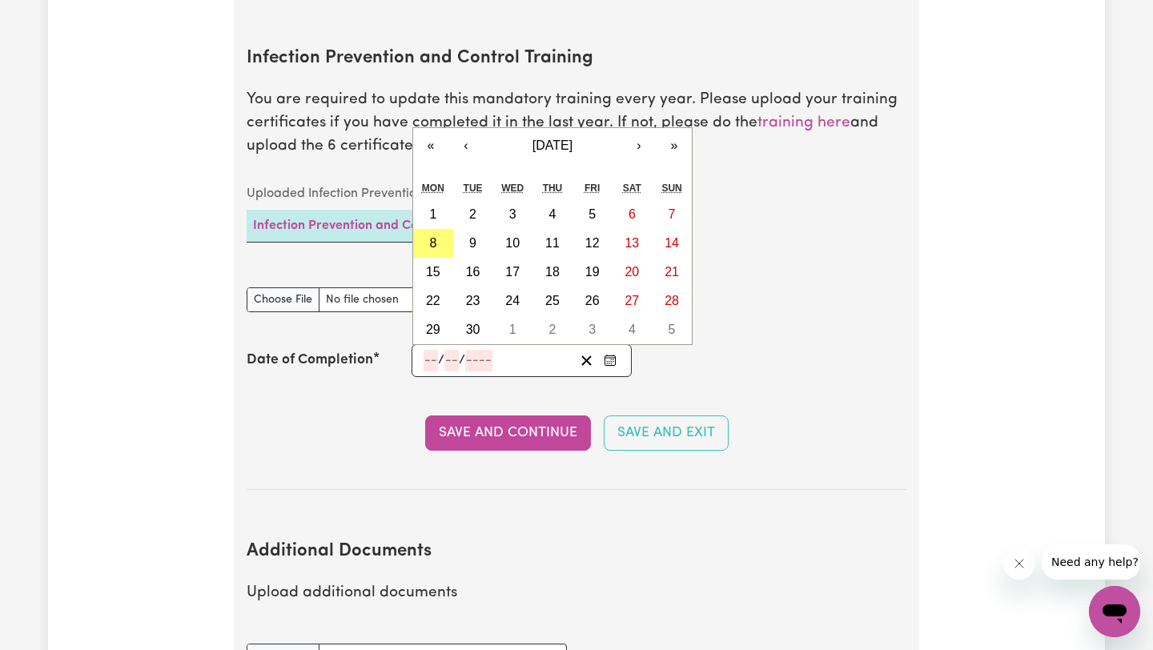
click at [434, 350] on input "number" at bounding box center [430, 361] width 14 height 22
click at [467, 128] on button "‹" at bounding box center [465, 145] width 35 height 35
click at [556, 323] on abbr "28" at bounding box center [552, 330] width 14 height 14
type input "[DATE]"
type input "28"
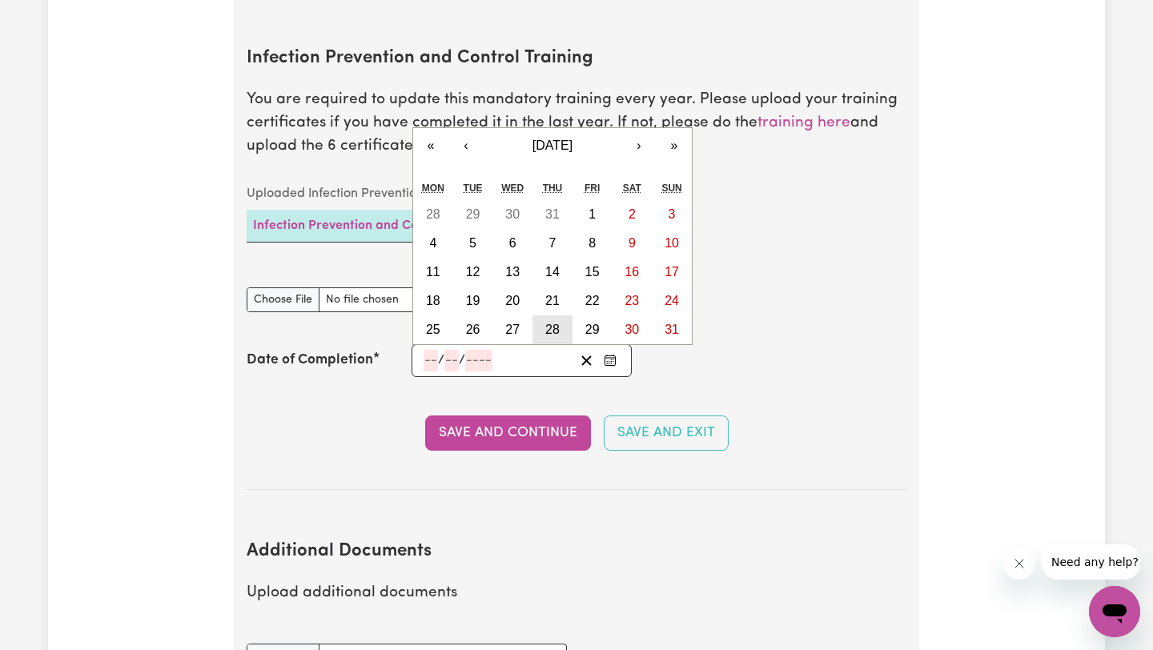
type input "8"
type input "2025"
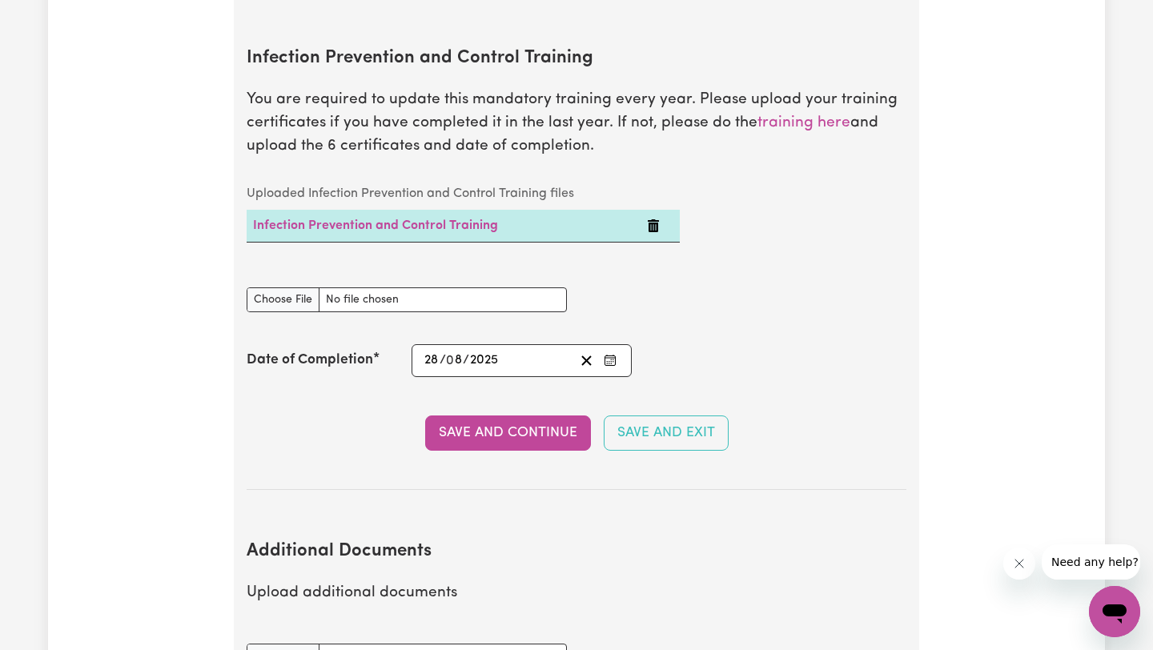
click at [388, 210] on td "Infection Prevention and Control Training" at bounding box center [444, 226] width 394 height 33
click at [388, 219] on link "Infection Prevention and Control Training" at bounding box center [375, 225] width 245 height 13
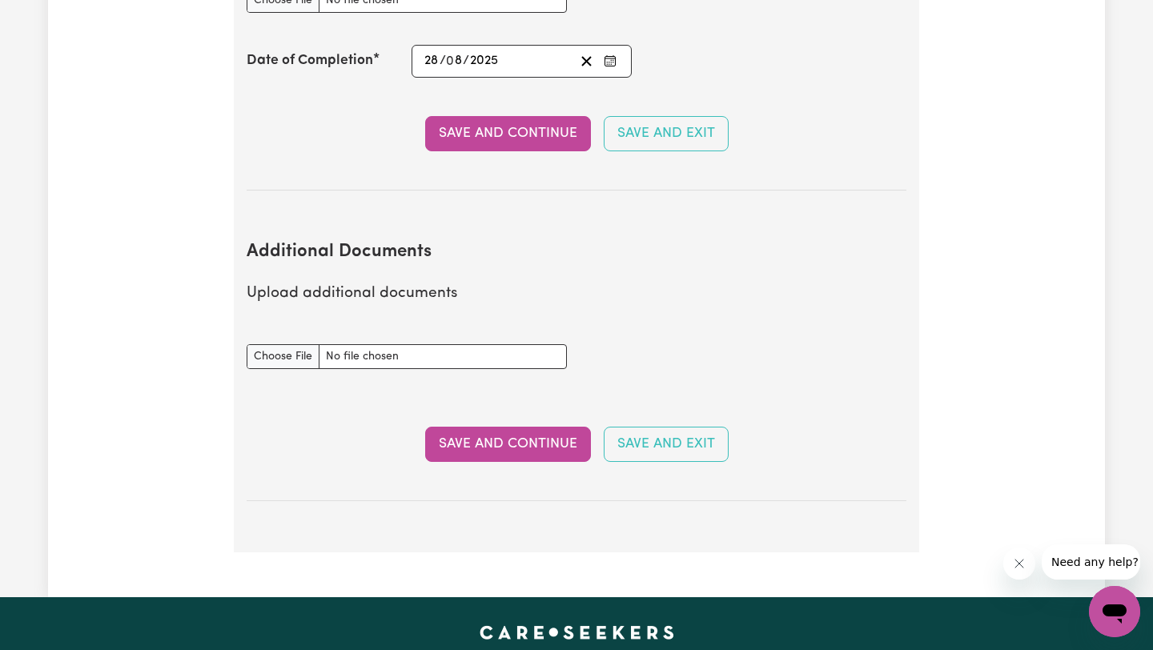
scroll to position [2707, 0]
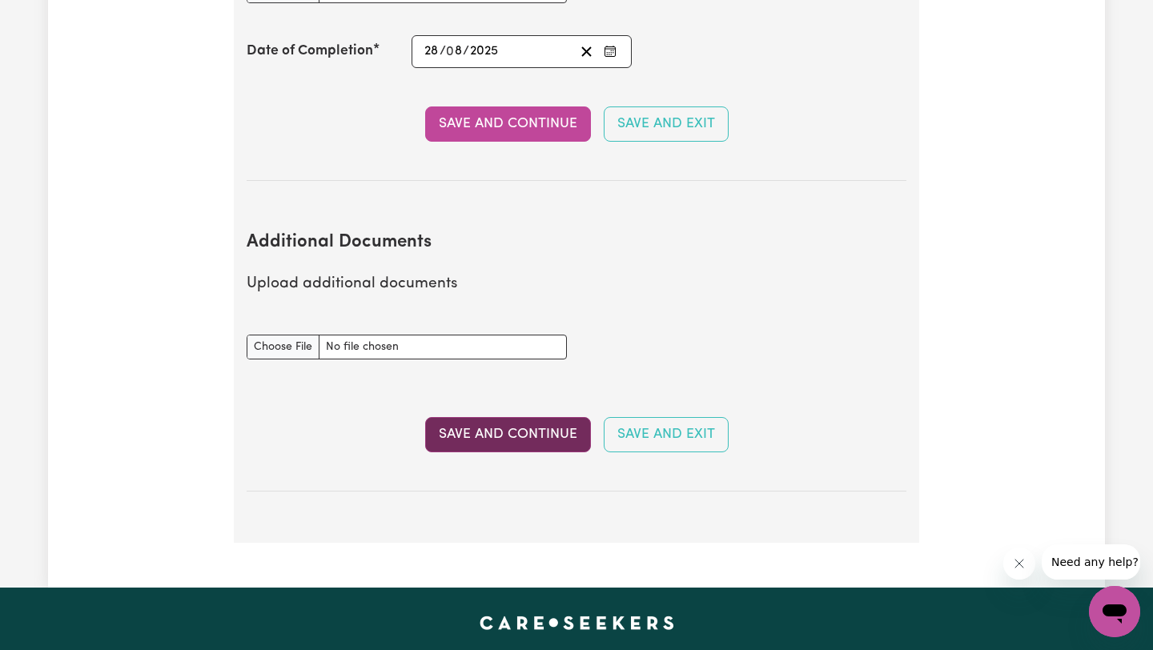
click at [554, 417] on button "Save and Continue" at bounding box center [508, 434] width 166 height 35
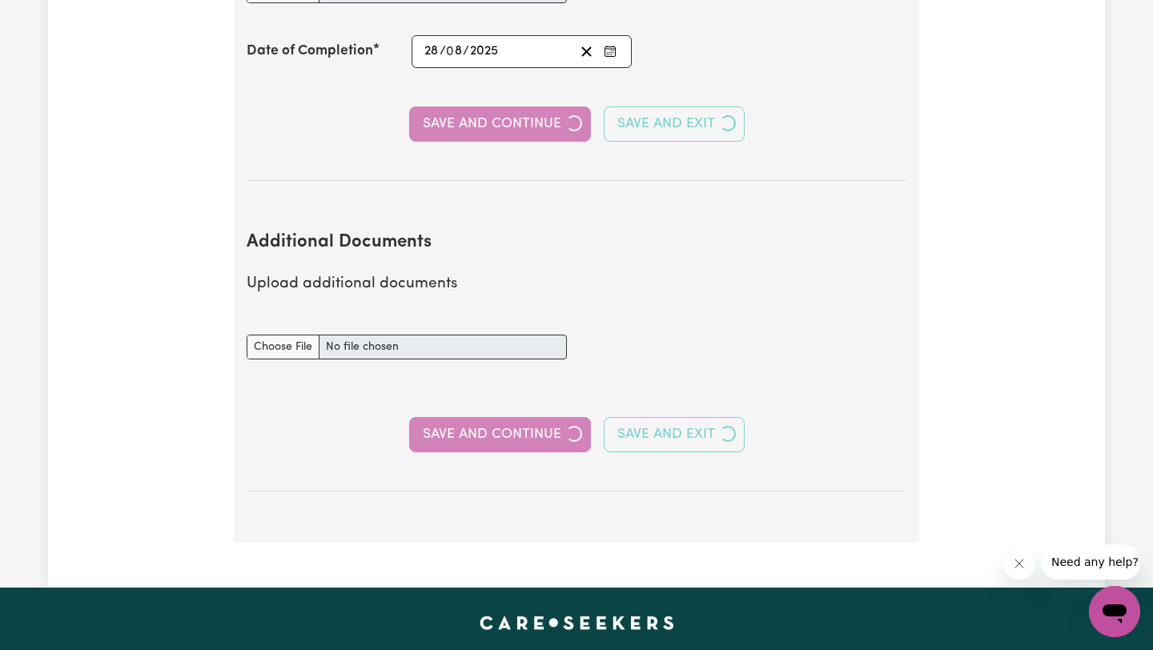
select select "Certificate III (Individual Support)"
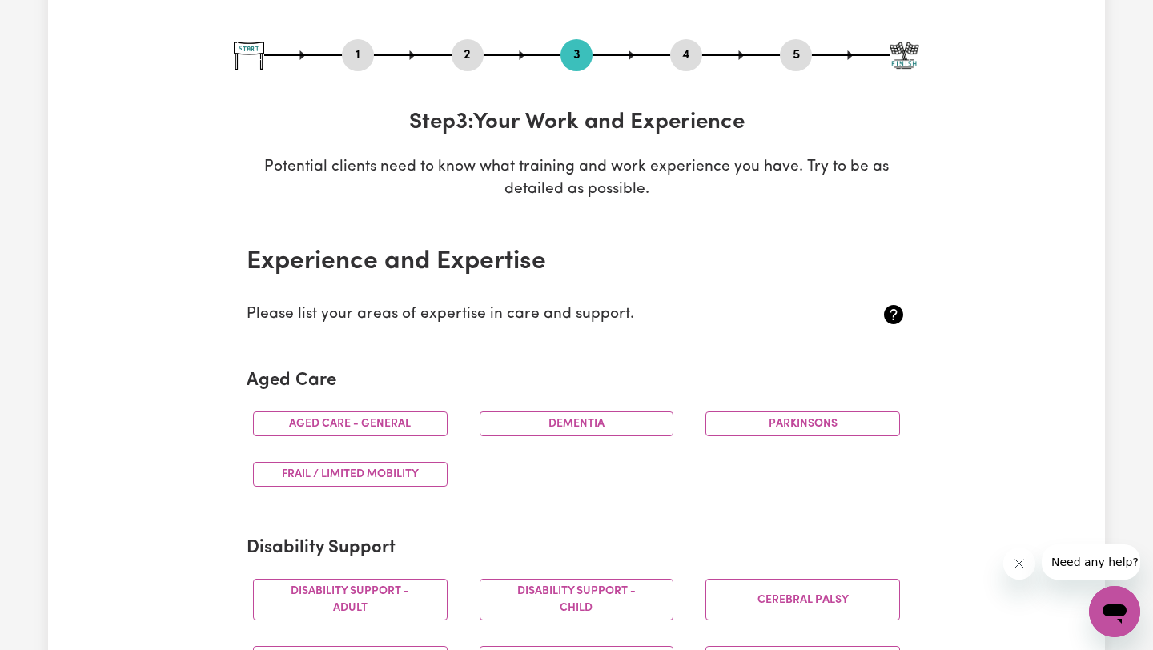
scroll to position [195, 0]
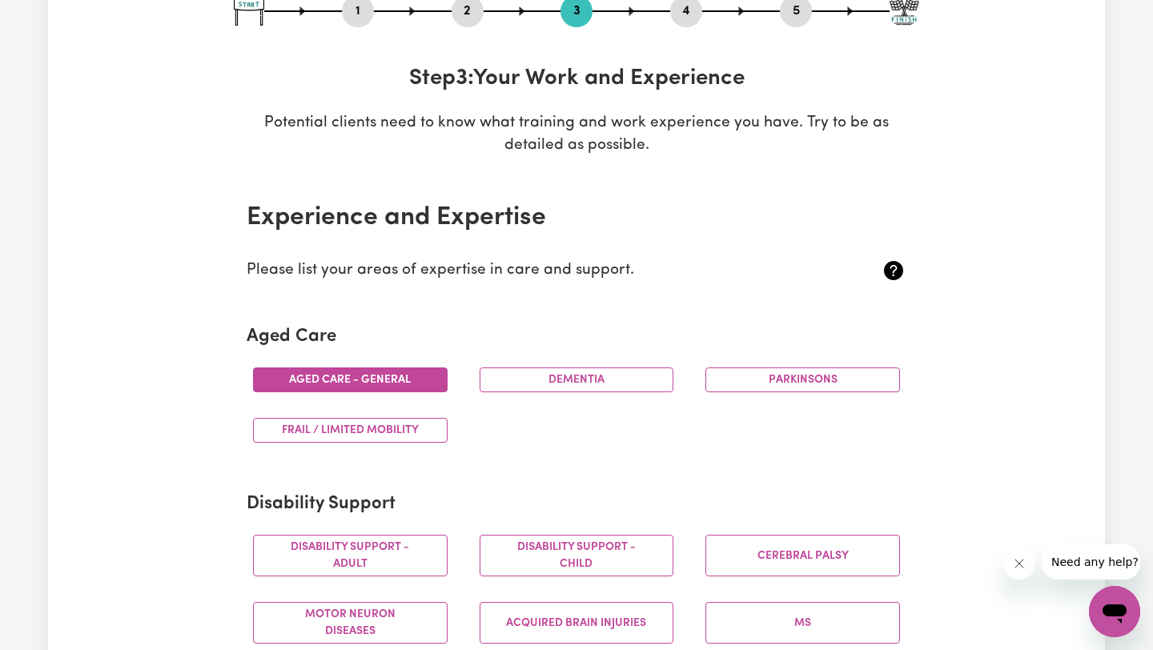
click at [435, 382] on button "Aged care - General" at bounding box center [350, 379] width 195 height 25
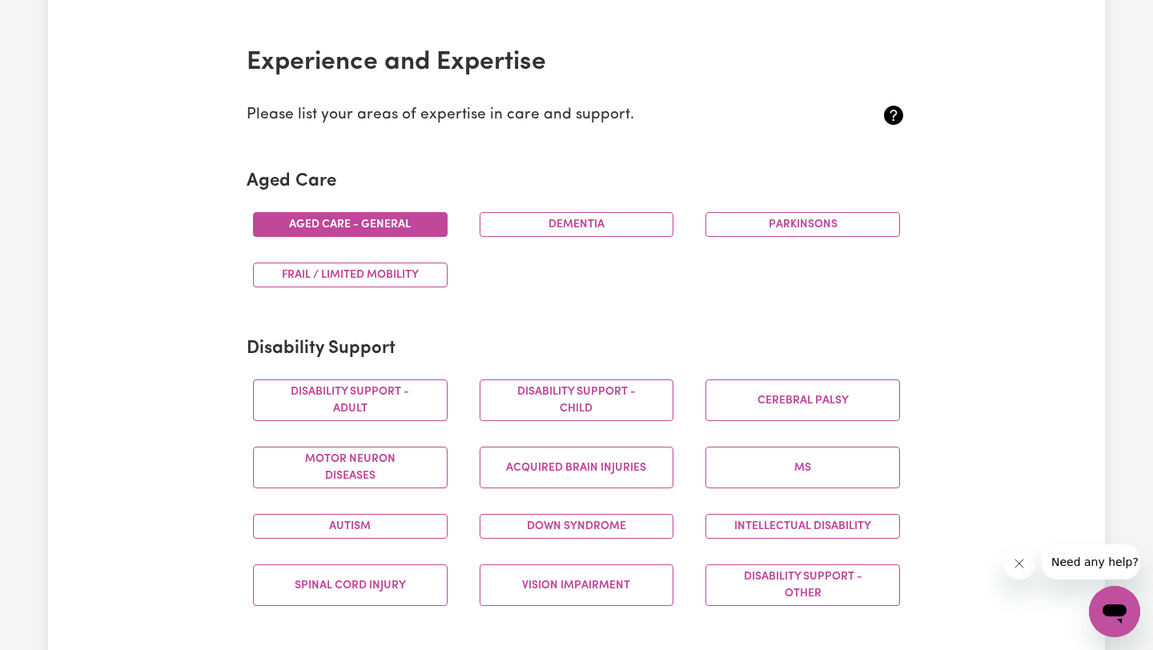
scroll to position [435, 0]
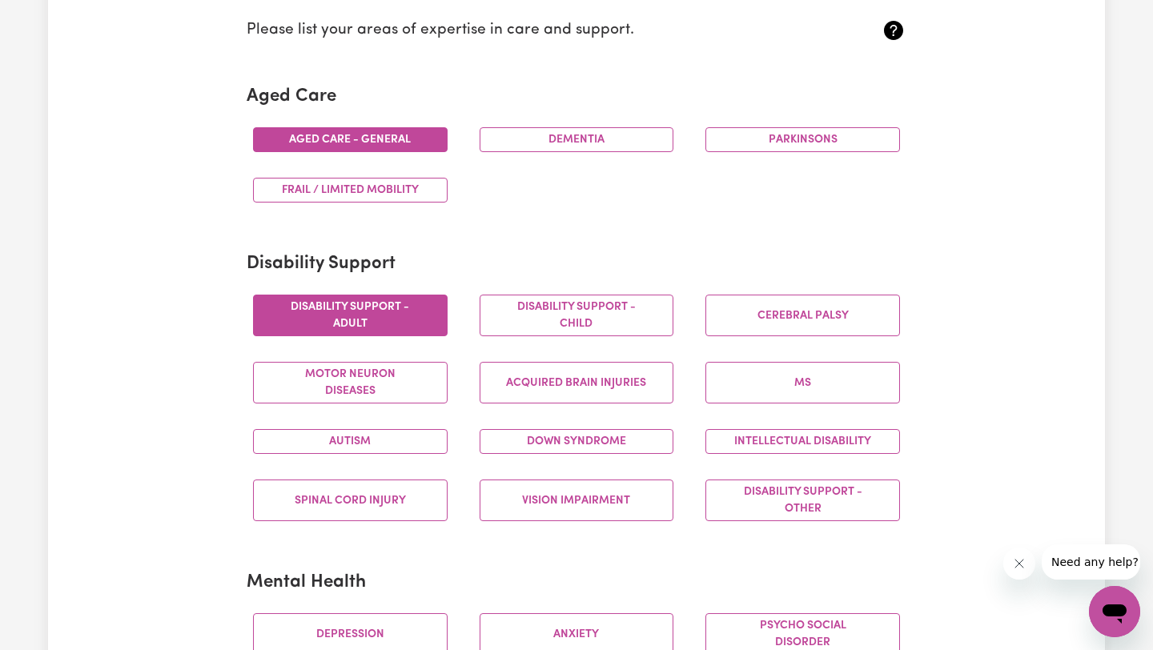
click at [427, 313] on button "Disability support - Adult" at bounding box center [350, 316] width 195 height 42
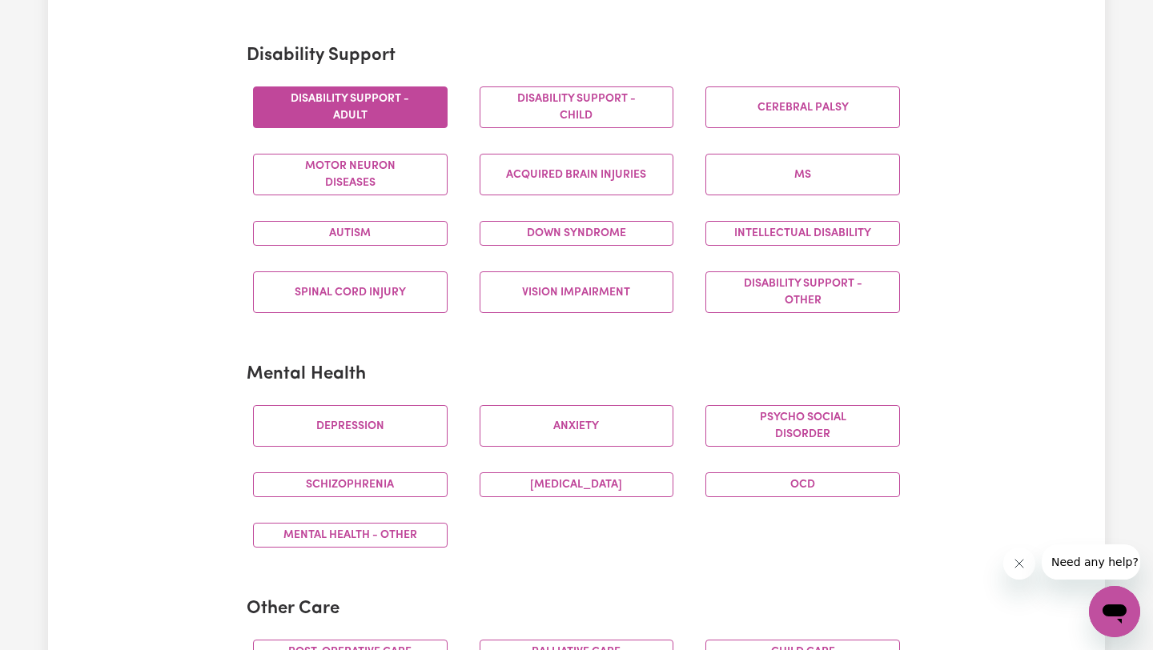
scroll to position [681, 0]
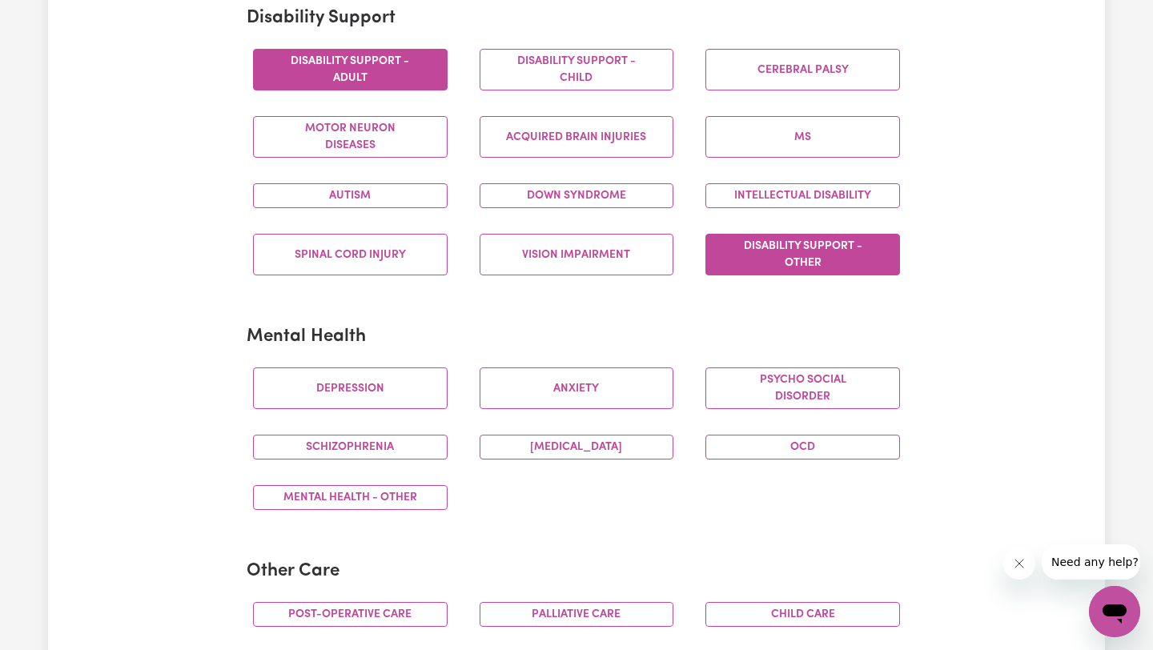
click at [797, 270] on button "Disability support - Other" at bounding box center [802, 255] width 195 height 42
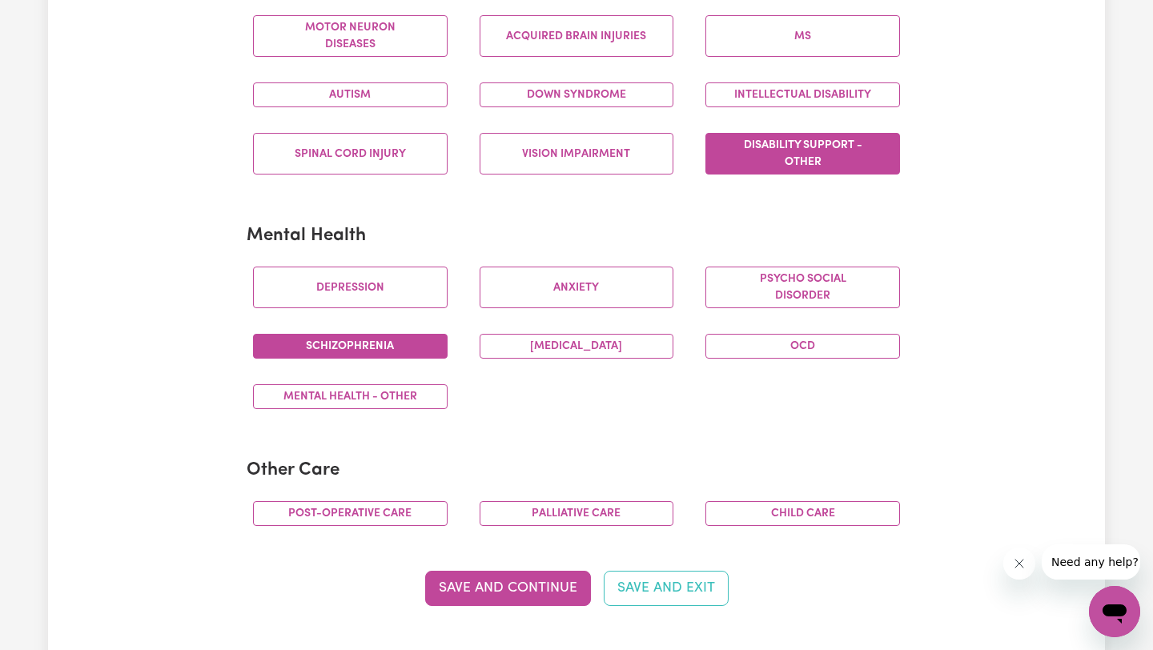
scroll to position [788, 0]
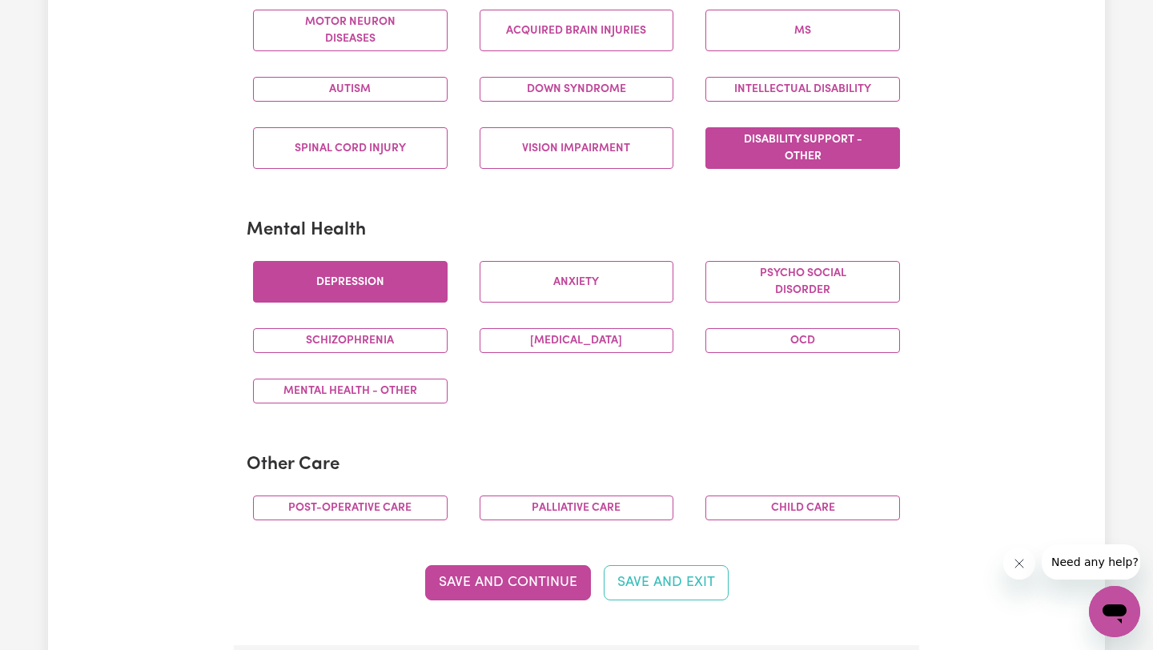
click at [408, 298] on button "Depression" at bounding box center [350, 282] width 195 height 42
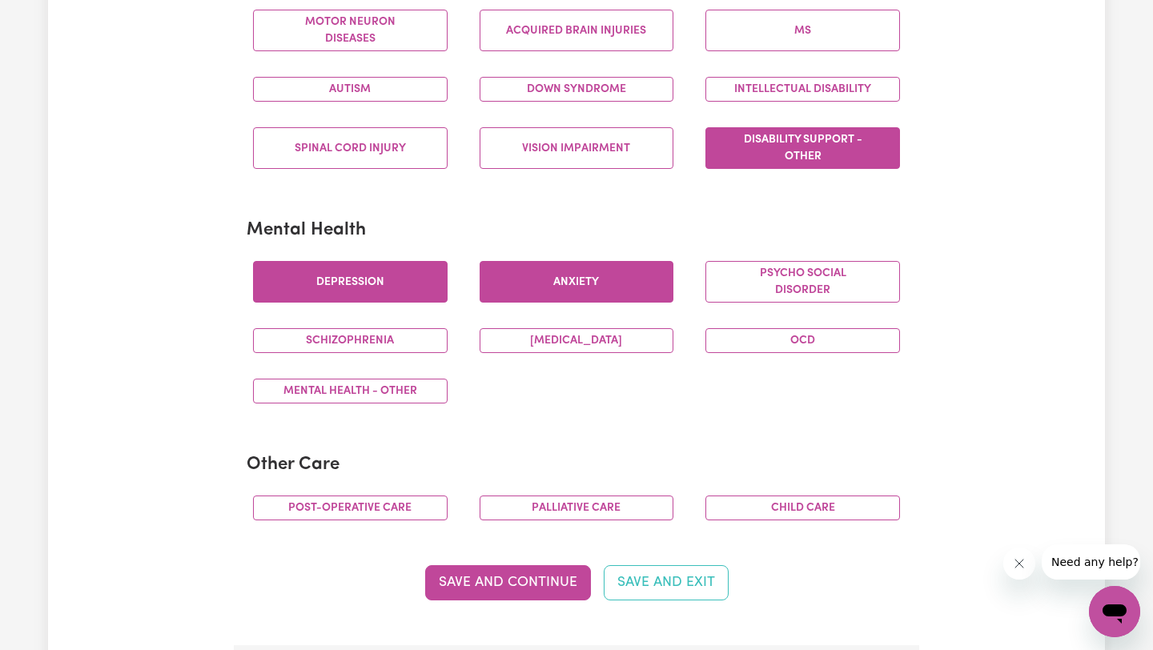
click at [564, 295] on button "Anxiety" at bounding box center [576, 282] width 195 height 42
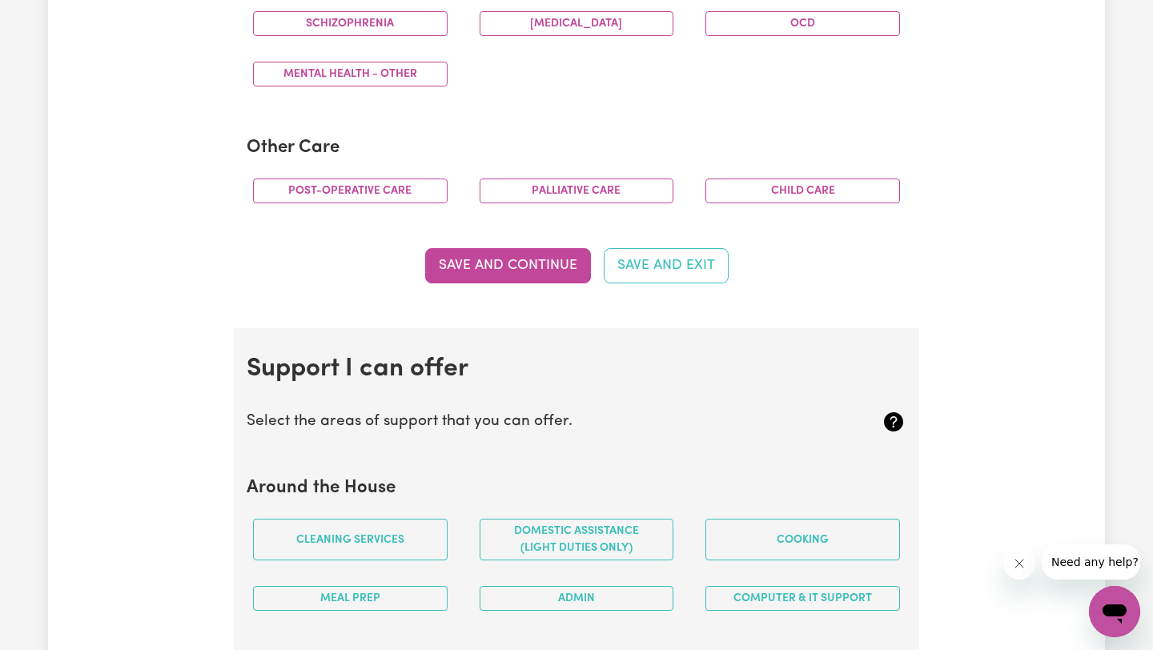
scroll to position [1132, 0]
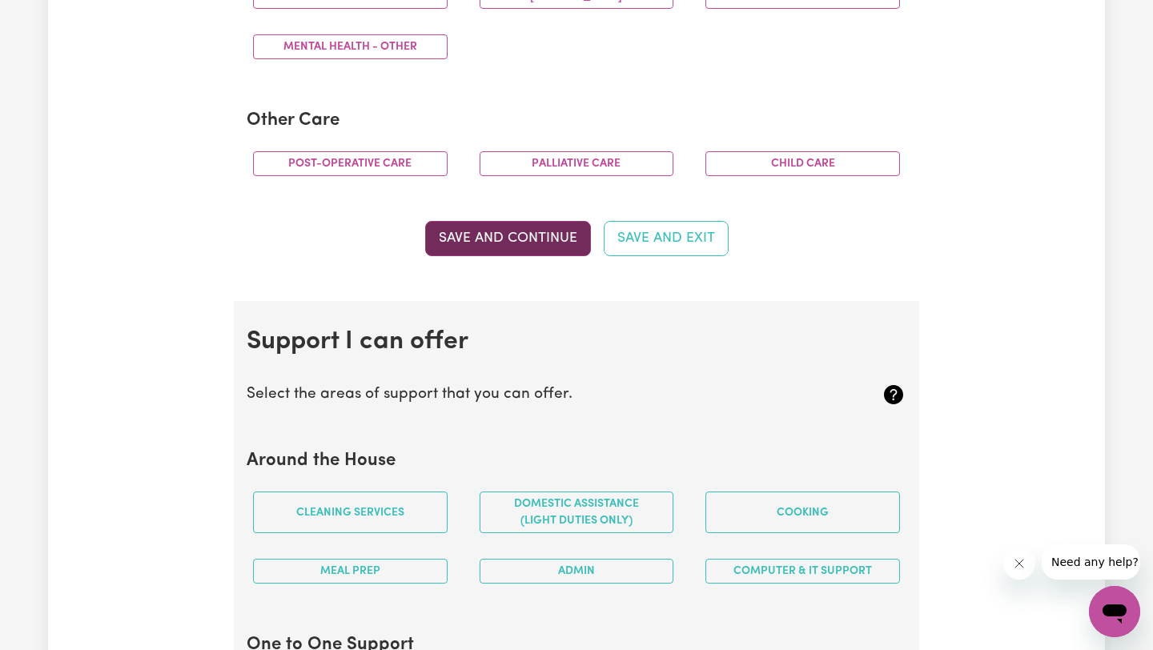
click at [560, 239] on button "Save and Continue" at bounding box center [508, 238] width 166 height 35
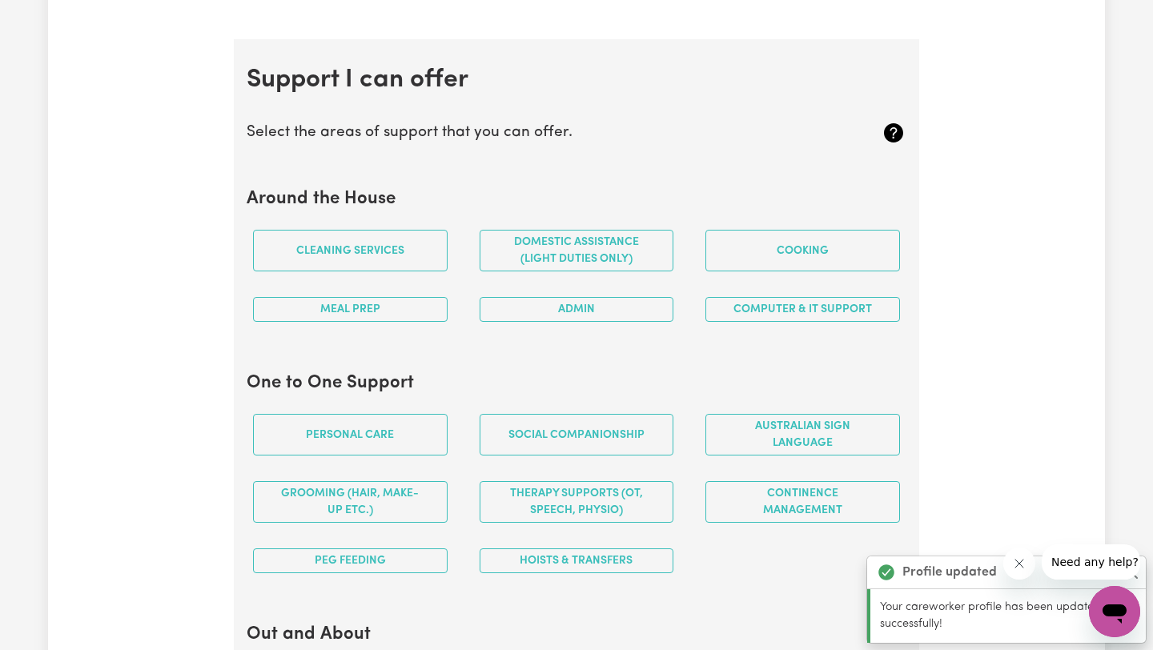
scroll to position [1433, 0]
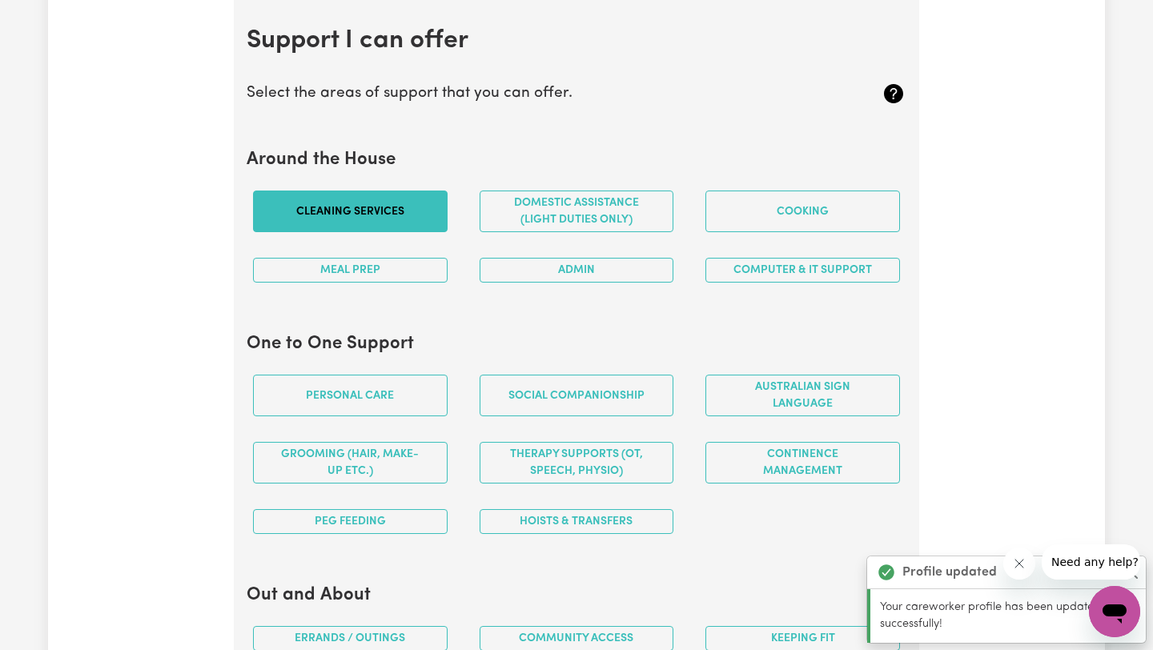
click at [387, 212] on button "Cleaning services" at bounding box center [350, 212] width 195 height 42
click at [411, 262] on button "Meal prep" at bounding box center [350, 270] width 195 height 25
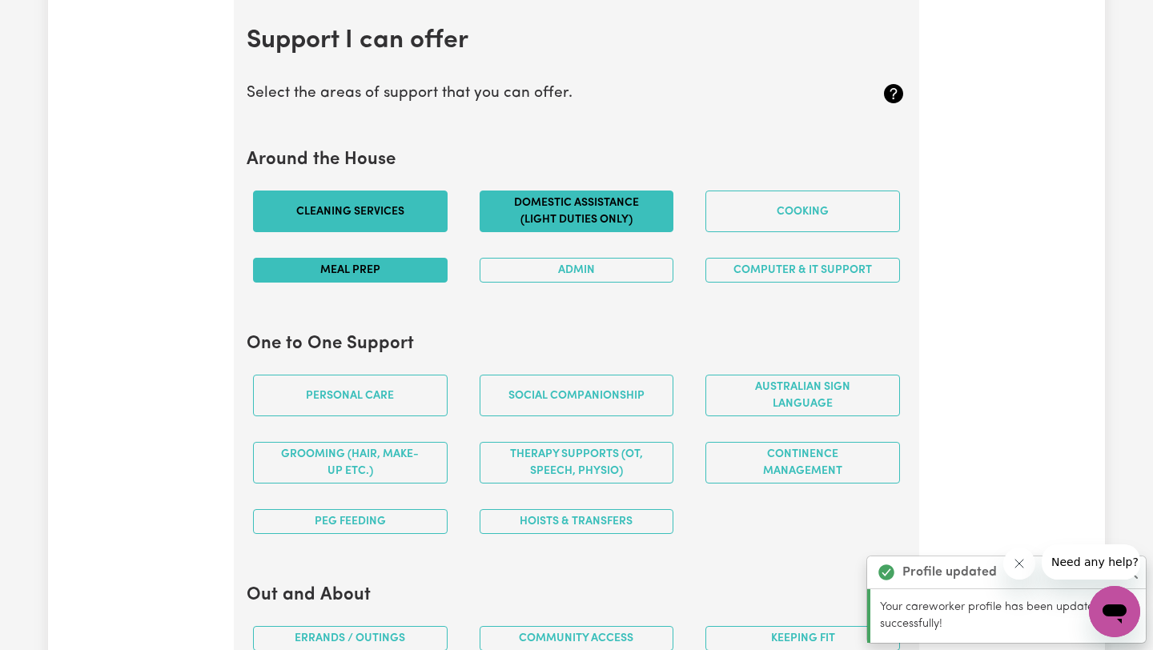
click at [619, 223] on button "Domestic assistance (light duties only)" at bounding box center [576, 212] width 195 height 42
click at [754, 232] on div "Cooking" at bounding box center [802, 211] width 227 height 67
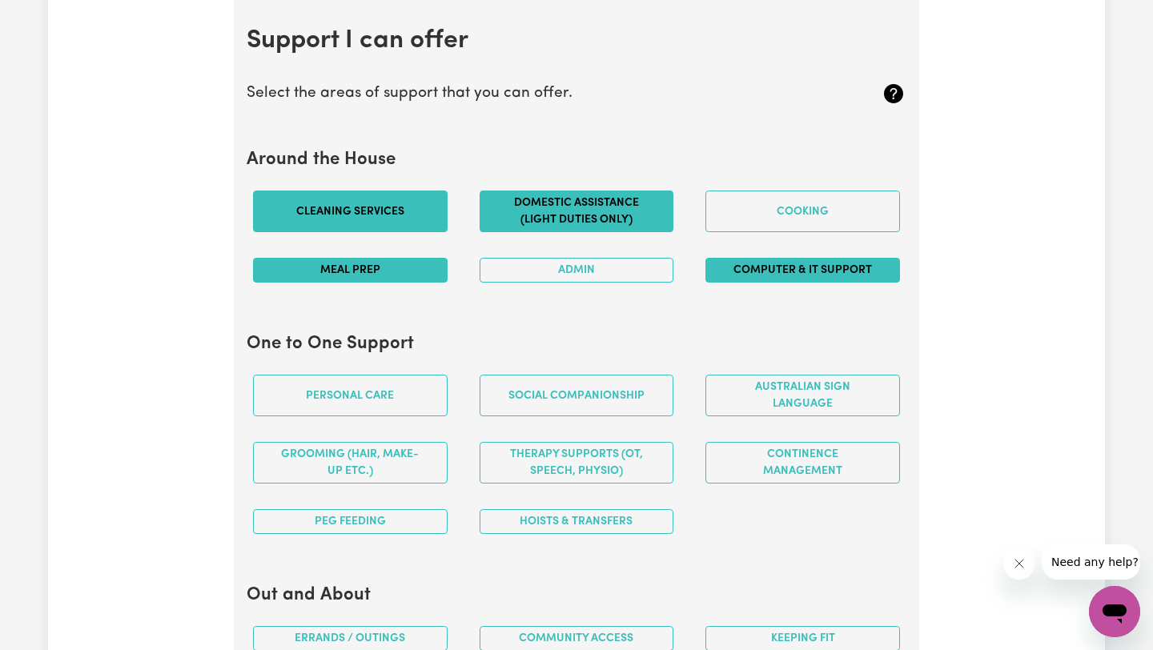
click at [742, 258] on button "Computer & IT Support" at bounding box center [802, 270] width 195 height 25
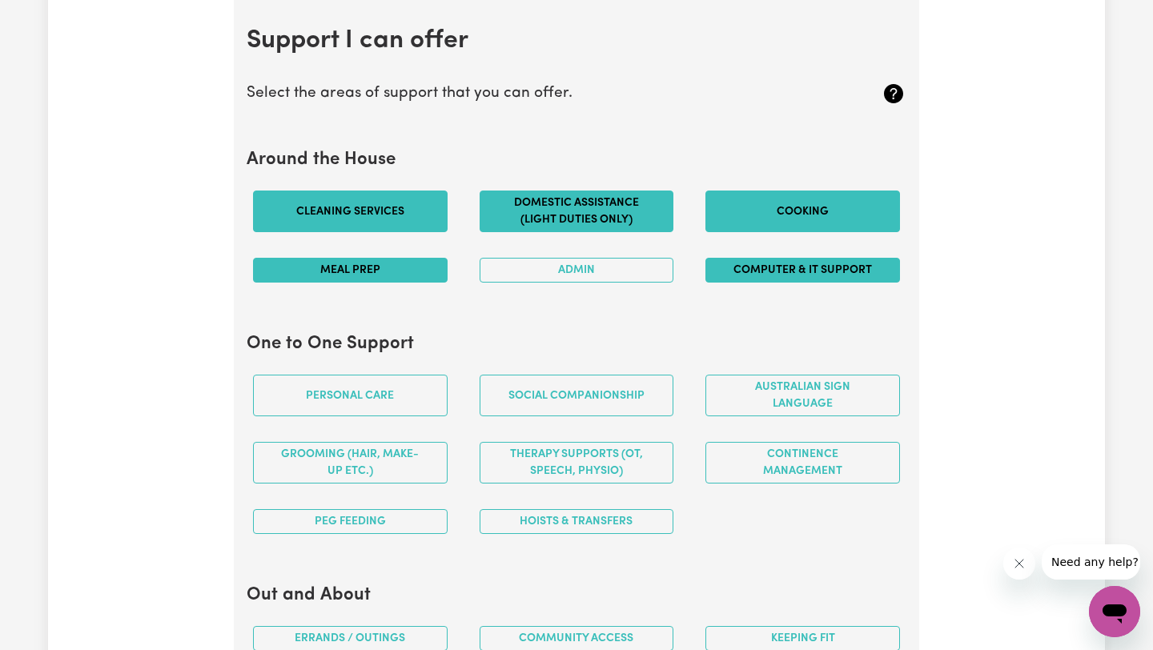
click at [769, 215] on button "Cooking" at bounding box center [802, 212] width 195 height 42
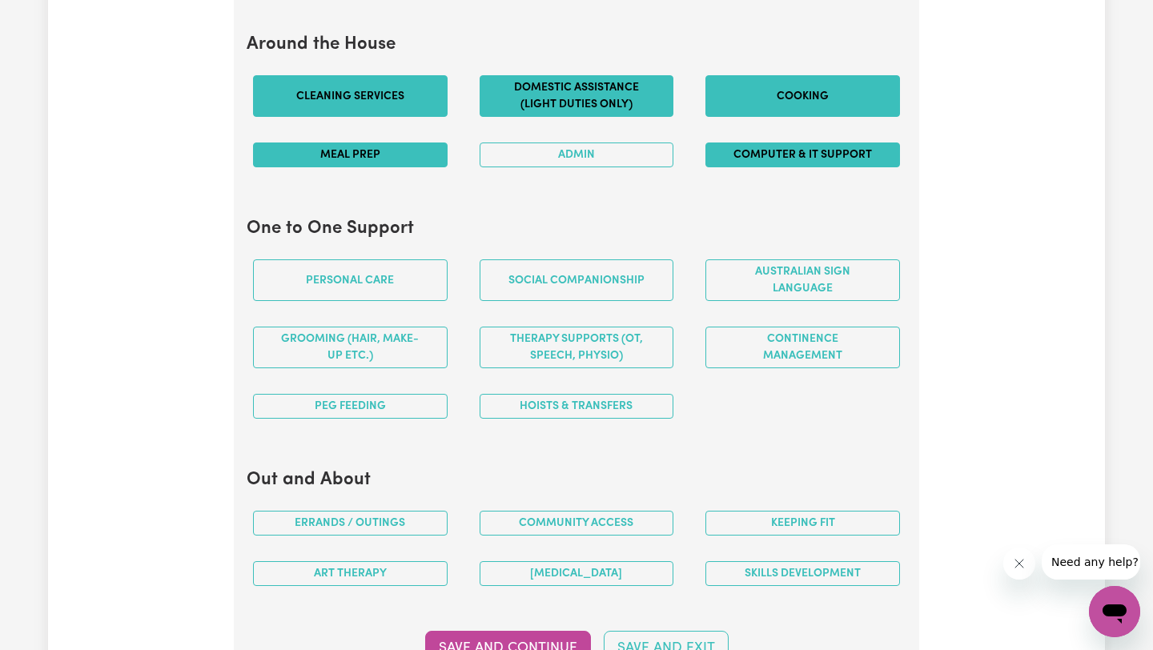
scroll to position [1557, 0]
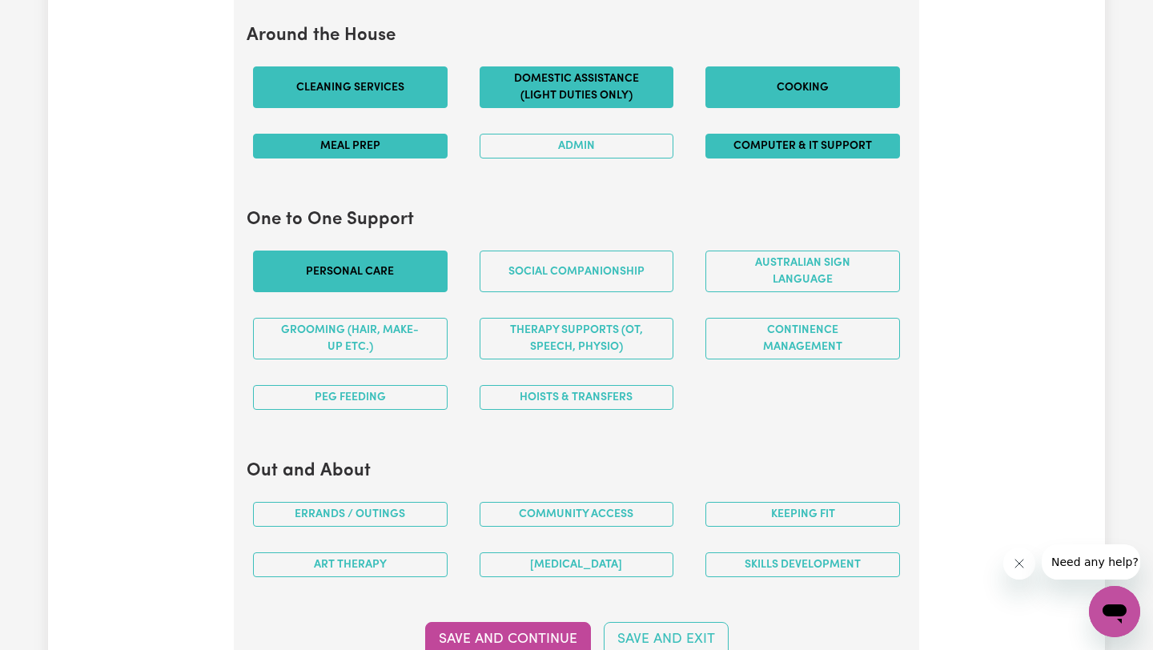
click at [425, 261] on button "Personal care" at bounding box center [350, 272] width 195 height 42
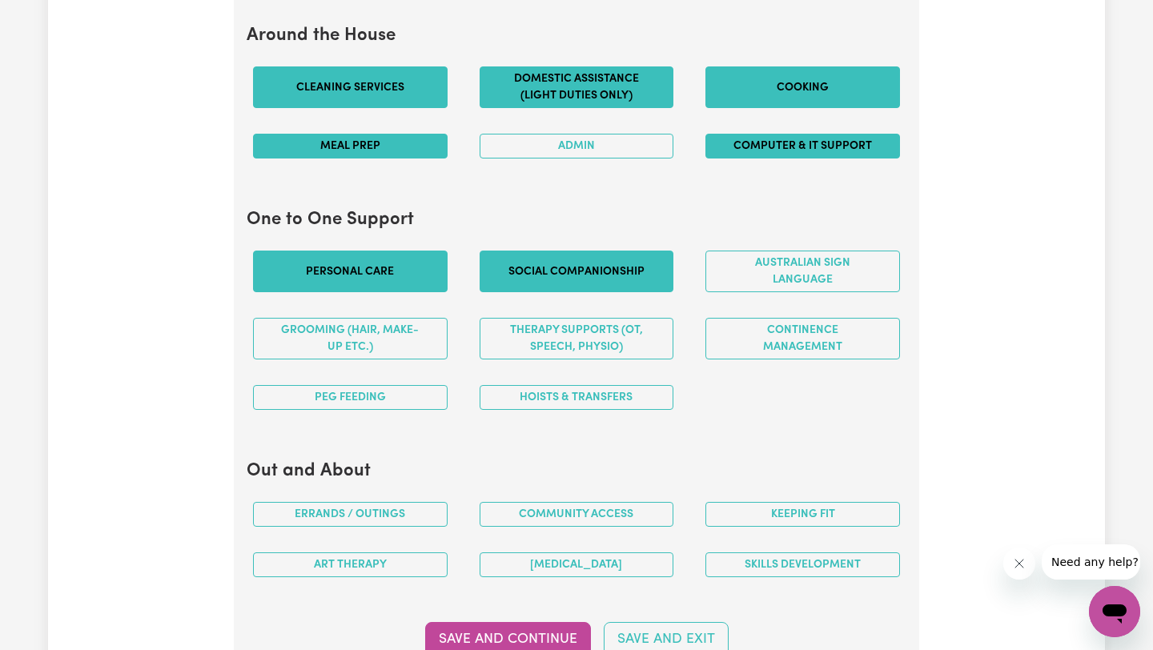
click at [521, 280] on button "Social companionship" at bounding box center [576, 272] width 195 height 42
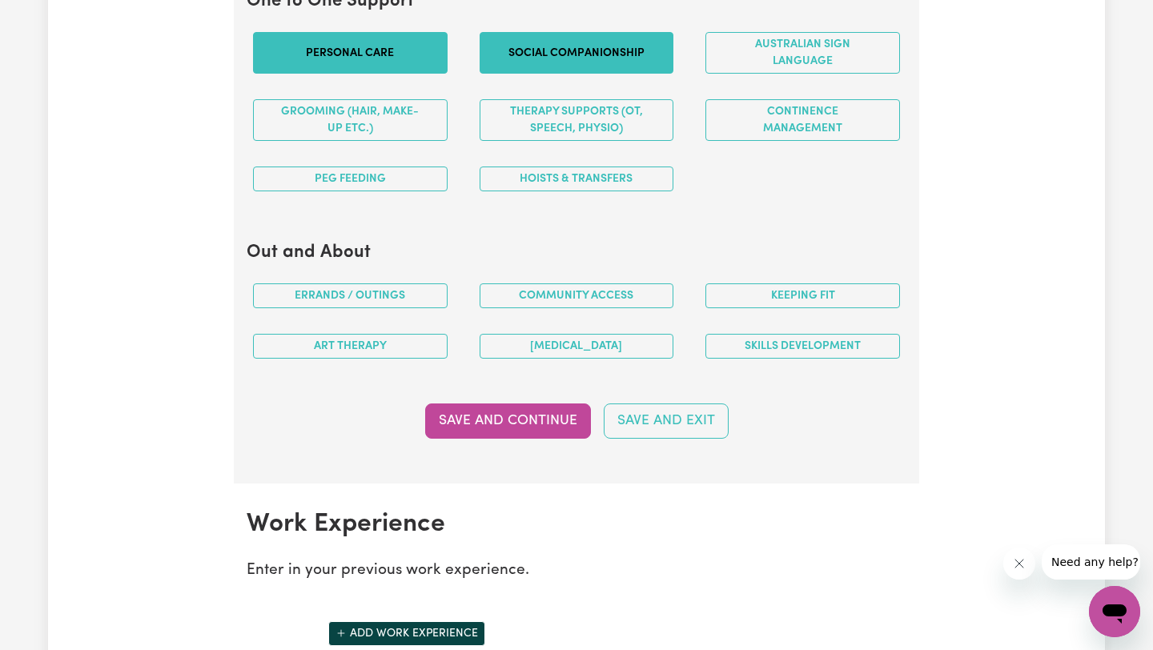
scroll to position [1794, 0]
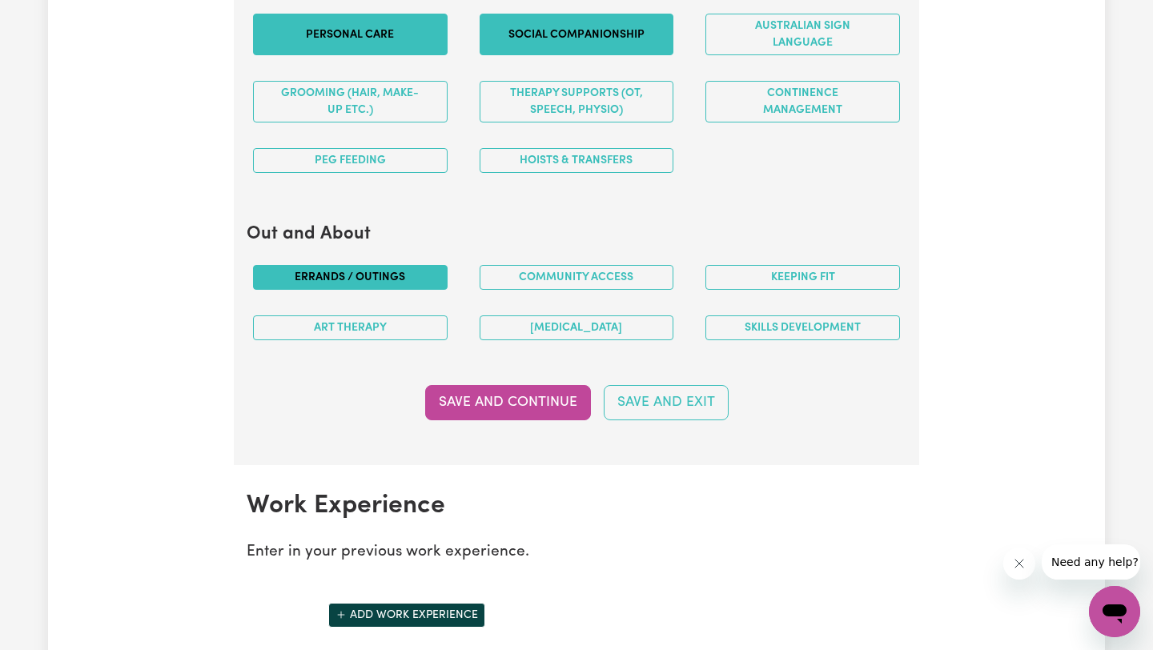
click at [406, 287] on button "Errands / Outings" at bounding box center [350, 277] width 195 height 25
click at [503, 272] on button "Community access" at bounding box center [576, 277] width 195 height 25
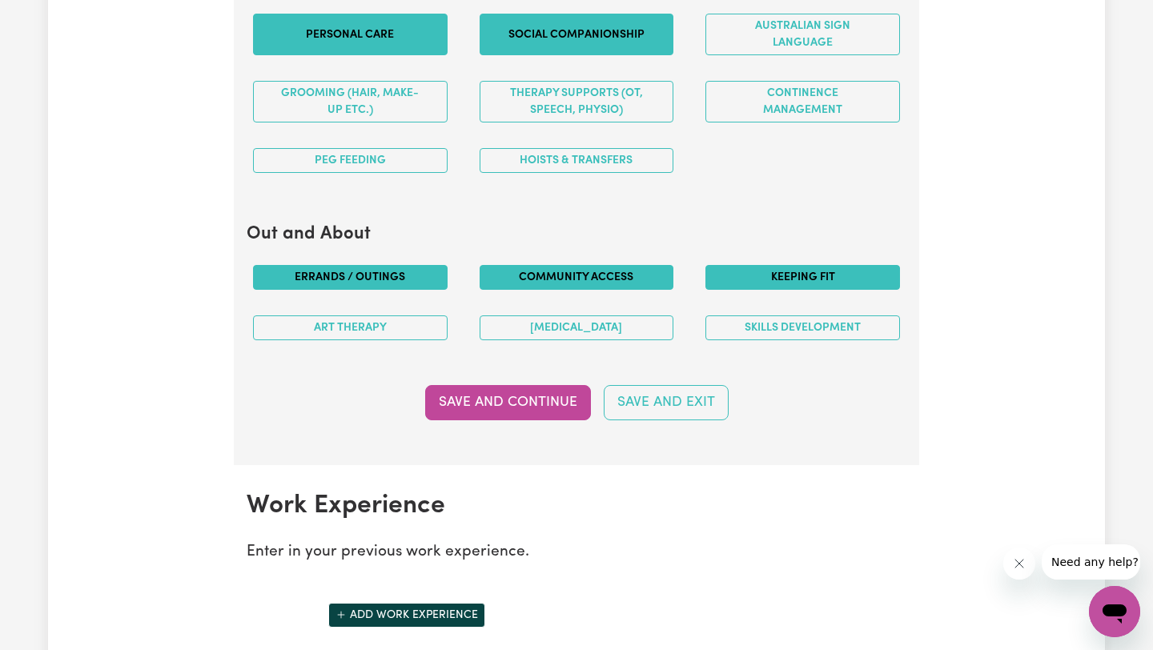
click at [736, 284] on button "Keeping fit" at bounding box center [802, 277] width 195 height 25
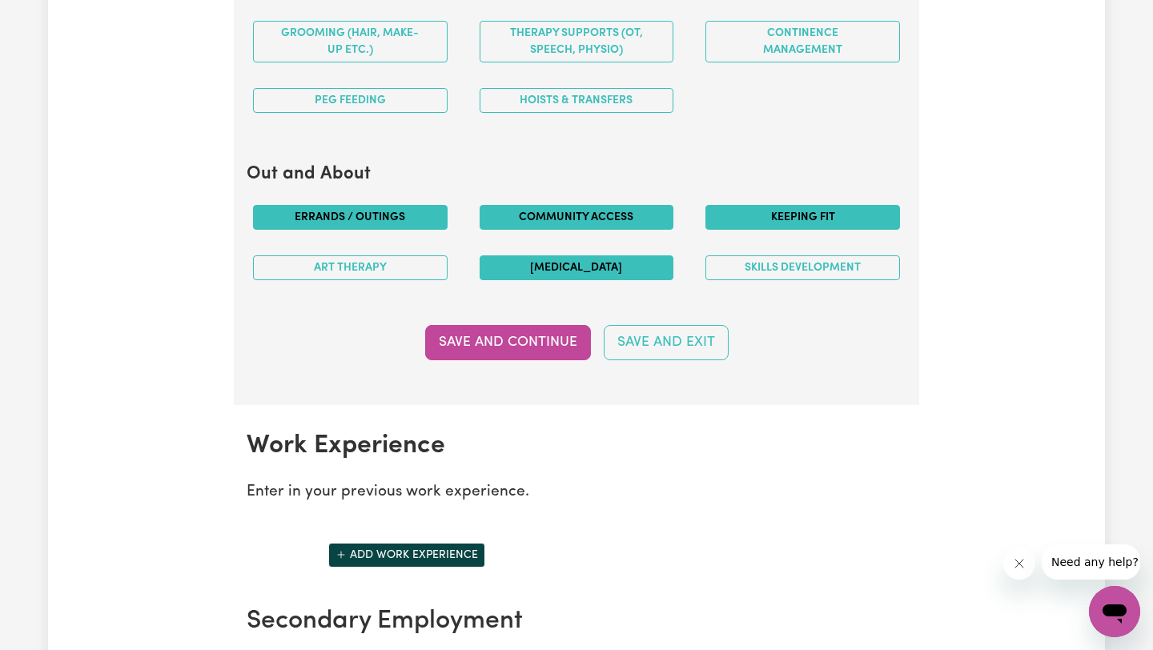
scroll to position [1875, 0]
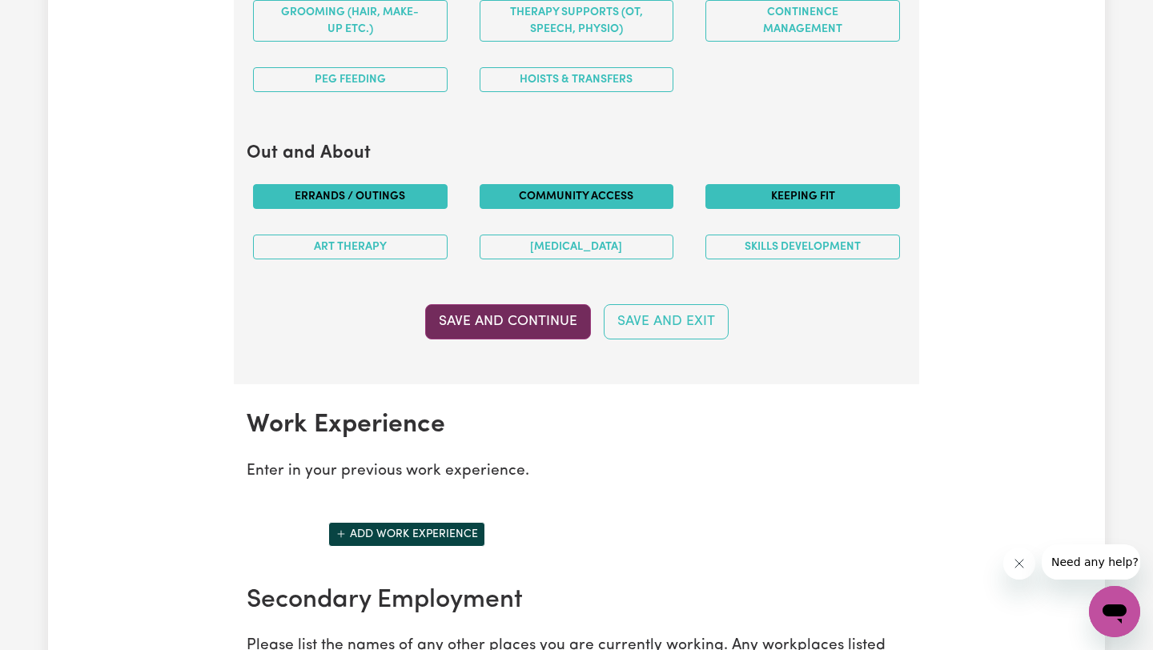
click at [551, 327] on button "Save and Continue" at bounding box center [508, 321] width 166 height 35
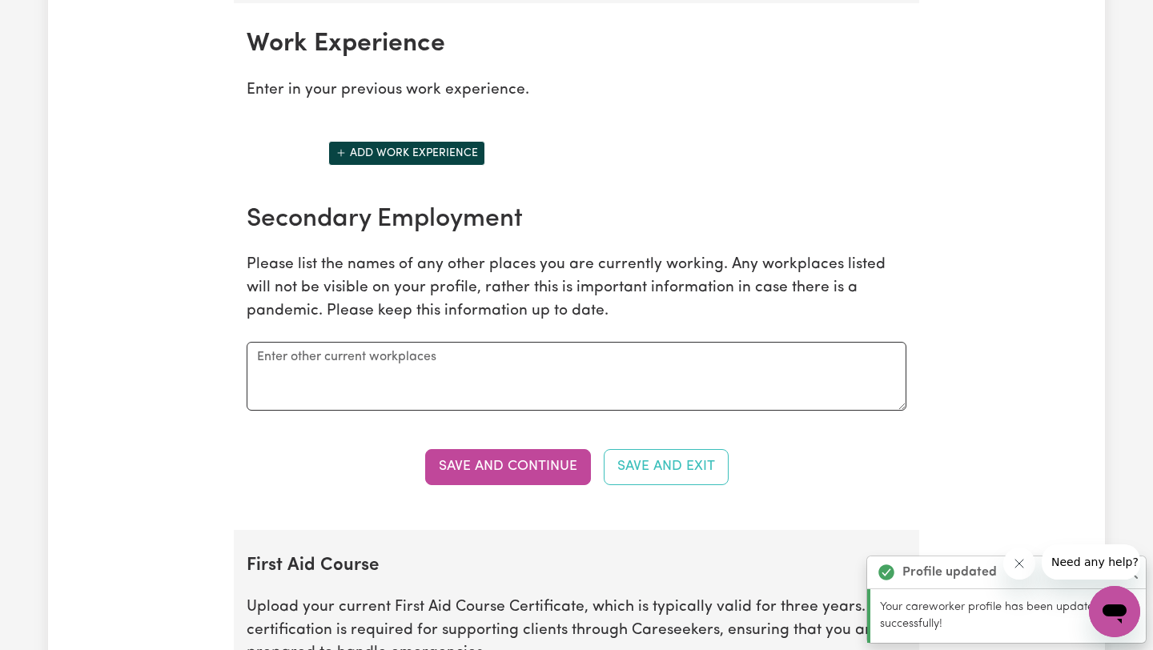
scroll to position [2260, 0]
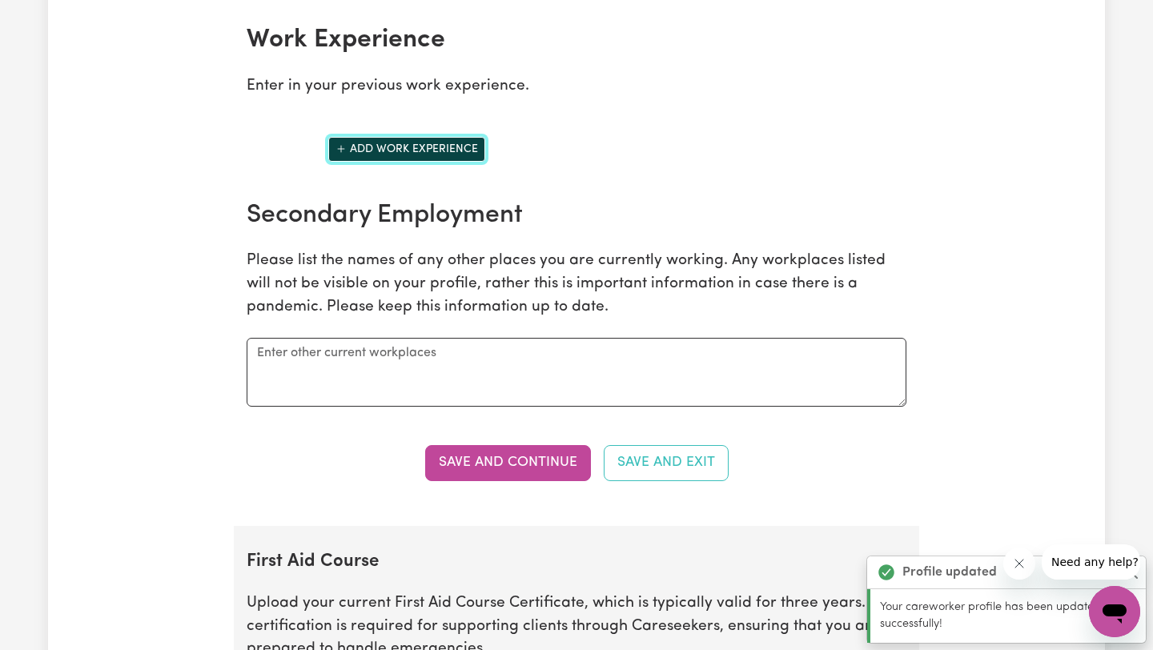
click at [451, 156] on button "Add work experience" at bounding box center [406, 149] width 157 height 25
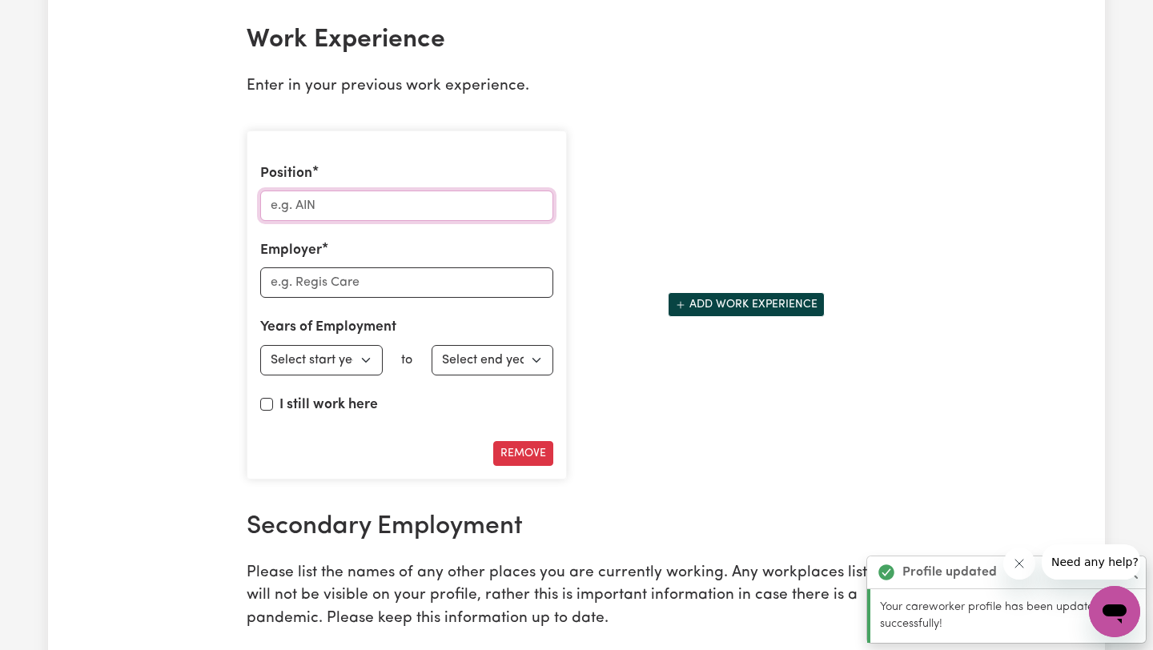
click at [423, 210] on input "Position" at bounding box center [406, 206] width 293 height 30
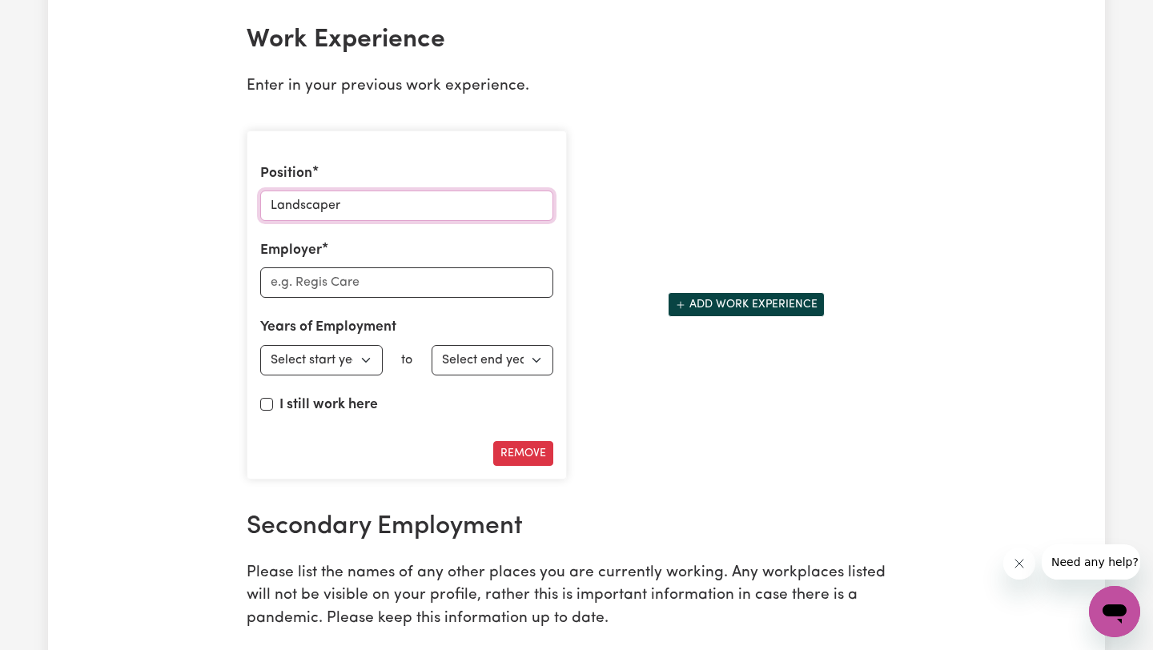
type input "Landscaper"
click at [367, 287] on input "Employer" at bounding box center [406, 282] width 293 height 30
type input "Informal"
click at [333, 355] on select "Select start year [DATE] 1952 1953 1954 1955 1956 1957 1958 1959 1960 1961 1962…" at bounding box center [321, 360] width 122 height 30
select select "2025"
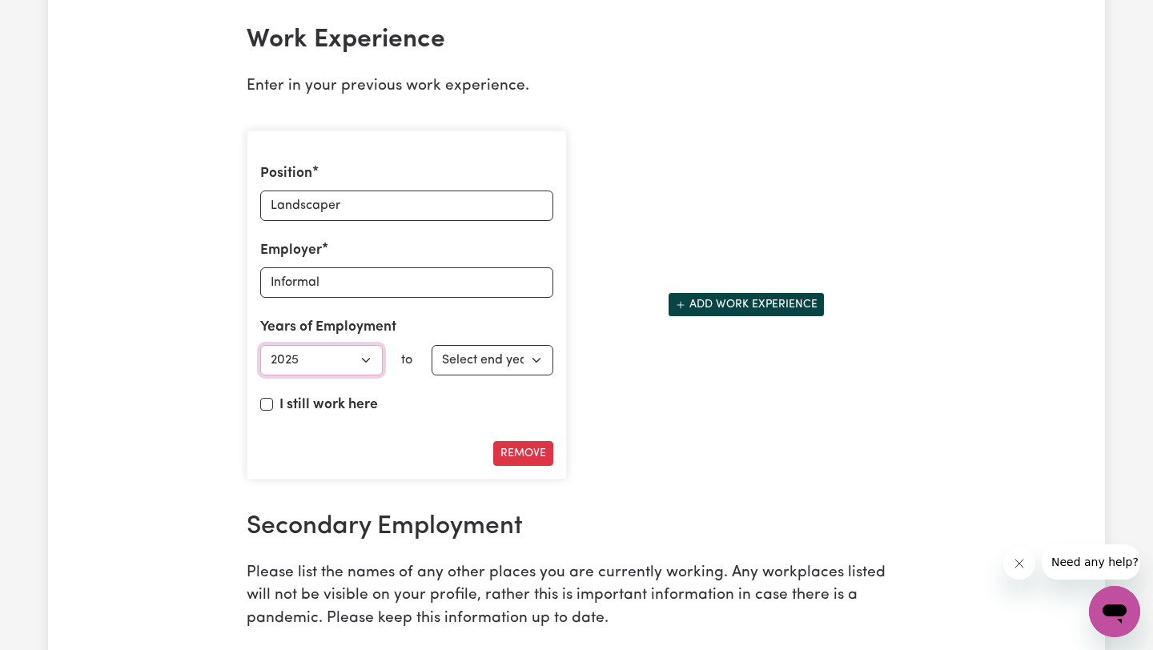
click at [260, 345] on select "Select start year [DATE] 1952 1953 1954 1955 1956 1957 1958 1959 1960 1961 1962…" at bounding box center [321, 360] width 122 height 30
click at [483, 367] on select "Select end year [DATE] 1952 1953 1954 1955 1956 1957 1958 1959 1960 1961 1962 1…" at bounding box center [492, 360] width 122 height 30
select select "2025"
click at [431, 345] on select "Select end year [DATE] 1952 1953 1954 1955 1956 1957 1958 1959 1960 1961 1962 1…" at bounding box center [492, 360] width 122 height 30
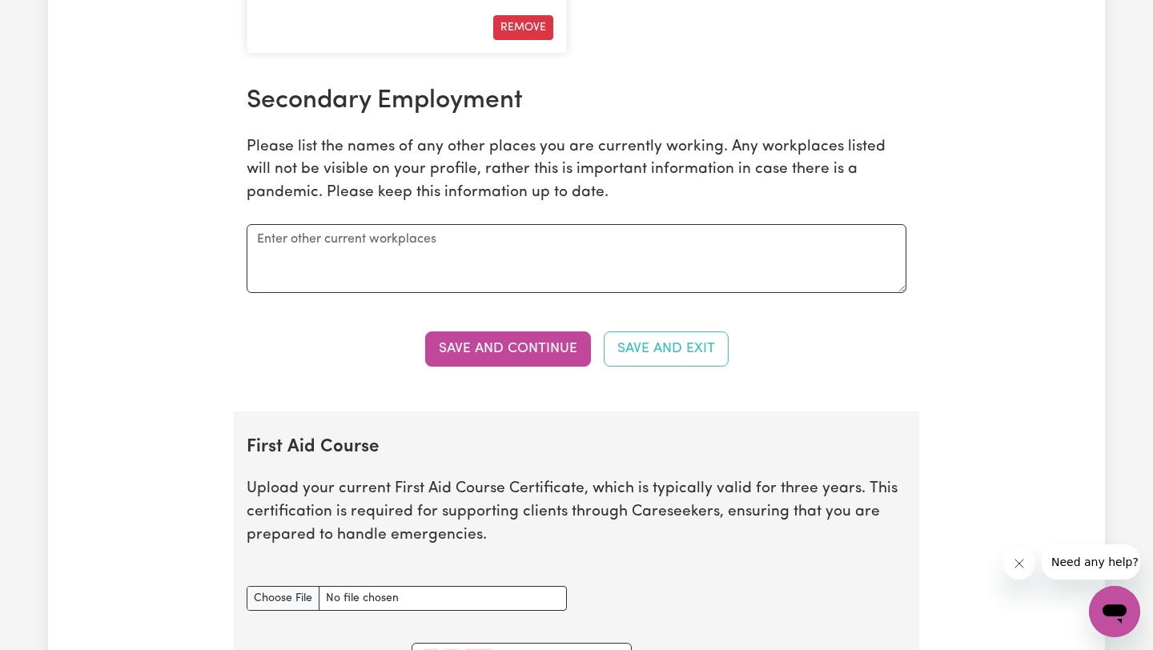
scroll to position [2756, 0]
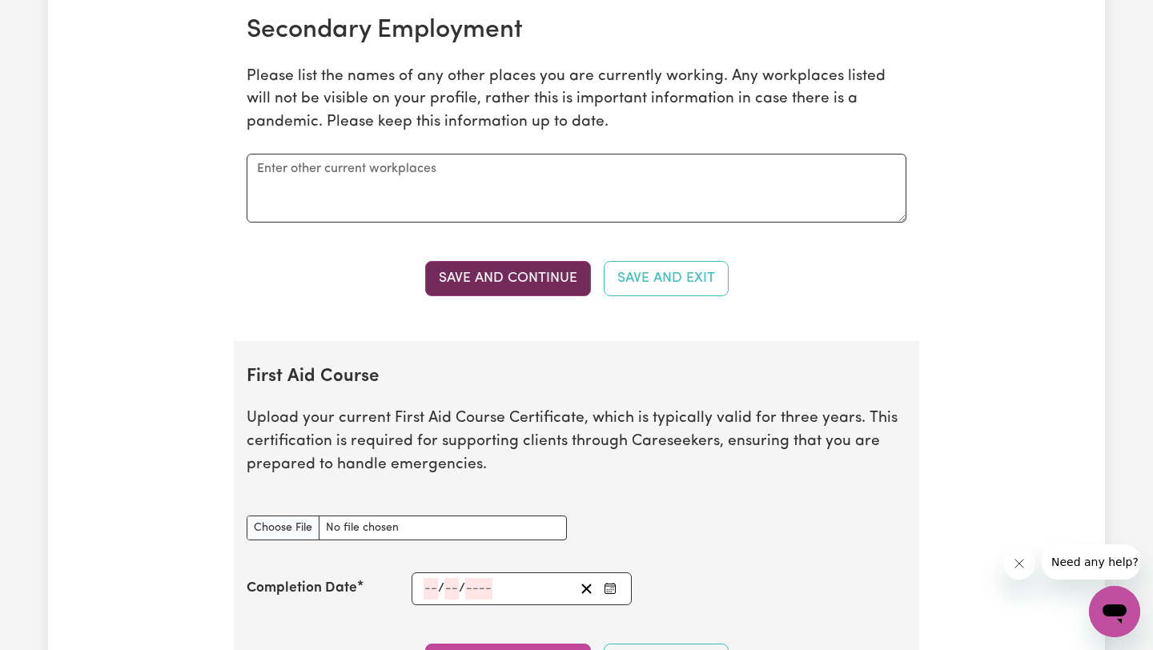
click at [550, 275] on button "Save and Continue" at bounding box center [508, 278] width 166 height 35
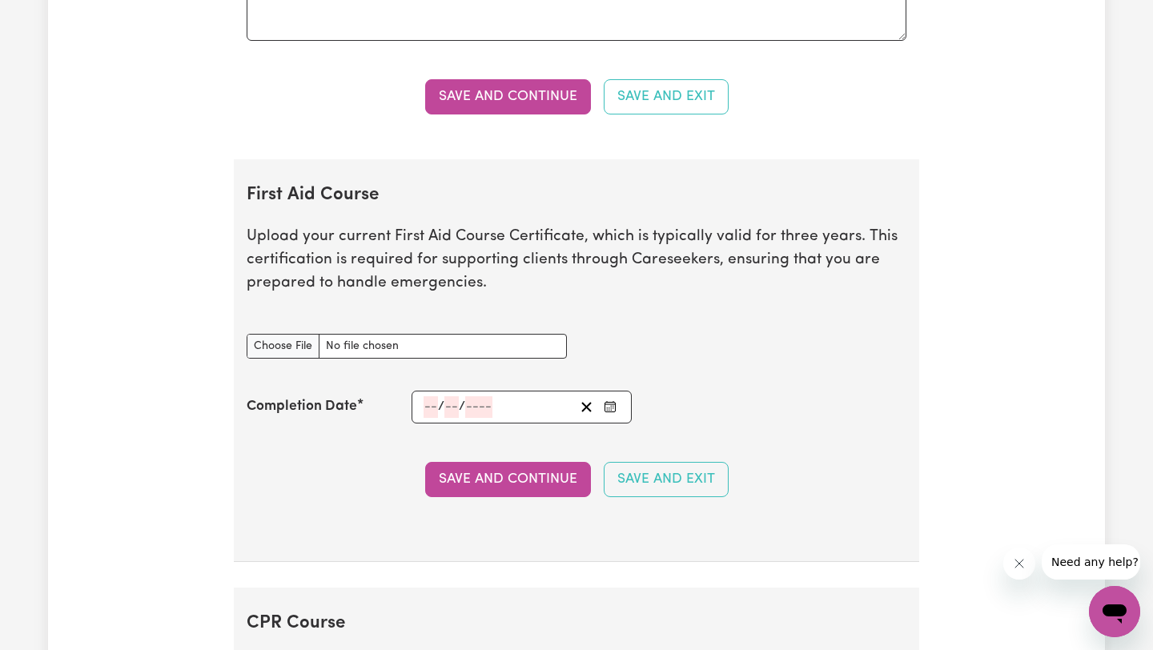
scroll to position [3019, 0]
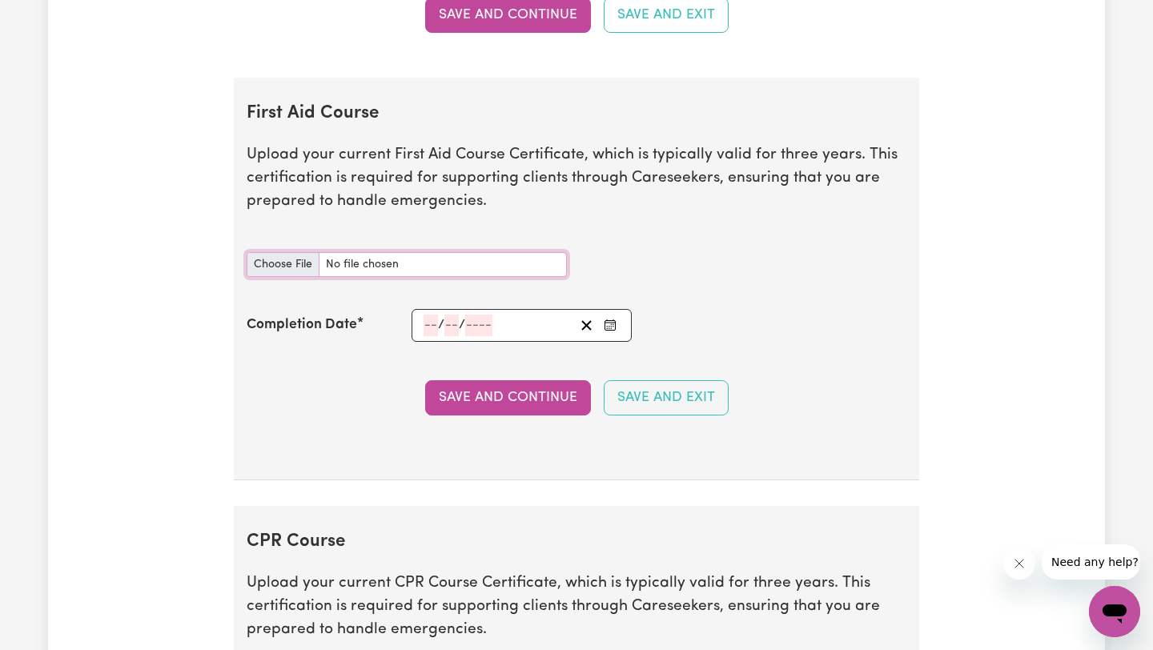
click at [416, 261] on input "First Aid Course document" at bounding box center [407, 264] width 320 height 25
type input "C:\fakepath\First Aid.jpg"
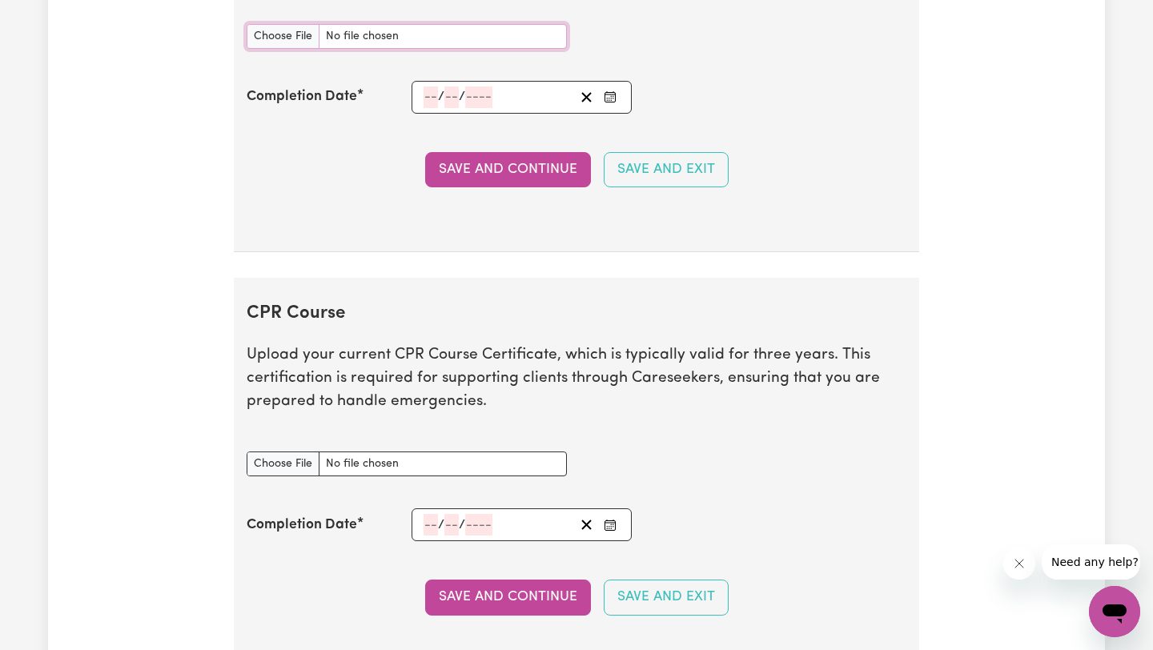
scroll to position [3255, 0]
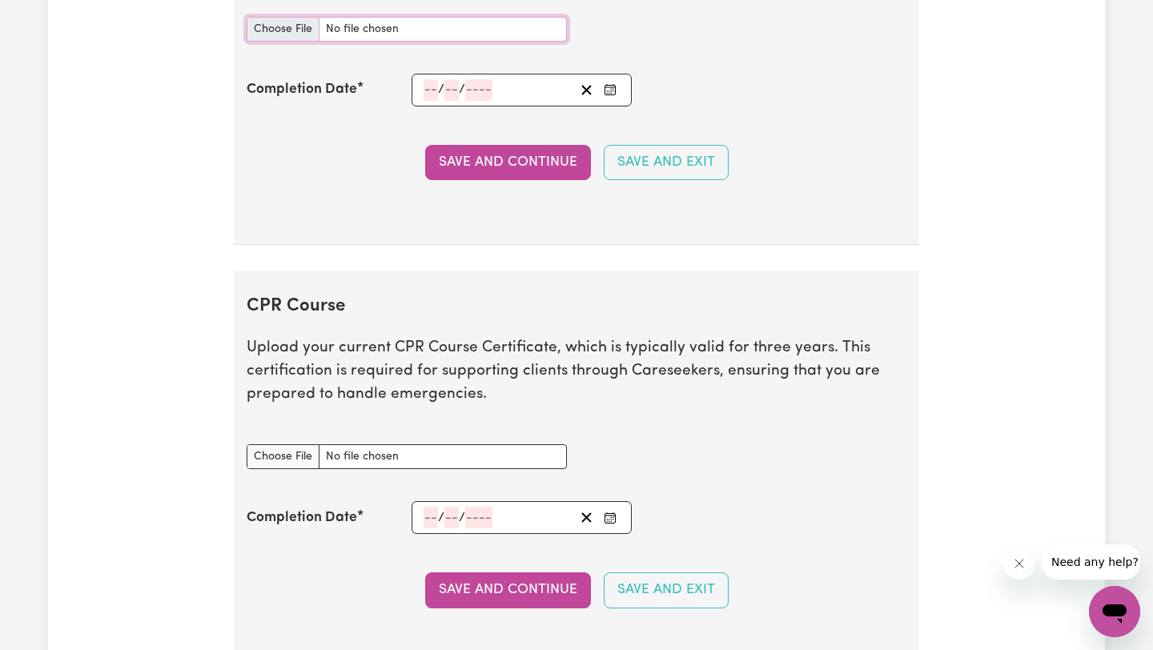
click at [359, 27] on input "First Aid Course document" at bounding box center [407, 29] width 320 height 25
click at [418, 26] on input "First Aid Course document" at bounding box center [407, 29] width 320 height 25
click at [434, 524] on input "number" at bounding box center [430, 518] width 14 height 22
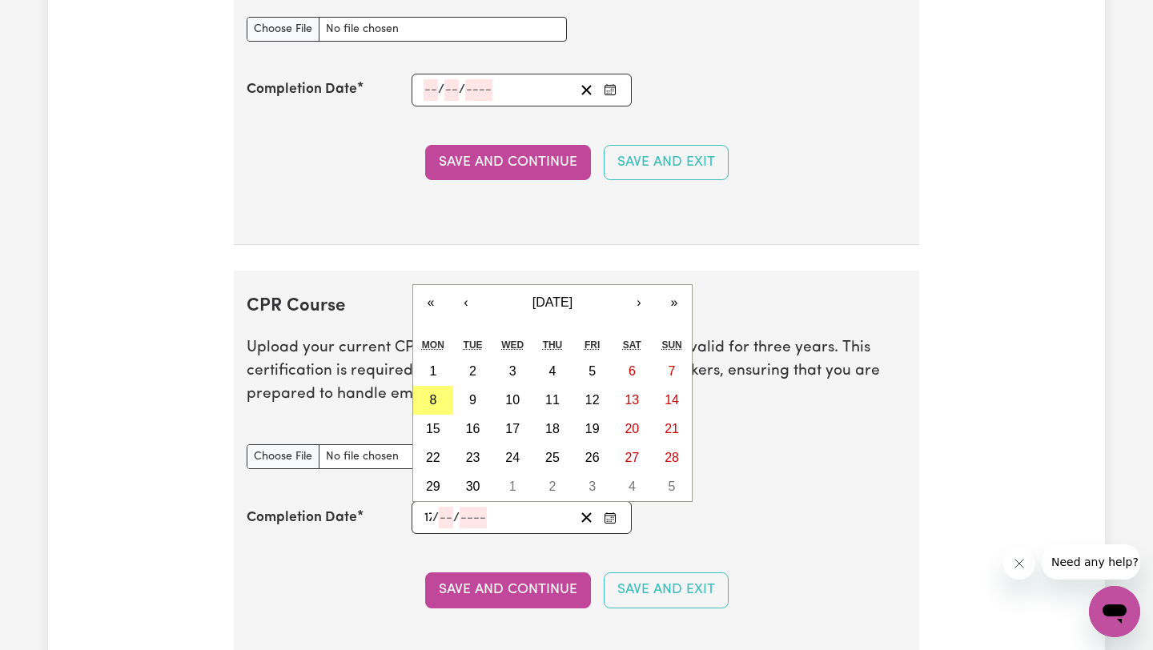
type input "17"
type input "8"
type input "202"
type input "[DATE]"
type input "2023"
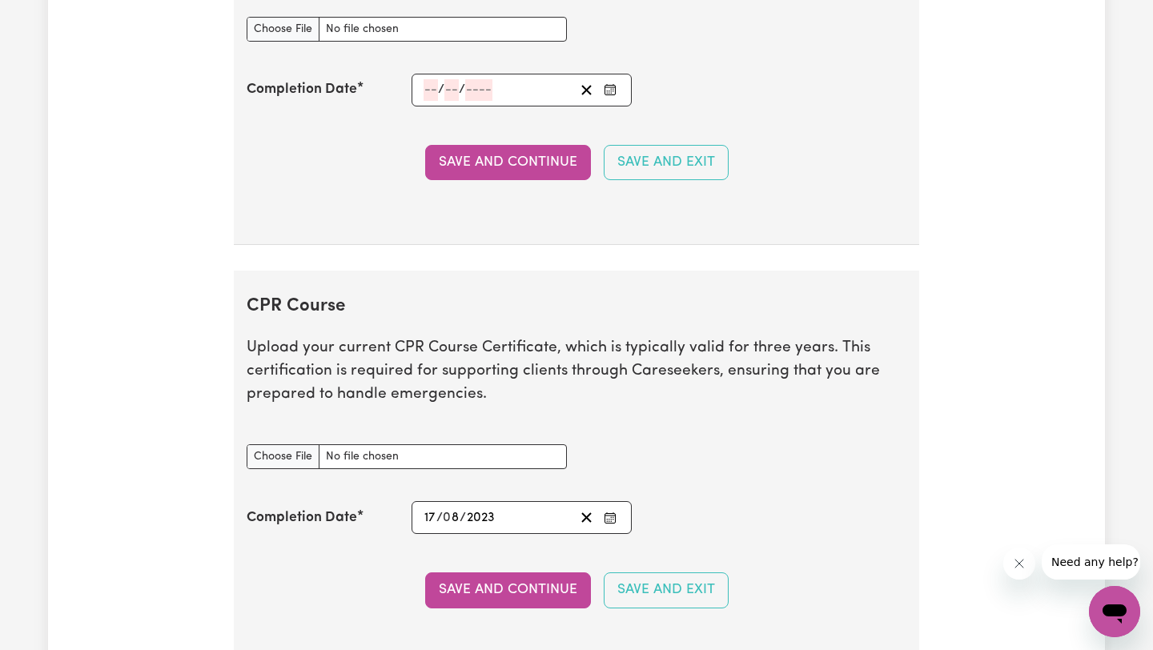
click at [791, 513] on div "Completion Date [DATE] 17 / 0 8 / 2023 « ‹ [DATE] › » Mon Tue Wed Thu Fri Sat S…" at bounding box center [577, 517] width 660 height 33
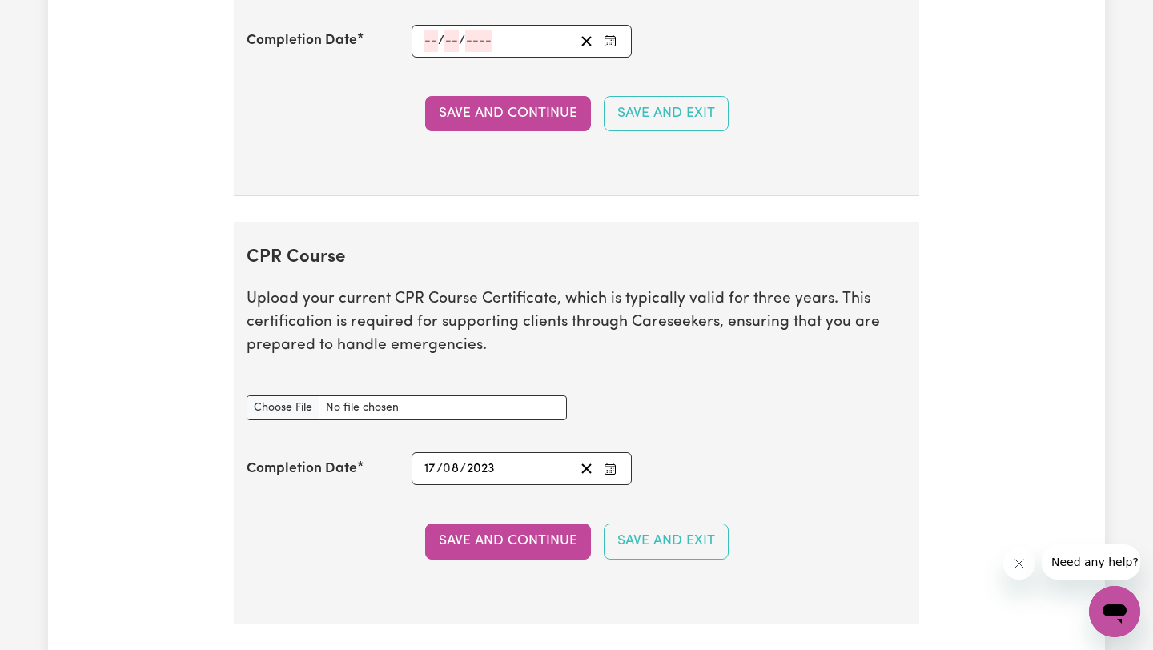
scroll to position [3345, 0]
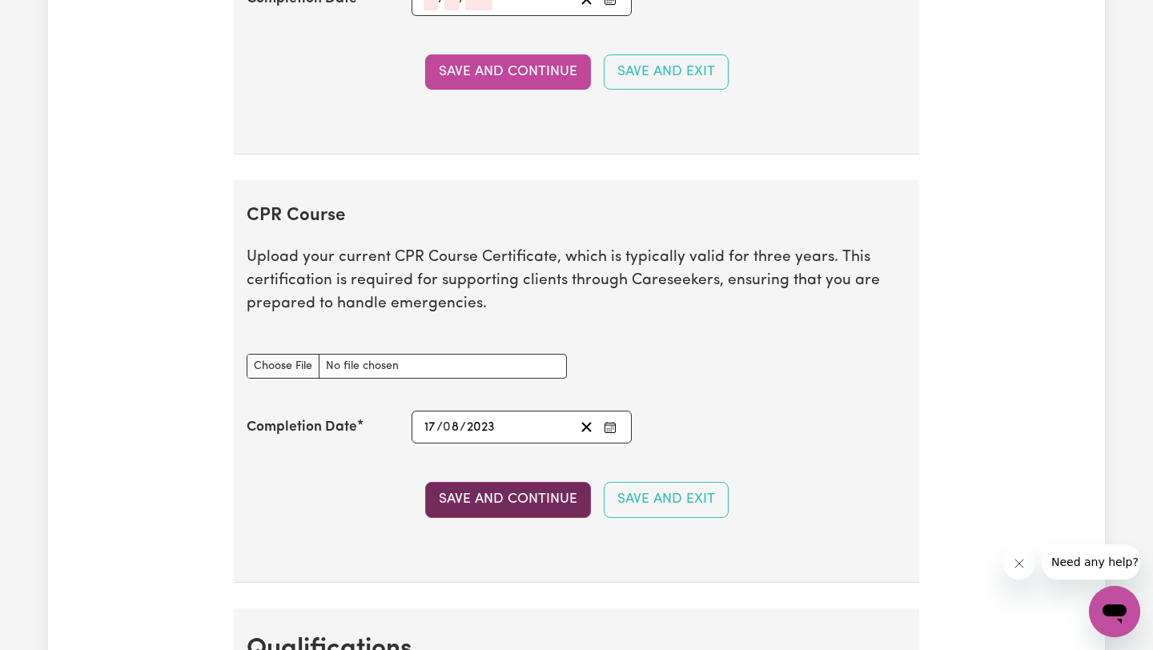
click at [552, 504] on button "Save and Continue" at bounding box center [508, 499] width 166 height 35
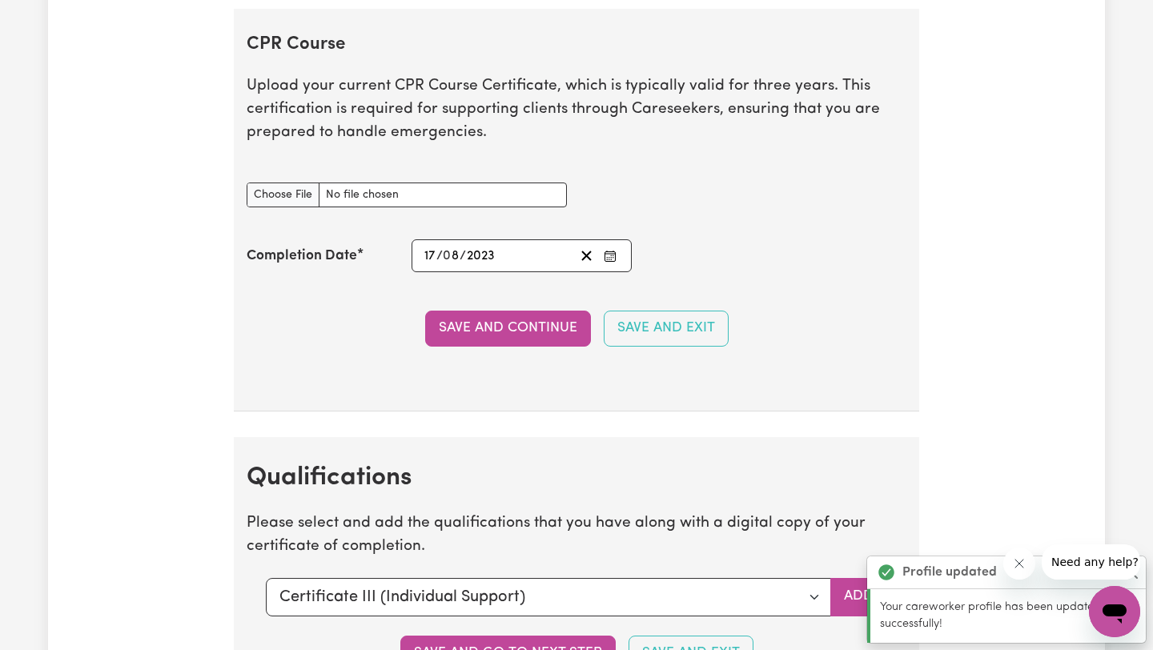
scroll to position [3431, 0]
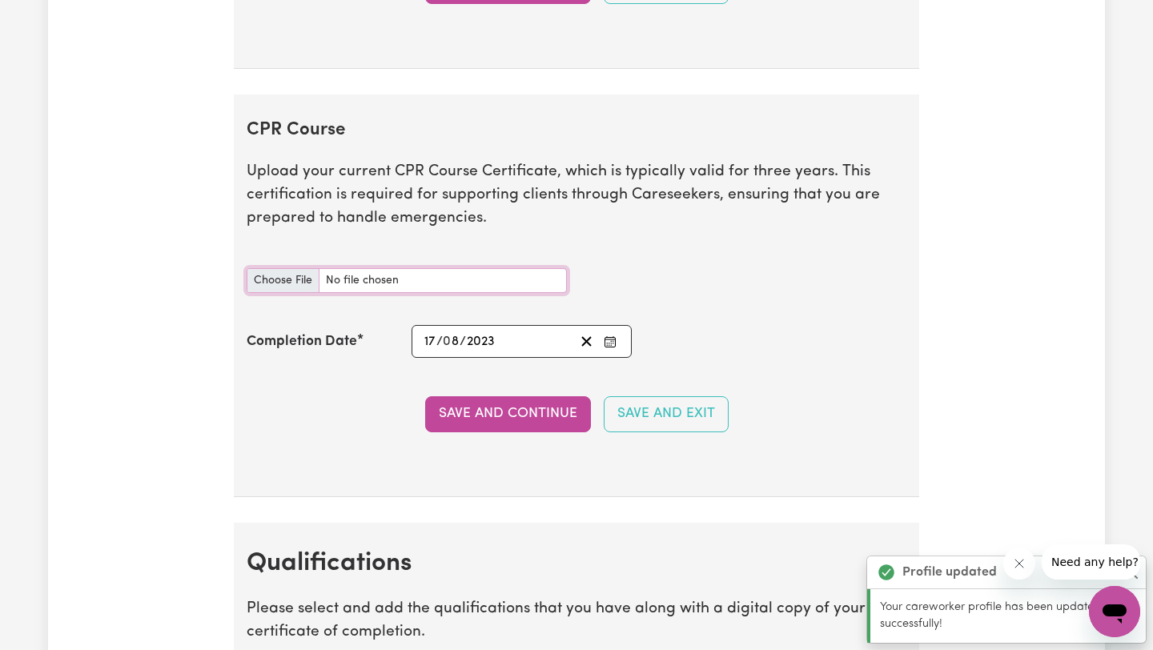
click at [320, 275] on input "CPR Course document" at bounding box center [407, 280] width 320 height 25
type input "C:\fakepath\First Aid.jpg"
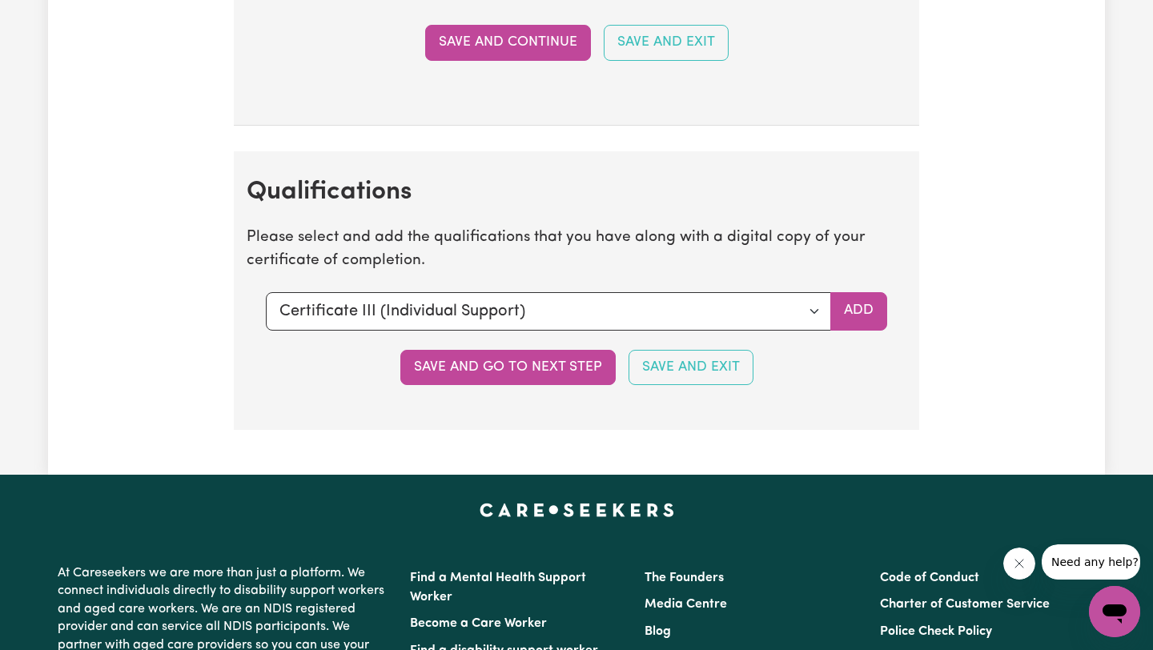
scroll to position [3831, 0]
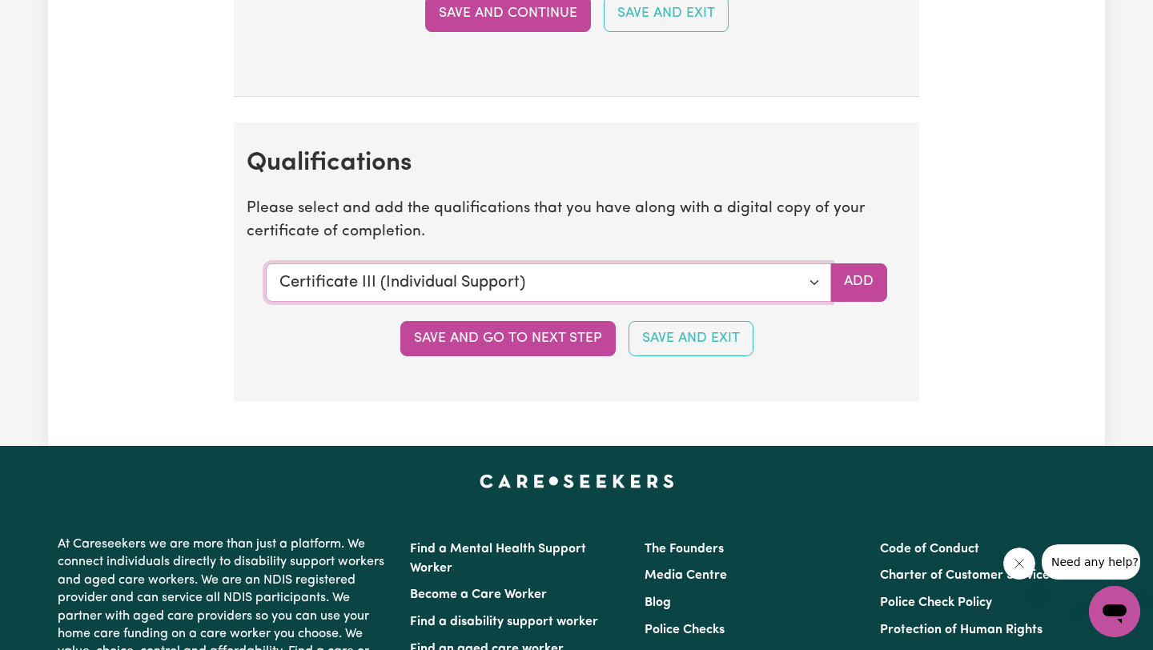
click at [516, 280] on select "Select a qualification to add... Certificate III (Individual Support) Certifica…" at bounding box center [548, 282] width 565 height 38
select select "CPR Course [HLTAID009-12]"
click at [266, 263] on select "Select a qualification to add... Certificate III (Individual Support) Certifica…" at bounding box center [548, 282] width 565 height 38
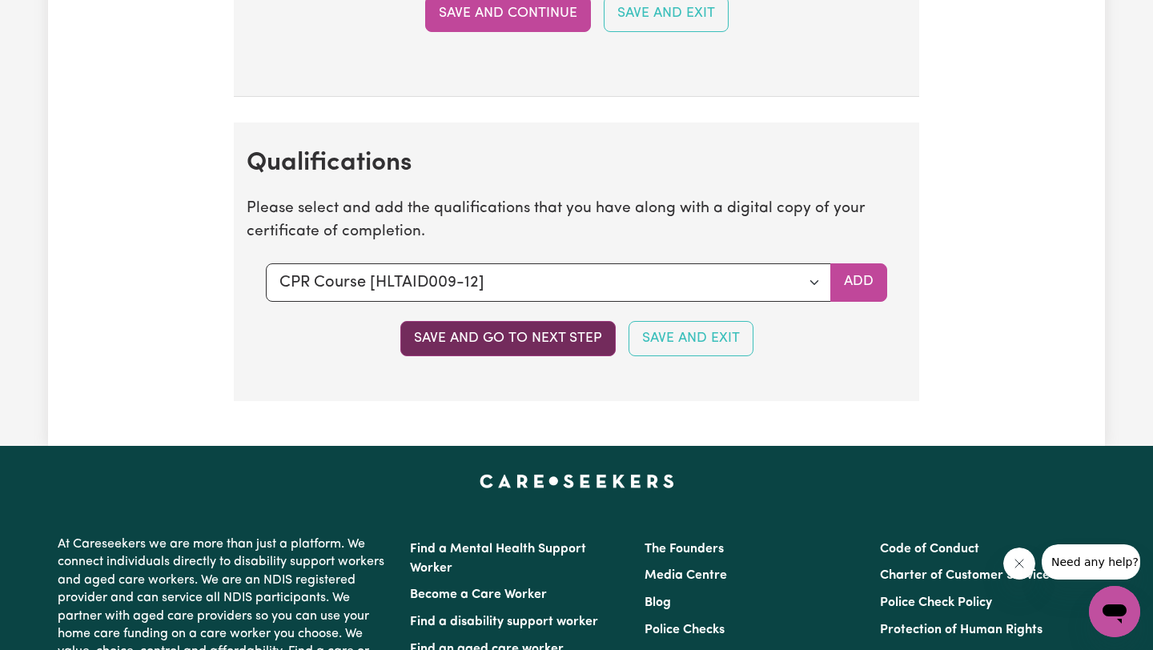
click at [571, 335] on button "Save and go to next step" at bounding box center [507, 338] width 215 height 35
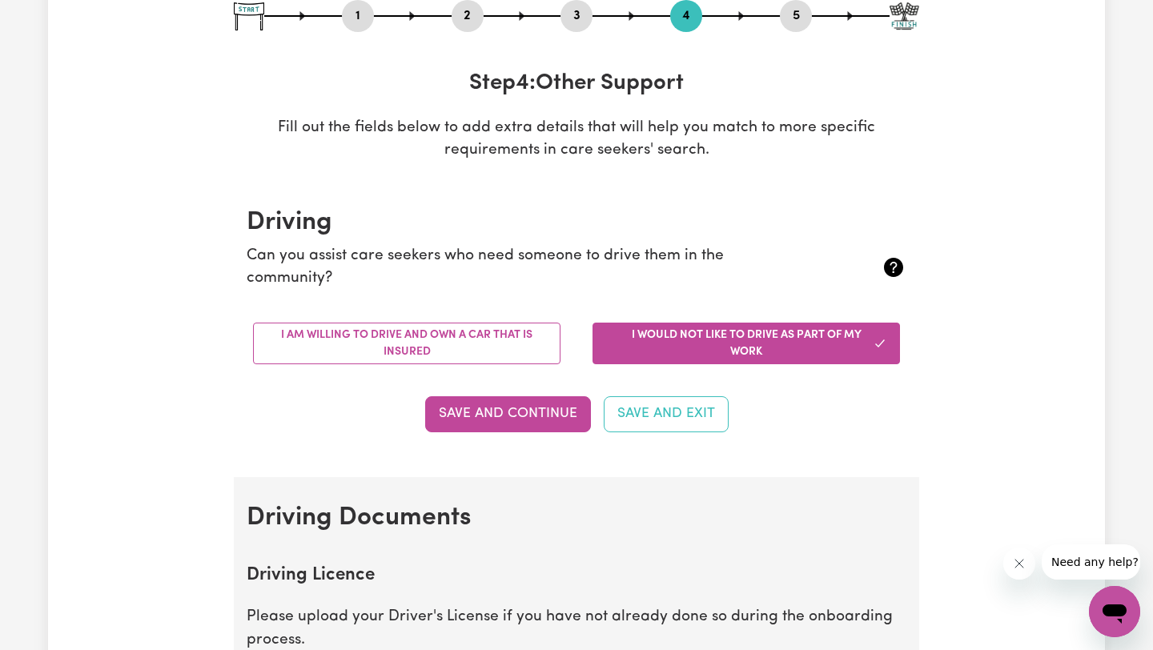
scroll to position [240, 0]
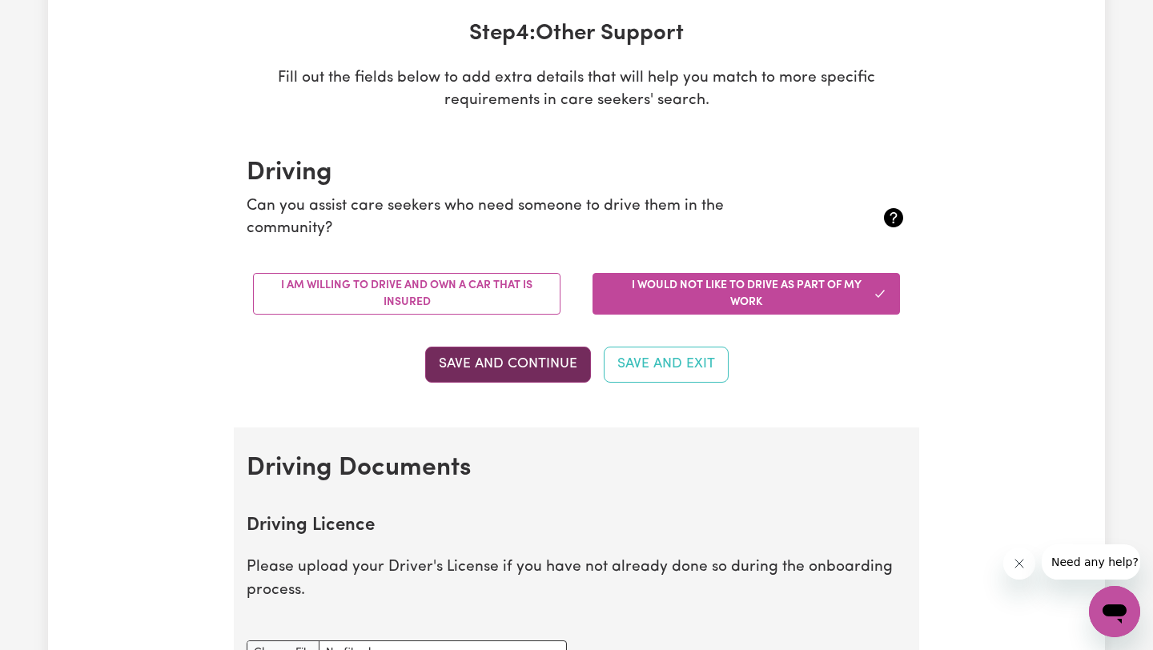
click at [532, 353] on button "Save and Continue" at bounding box center [508, 364] width 166 height 35
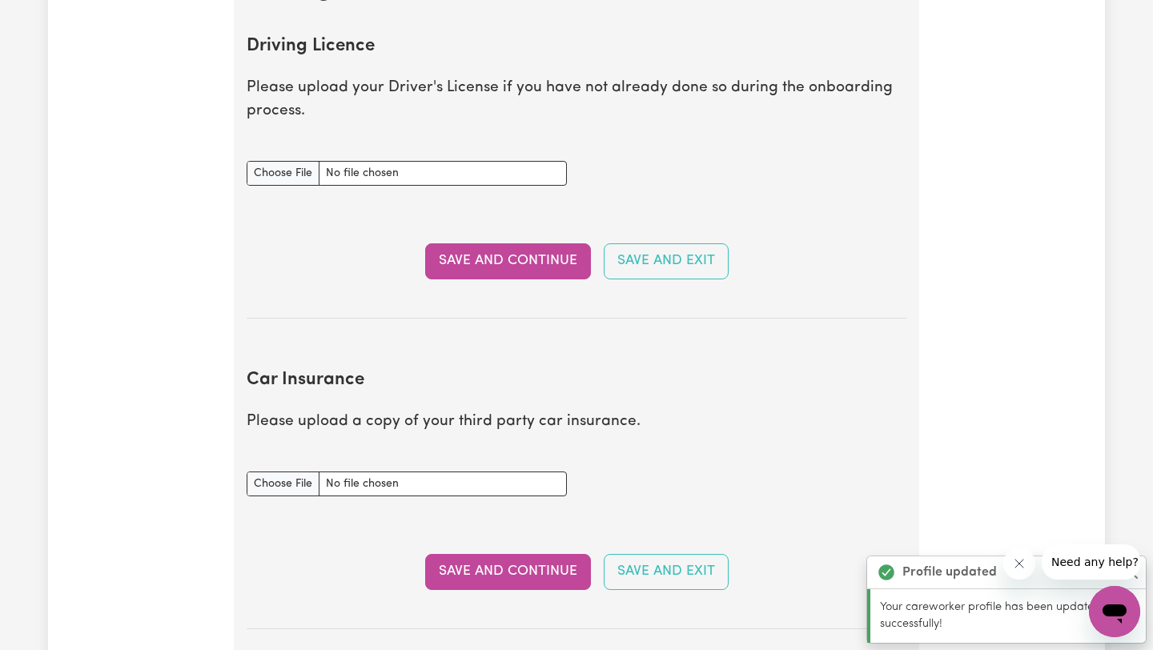
scroll to position [730, 0]
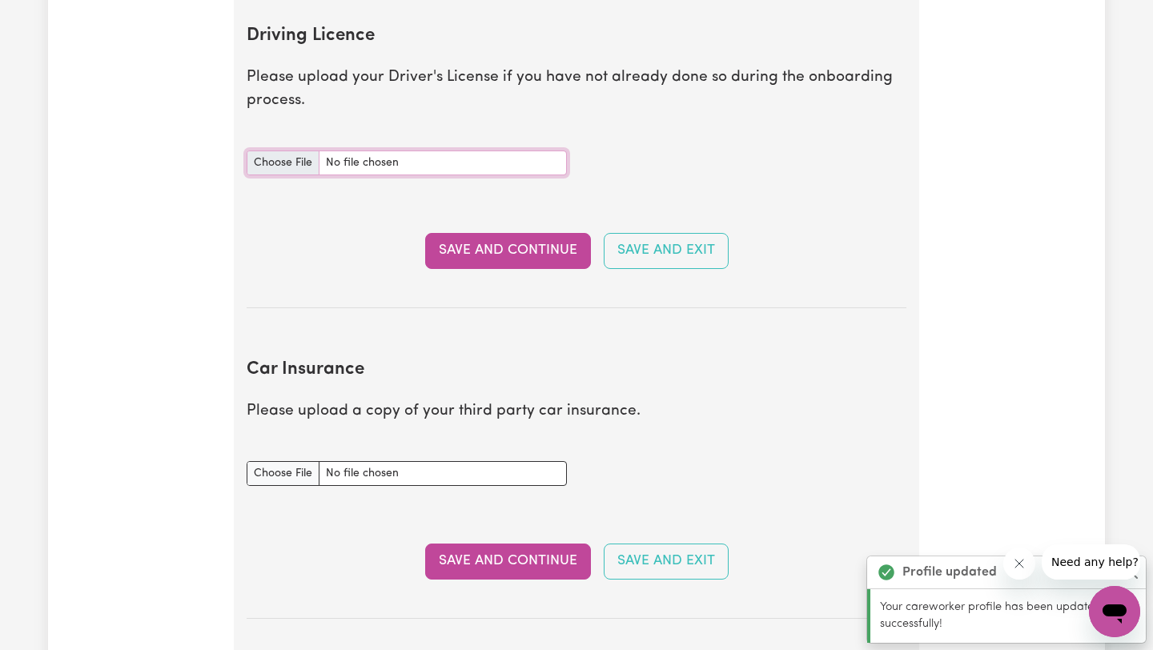
click at [353, 151] on input "Driving Licence document" at bounding box center [407, 162] width 320 height 25
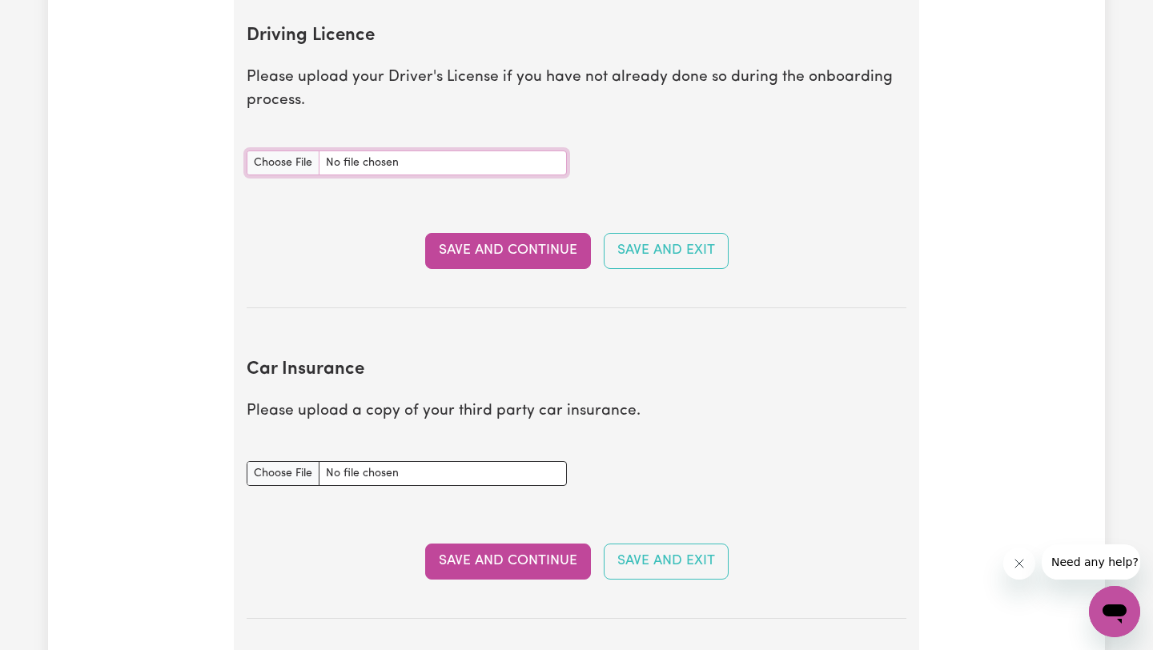
type input "C:\fakepath\Drivers License .jpeg"
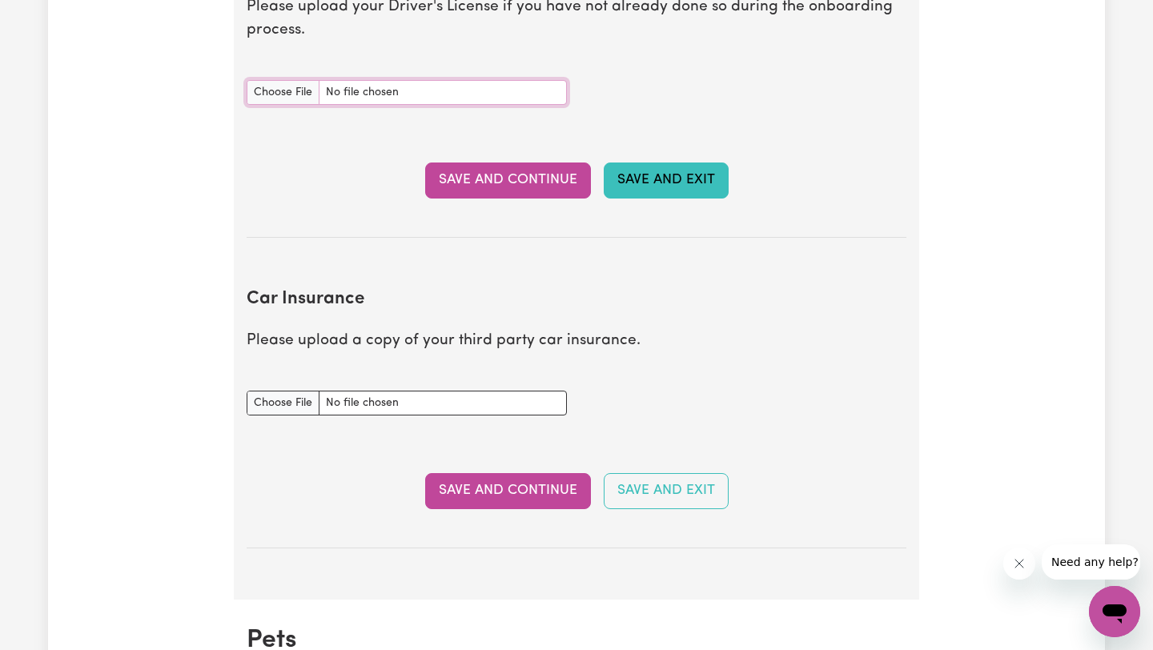
scroll to position [888, 0]
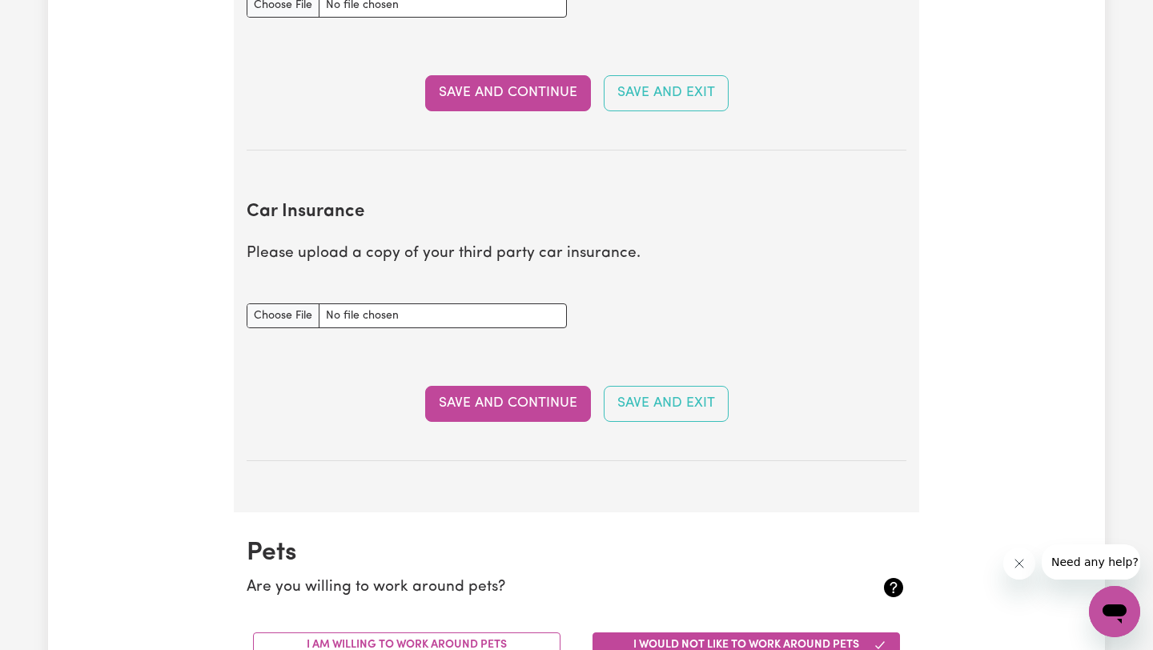
click at [421, 282] on section "Car Insurance Please upload a copy of your third party car insurance. Car Insur…" at bounding box center [577, 318] width 660 height 285
click at [545, 409] on button "Save and Continue" at bounding box center [508, 403] width 166 height 35
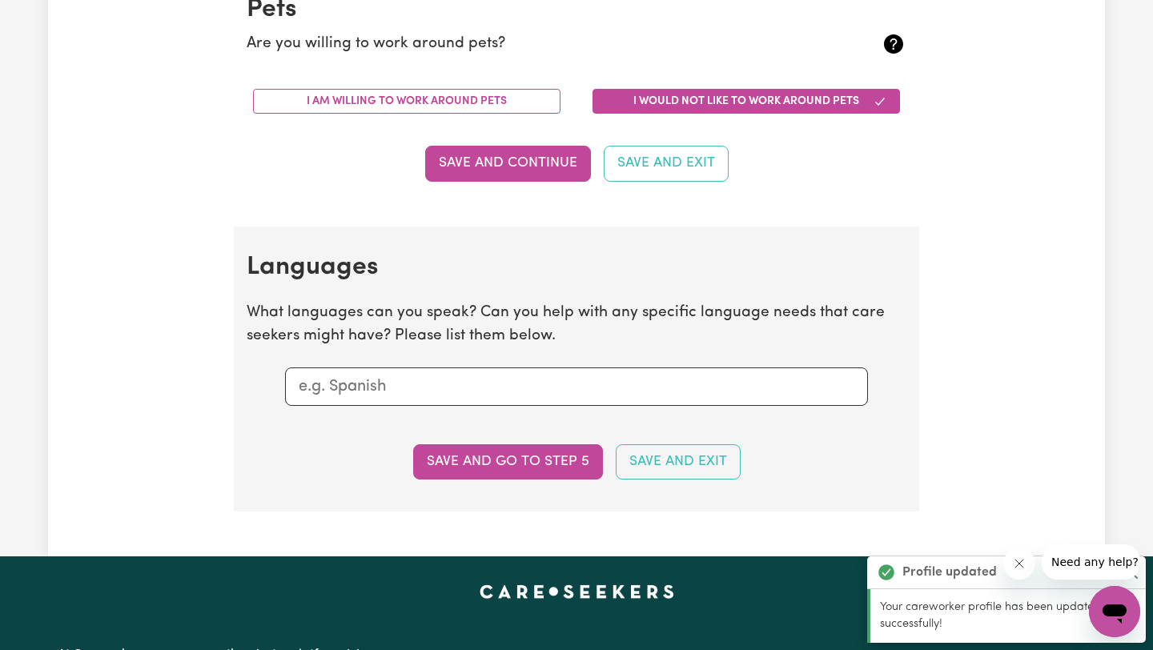
scroll to position [1432, 0]
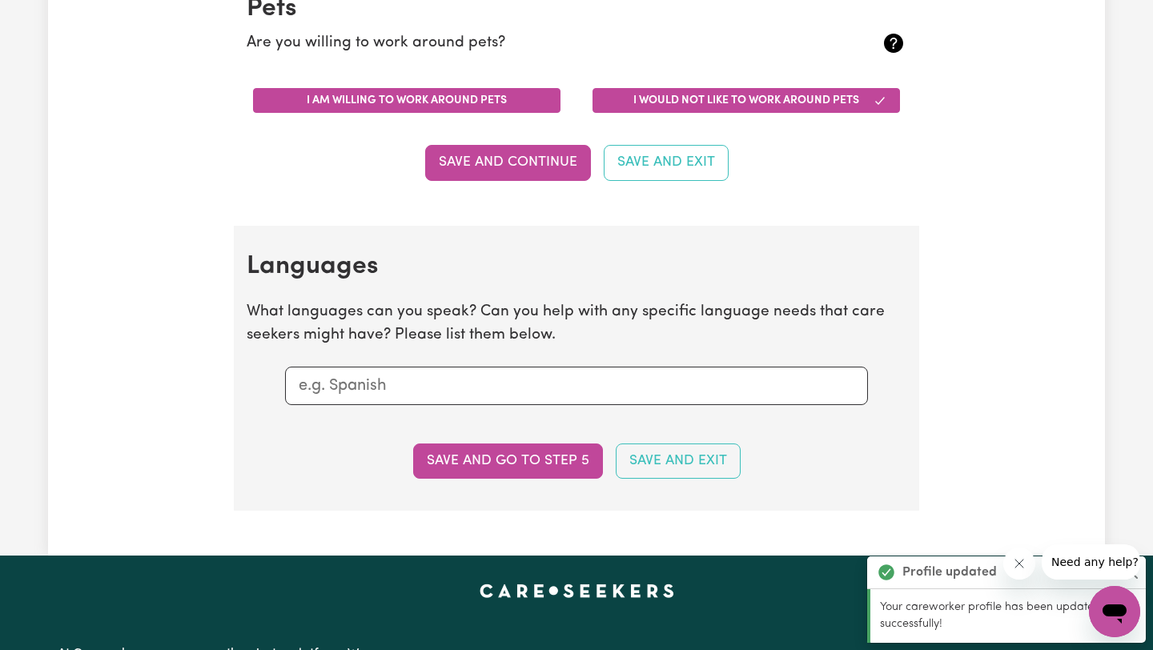
click at [453, 106] on button "I am willing to work around pets" at bounding box center [406, 100] width 307 height 25
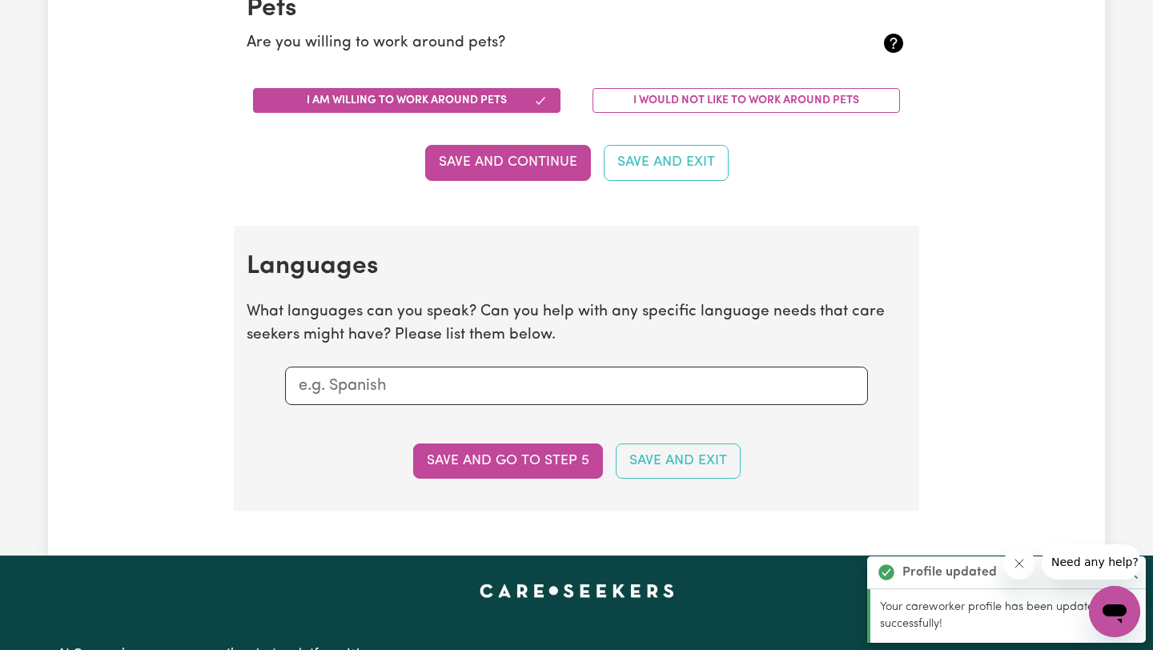
click at [552, 176] on button "Save and Continue" at bounding box center [508, 162] width 166 height 35
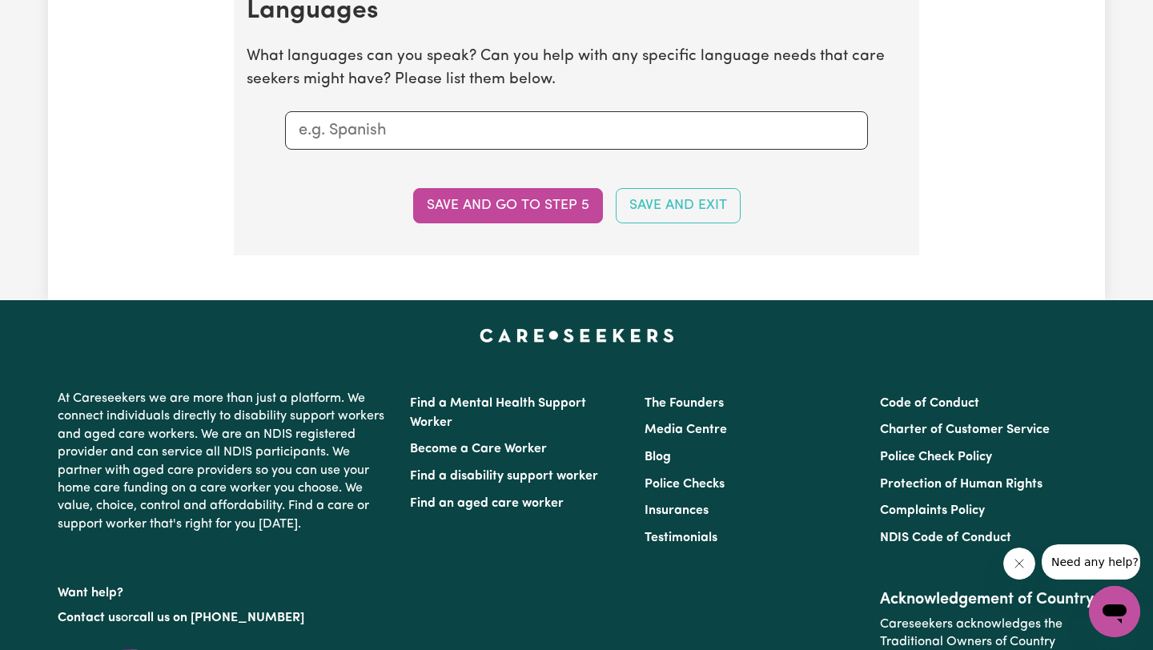
scroll to position [1690, 0]
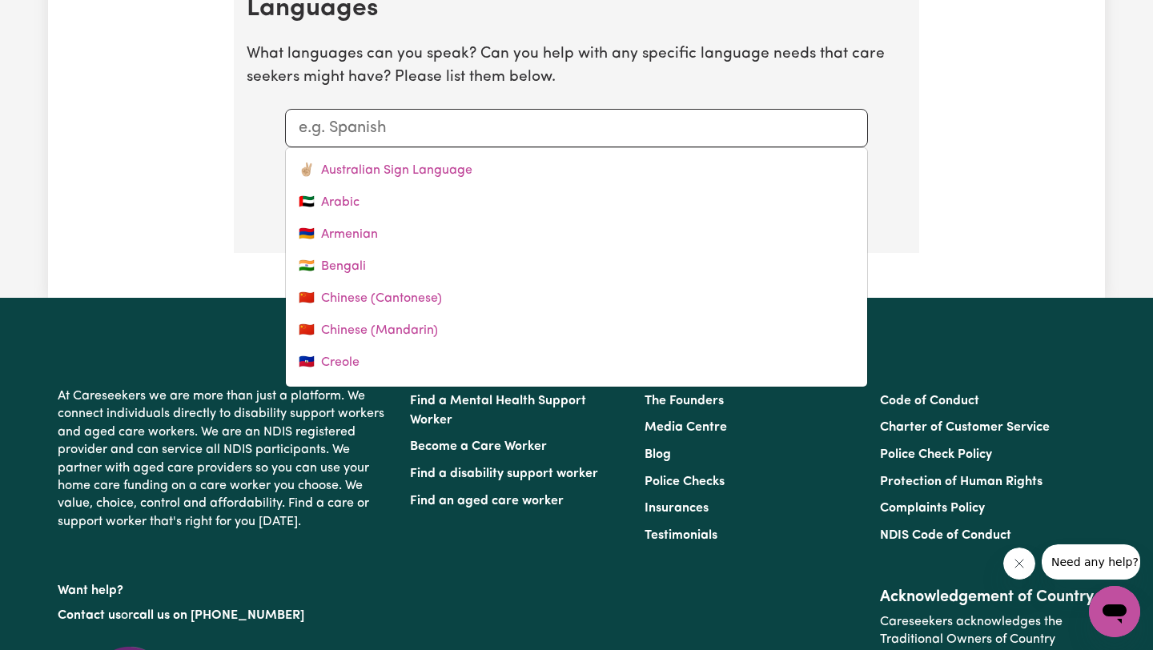
click at [445, 144] on div at bounding box center [576, 128] width 583 height 38
type input "R"
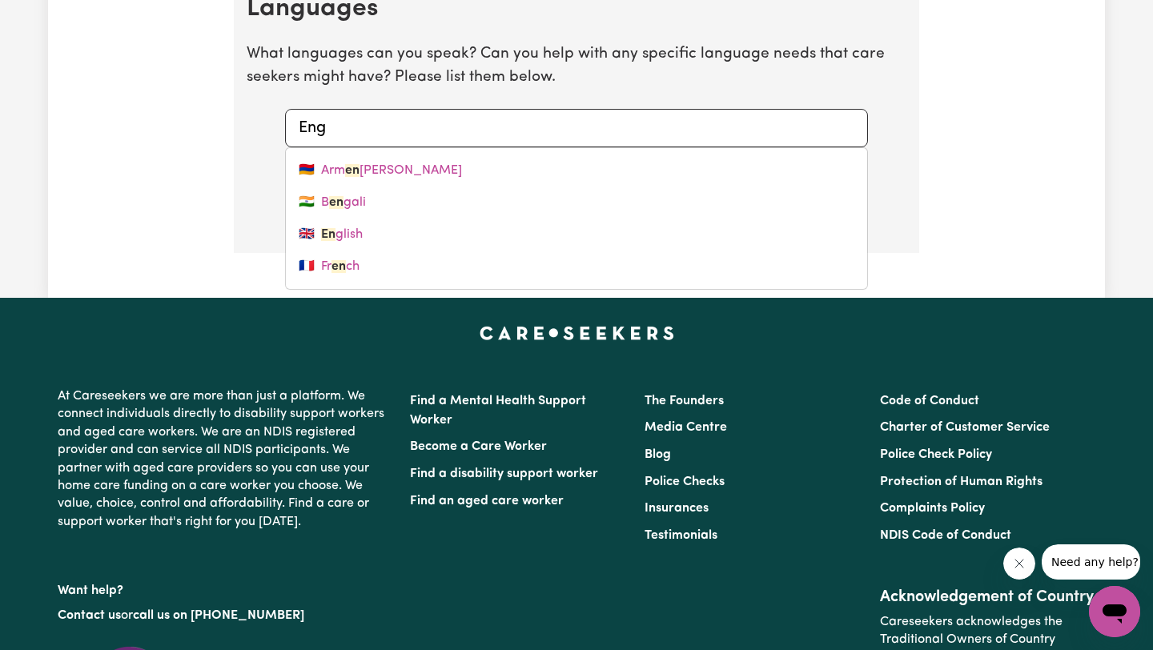
type input "Engl"
type input "English"
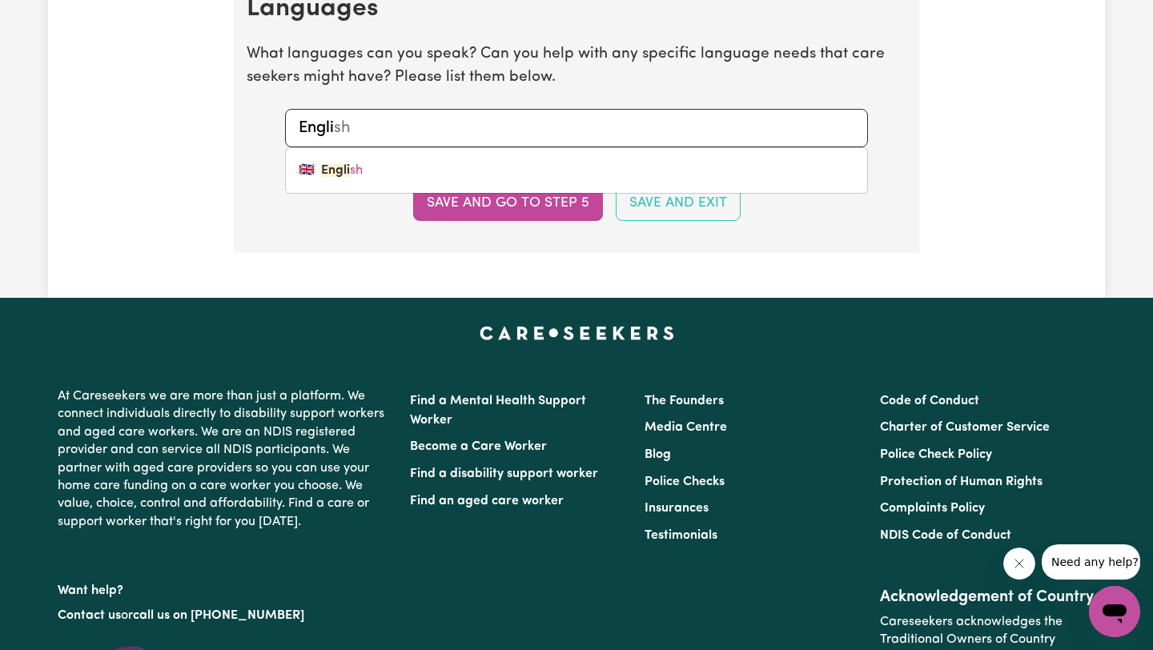
type input "Englis"
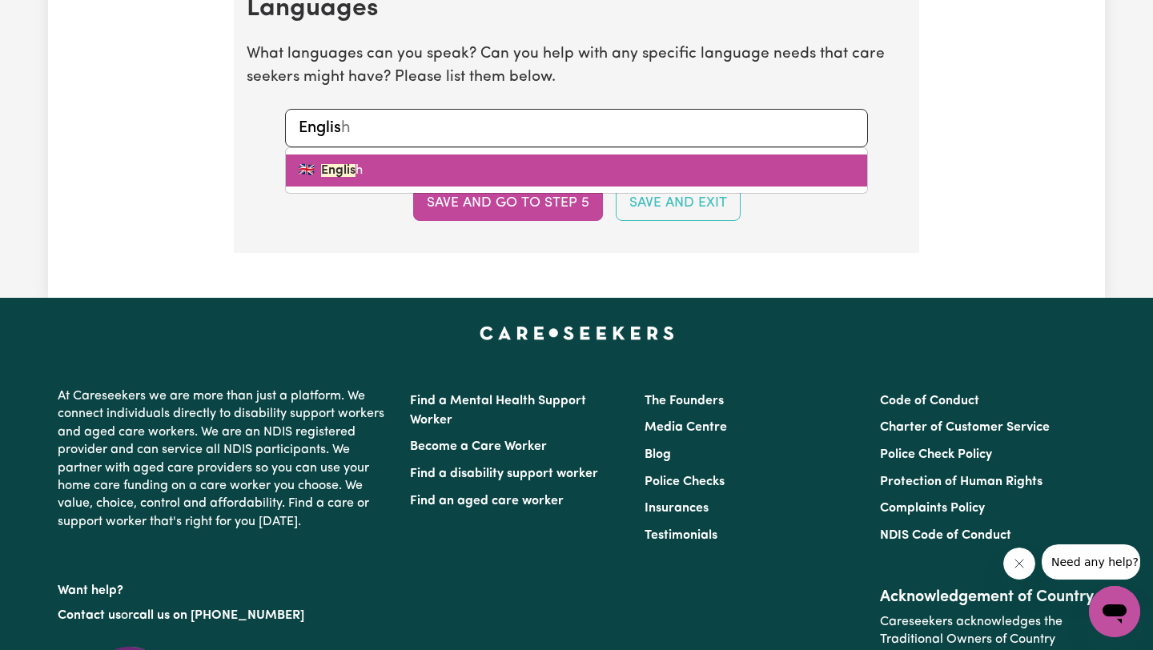
click at [473, 176] on link "🇬🇧 Englis h" at bounding box center [576, 170] width 581 height 32
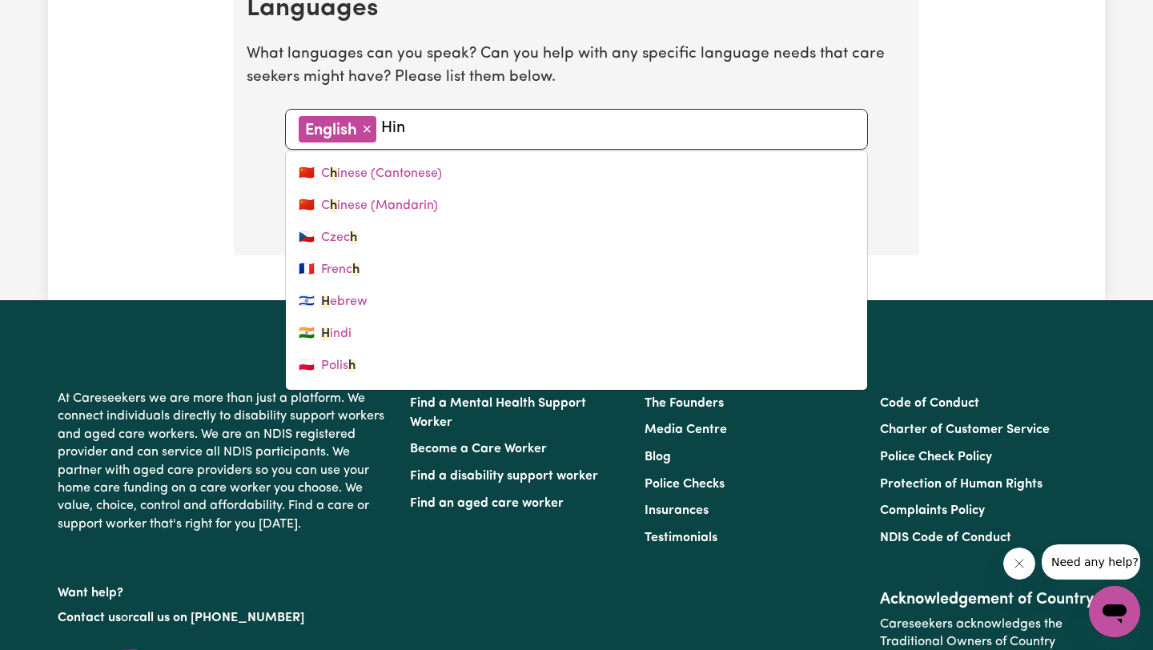
type input "Hind"
type input "Hindi"
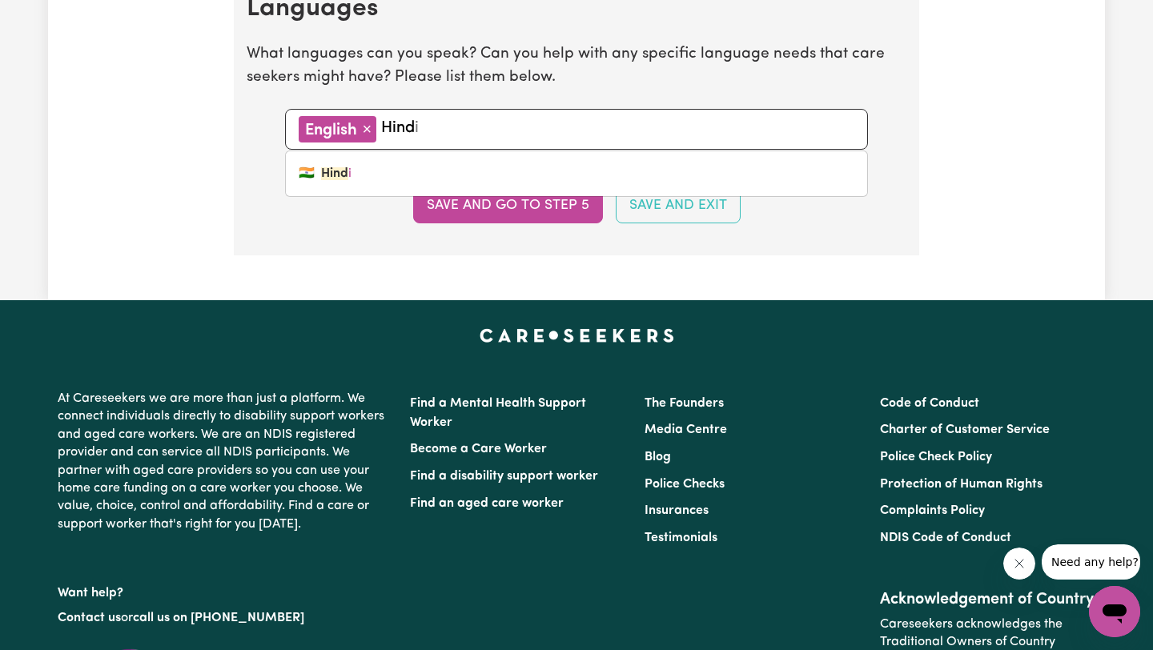
type input "Hindi"
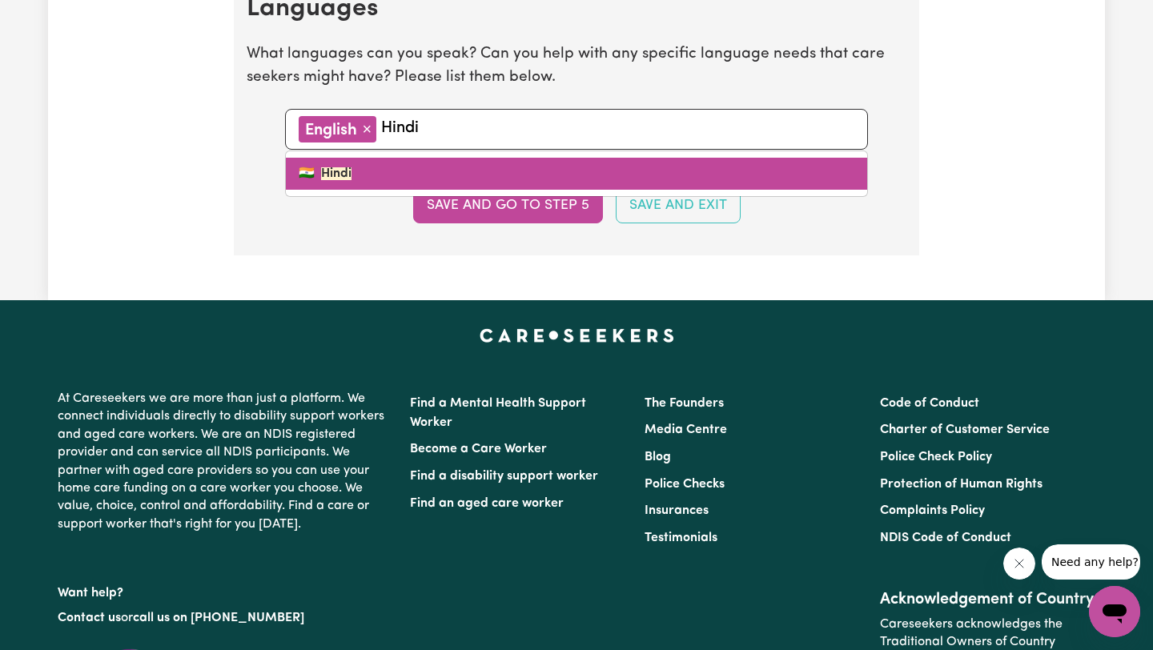
click at [451, 180] on link "🇮🇳 Hindi" at bounding box center [576, 174] width 581 height 32
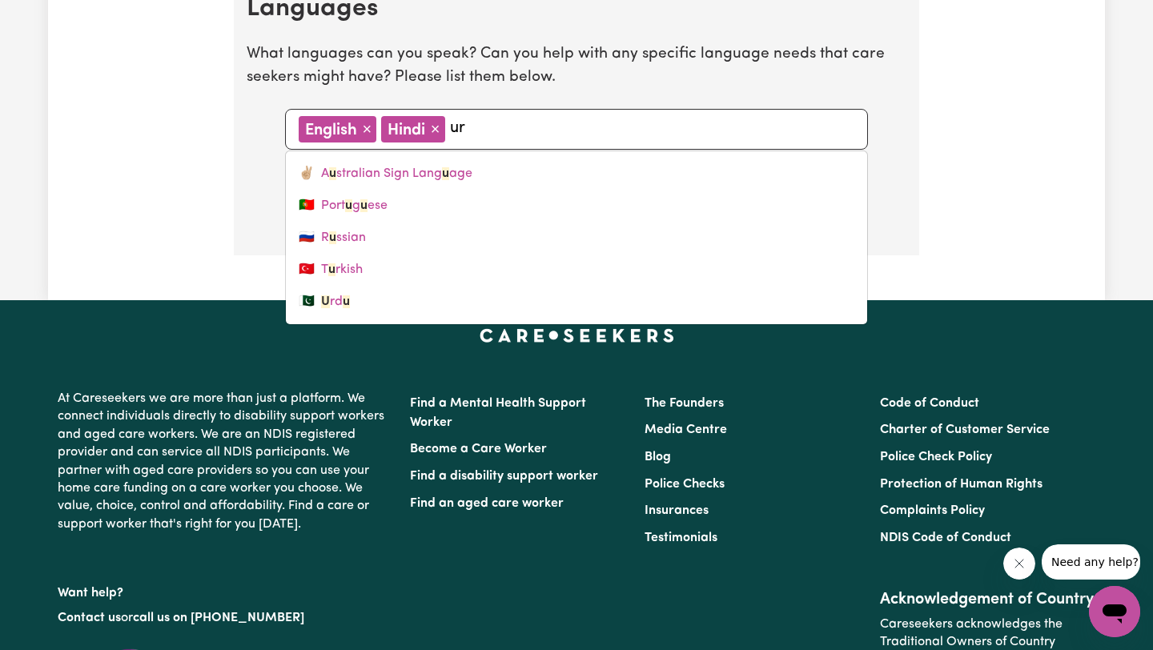
type input "urd"
type input "urdu"
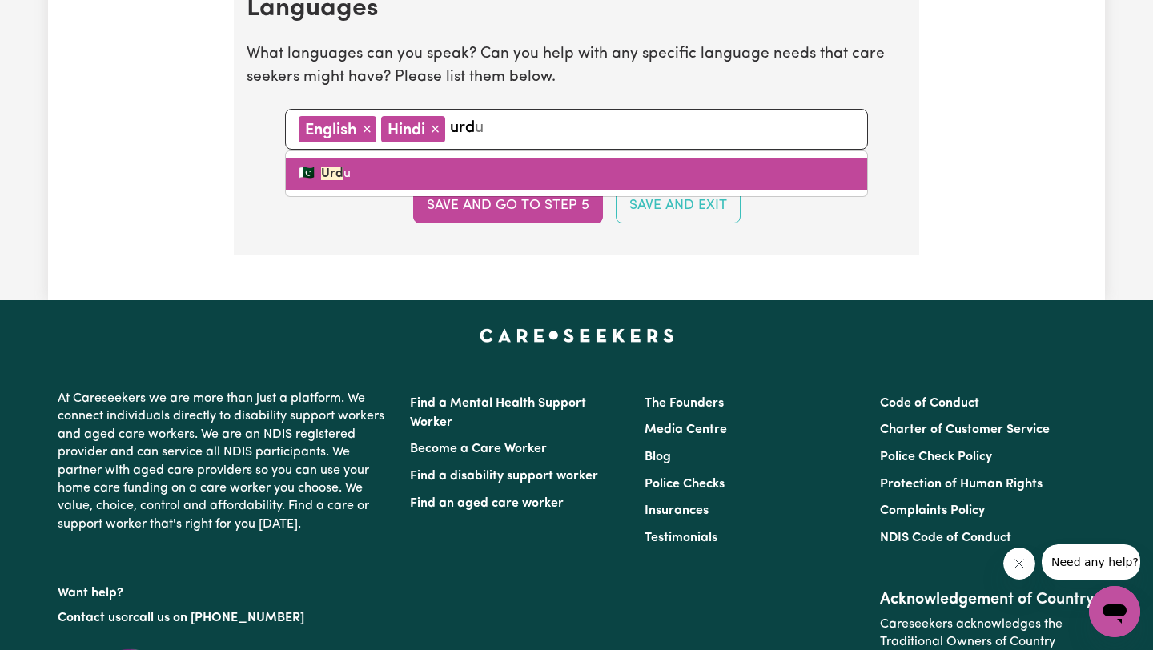
click at [449, 178] on link "🇵🇰 Urd u" at bounding box center [576, 174] width 581 height 32
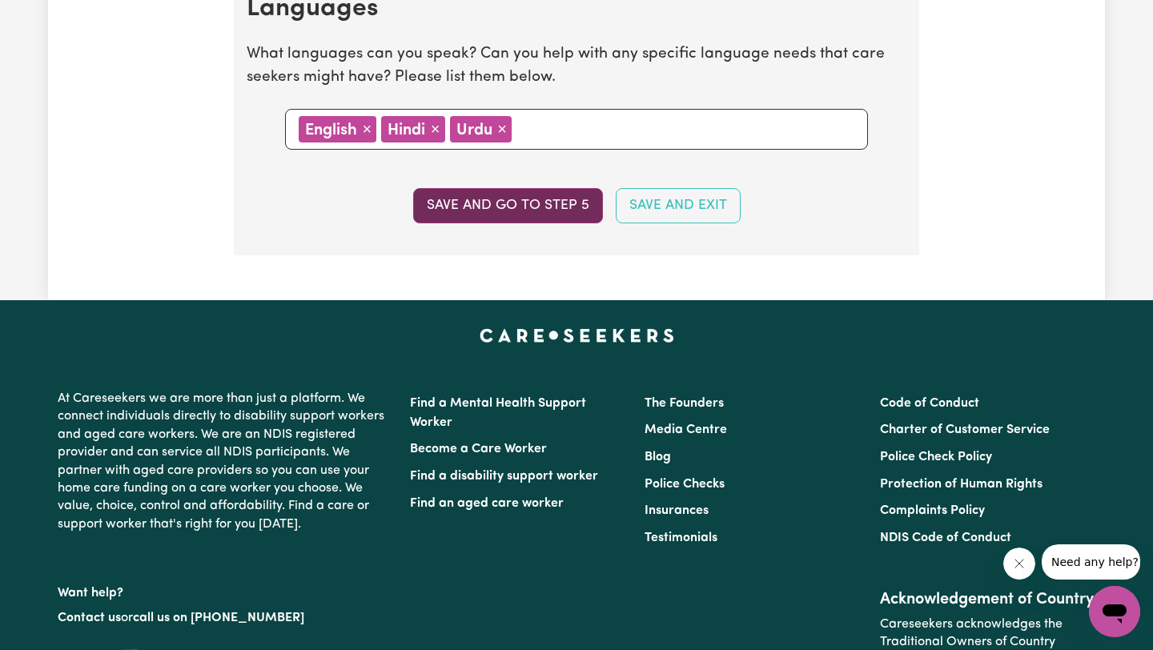
click at [529, 204] on button "Save and go to step 5" at bounding box center [508, 205] width 190 height 35
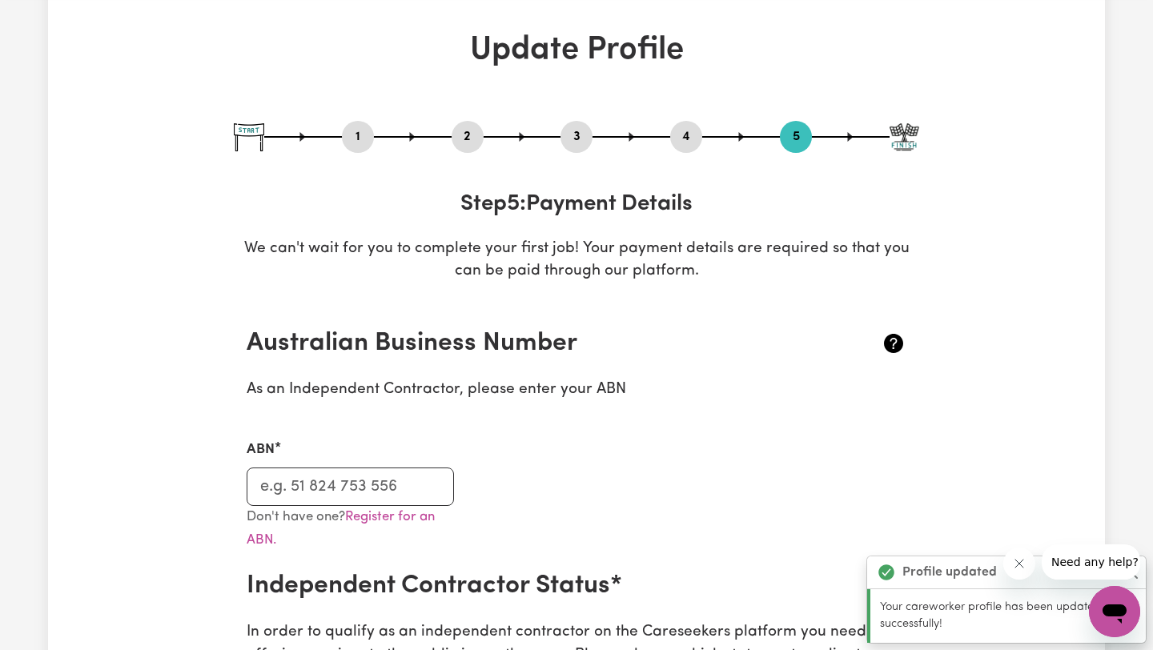
scroll to position [91, 0]
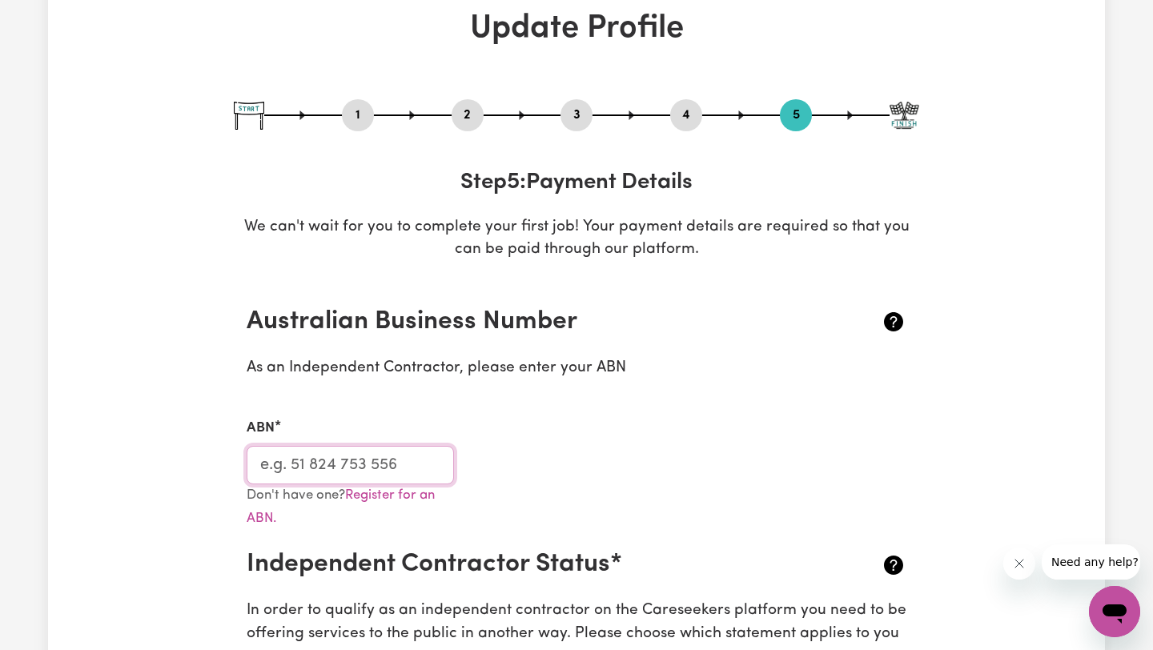
click at [362, 467] on input "ABN" at bounding box center [350, 465] width 207 height 38
paste input "79 518 650 303"
type input "79 518 650 303"
click at [529, 447] on div "ABN 79 518 650 303" at bounding box center [576, 441] width 679 height 85
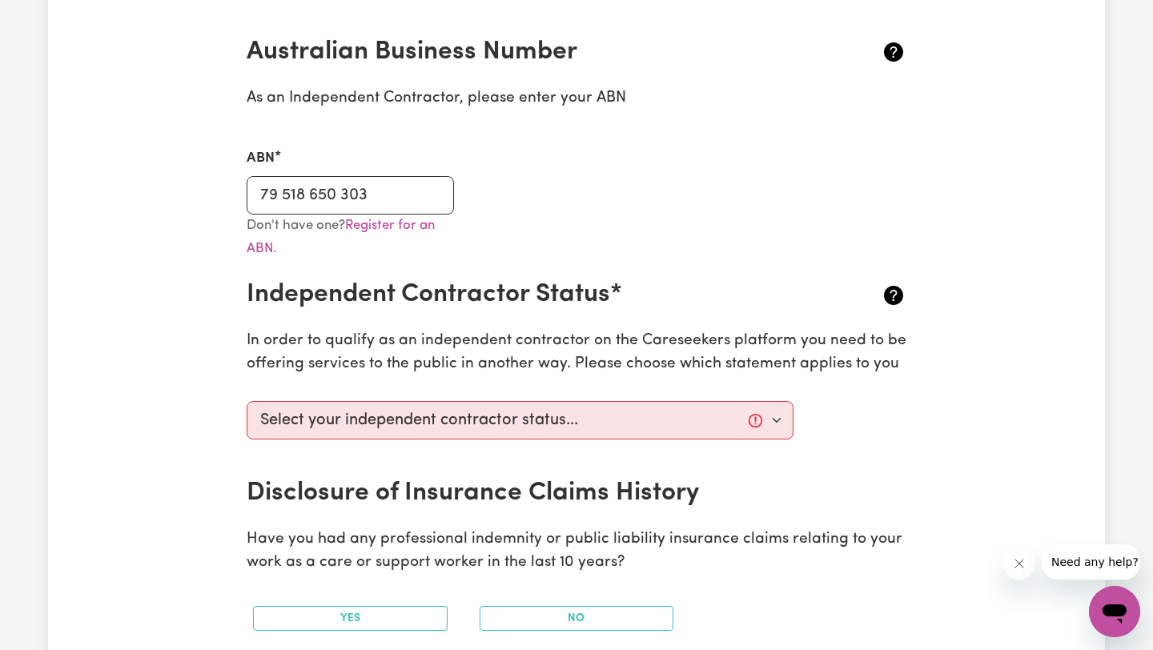
scroll to position [398, 0]
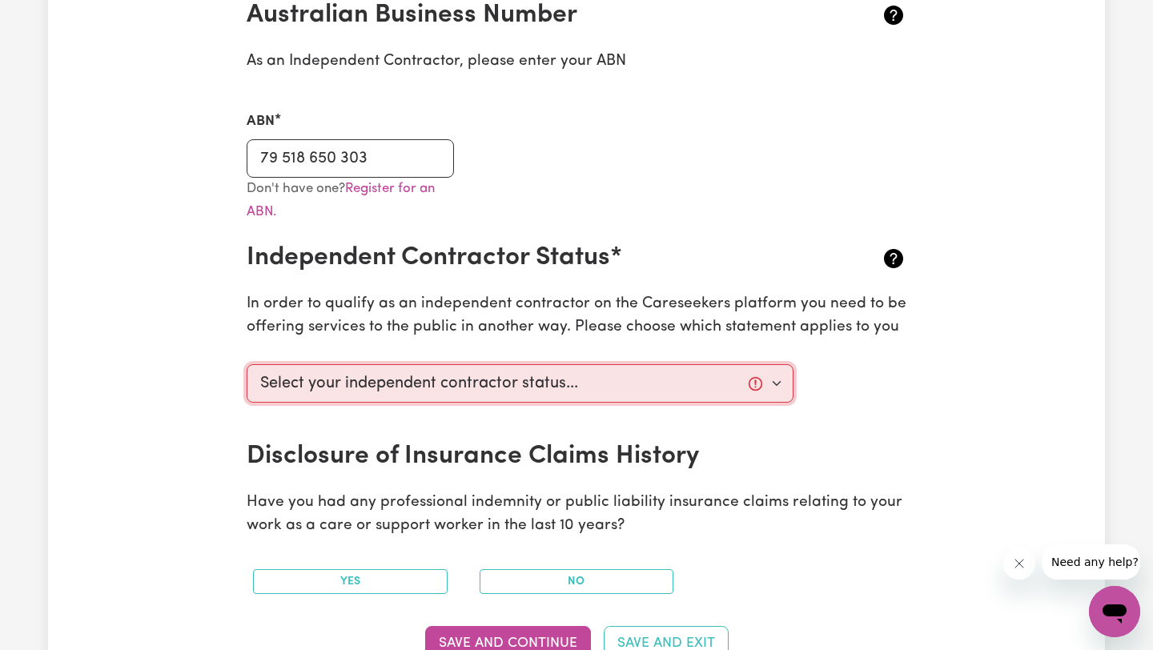
click at [577, 379] on select "Select your independent contractor status... I am providing services through an…" at bounding box center [520, 383] width 547 height 38
select select "I am providing services by being employed by an organisation"
click at [247, 364] on select "Select your independent contractor status... I am providing services through an…" at bounding box center [520, 383] width 547 height 38
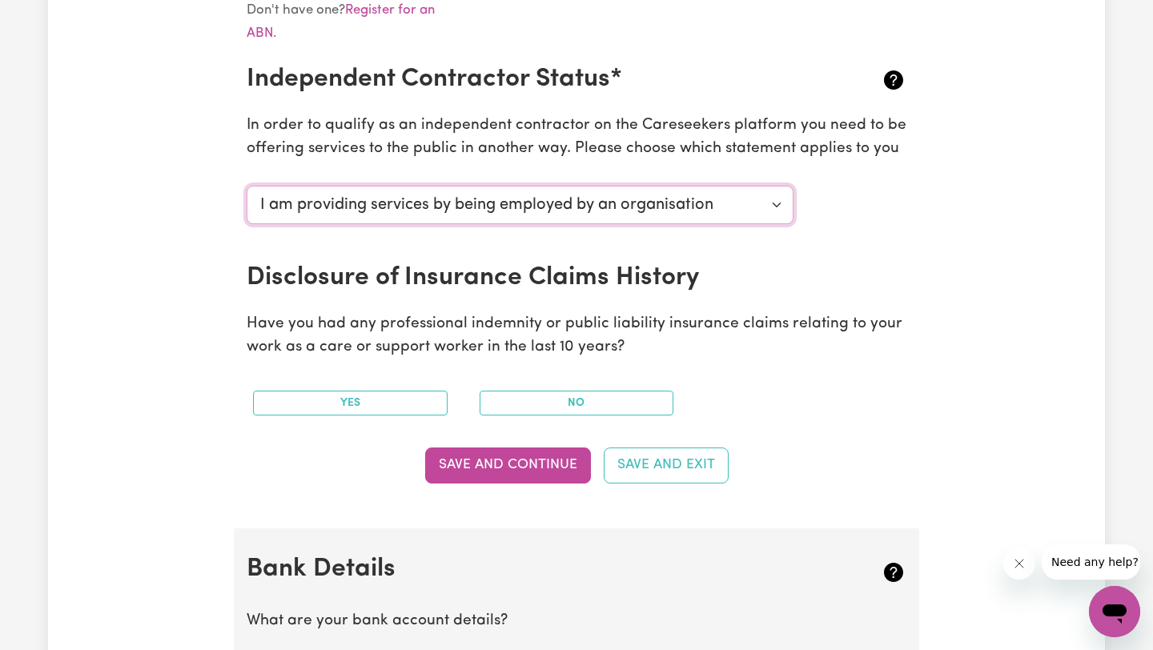
scroll to position [652, 0]
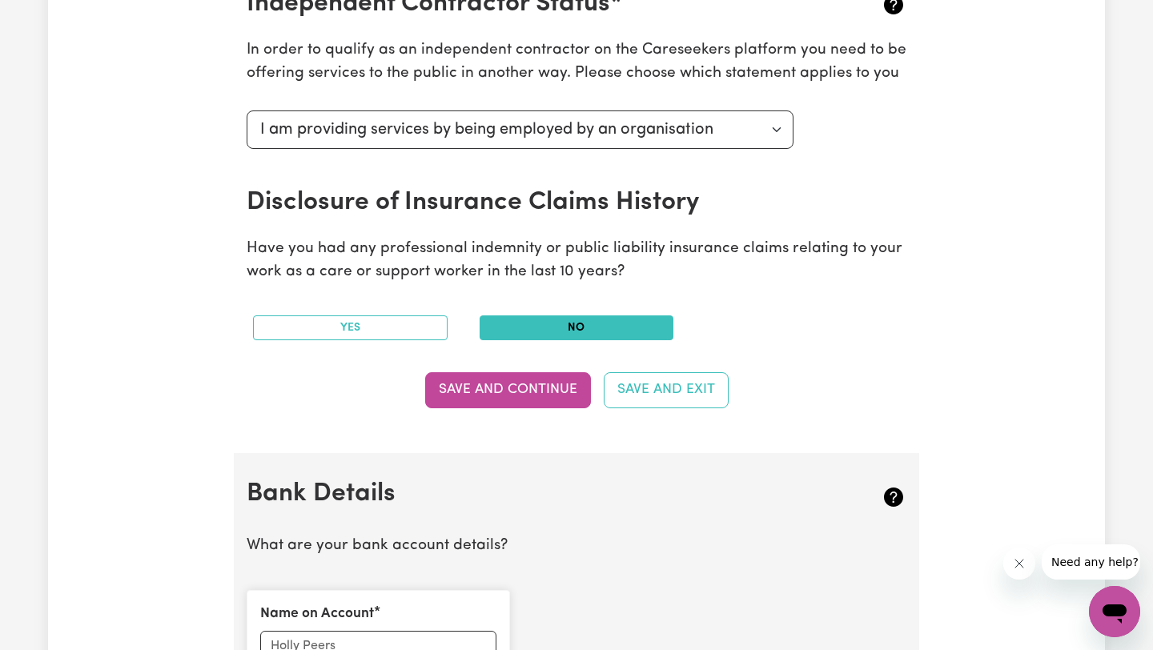
click at [632, 327] on button "No" at bounding box center [576, 327] width 195 height 25
click at [552, 375] on button "Save and Continue" at bounding box center [508, 389] width 166 height 35
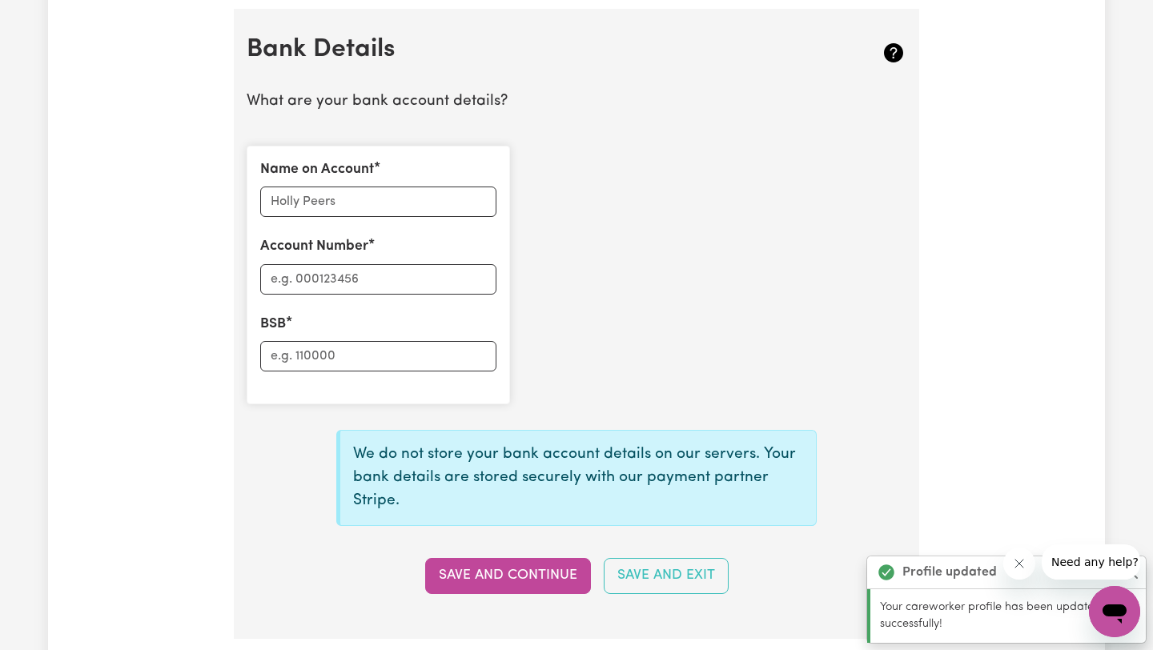
scroll to position [1105, 0]
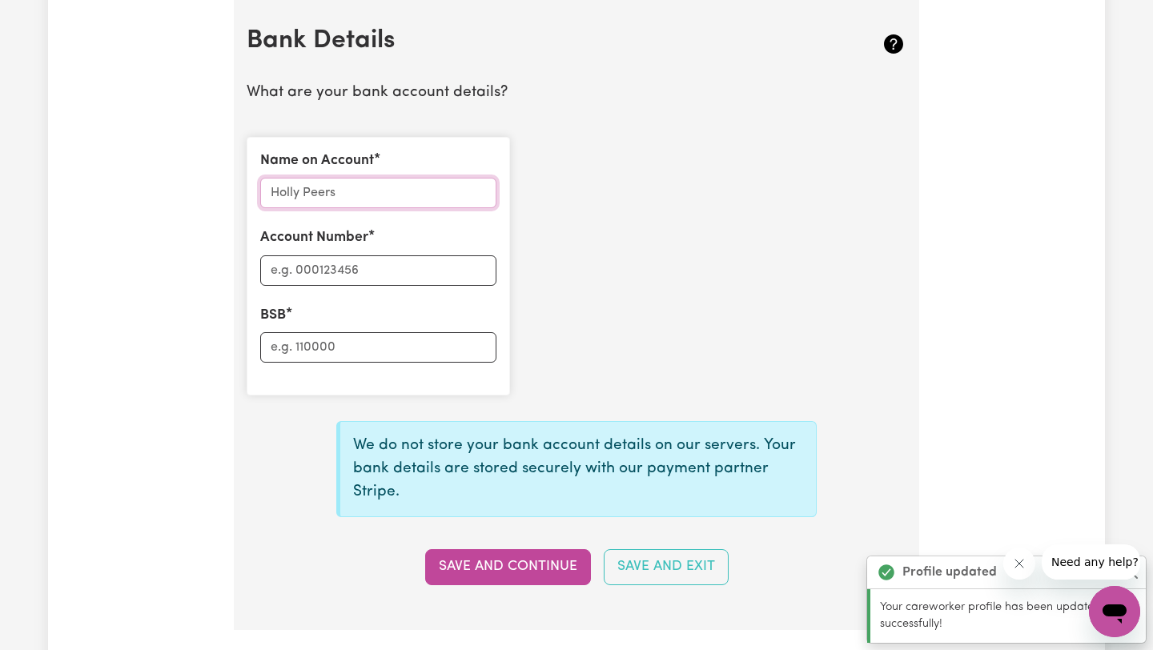
click at [367, 197] on input "Name on Account" at bounding box center [378, 193] width 236 height 30
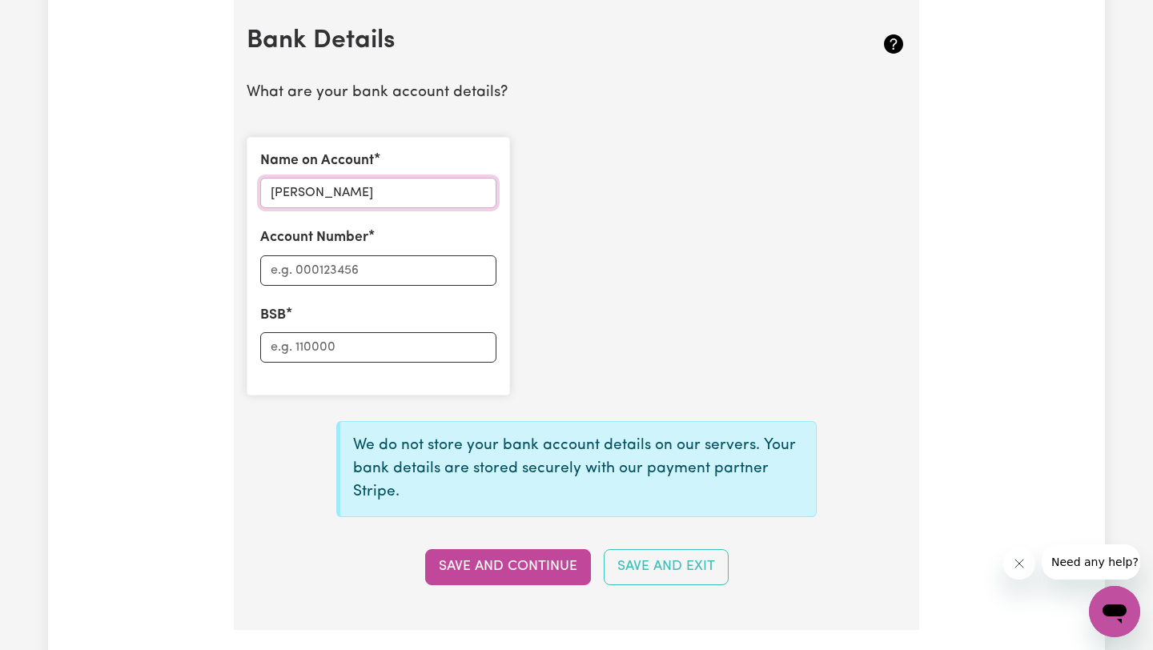
type input "[PERSON_NAME]"
click at [339, 282] on input "Account Number" at bounding box center [378, 270] width 236 height 30
type input "6"
type input "663 896 282"
click at [323, 344] on input "BSB" at bounding box center [378, 347] width 236 height 30
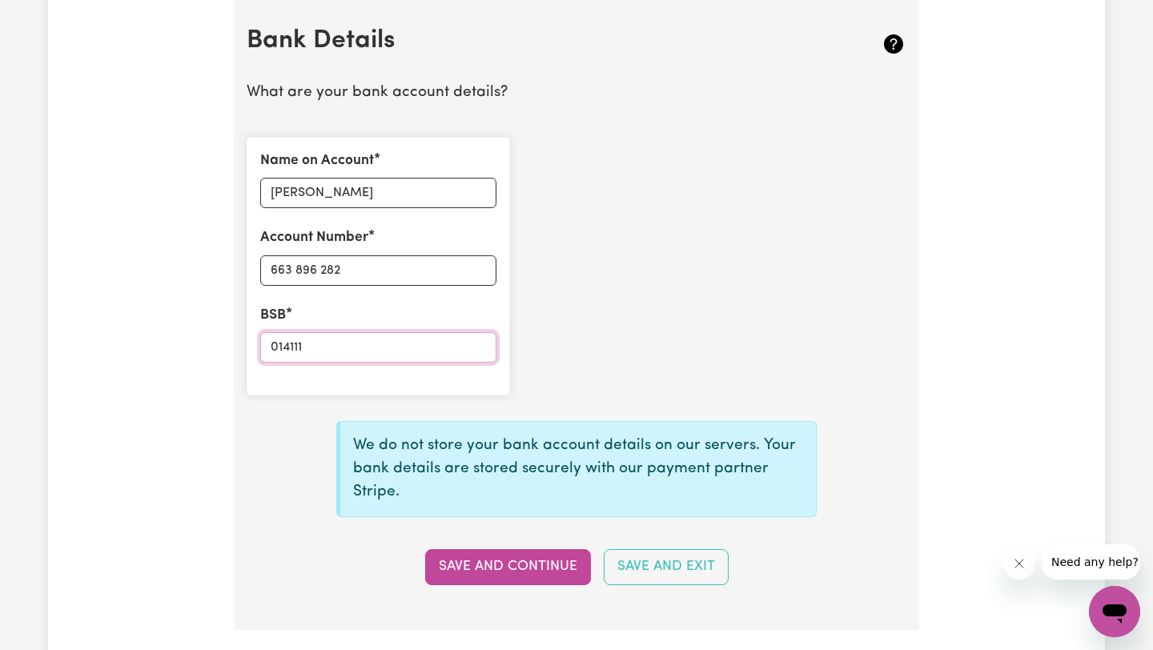
type input "014111"
click at [585, 351] on div "Name on Account [PERSON_NAME] Account Number 663 896 282 BSB 014111" at bounding box center [576, 266] width 679 height 284
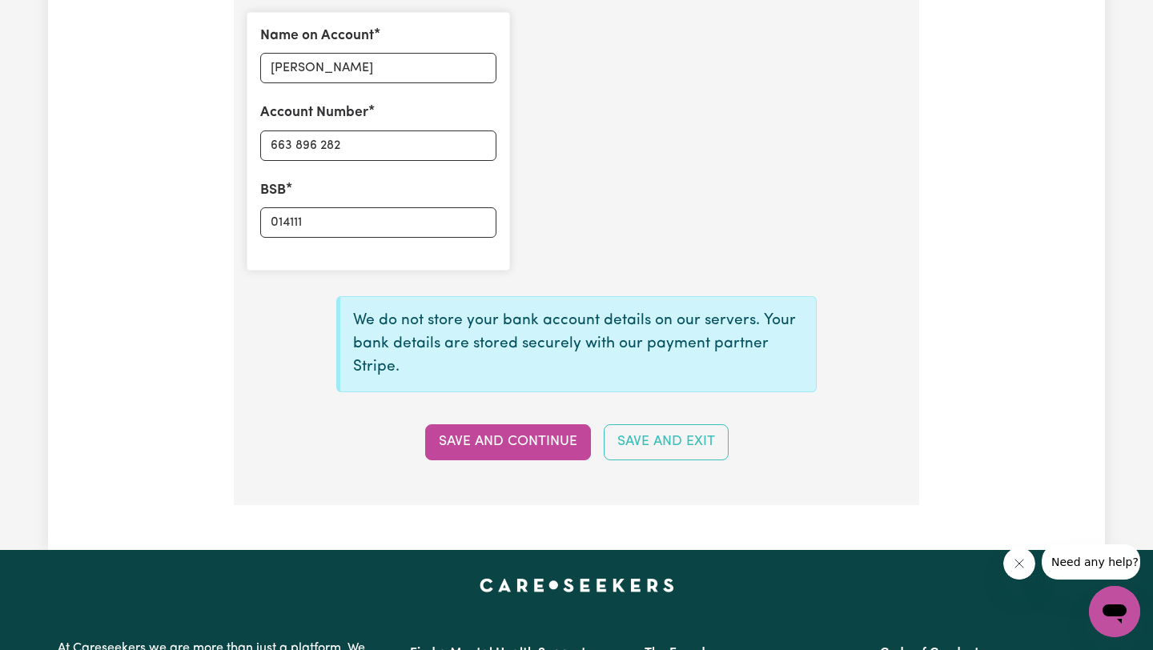
scroll to position [1286, 0]
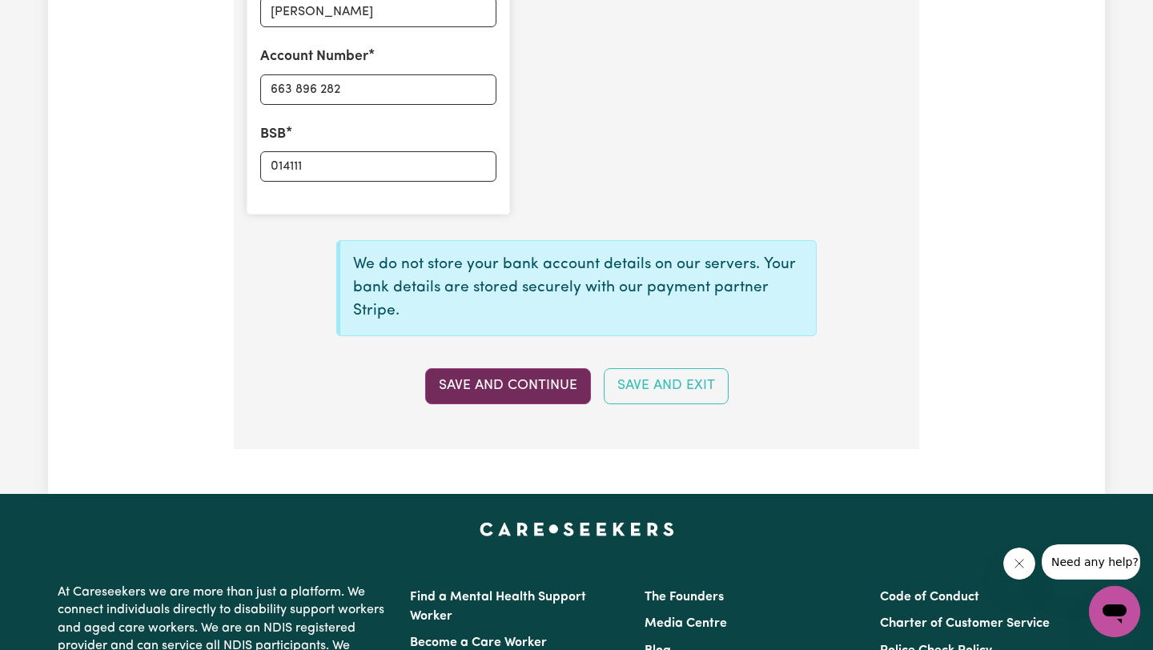
click at [556, 383] on button "Save and Continue" at bounding box center [508, 385] width 166 height 35
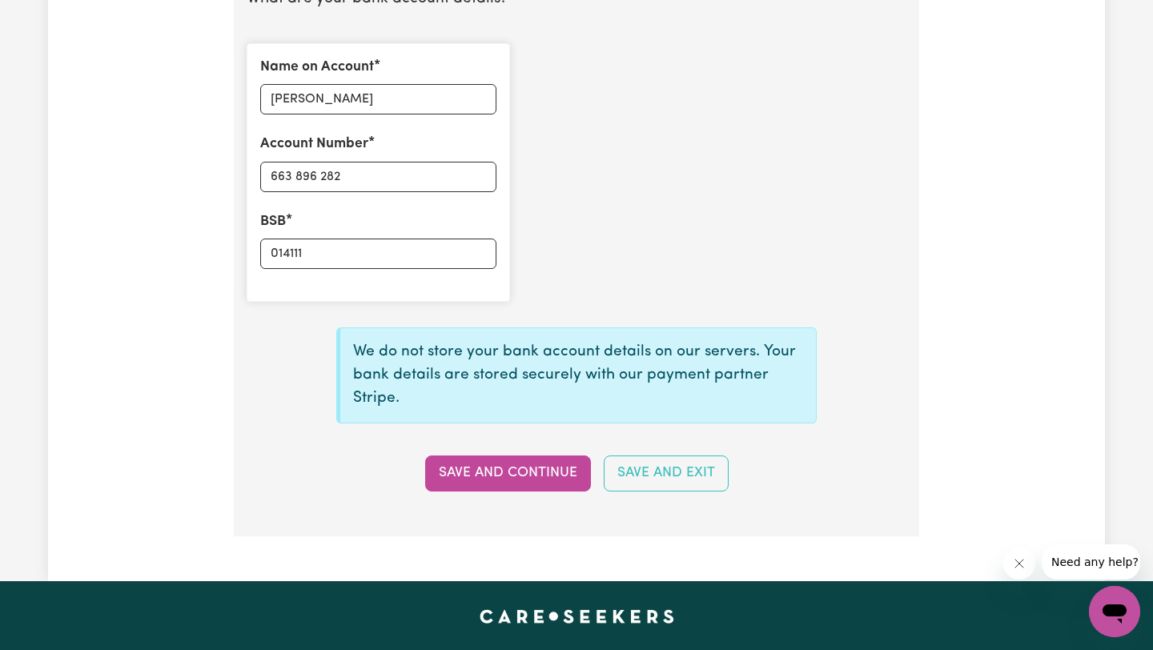
scroll to position [1271, 0]
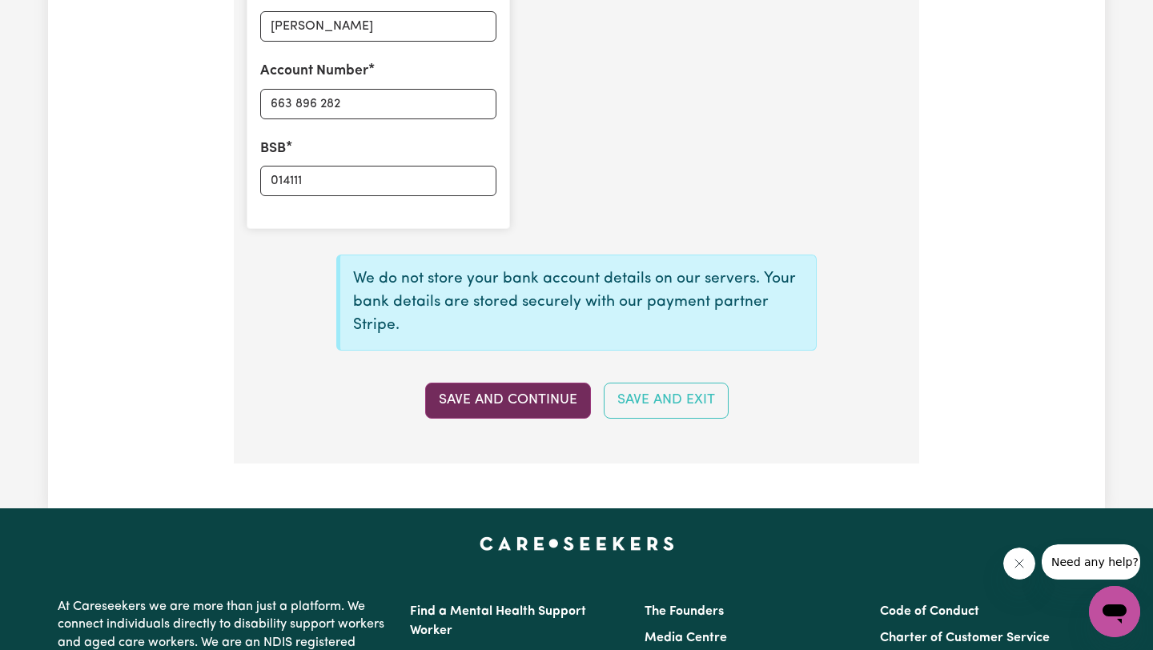
click at [545, 399] on button "Save and Continue" at bounding box center [508, 400] width 166 height 35
click at [545, 399] on div "Save and Continue Save and Exit" at bounding box center [576, 400] width 679 height 35
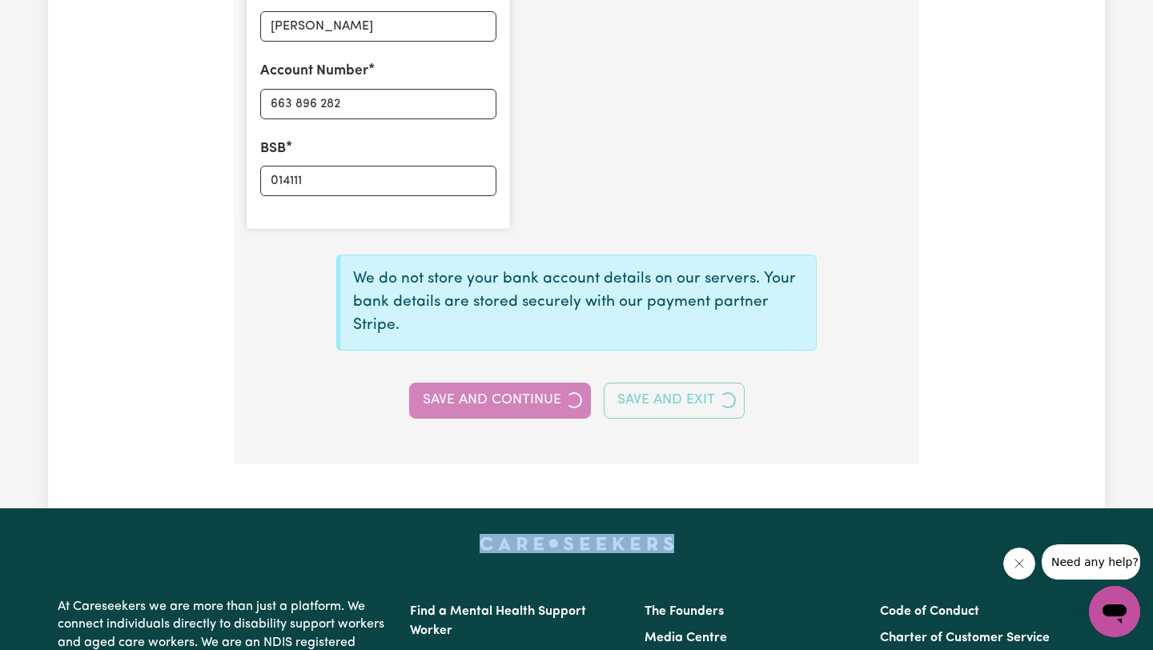
click at [545, 399] on div "Save and Continue Save and Exit" at bounding box center [576, 400] width 679 height 35
click at [545, 399] on button "Save and Continue" at bounding box center [508, 400] width 166 height 35
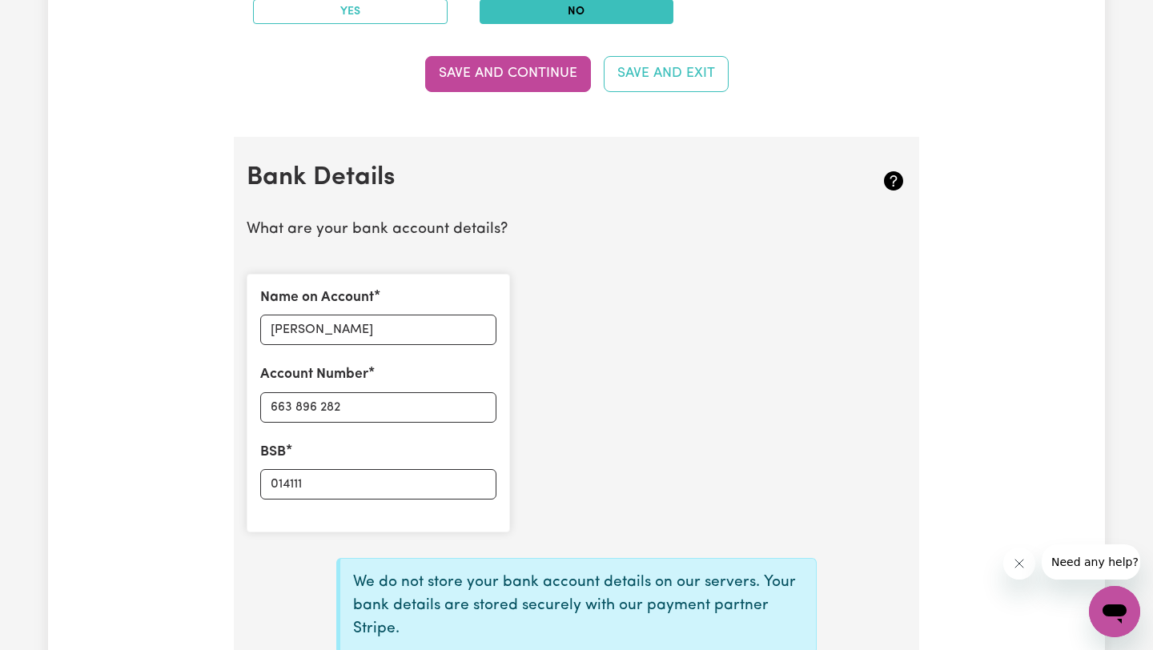
scroll to position [864, 0]
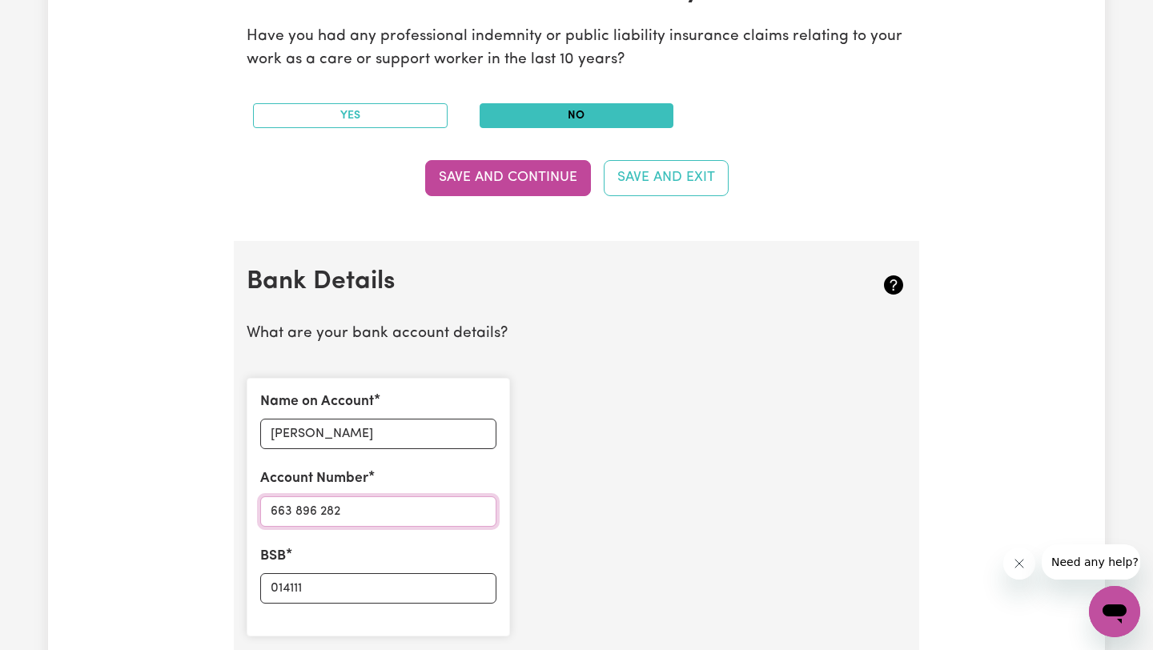
click at [330, 507] on input "663 896 282" at bounding box center [378, 511] width 236 height 30
click at [326, 507] on input "663 896 282" at bounding box center [378, 511] width 236 height 30
click at [294, 514] on input "663 896282" at bounding box center [378, 511] width 236 height 30
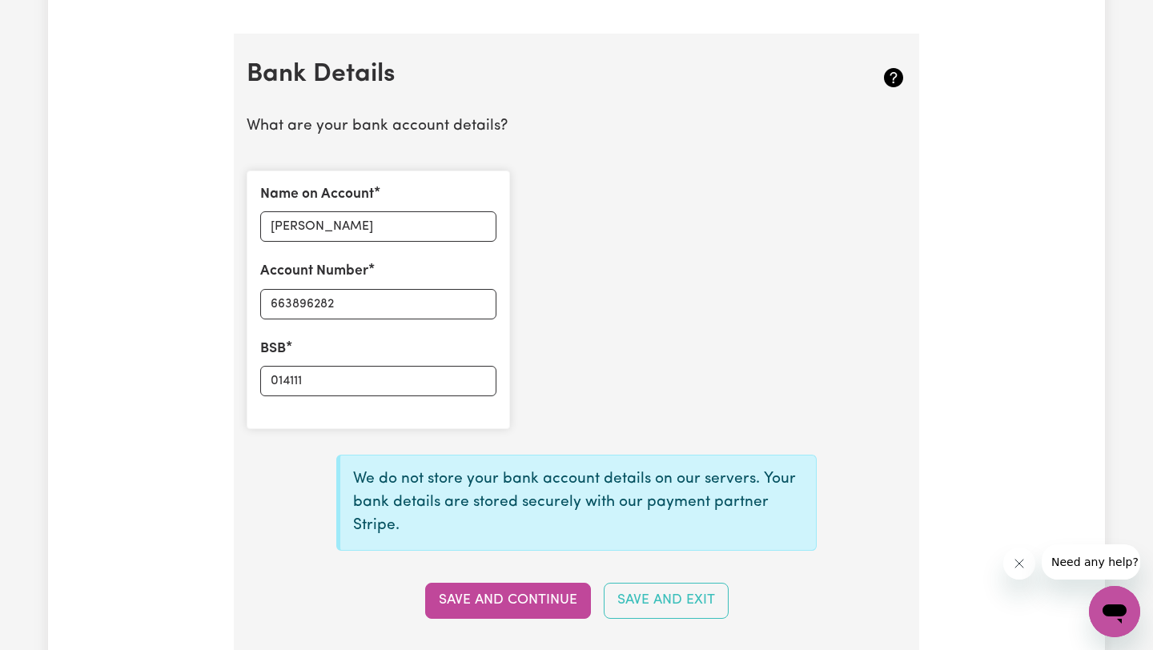
click at [699, 351] on div "Name on Account [PERSON_NAME] Account Number 663896282 BSB 014111" at bounding box center [576, 300] width 679 height 284
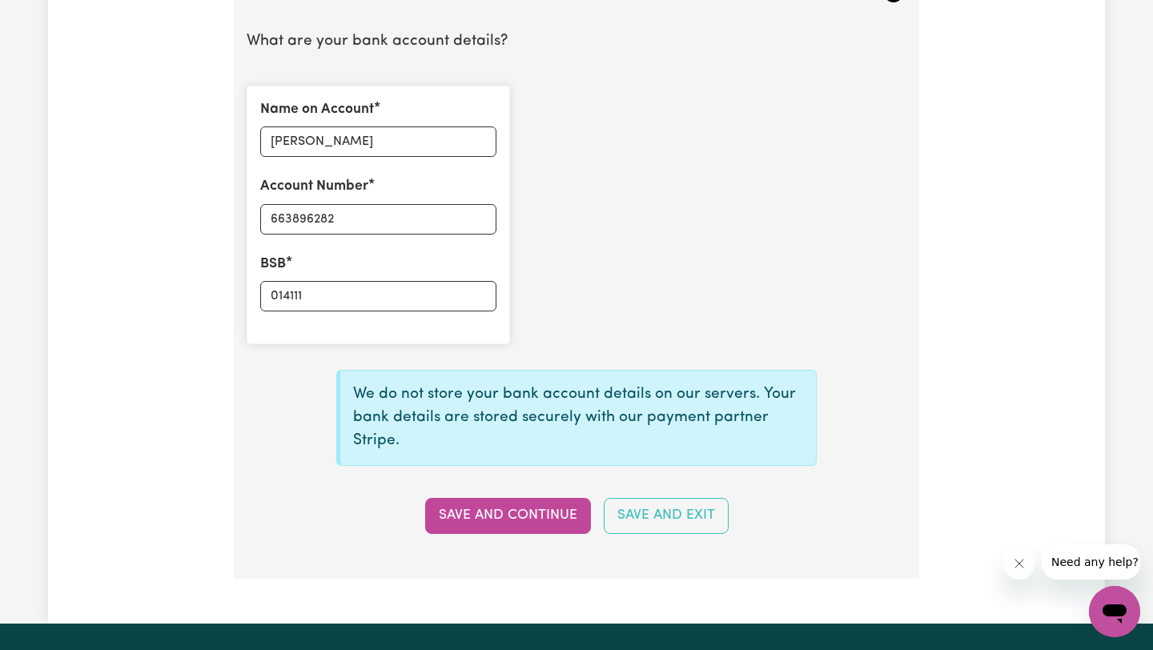
scroll to position [1193, 0]
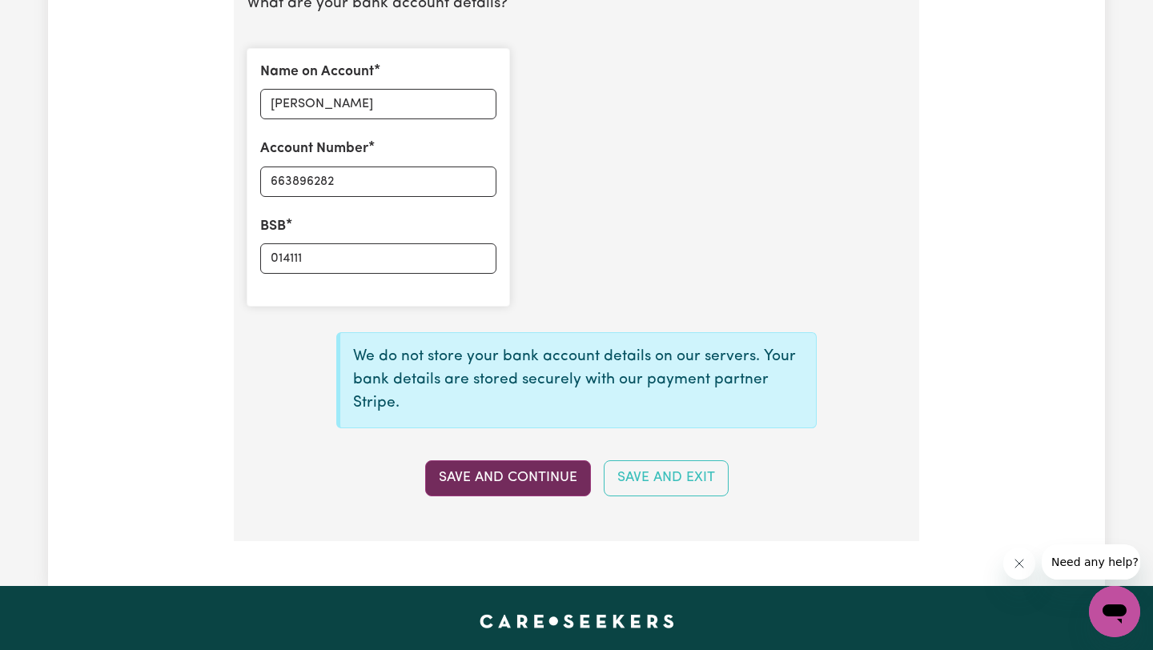
click at [546, 477] on button "Save and Continue" at bounding box center [508, 477] width 166 height 35
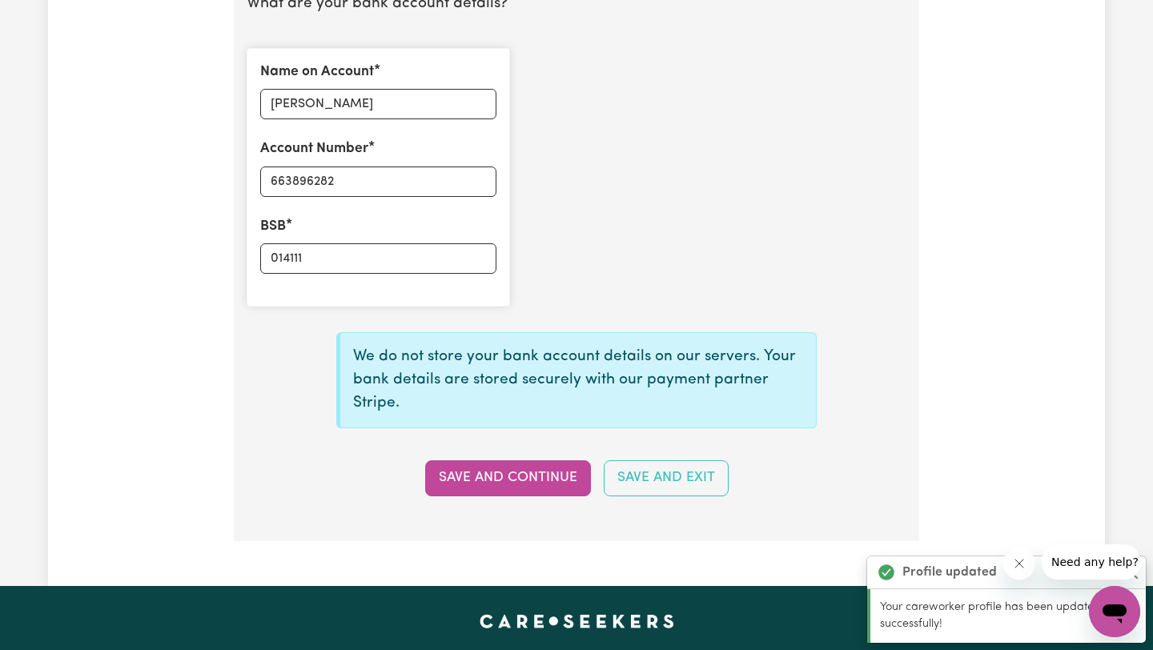
type input "****6282"
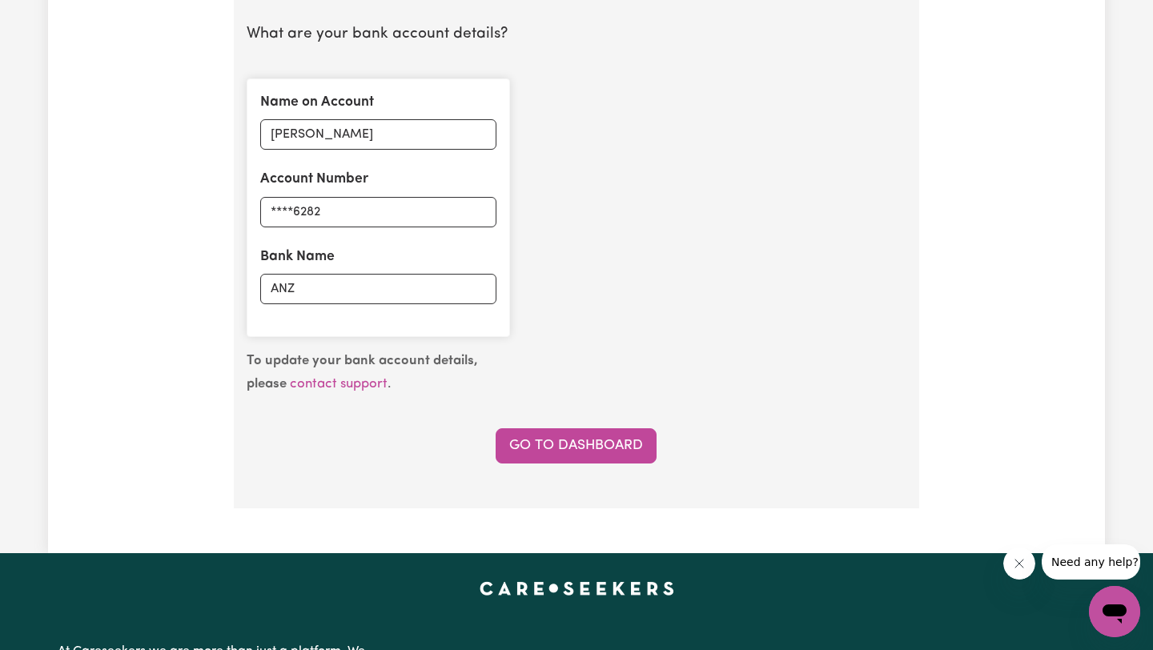
scroll to position [1123, 0]
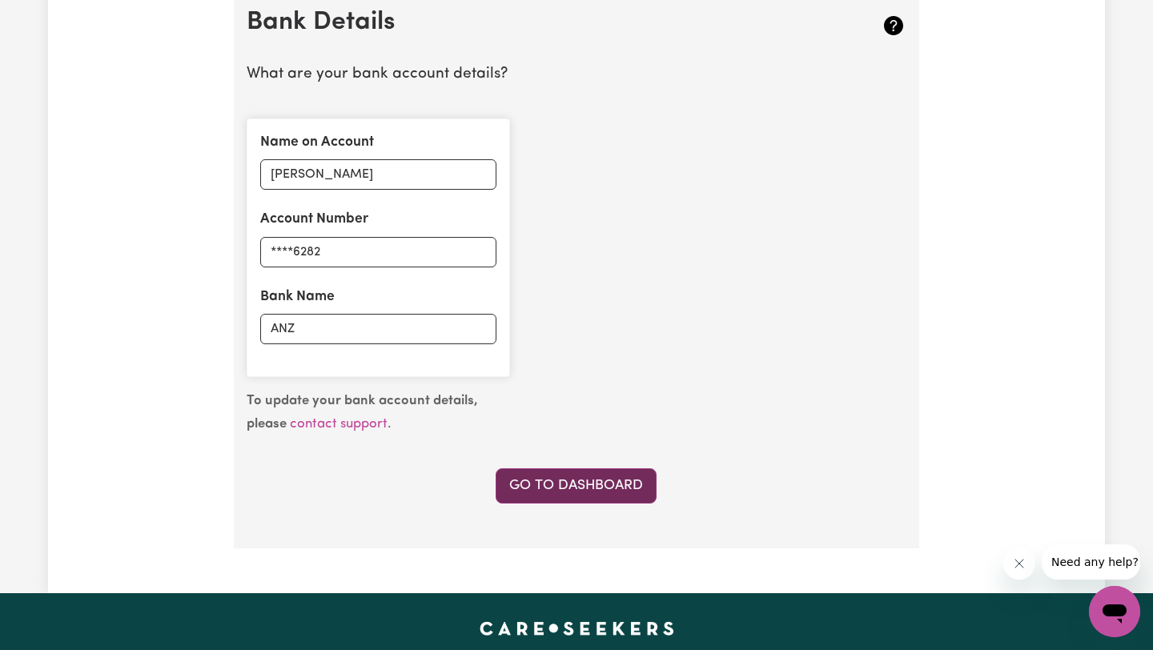
click at [623, 486] on link "Go to Dashboard" at bounding box center [575, 485] width 161 height 35
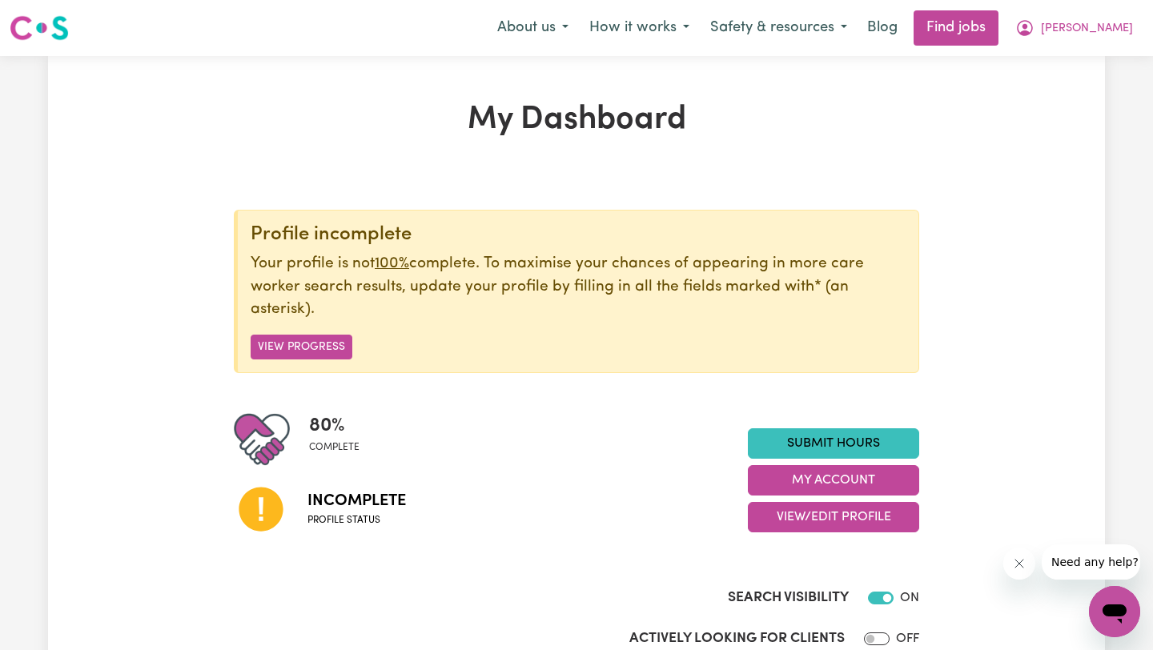
scroll to position [45, 0]
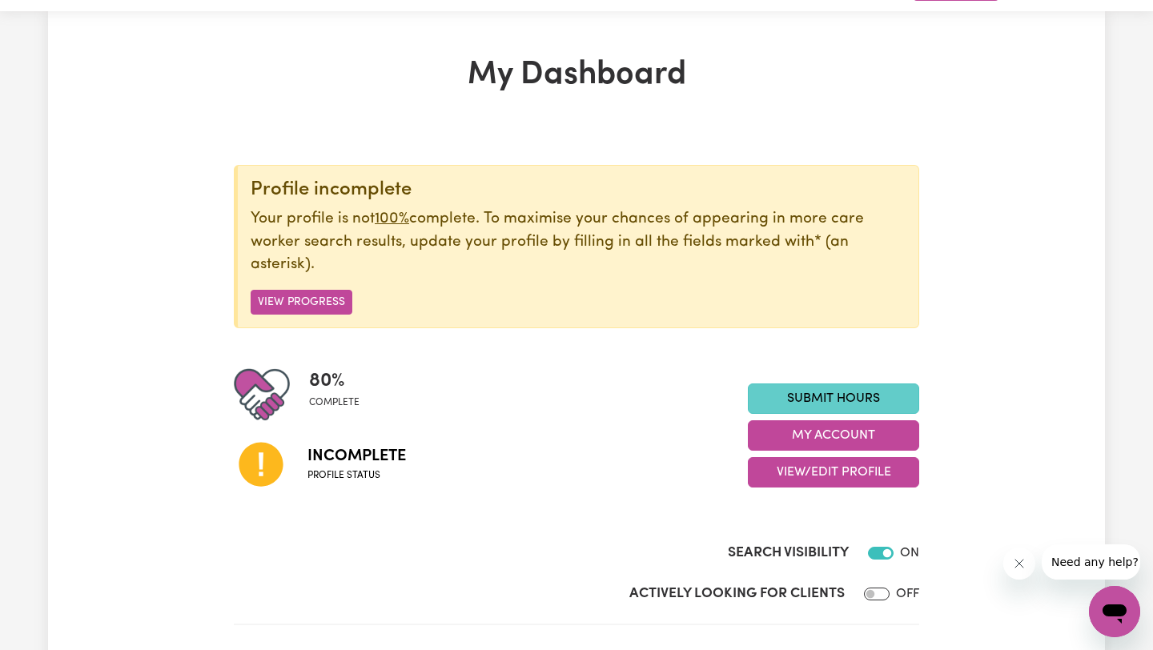
click at [845, 398] on link "Submit Hours" at bounding box center [833, 398] width 171 height 30
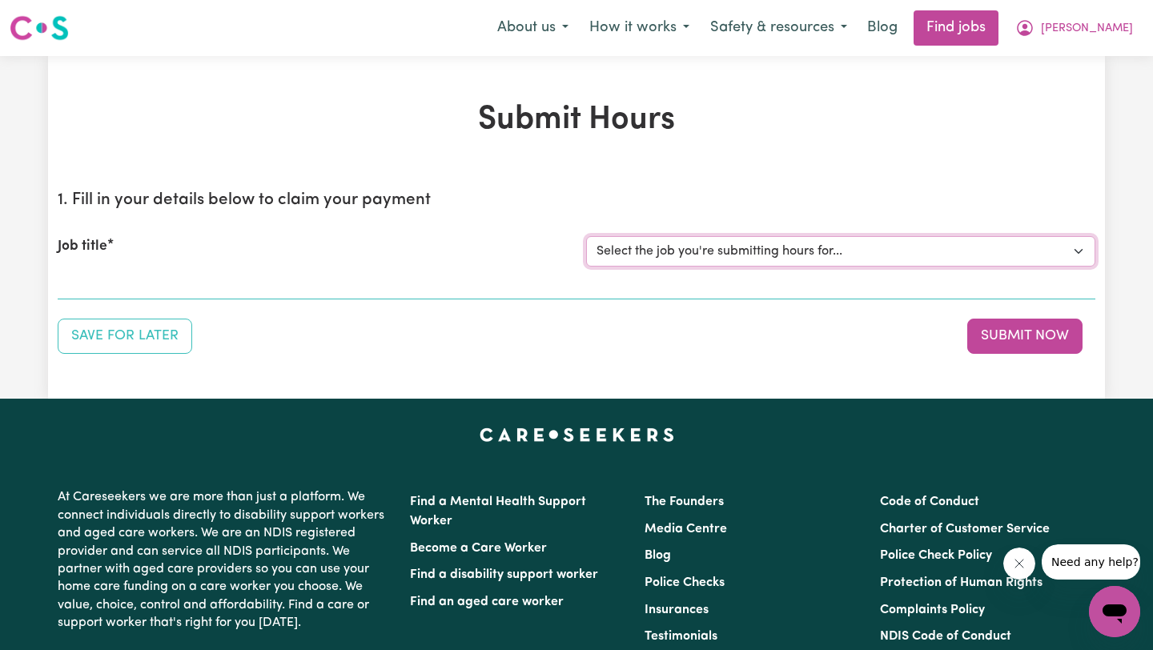
click at [817, 250] on select "Select the job you're submitting hours for..." at bounding box center [840, 251] width 509 height 30
click at [931, 255] on select "Select the job you're submitting hours for..." at bounding box center [840, 251] width 509 height 30
click at [87, 332] on button "Save for Later" at bounding box center [125, 336] width 134 height 35
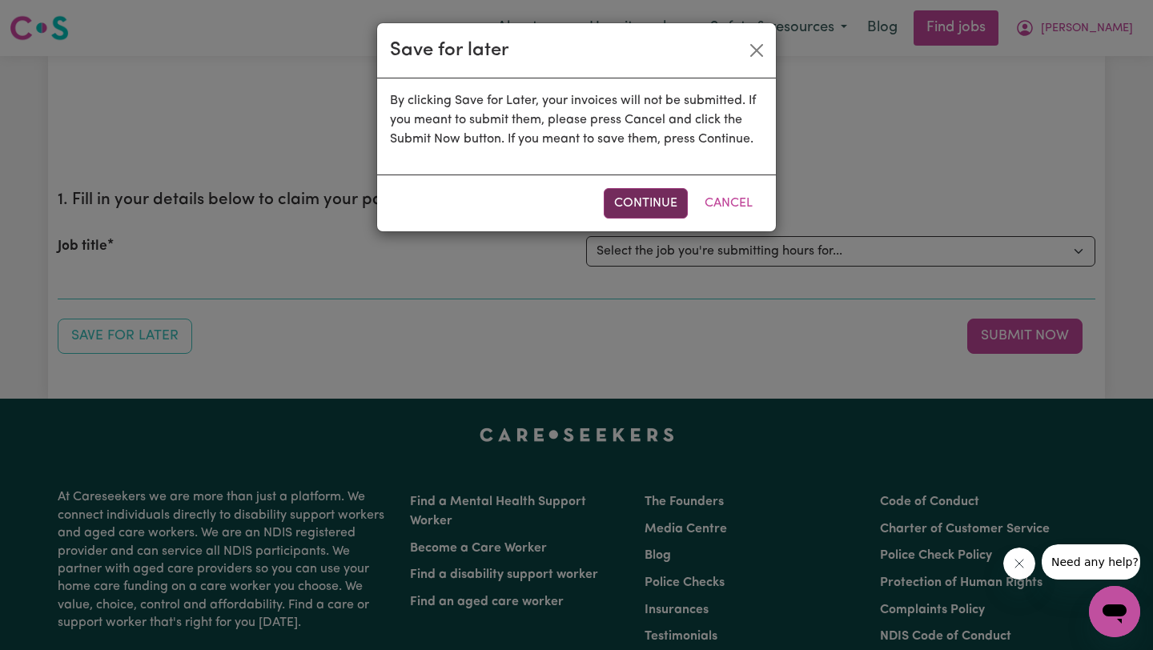
click at [636, 203] on button "Continue" at bounding box center [646, 203] width 84 height 30
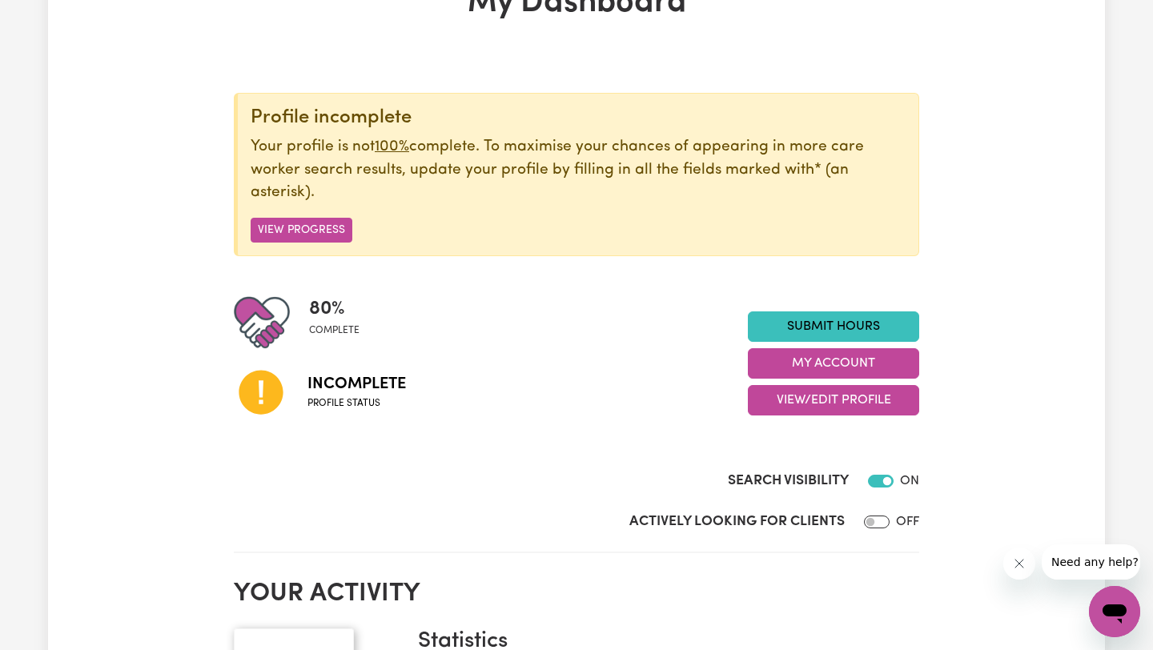
scroll to position [88, 0]
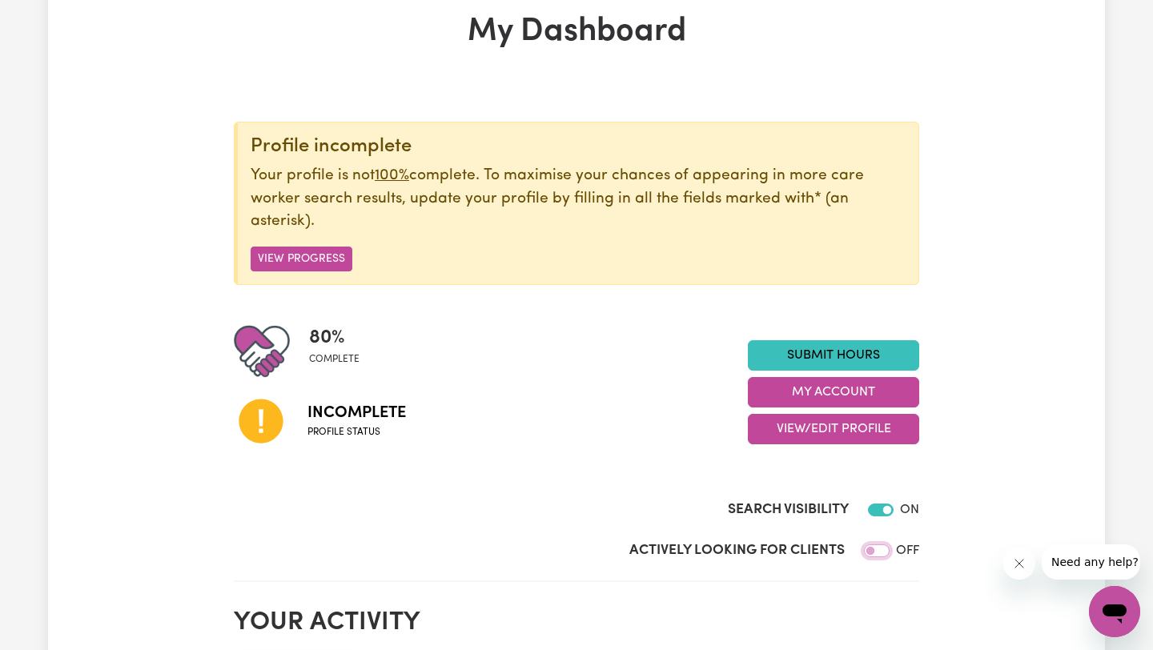
click at [876, 554] on input "Actively Looking for Clients" at bounding box center [877, 550] width 26 height 13
checkbox input "true"
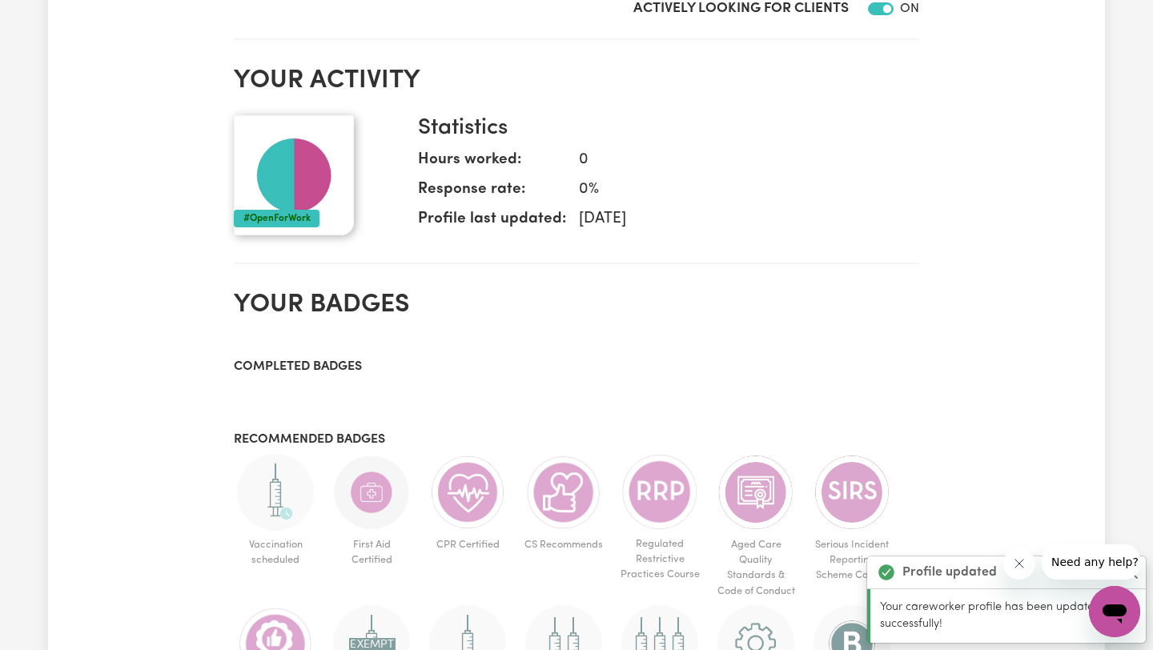
scroll to position [0, 0]
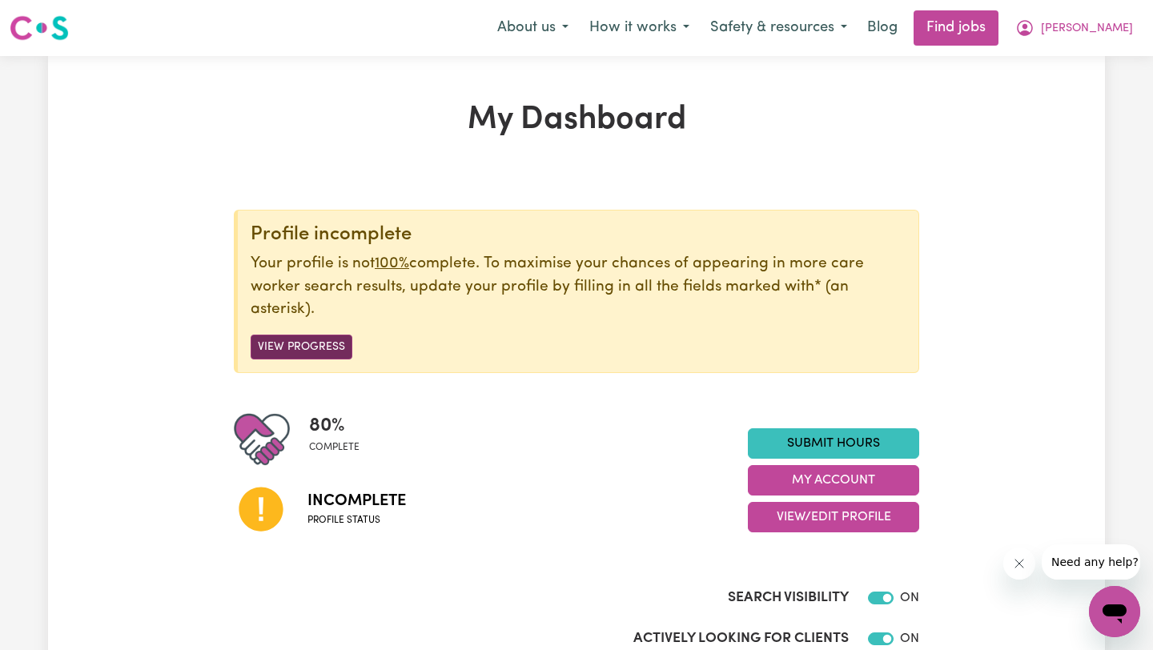
click at [325, 349] on button "View Progress" at bounding box center [302, 347] width 102 height 25
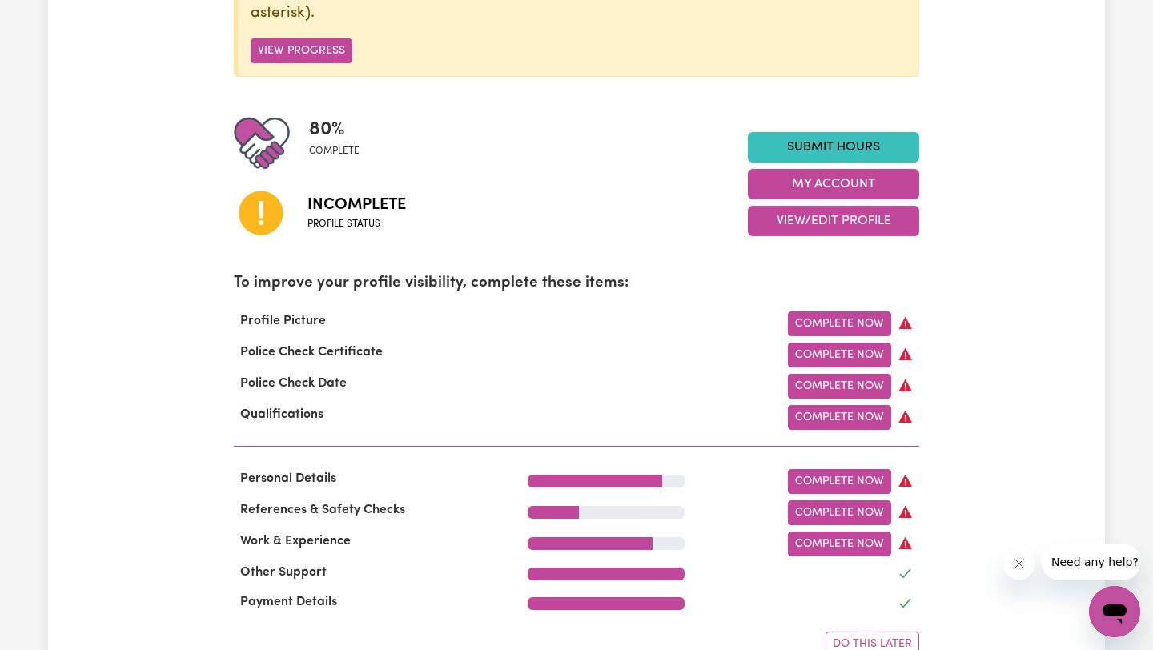
scroll to position [360, 0]
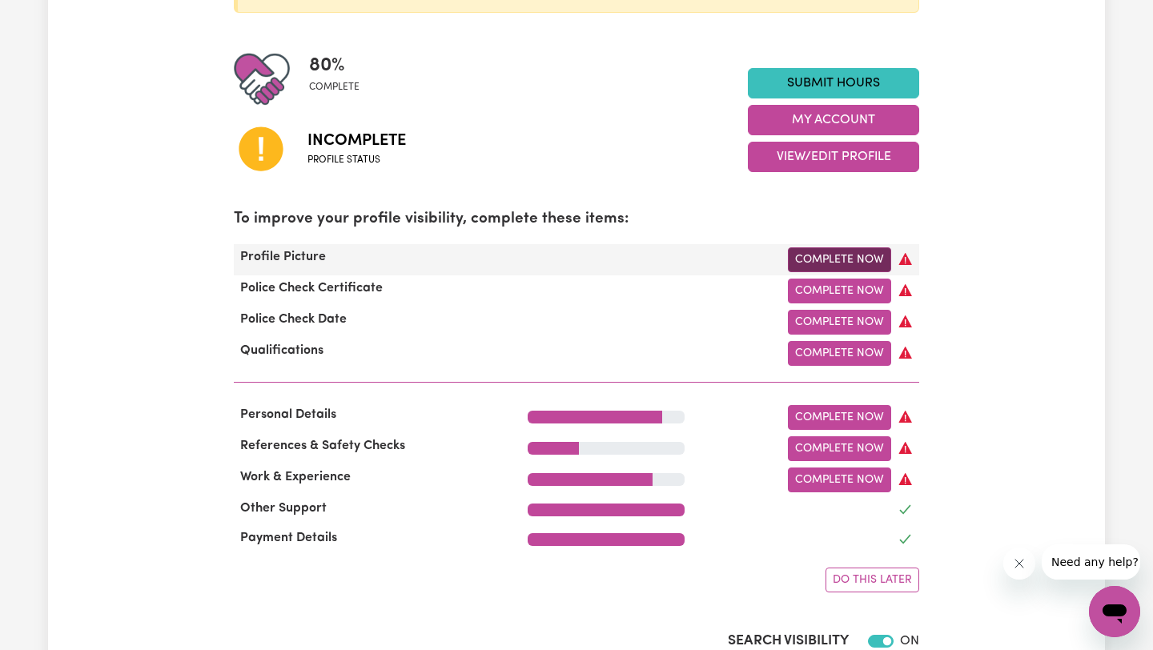
click at [861, 255] on link "Complete Now" at bounding box center [839, 259] width 103 height 25
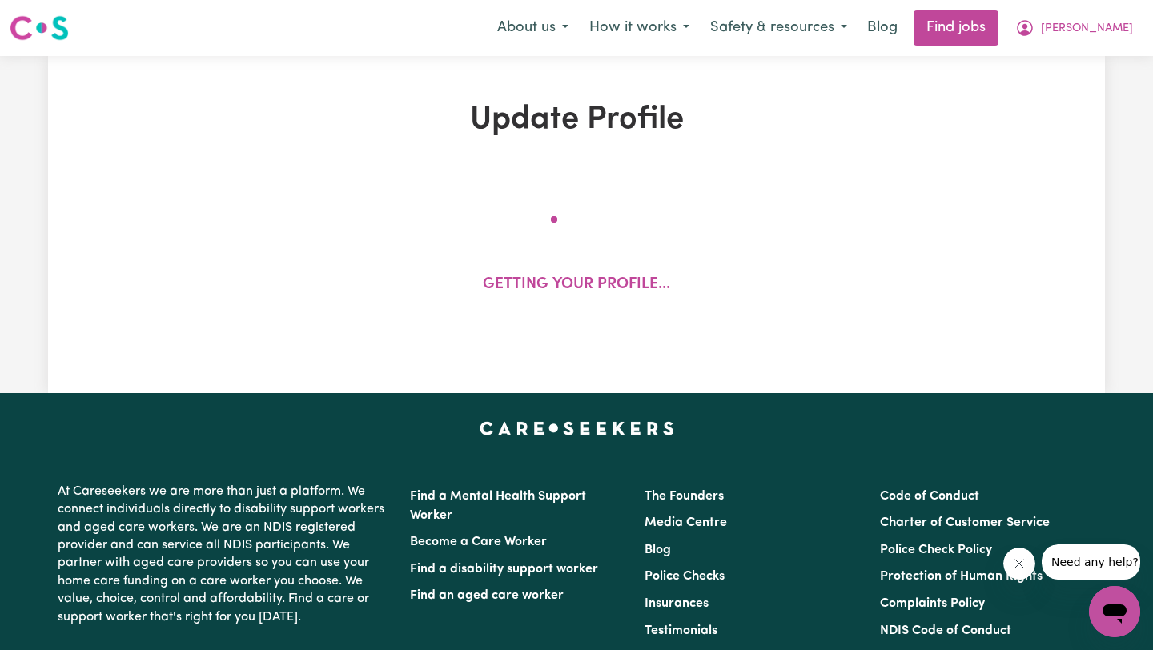
select select "[DEMOGRAPHIC_DATA]"
select select "[DEMOGRAPHIC_DATA] Citizen"
select select "Studying a healthcare related degree or qualification"
select select "40"
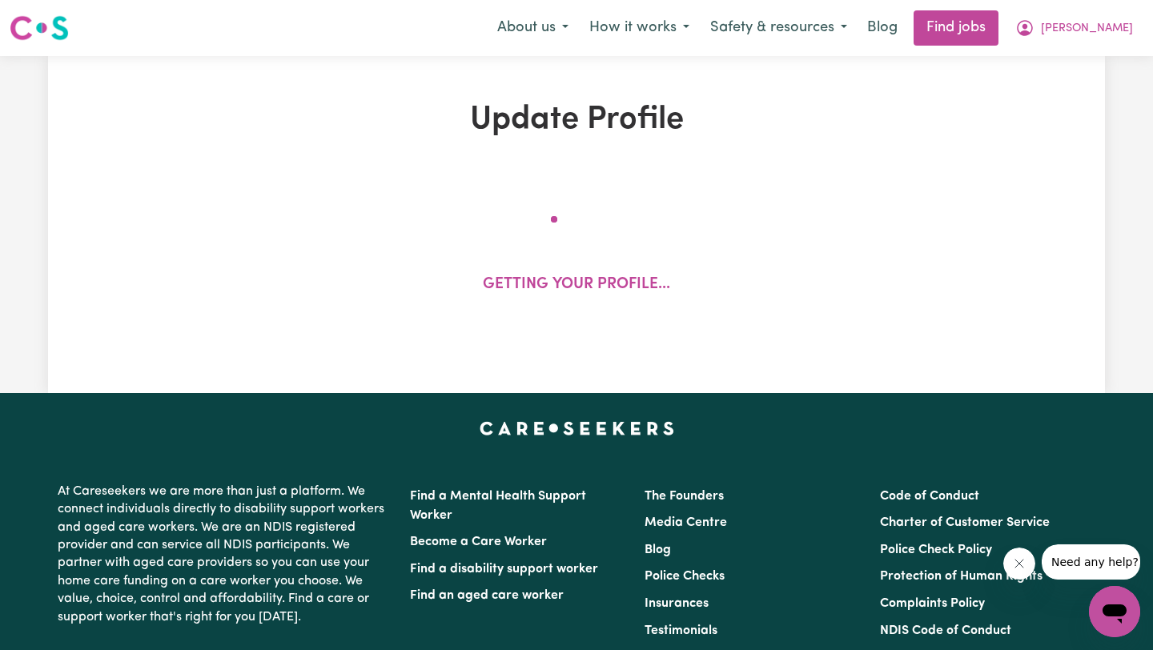
select select "40"
select select "60"
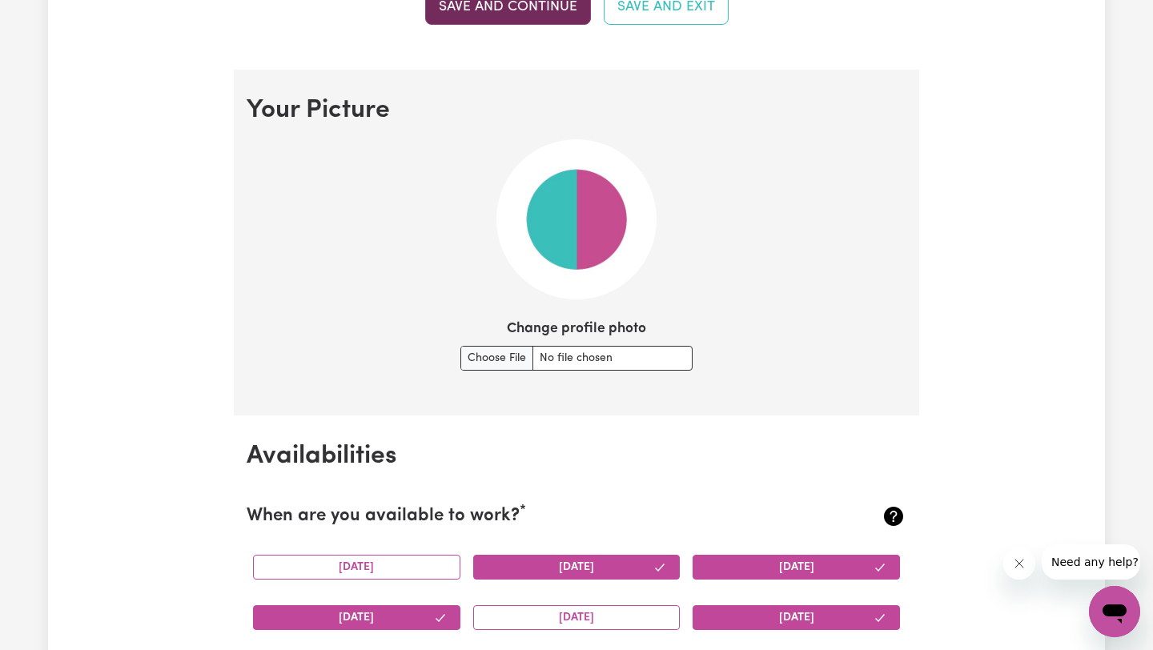
scroll to position [1096, 0]
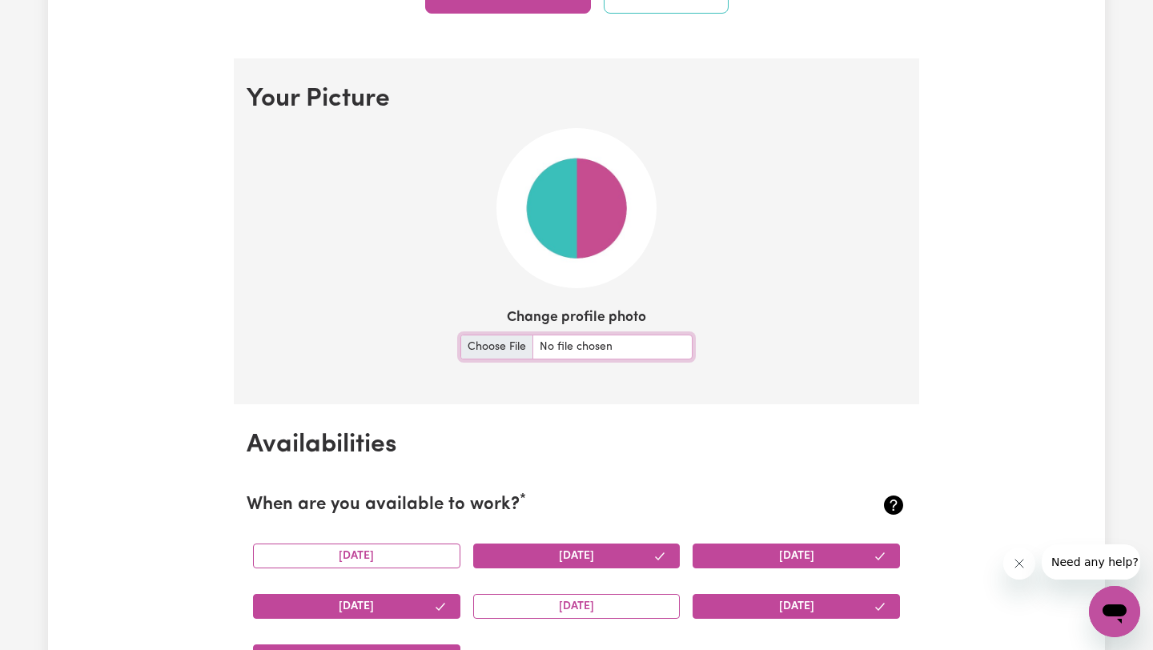
click at [499, 347] on input "Change profile photo" at bounding box center [576, 347] width 232 height 25
type input "C:\fakepath\IMG_20250222_182411188 (1).jpg"
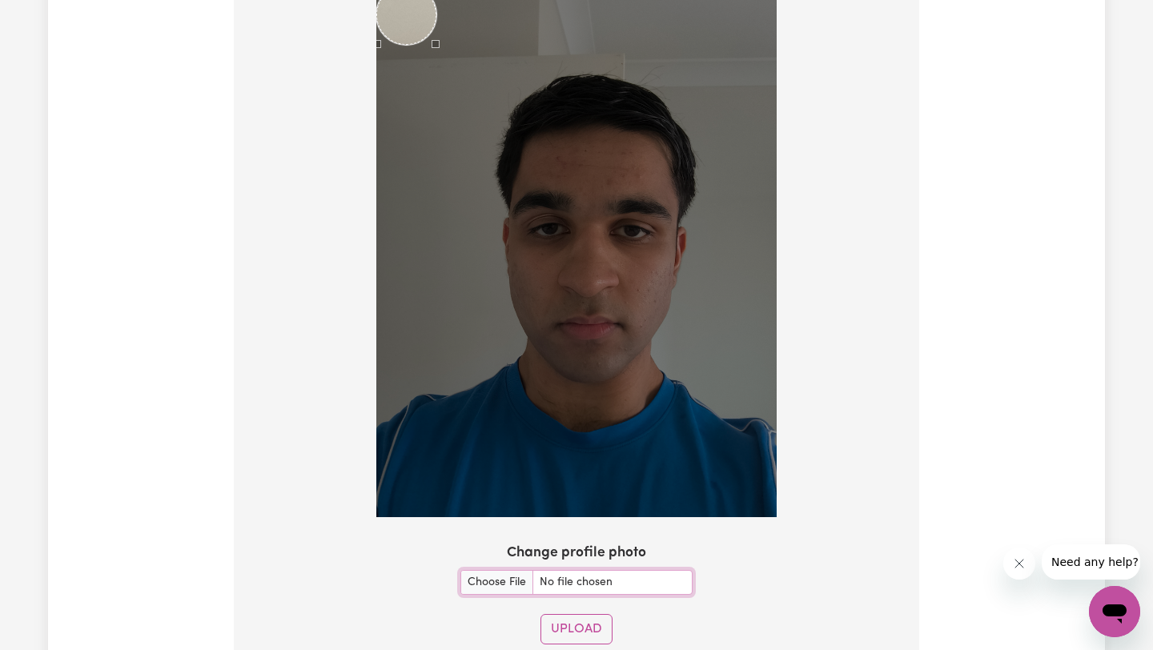
scroll to position [1210, 0]
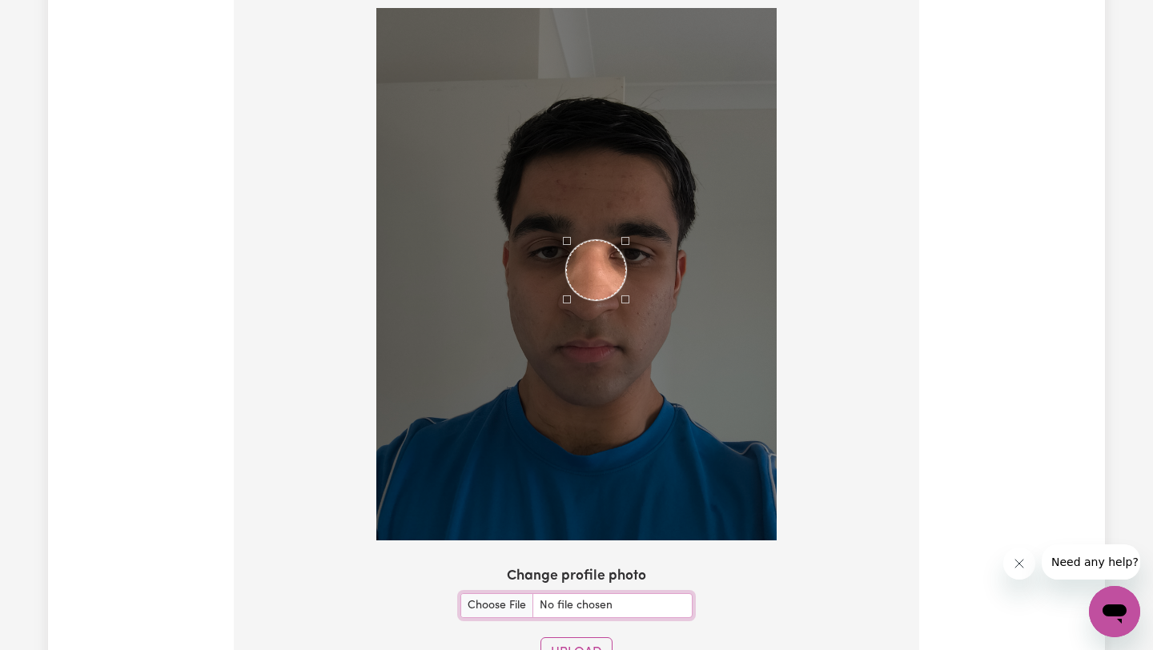
click at [602, 291] on div "Use the arrow keys to move the crop selection area" at bounding box center [596, 270] width 60 height 60
click at [602, 291] on div "Use the arrow keys to move the crop selection area" at bounding box center [589, 269] width 60 height 60
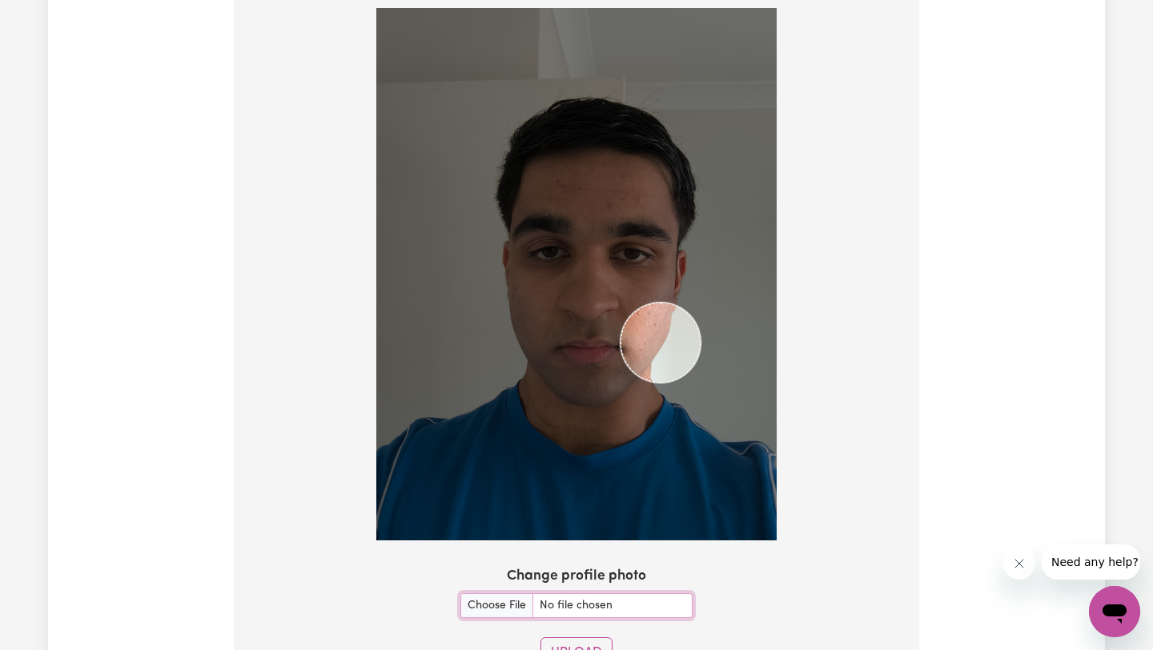
click at [700, 373] on img at bounding box center [576, 274] width 400 height 532
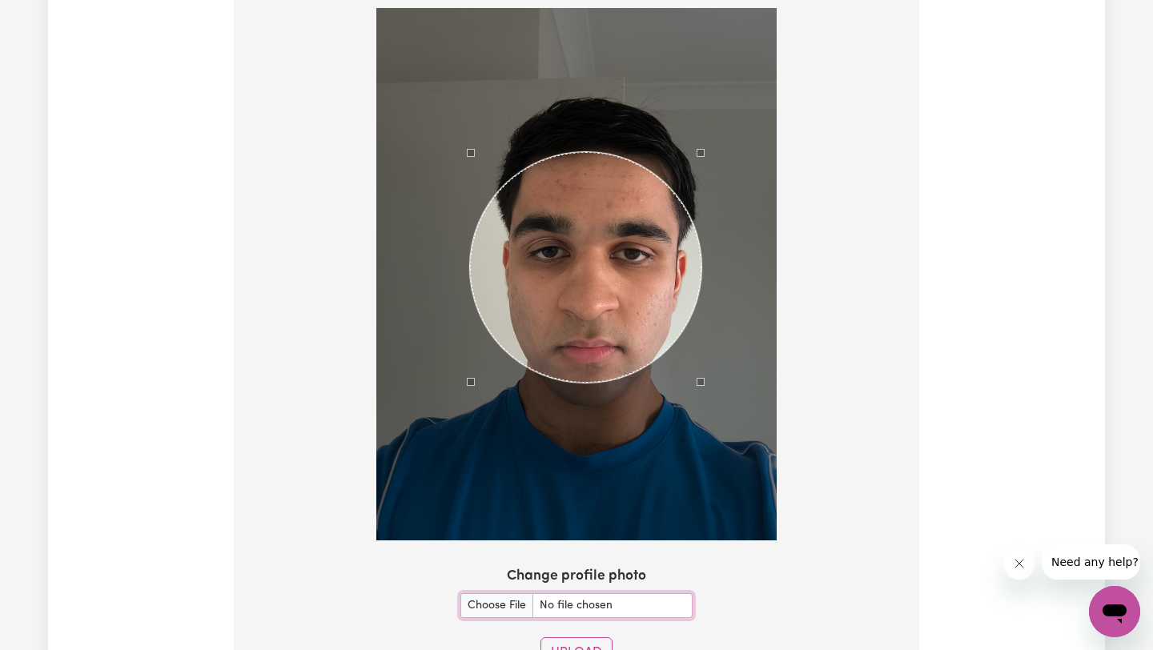
click at [468, 204] on div at bounding box center [576, 274] width 400 height 532
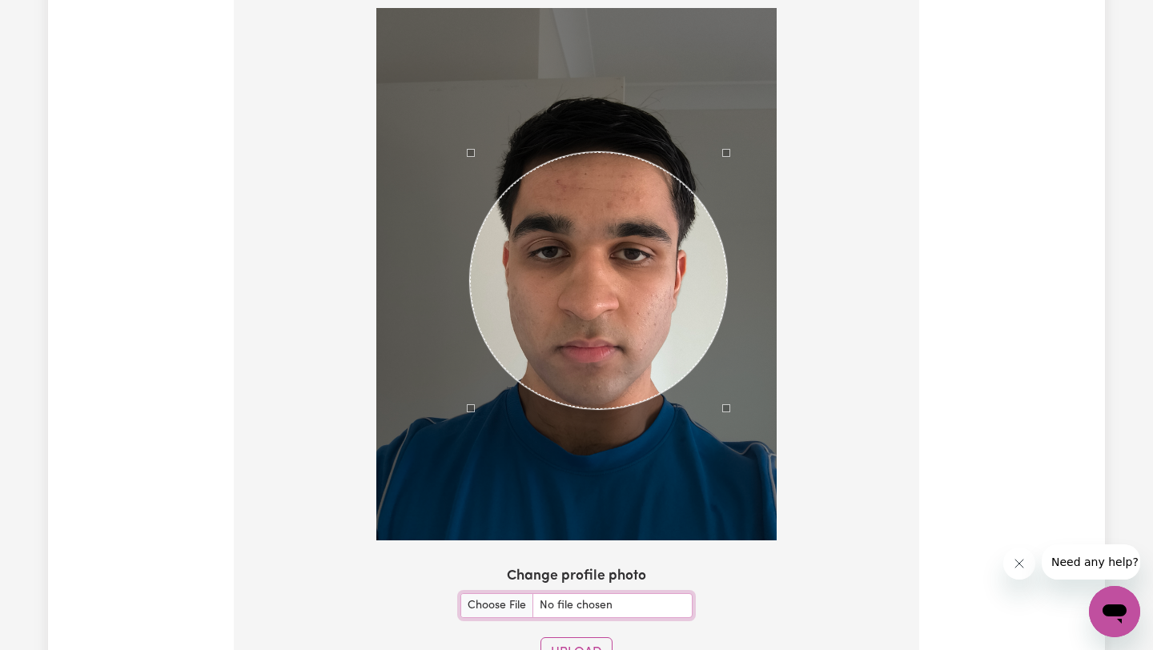
click at [730, 415] on div at bounding box center [576, 274] width 400 height 532
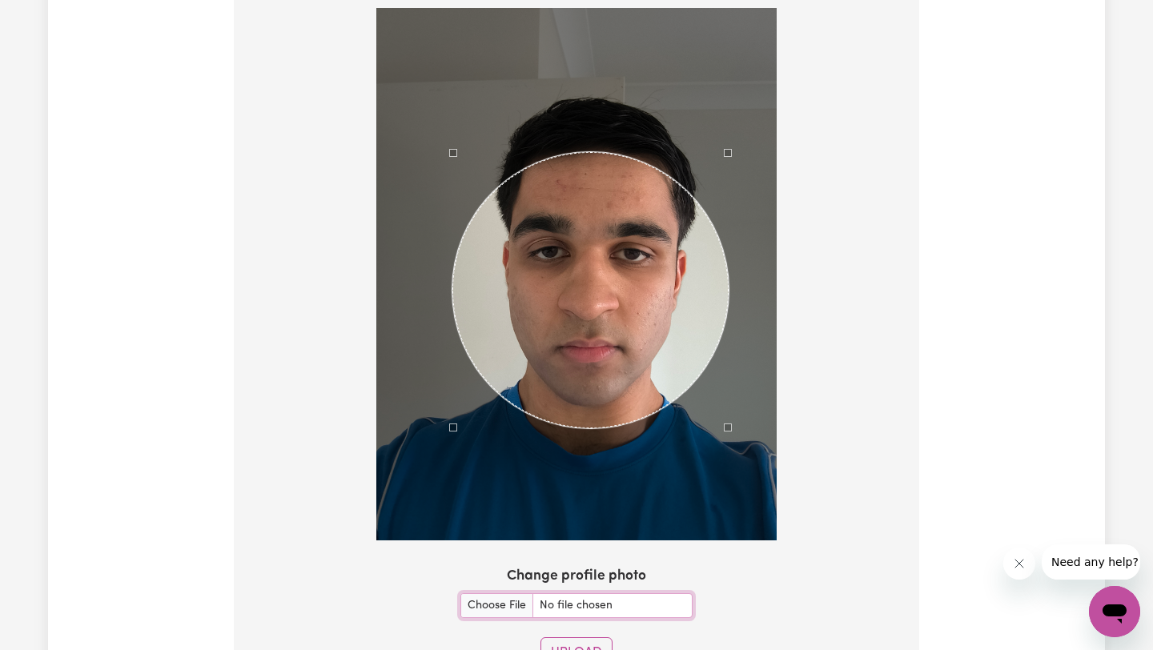
click at [454, 483] on div at bounding box center [576, 274] width 400 height 532
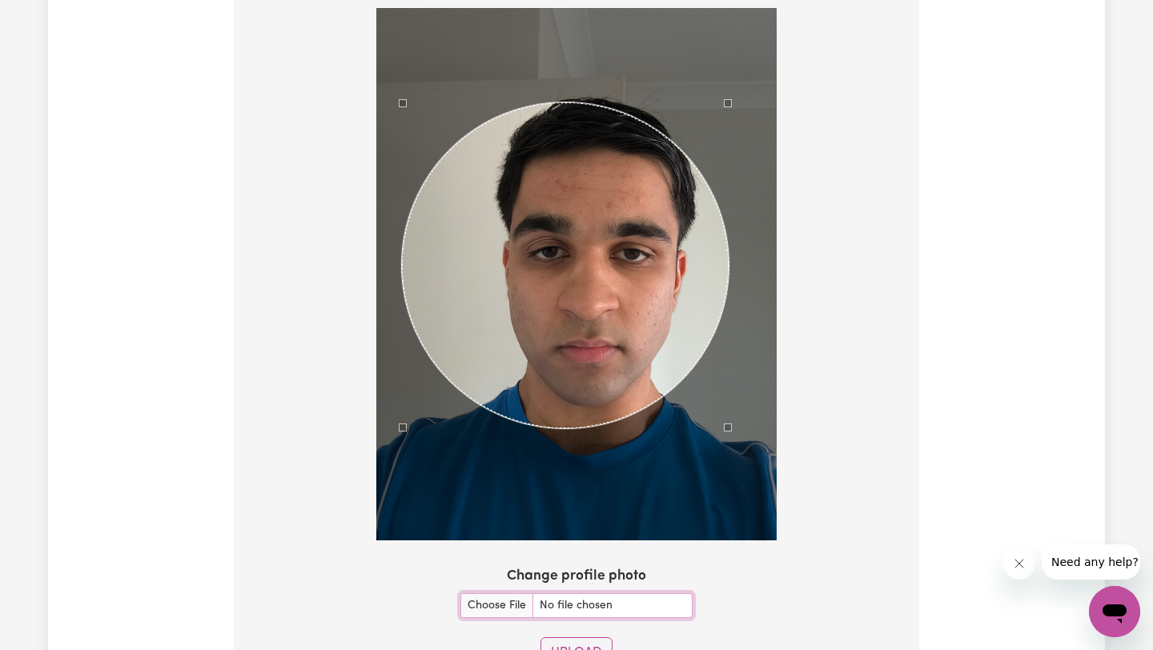
click at [399, 99] on div "Use the arrow keys to move the north west drag handle to change the crop select…" at bounding box center [399, 99] width 0 height 0
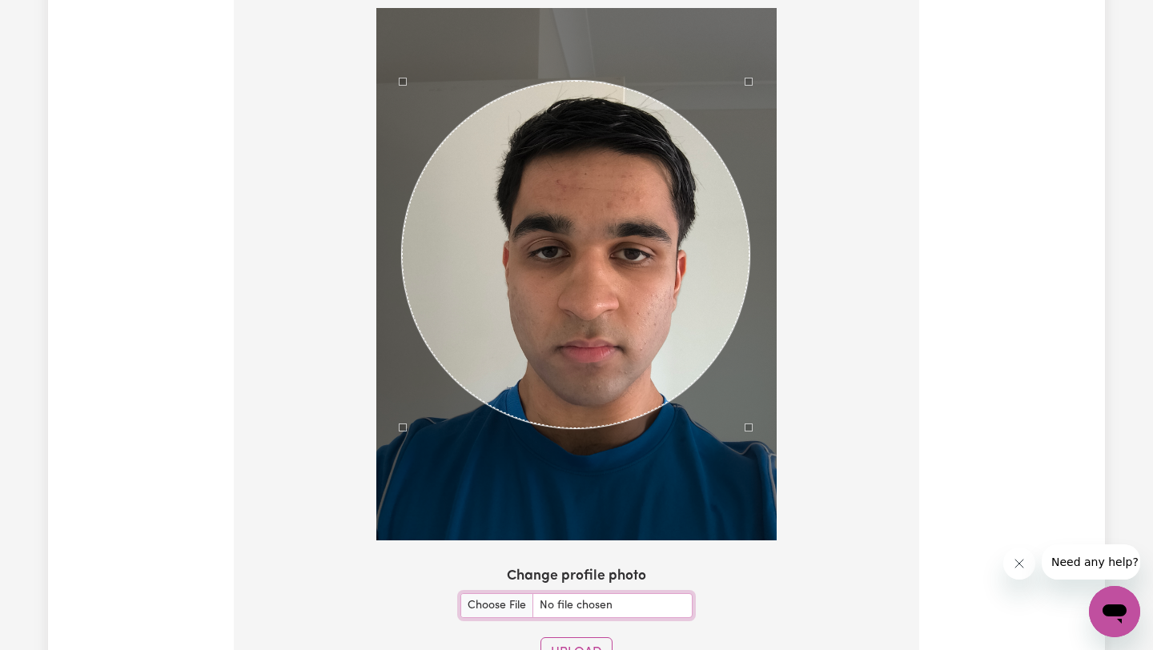
click at [752, 78] on div "Use the arrow keys to move the north east drag handle to change the crop select…" at bounding box center [752, 78] width 0 height 0
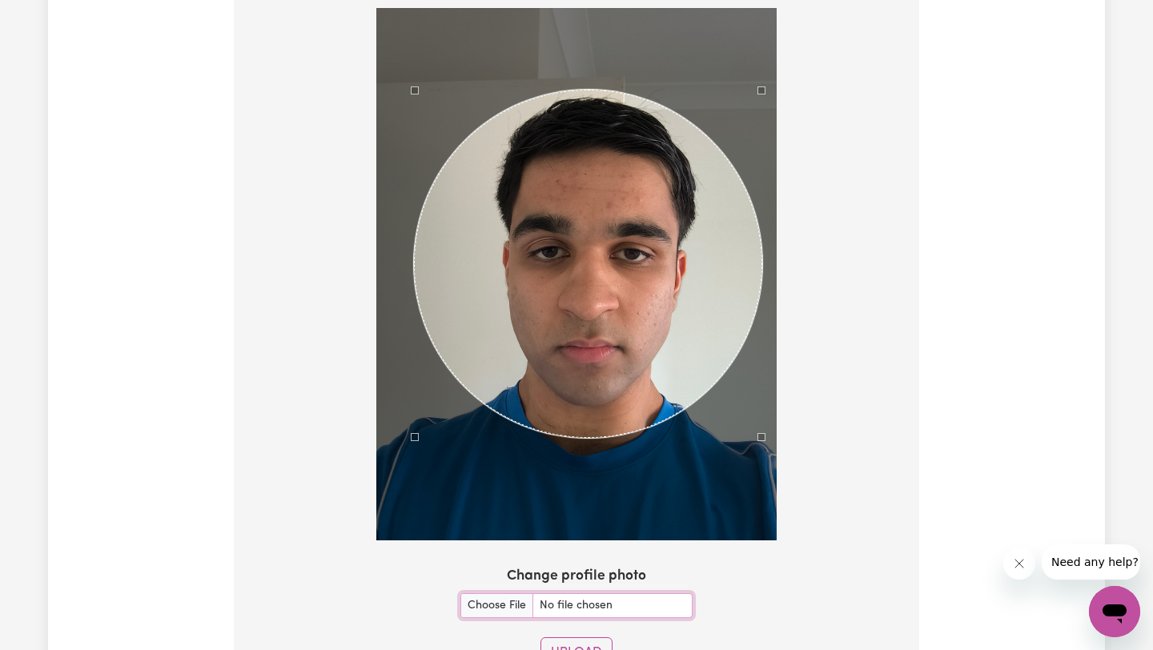
click at [672, 154] on div "Use the arrow keys to move the crop selection area" at bounding box center [588, 264] width 348 height 348
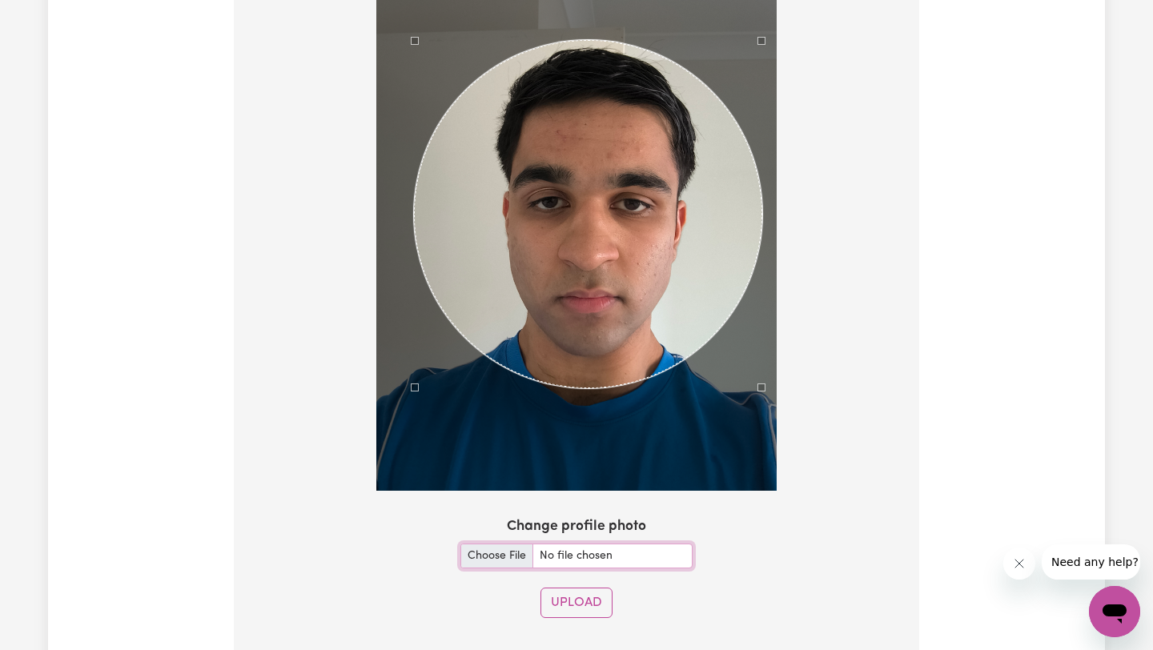
scroll to position [1322, 0]
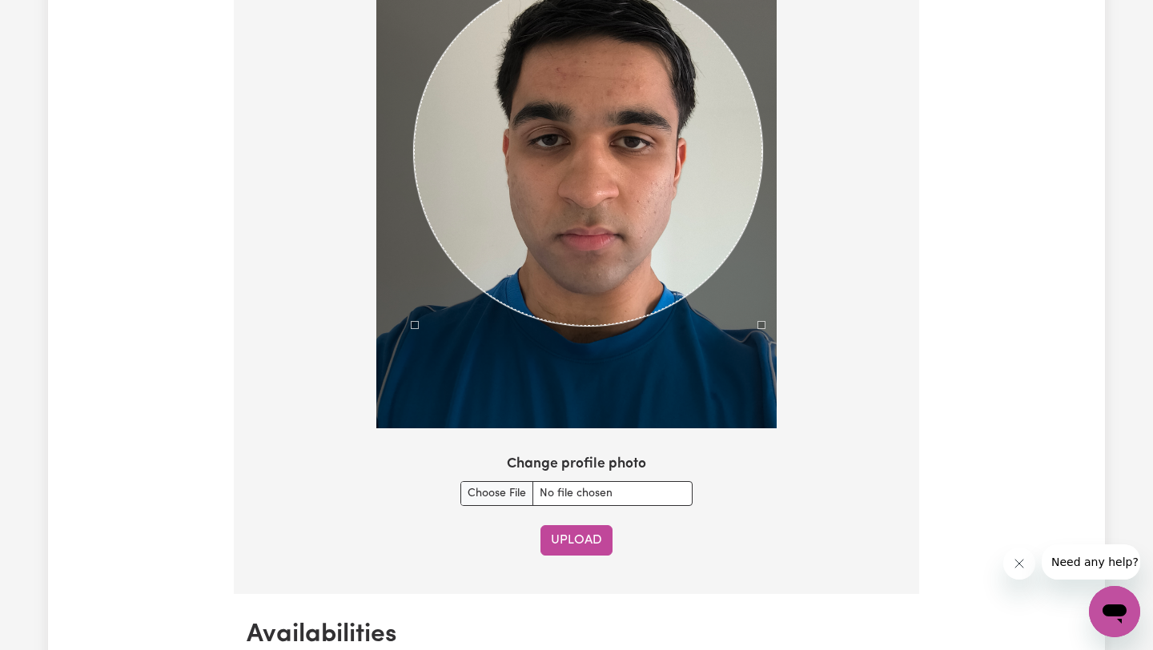
click at [593, 541] on button "Upload" at bounding box center [576, 540] width 72 height 30
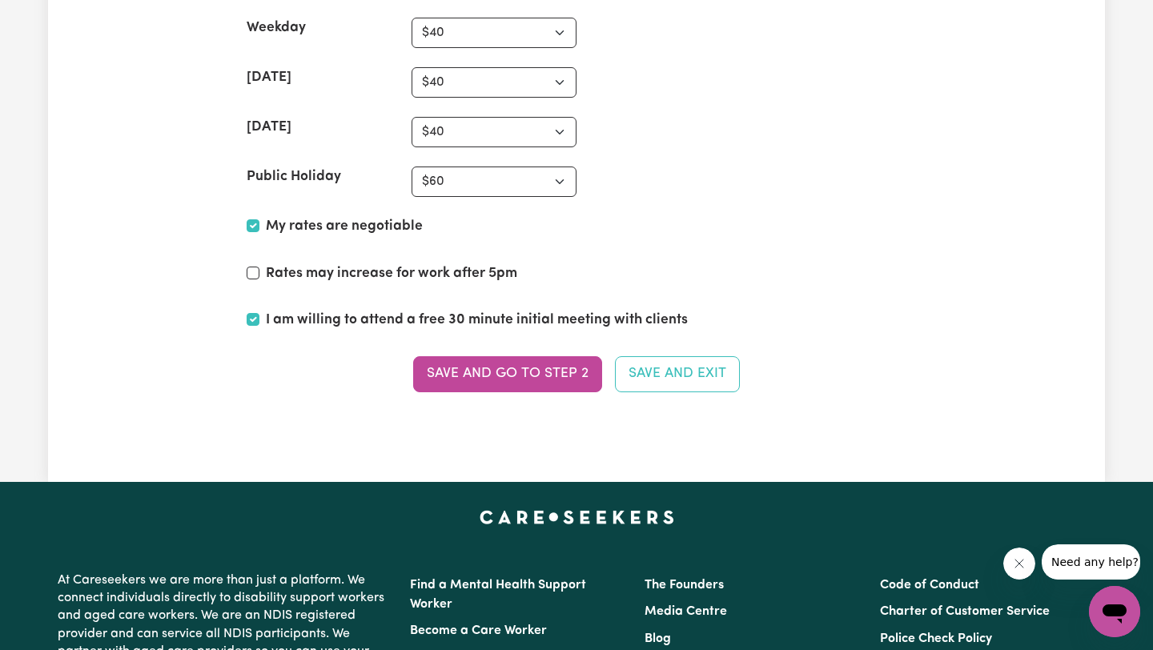
scroll to position [4039, 0]
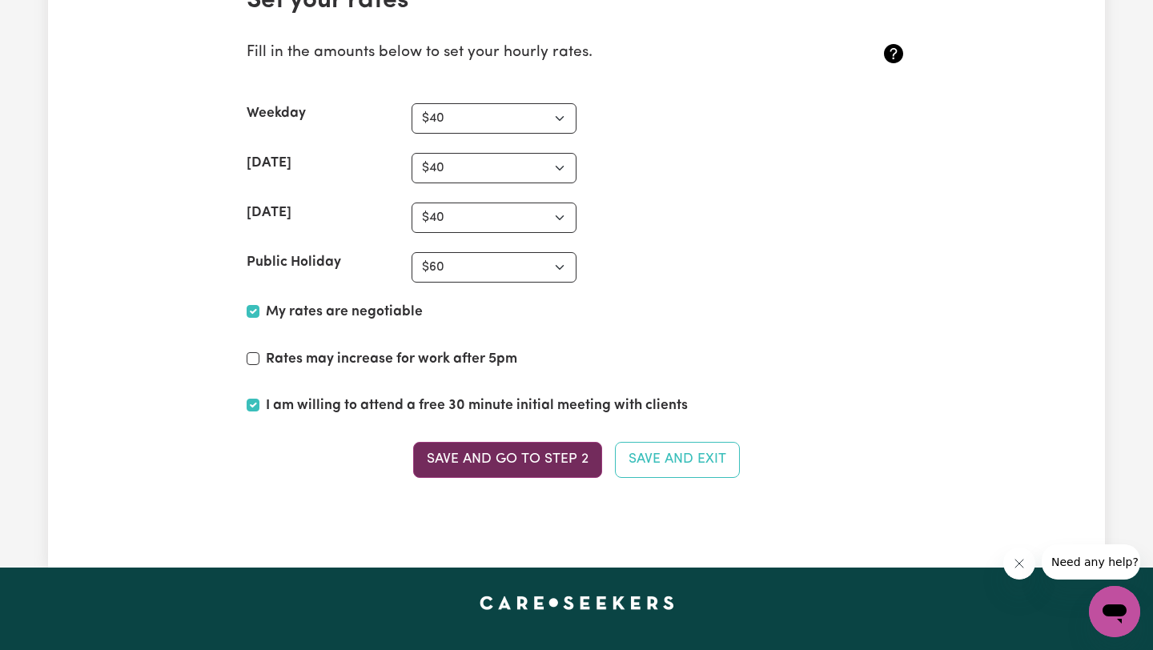
click at [536, 455] on button "Save and go to Step 2" at bounding box center [507, 459] width 189 height 35
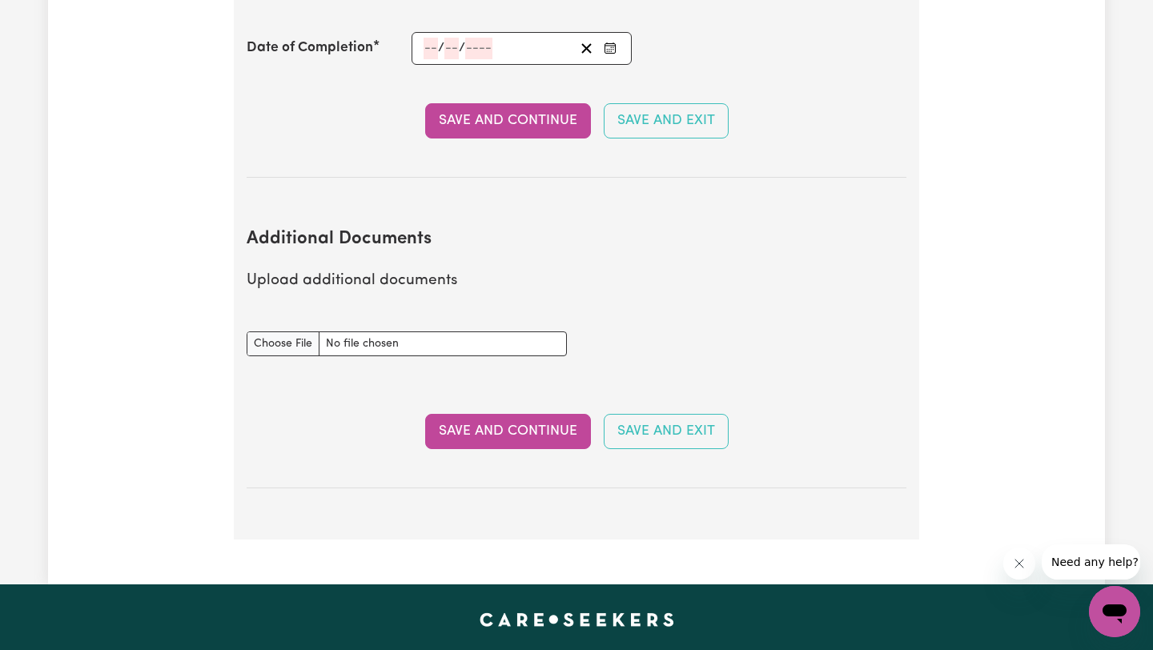
scroll to position [2787, 0]
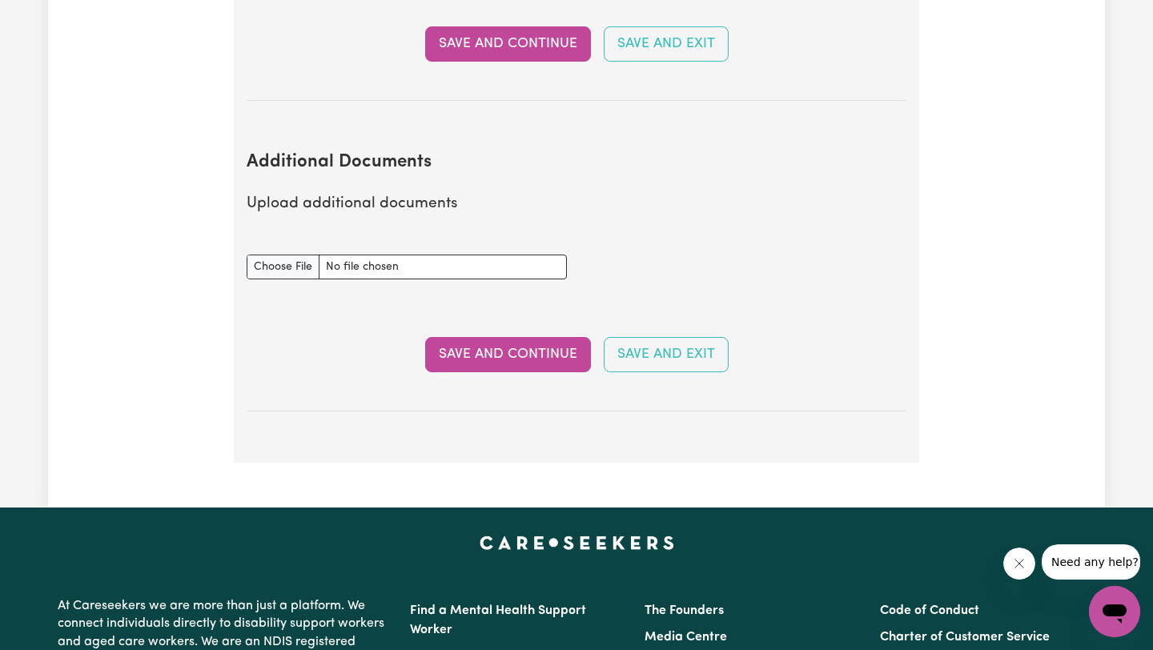
click at [486, 337] on button "Save and Continue" at bounding box center [508, 354] width 166 height 35
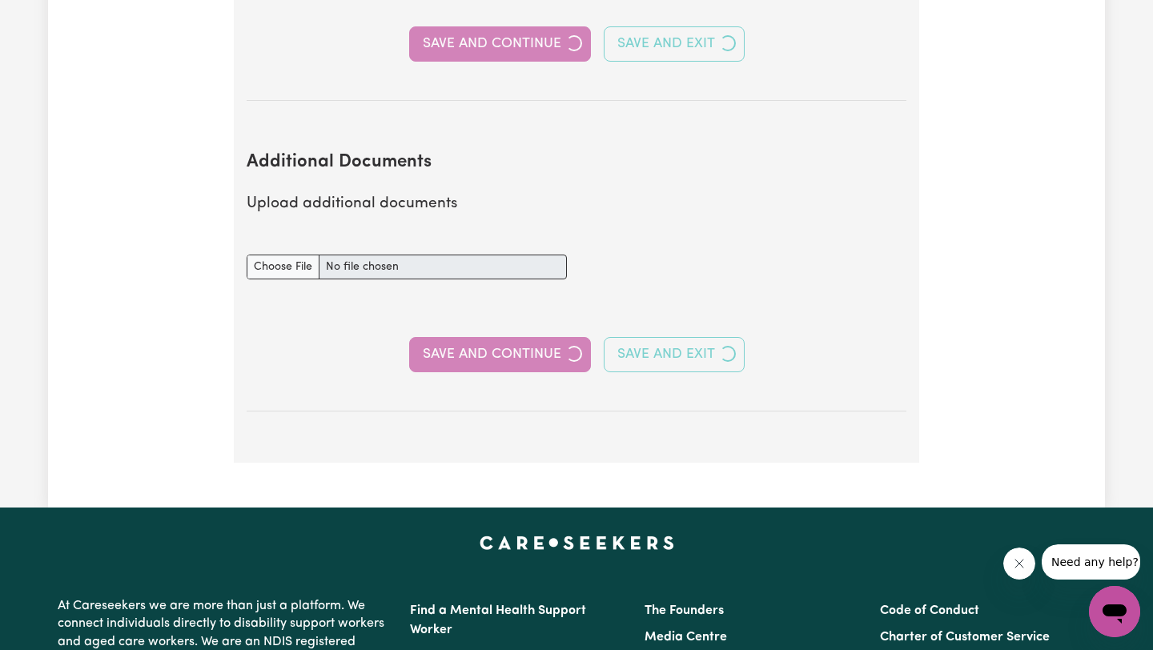
select select "2025"
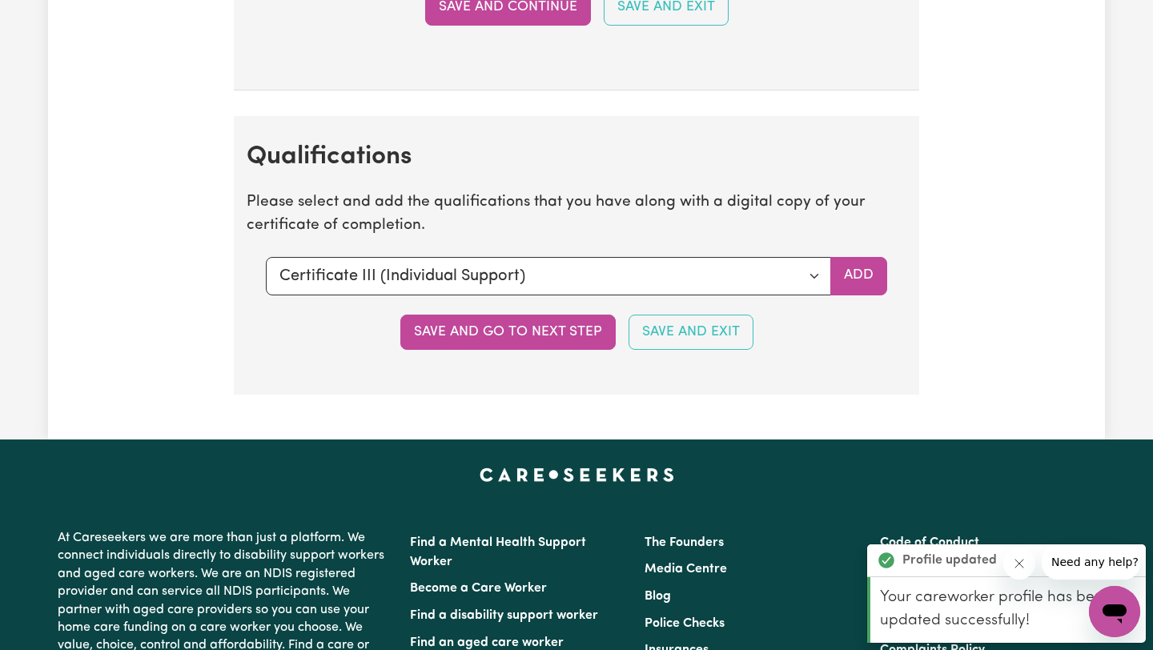
scroll to position [3825, 0]
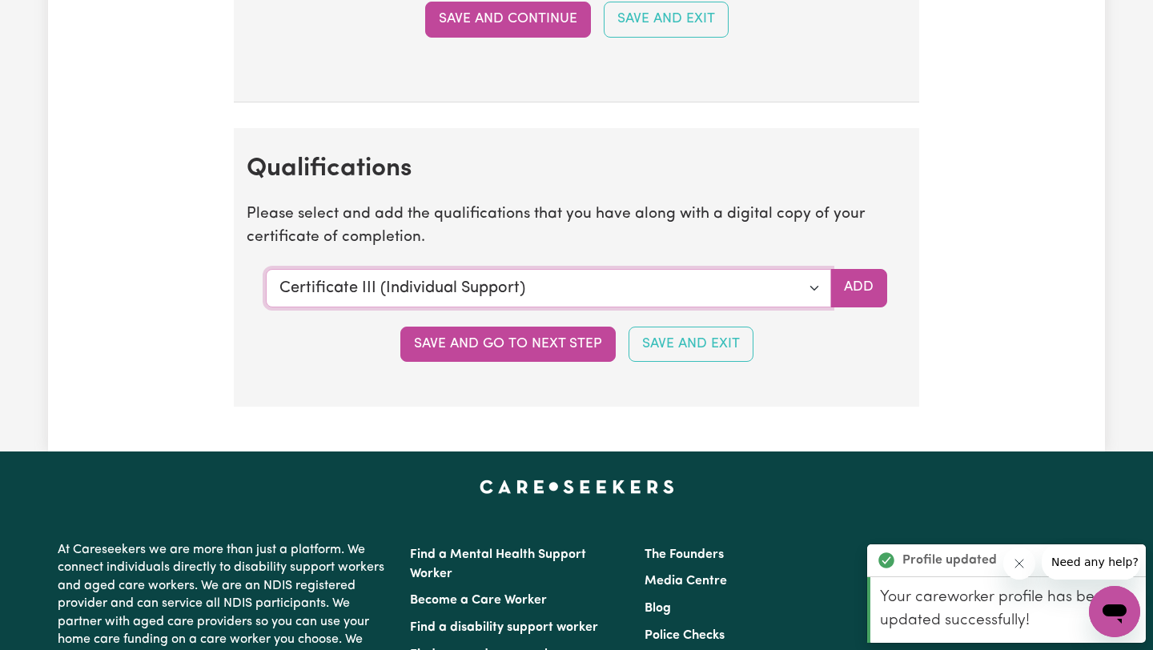
click at [596, 291] on select "Select a qualification to add... Certificate III (Individual Support) Certifica…" at bounding box center [548, 288] width 565 height 38
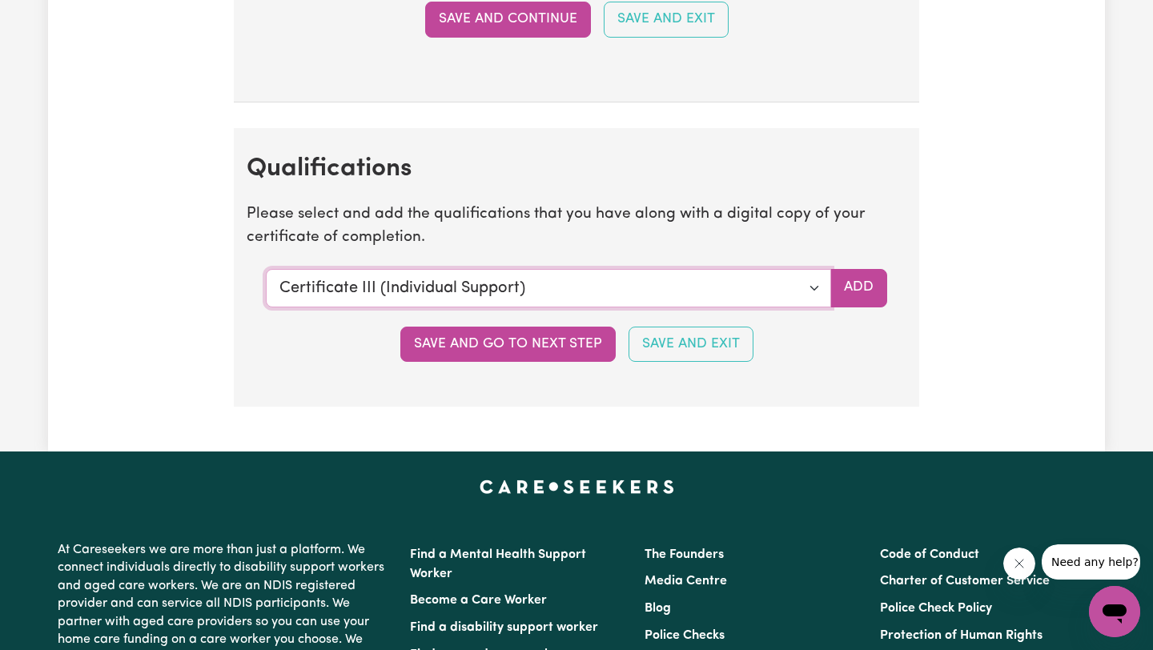
select select "CPR Course [HLTAID009-12]"
click at [266, 269] on select "Select a qualification to add... Certificate III (Individual Support) Certifica…" at bounding box center [548, 288] width 565 height 38
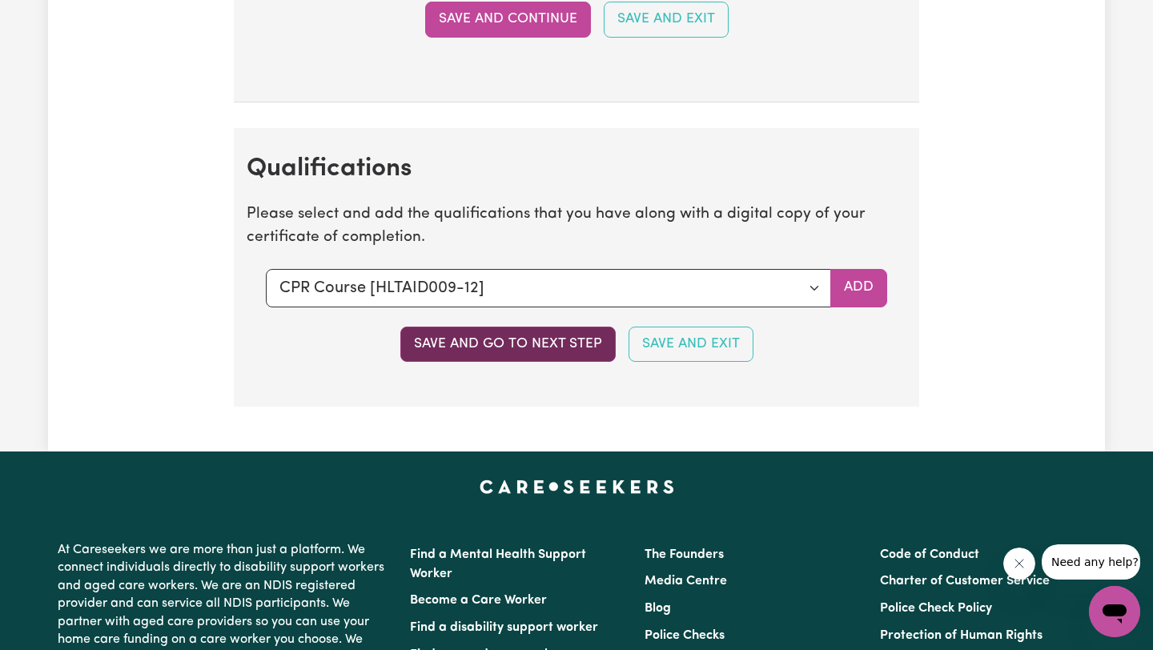
click at [547, 344] on button "Save and go to next step" at bounding box center [507, 344] width 215 height 35
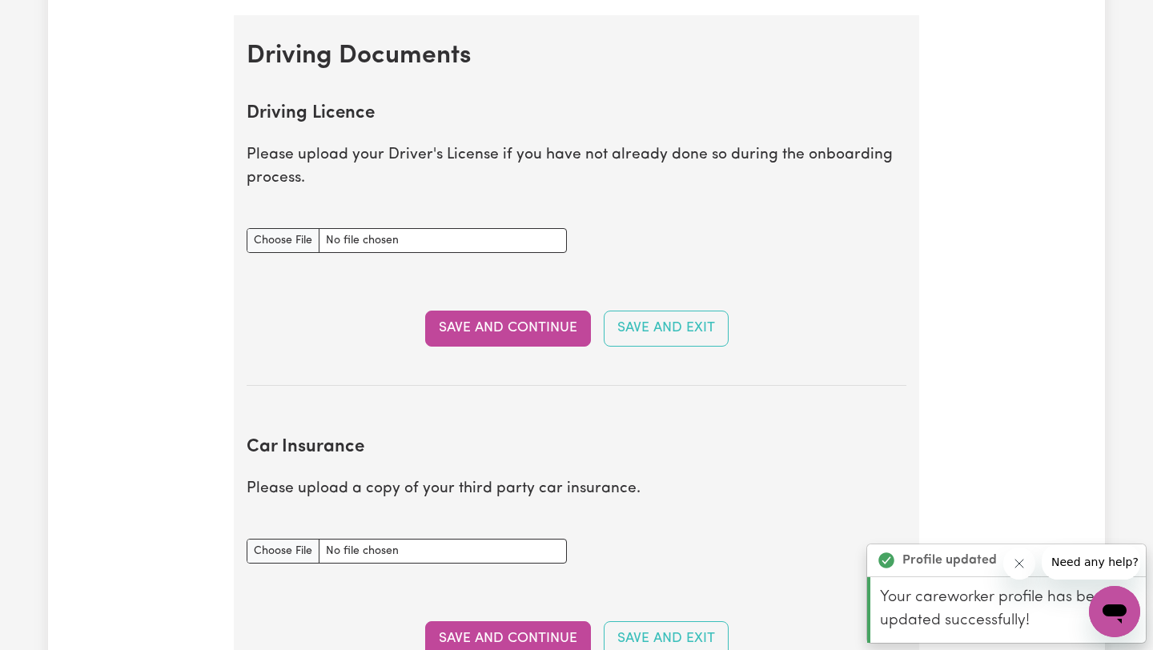
scroll to position [651, 0]
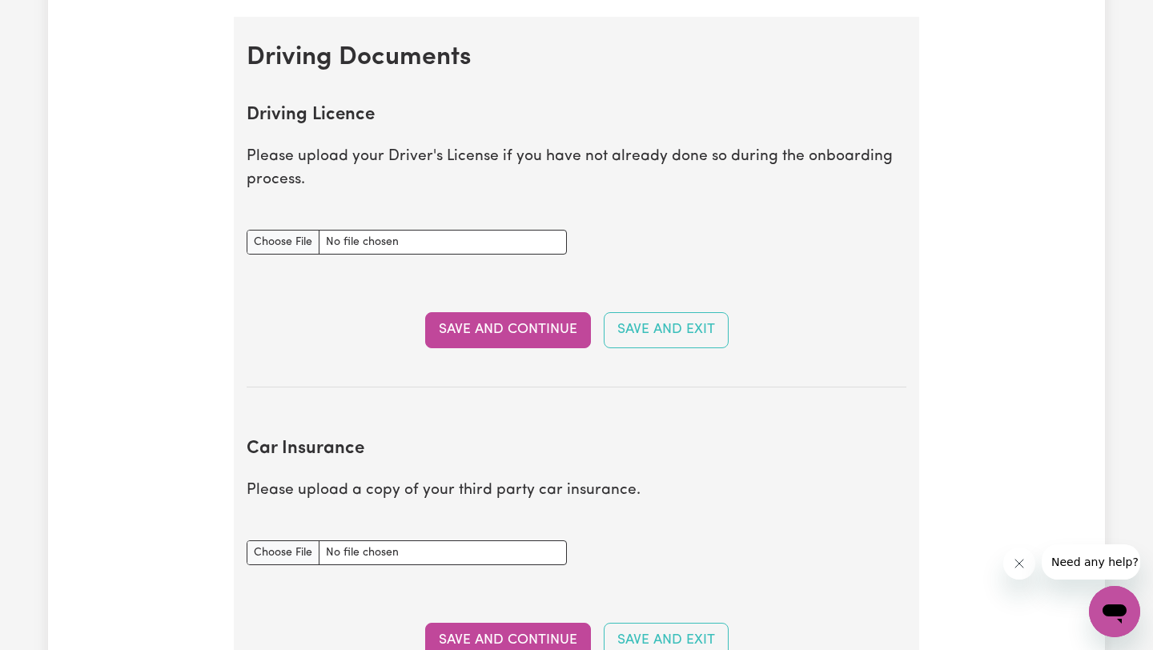
click at [431, 255] on div "Driving Licence document" at bounding box center [406, 242] width 339 height 63
click at [450, 243] on input "Driving Licence document" at bounding box center [407, 242] width 320 height 25
type input "C:\fakepath\Drivers License .jpeg"
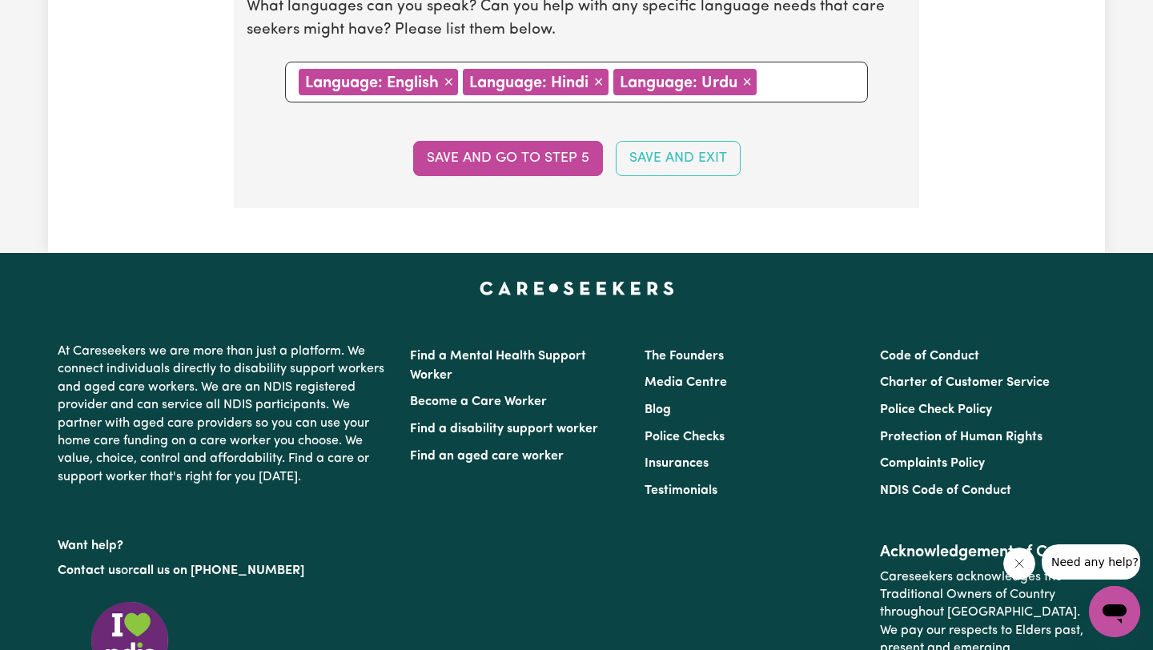
scroll to position [1433, 0]
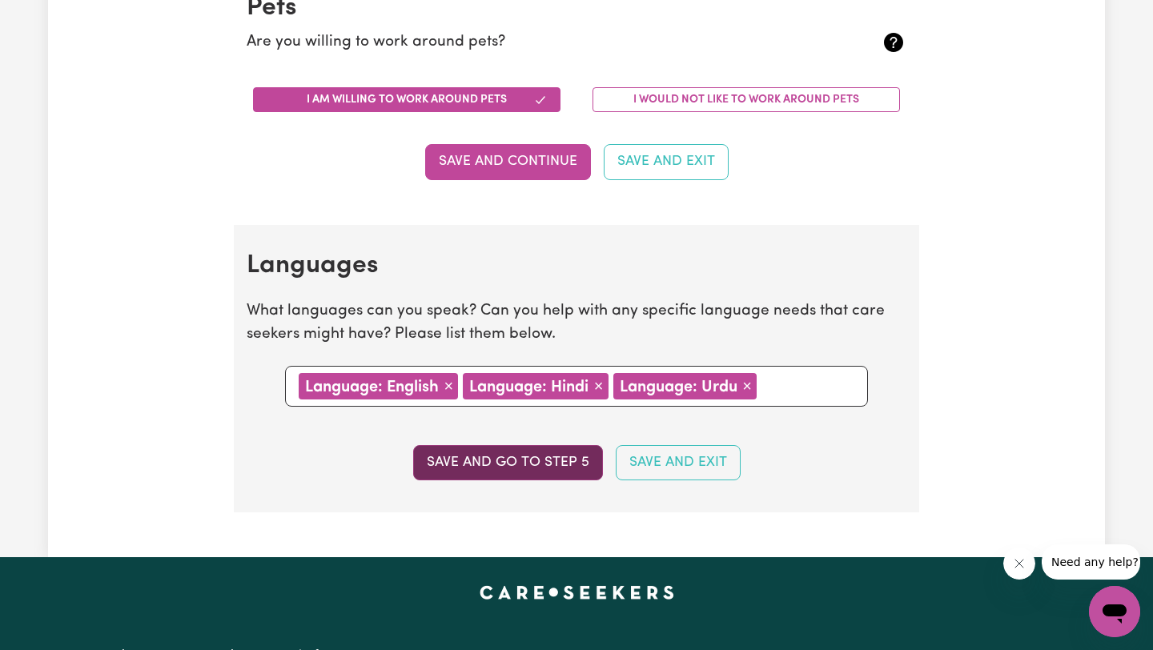
click at [542, 465] on button "Save and go to step 5" at bounding box center [508, 462] width 190 height 35
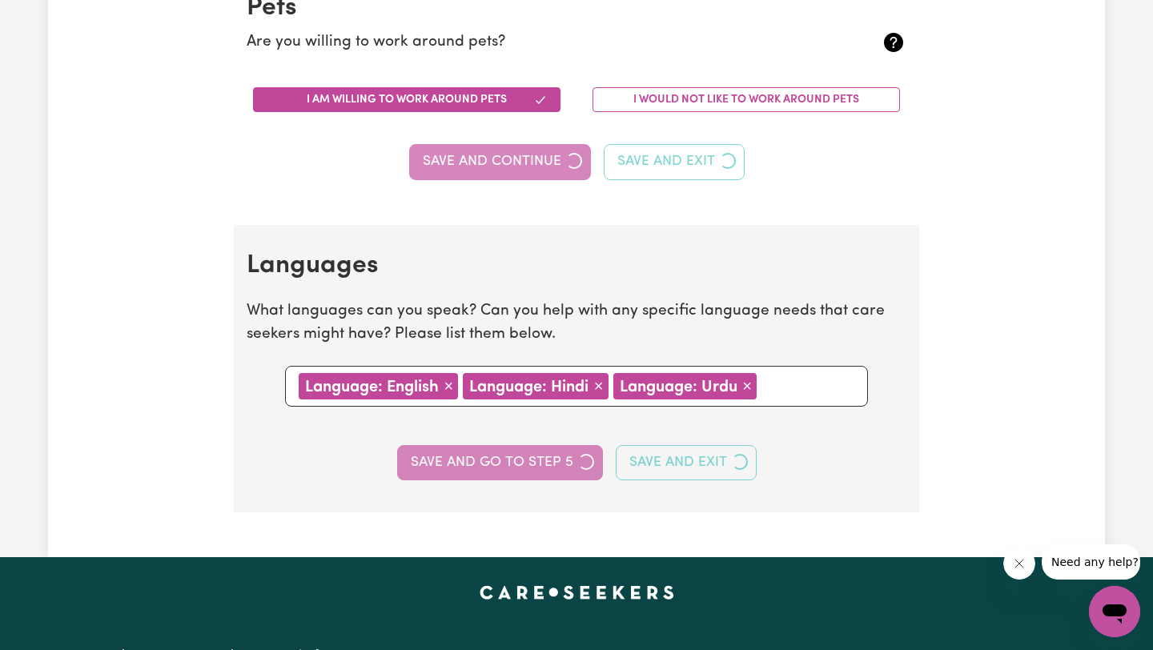
select select "I am providing services by being employed by an organisation"
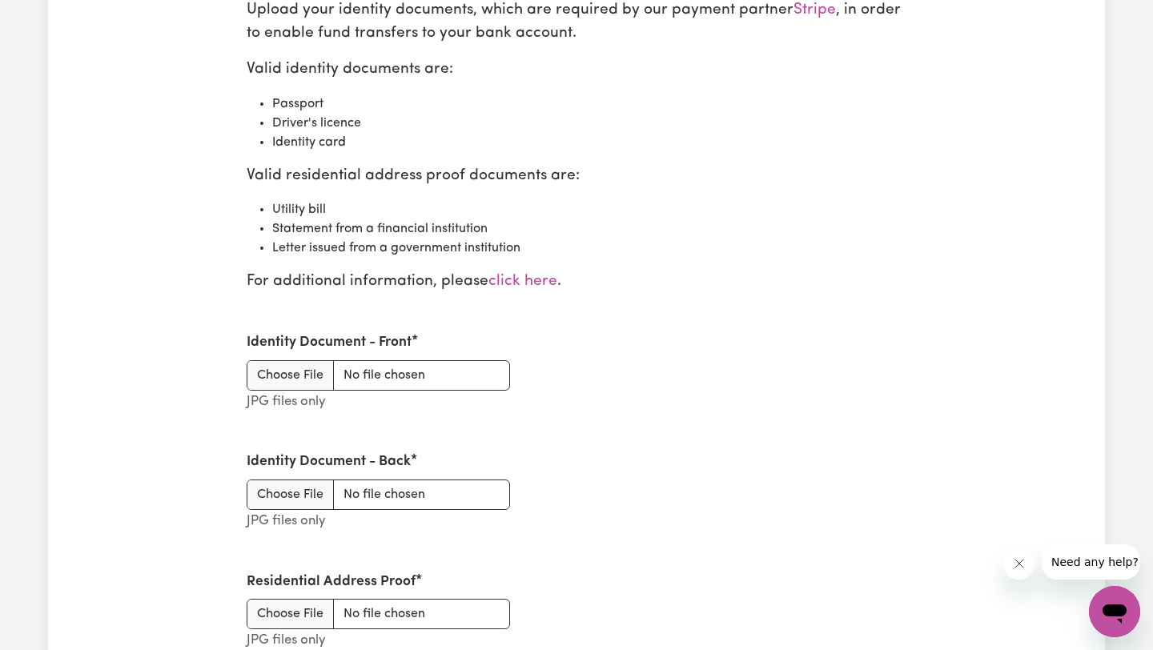
scroll to position [1866, 0]
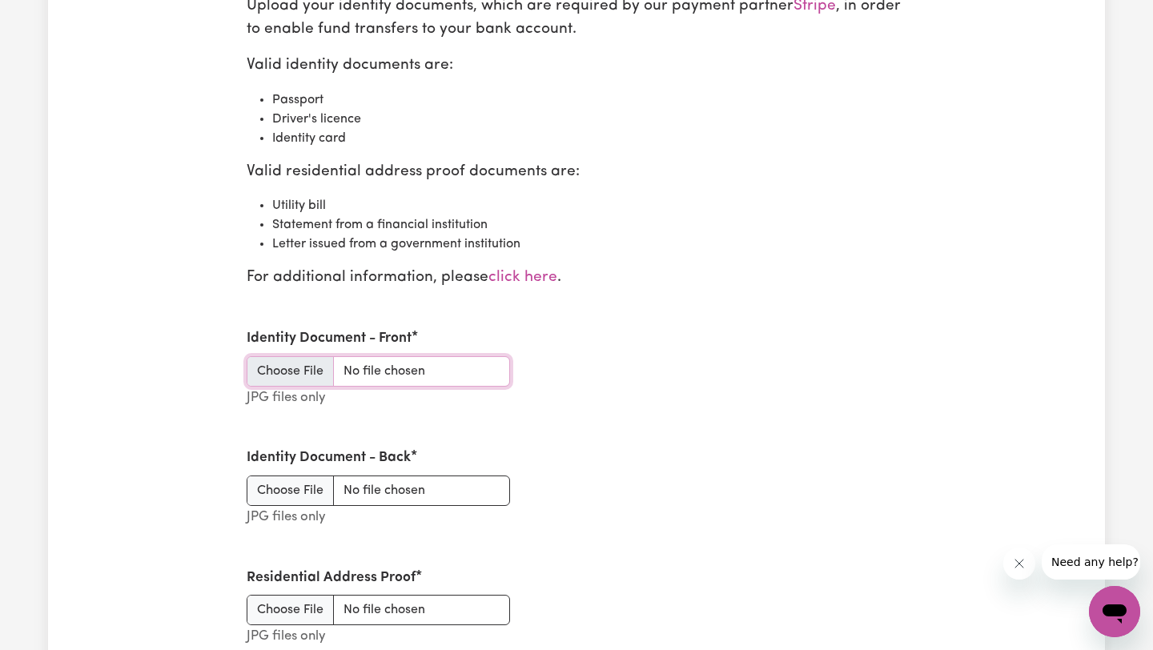
click at [317, 372] on input "Identity Document - Front" at bounding box center [378, 371] width 263 height 30
type input "C:\fakepath\Drivers License .jpeg"
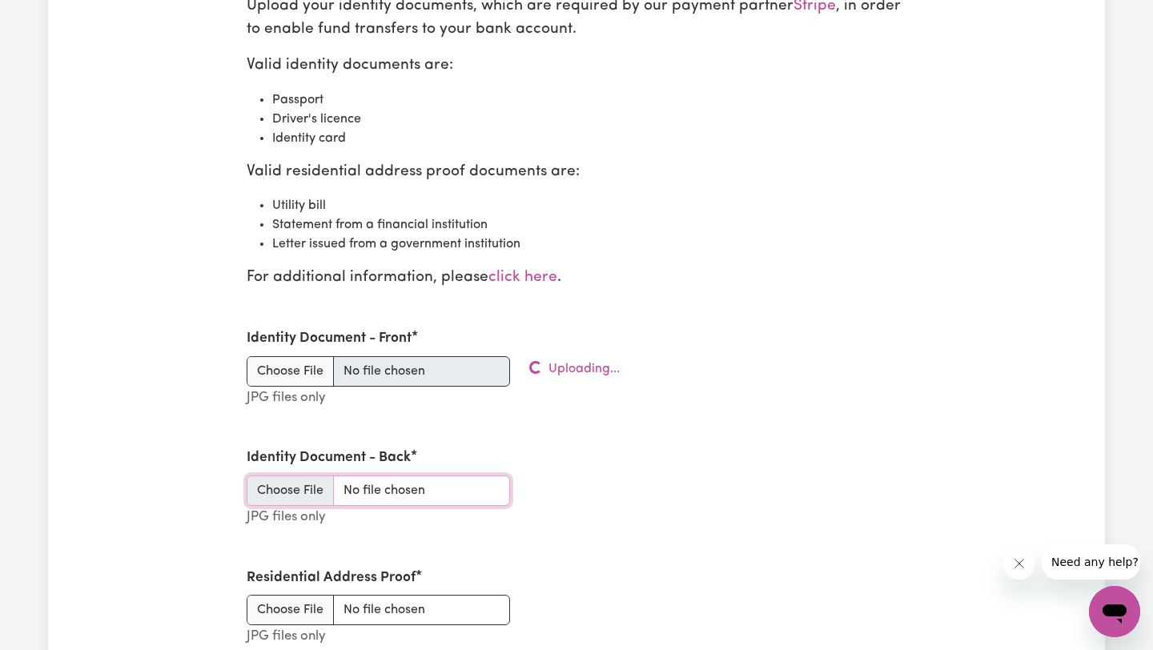
click at [323, 488] on input "Identity Document - Back" at bounding box center [378, 490] width 263 height 30
type input "C:\fakepath\5748e734-a7a6-409b-b963-ad0daf09eaf1~1.jpg"
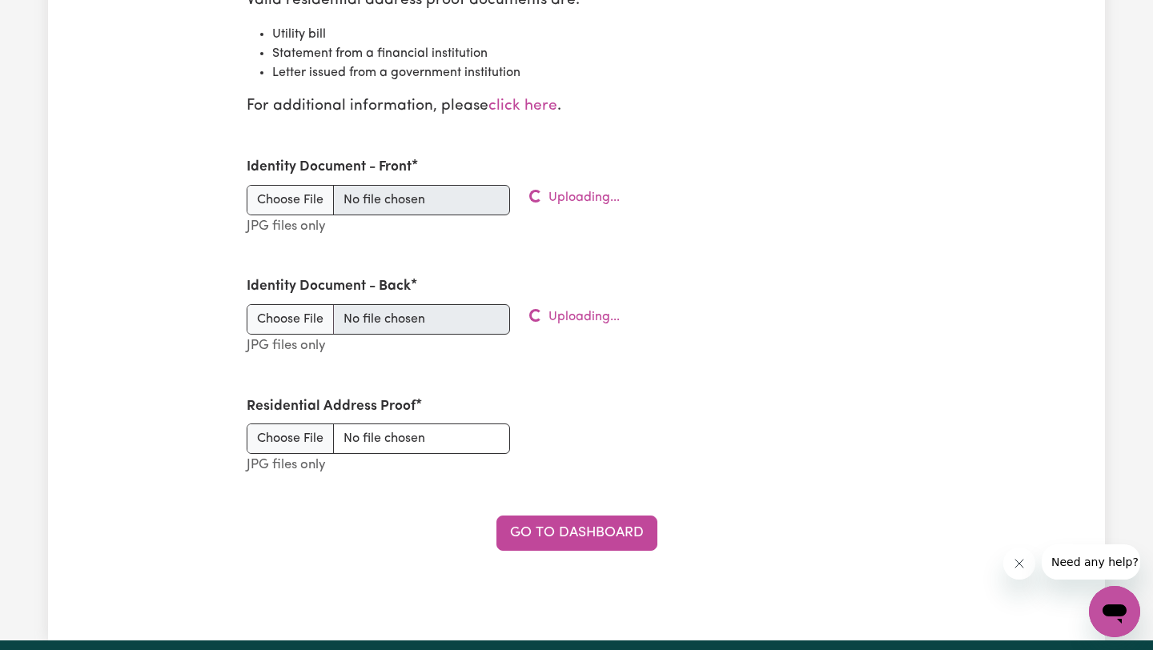
scroll to position [2093, 0]
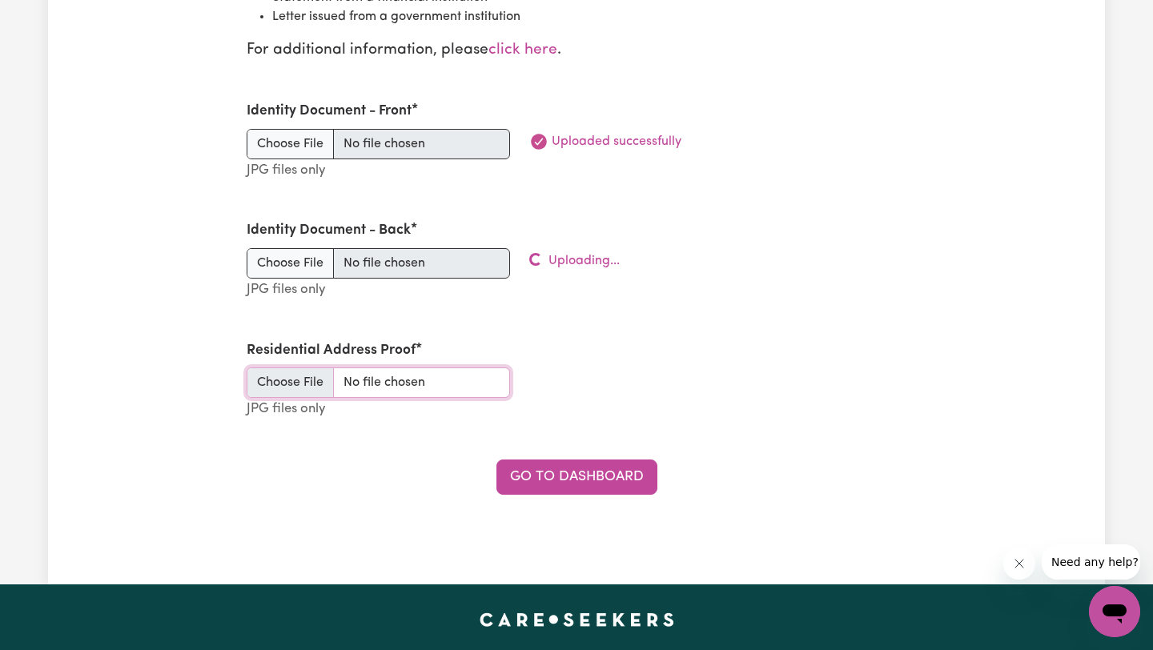
click at [307, 385] on input "Residential Address Proof" at bounding box center [378, 382] width 263 height 30
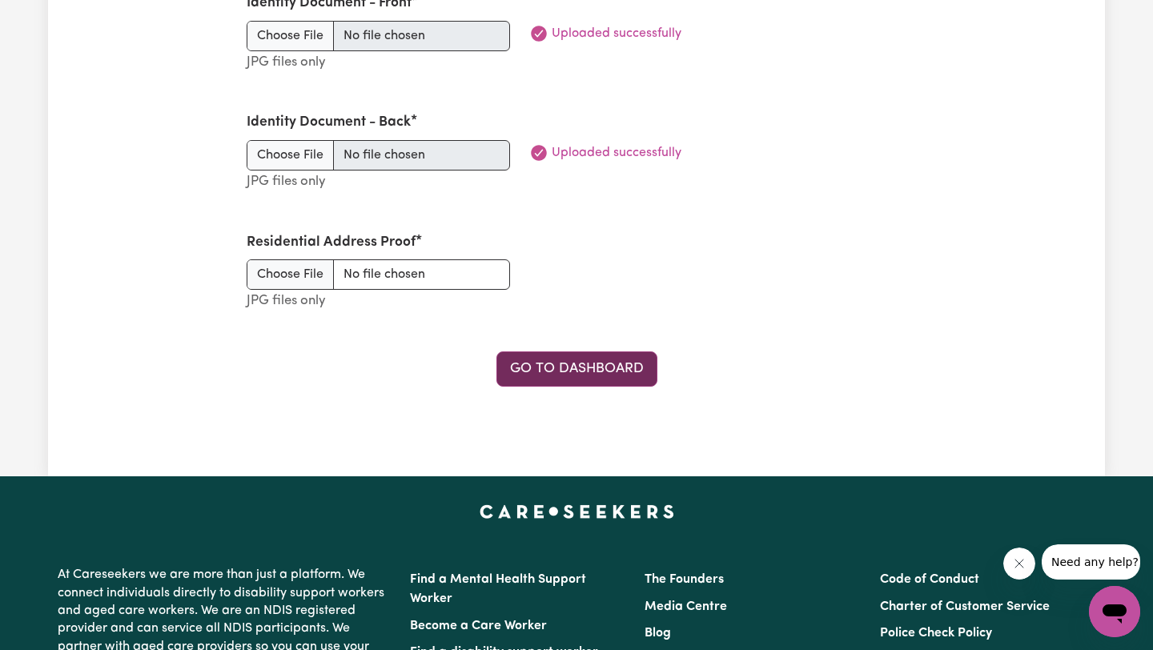
click at [602, 378] on link "Go to Dashboard" at bounding box center [576, 368] width 161 height 35
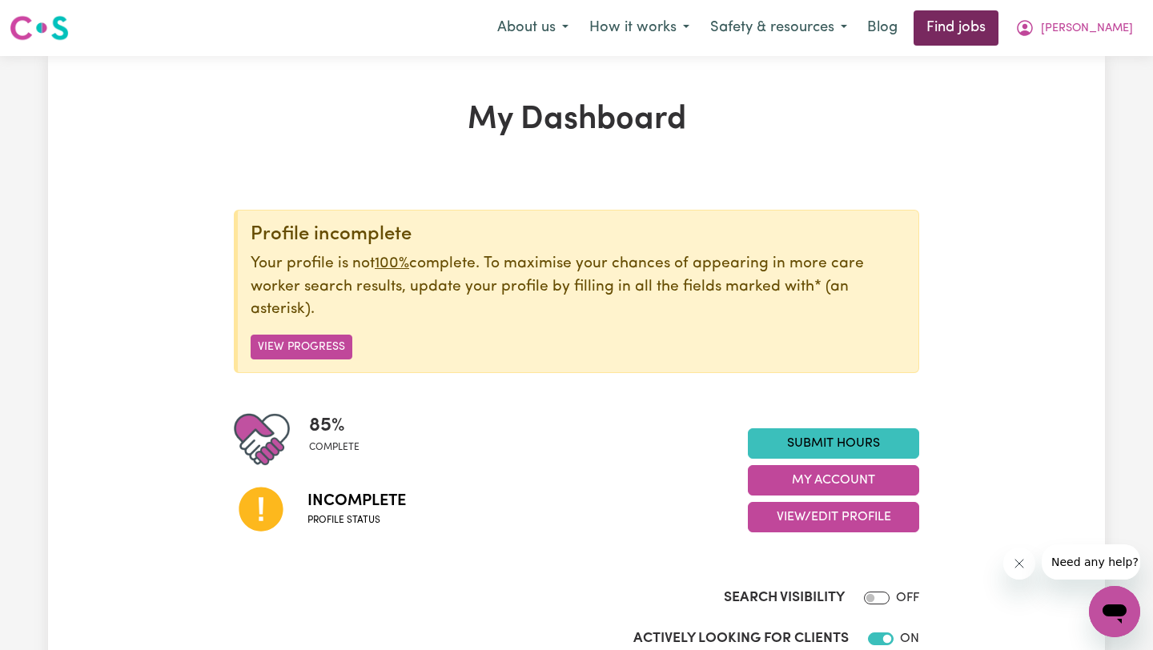
click at [998, 15] on link "Find jobs" at bounding box center [955, 27] width 85 height 35
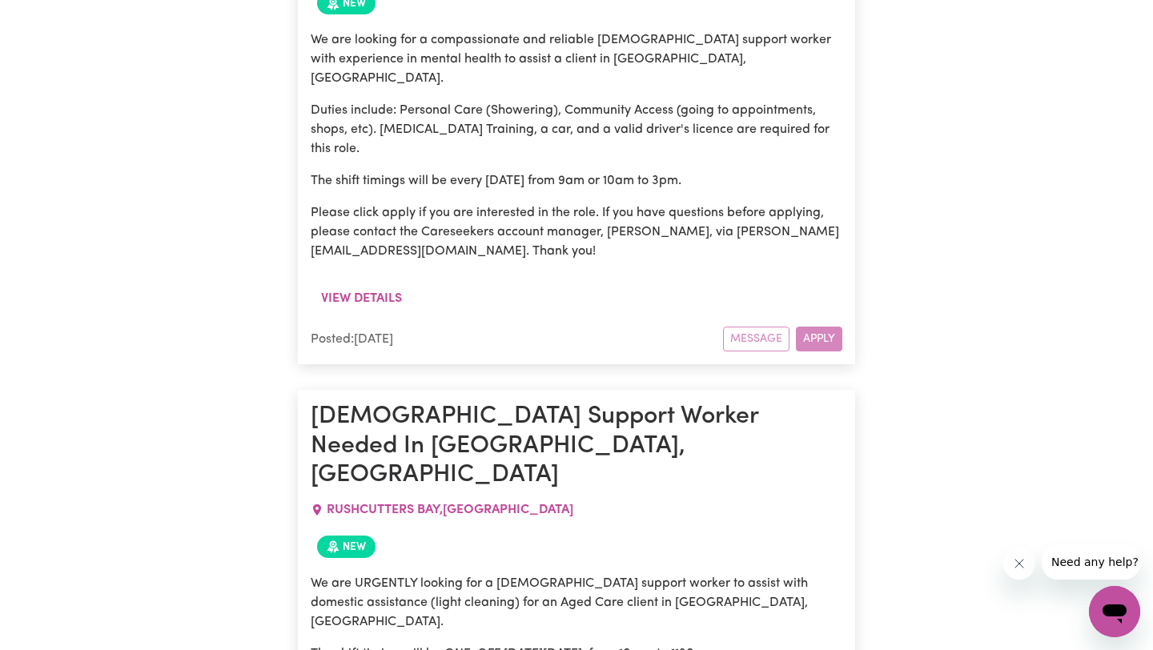
scroll to position [9105, 0]
